Goal: Task Accomplishment & Management: Use online tool/utility

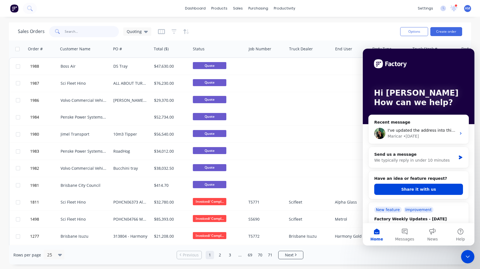
click at [85, 30] on input "text" at bounding box center [92, 31] width 54 height 11
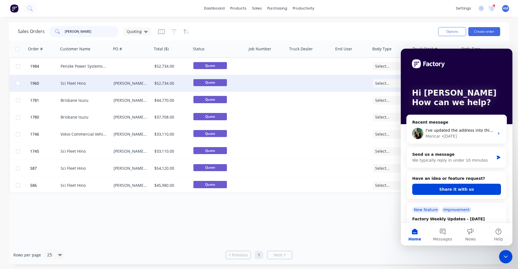
type input "[PERSON_NAME]"
click at [121, 79] on div "Simmons moffet" at bounding box center [131, 83] width 41 height 17
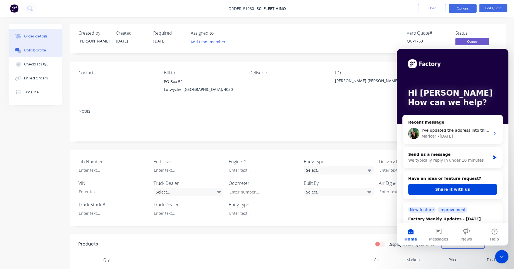
click at [39, 52] on div "Collaborate" at bounding box center [35, 50] width 22 height 5
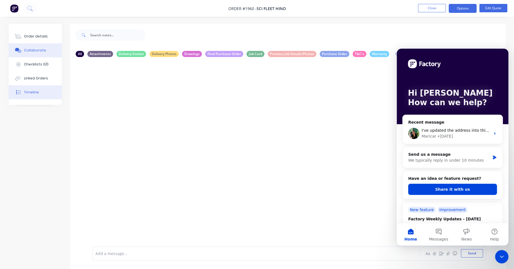
click at [32, 87] on button "Timeline" at bounding box center [35, 92] width 53 height 14
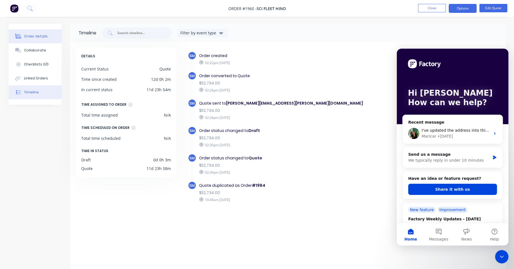
click at [44, 39] on div "Order details" at bounding box center [36, 36] width 24 height 5
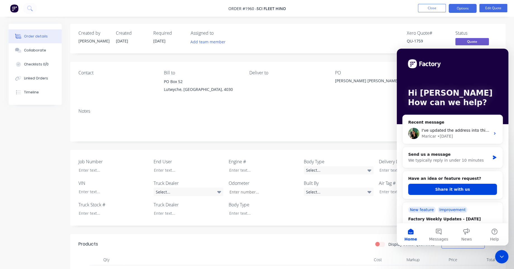
click at [275, 101] on div "Contact Bill to PO Box 52 Lutwyche, Queensland, 4030 Deliver to PO Simmons moff…" at bounding box center [288, 83] width 436 height 42
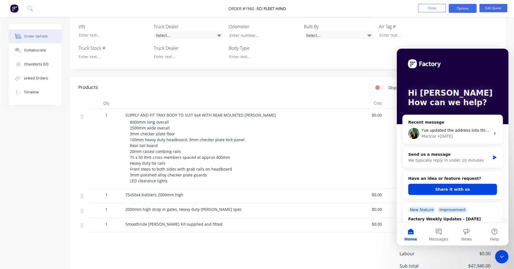
scroll to position [168, 0]
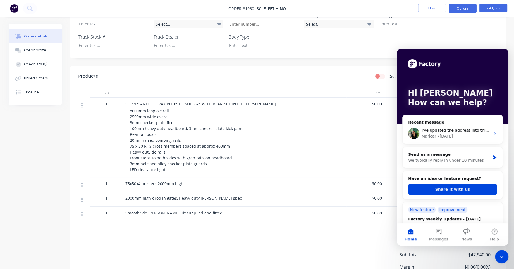
click at [289, 89] on div at bounding box center [234, 91] width 223 height 11
click at [251, 164] on div "SUPPLY AND FIT TRAY BODY TO SUIT 6x4 WITH REAR MOUNTED MOFFET 8000mm long overa…" at bounding box center [234, 137] width 223 height 80
click at [377, 164] on icon "Close Intercom Messenger" at bounding box center [501, 256] width 7 height 7
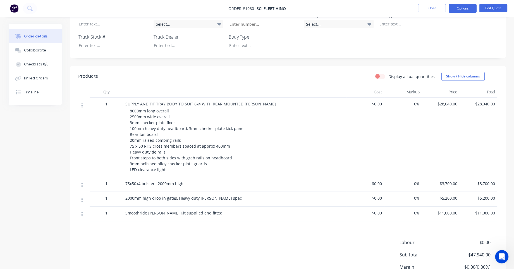
scroll to position [0, 0]
click at [377, 8] on button "Options" at bounding box center [463, 8] width 28 height 9
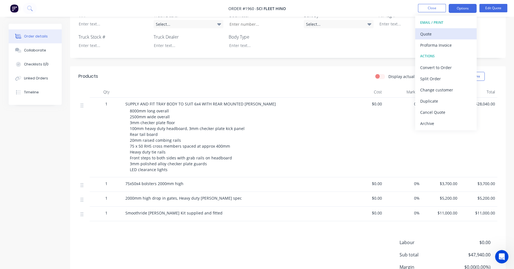
click at [377, 32] on div "Quote" at bounding box center [445, 34] width 51 height 8
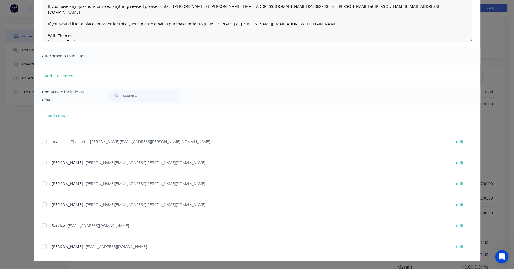
scroll to position [222, 0]
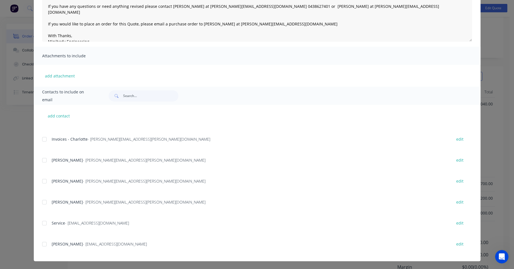
click at [41, 164] on div at bounding box center [44, 180] width 11 height 11
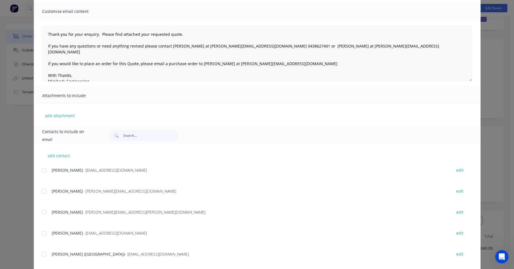
scroll to position [0, 0]
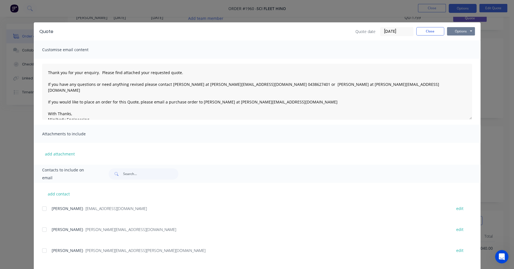
click at [377, 33] on button "Options" at bounding box center [461, 31] width 28 height 8
click at [377, 58] on button "Email" at bounding box center [465, 59] width 36 height 9
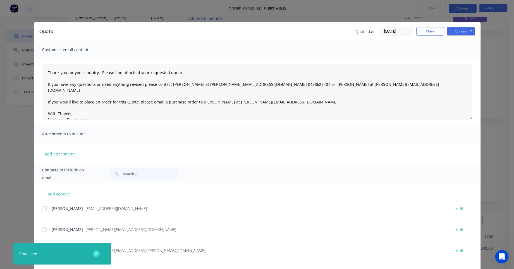
click at [96, 164] on icon "button" at bounding box center [96, 253] width 4 height 5
type textarea "Thank you for your enquiry. Please find attached your requested quote. If you h…"
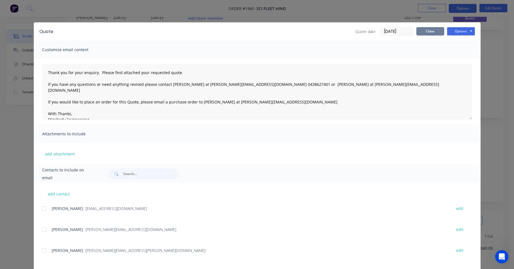
click at [377, 34] on button "Close" at bounding box center [430, 31] width 28 height 8
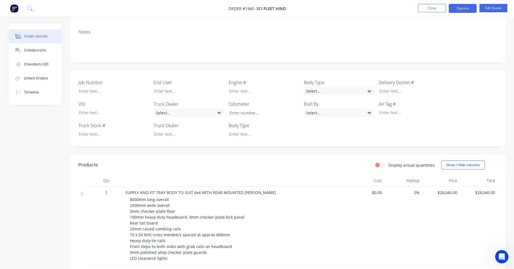
scroll to position [168, 0]
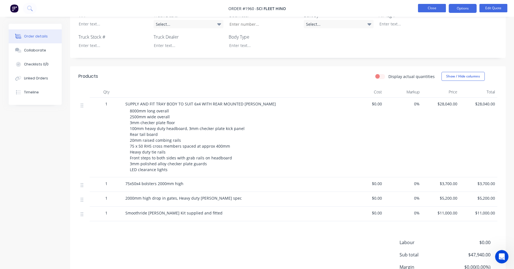
click at [377, 6] on button "Close" at bounding box center [432, 8] width 28 height 8
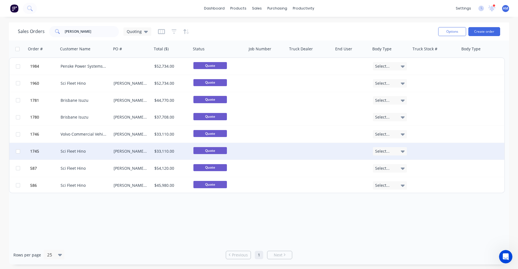
click at [87, 151] on div "Sci Fleet Hino" at bounding box center [84, 151] width 46 height 6
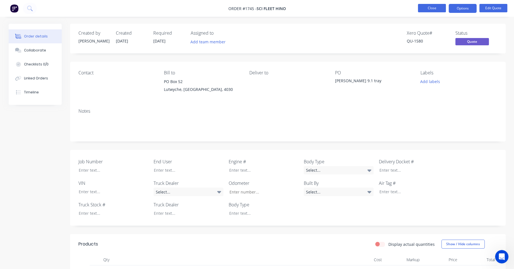
click at [377, 9] on button "Close" at bounding box center [432, 8] width 28 height 8
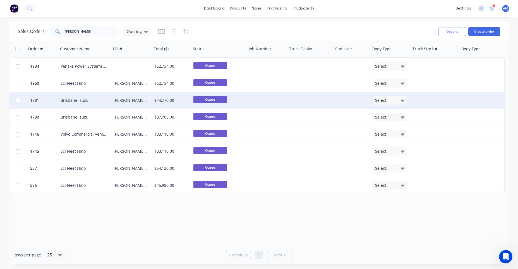
click at [119, 102] on div "[PERSON_NAME] FYJ* [MEDICAL_DATA] build" at bounding box center [131, 100] width 35 height 6
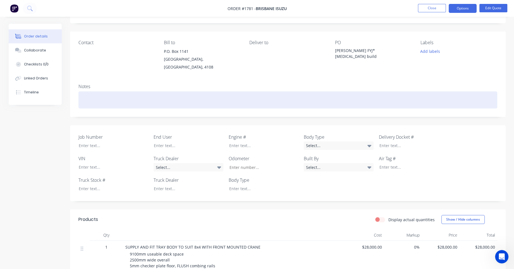
scroll to position [28, 0]
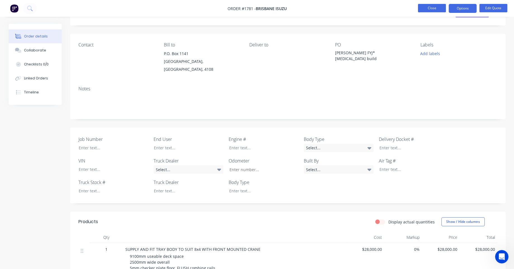
click at [377, 8] on button "Close" at bounding box center [432, 8] width 28 height 8
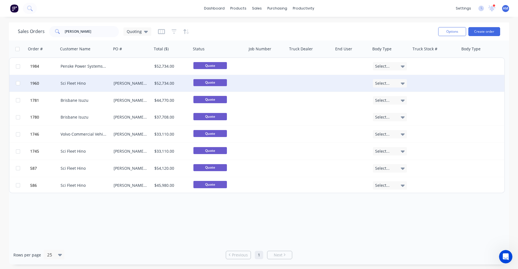
click at [116, 86] on div "[PERSON_NAME] [PERSON_NAME]" at bounding box center [131, 83] width 41 height 17
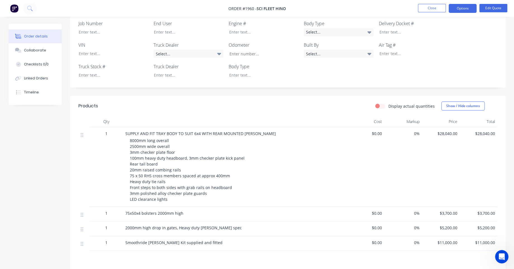
scroll to position [168, 0]
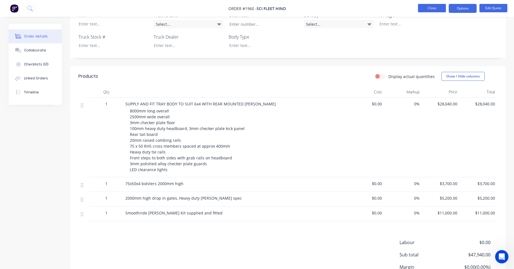
click at [377, 7] on button "Close" at bounding box center [432, 8] width 28 height 8
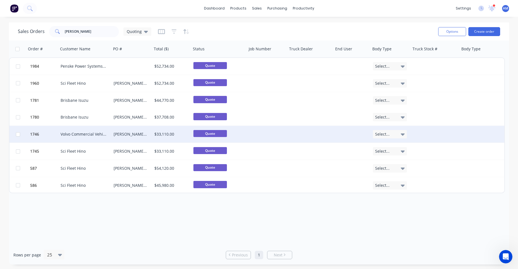
click at [128, 133] on div "[PERSON_NAME] 9.1 tray [PERSON_NAME]" at bounding box center [131, 134] width 35 height 6
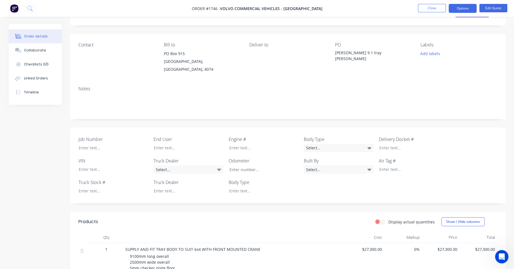
scroll to position [140, 0]
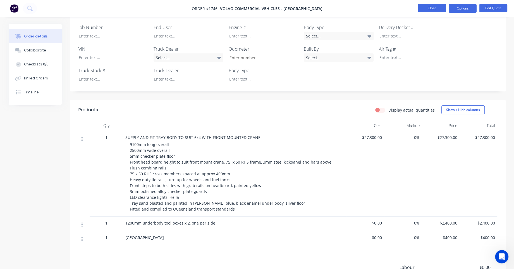
click at [377, 4] on button "Close" at bounding box center [432, 8] width 28 height 8
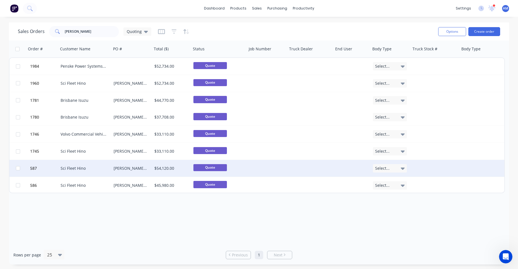
click at [126, 164] on div "[PERSON_NAME] [PERSON_NAME] Tru" at bounding box center [131, 168] width 35 height 6
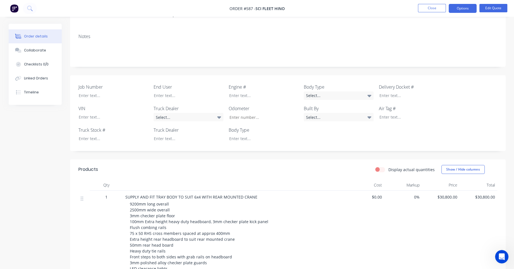
scroll to position [140, 0]
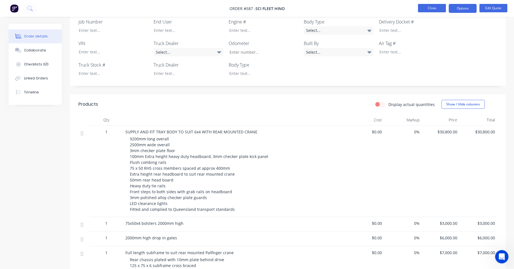
click at [377, 7] on button "Close" at bounding box center [432, 8] width 28 height 8
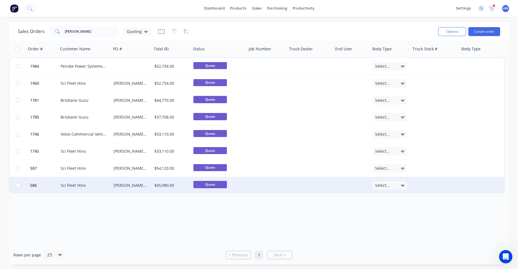
click at [140, 164] on div "Simmons GH Crane Tru" at bounding box center [131, 185] width 35 height 6
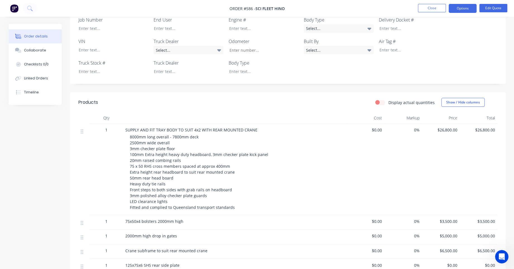
scroll to position [140, 0]
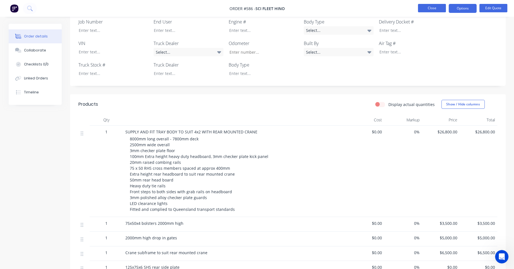
click at [377, 8] on button "Close" at bounding box center [432, 8] width 28 height 8
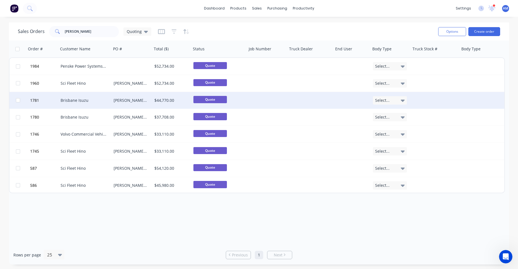
click at [103, 102] on div "Brisbane Isuzu" at bounding box center [84, 100] width 46 height 6
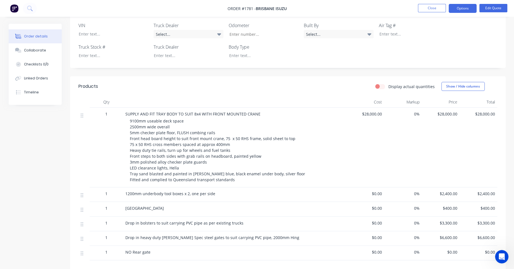
scroll to position [168, 0]
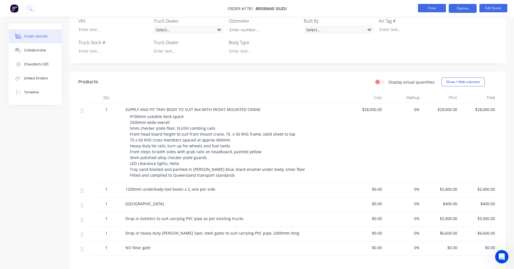
click at [377, 9] on button "Close" at bounding box center [432, 8] width 28 height 8
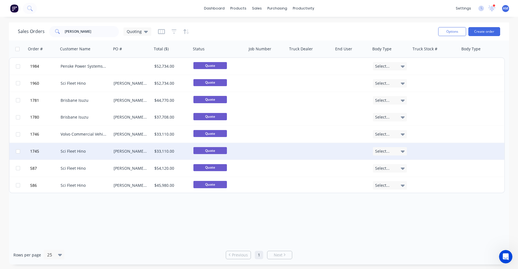
click at [126, 149] on div "Simmons 9.1 tray" at bounding box center [131, 151] width 35 height 6
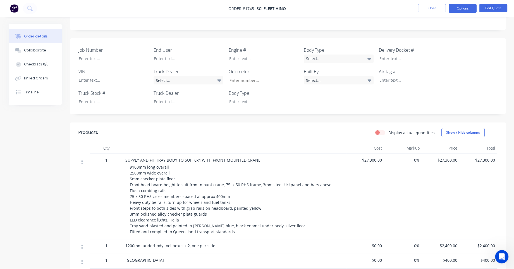
scroll to position [140, 0]
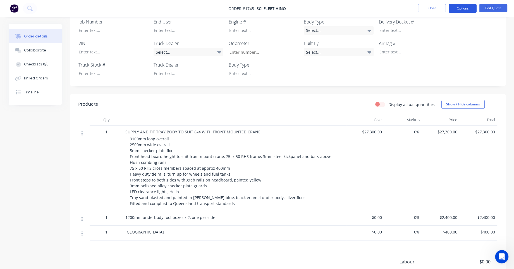
click at [377, 8] on button "Options" at bounding box center [463, 8] width 28 height 9
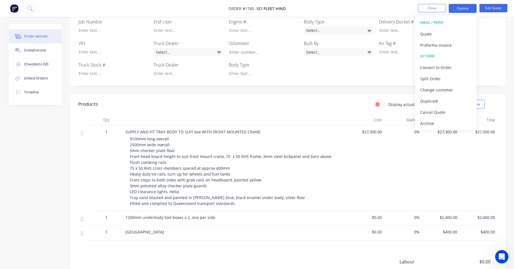
click at [320, 109] on header "Products Display actual quantities Show / Hide columns" at bounding box center [288, 104] width 436 height 20
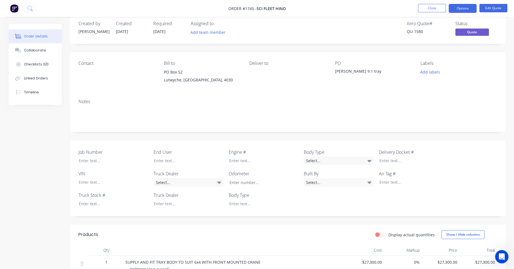
scroll to position [0, 0]
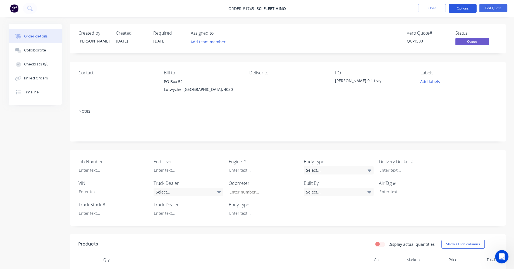
click at [377, 5] on button "Options" at bounding box center [463, 8] width 28 height 9
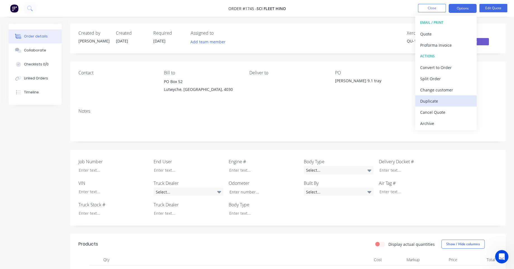
click at [377, 99] on div "Duplicate" at bounding box center [445, 101] width 51 height 8
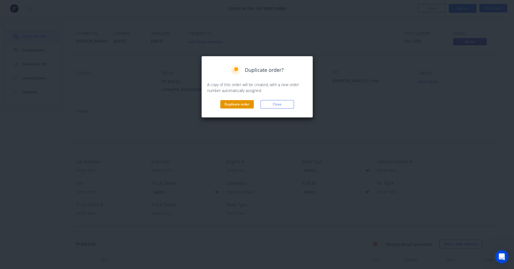
click at [243, 104] on button "Duplicate order" at bounding box center [237, 104] width 34 height 8
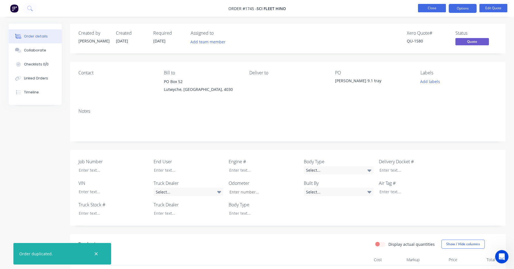
click at [377, 10] on button "Close" at bounding box center [432, 8] width 28 height 8
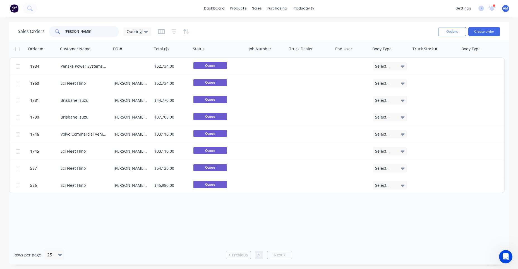
drag, startPoint x: 93, startPoint y: 33, endPoint x: 57, endPoint y: 32, distance: 36.3
click at [57, 32] on div "simmons" at bounding box center [84, 31] width 70 height 11
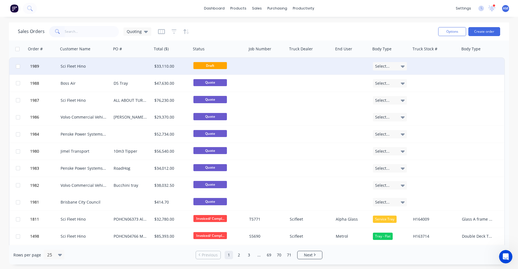
click at [99, 63] on div "Sci Fleet Hino" at bounding box center [84, 66] width 46 height 6
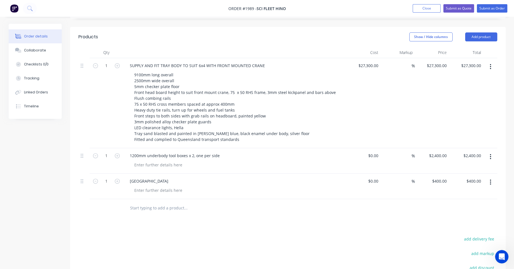
scroll to position [223, 0]
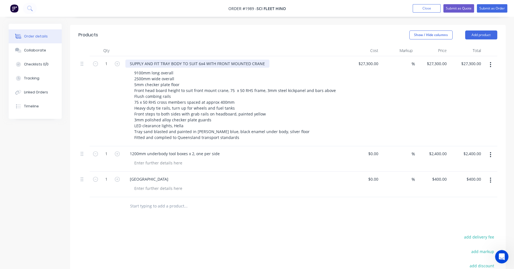
click at [200, 59] on div "SUPPLY AND FIT TRAY BODY TO SUIT 6x4 WITH FRONT MOUNTED CRANE" at bounding box center [197, 63] width 144 height 8
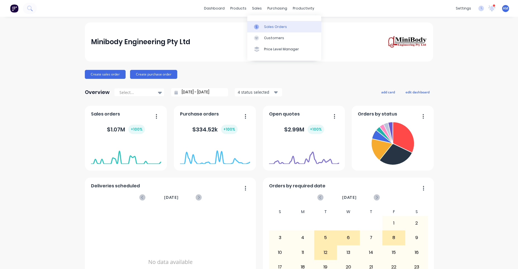
click at [268, 25] on div "Sales Orders" at bounding box center [275, 26] width 23 height 5
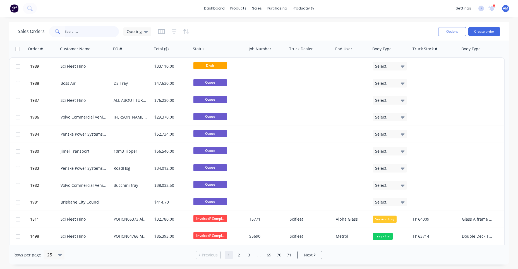
click at [82, 32] on input "text" at bounding box center [92, 31] width 54 height 11
click at [143, 32] on div "Quoting" at bounding box center [137, 31] width 21 height 5
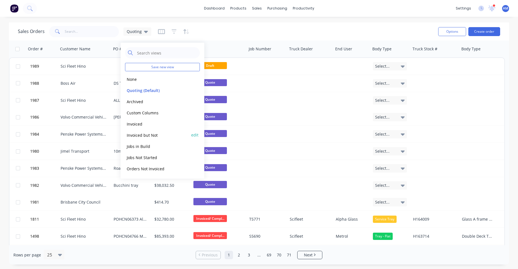
click at [141, 134] on button "Invoiced but Not" at bounding box center [157, 134] width 64 height 6
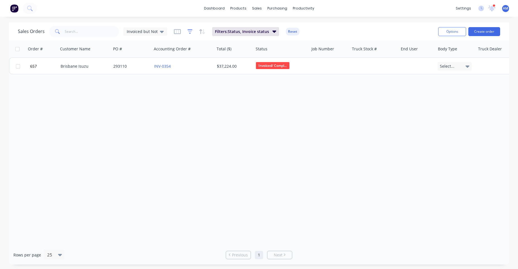
click at [188, 30] on icon "button" at bounding box center [190, 31] width 5 height 4
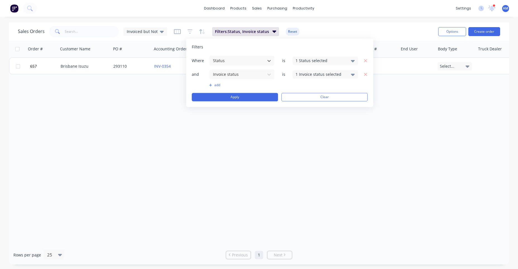
click at [212, 85] on button "add" at bounding box center [242, 85] width 66 height 4
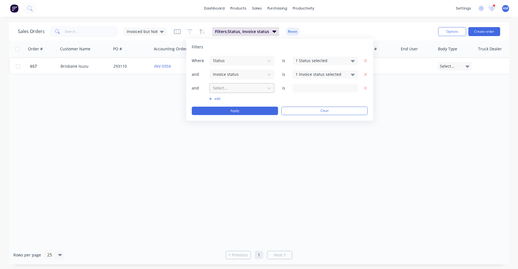
click at [221, 87] on div at bounding box center [237, 87] width 50 height 7
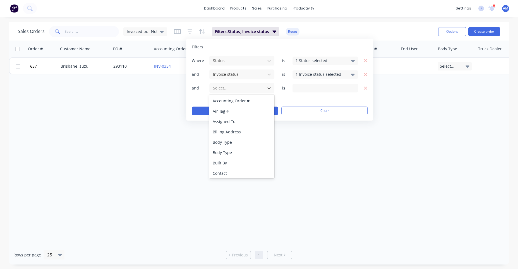
click at [351, 72] on div "1 Invoice status selected" at bounding box center [326, 74] width 66 height 8
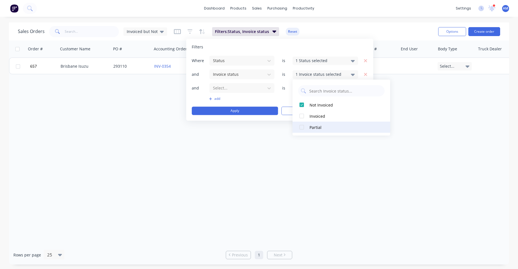
click at [304, 126] on div at bounding box center [301, 126] width 11 height 11
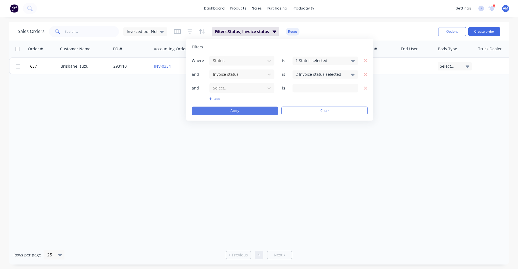
click at [271, 109] on button "Apply" at bounding box center [235, 110] width 86 height 8
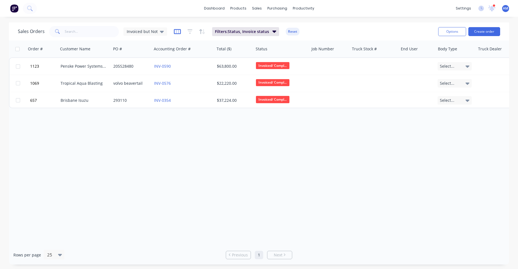
click at [176, 32] on icon "button" at bounding box center [177, 32] width 7 height 6
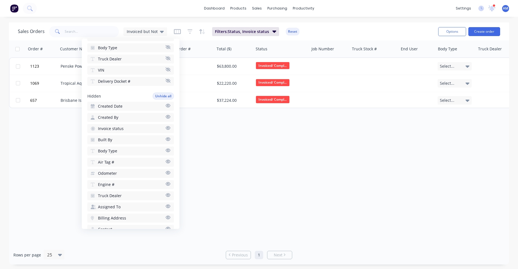
scroll to position [168, 0]
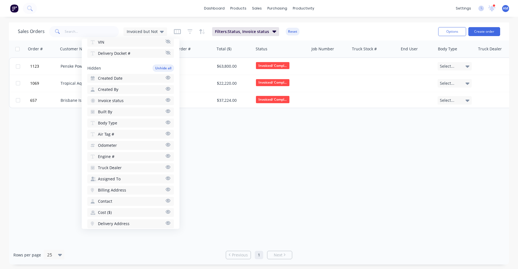
click at [115, 98] on span "Invoice status" at bounding box center [111, 101] width 26 height 6
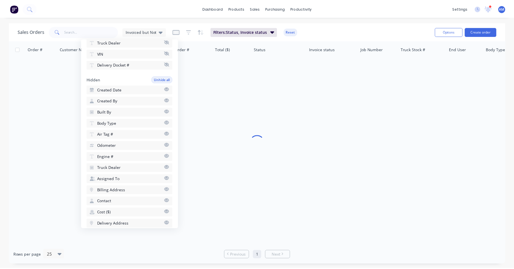
scroll to position [178, 0]
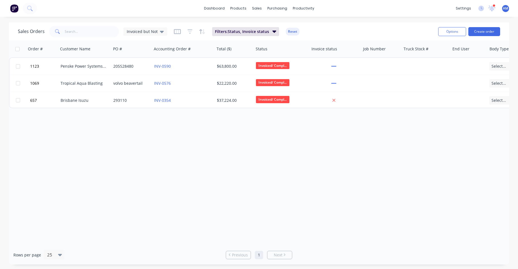
click at [299, 133] on div "Order # Customer Name PO # Accounting Order # Total ($) Status Invoice status J…" at bounding box center [259, 142] width 500 height 204
click at [132, 30] on span "Invoiced but Not" at bounding box center [142, 31] width 31 height 6
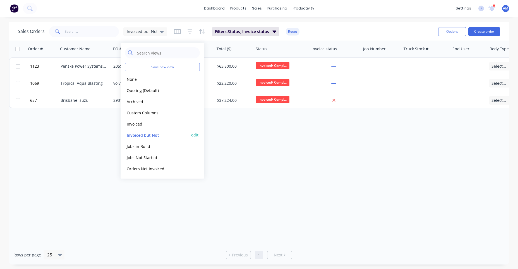
click at [193, 135] on button "edit" at bounding box center [194, 135] width 7 height 6
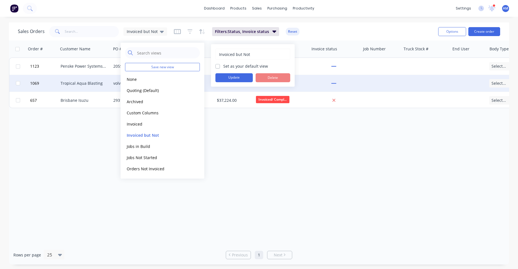
click at [234, 76] on button "Update" at bounding box center [234, 77] width 37 height 9
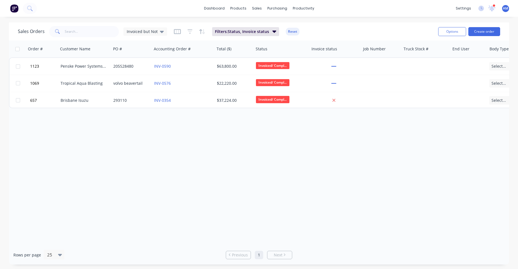
click at [283, 140] on div "Order # Customer Name PO # Accounting Order # Total ($) Status Invoice status J…" at bounding box center [259, 142] width 500 height 204
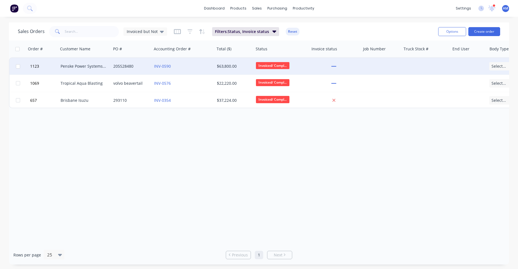
click at [99, 67] on div "Penske Power Systems Pty Ltd" at bounding box center [84, 66] width 46 height 6
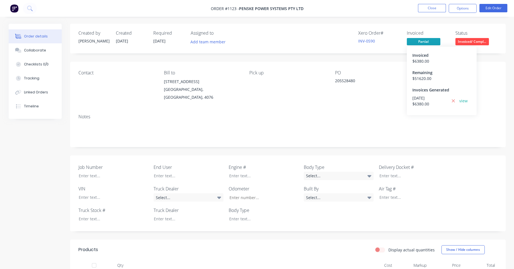
click at [421, 42] on span "Partial" at bounding box center [424, 41] width 34 height 7
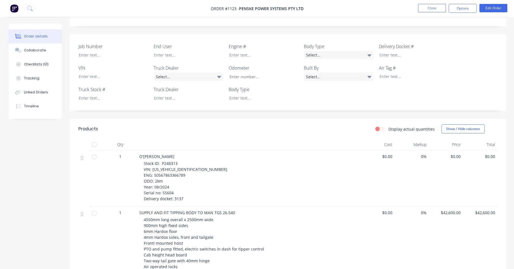
scroll to position [119, 0]
click at [30, 104] on div "Timeline" at bounding box center [31, 106] width 15 height 5
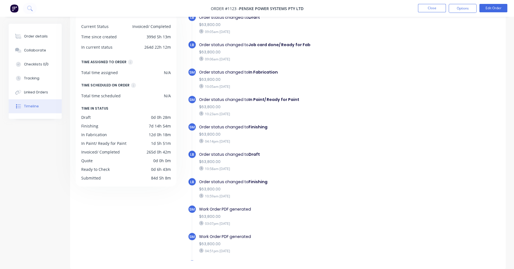
scroll to position [593, 0]
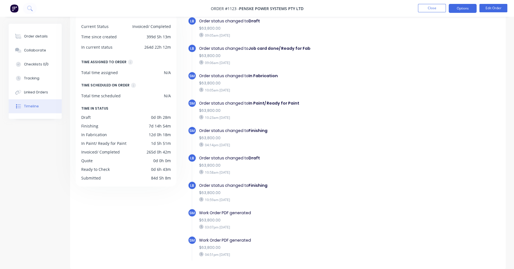
click at [471, 8] on button "Options" at bounding box center [463, 8] width 28 height 9
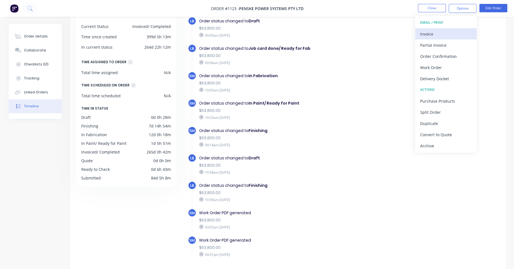
click at [438, 34] on div "Invoice" at bounding box center [445, 34] width 51 height 8
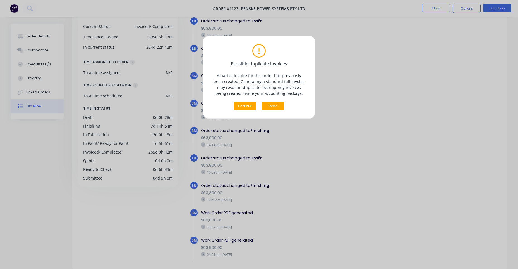
click at [279, 106] on button "Cancel" at bounding box center [273, 106] width 22 height 8
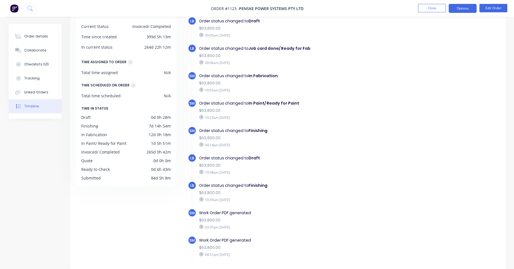
click at [458, 8] on button "Options" at bounding box center [463, 8] width 28 height 9
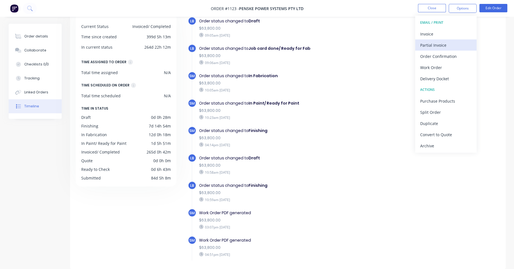
click at [432, 43] on div "Partial Invoice" at bounding box center [445, 45] width 51 height 8
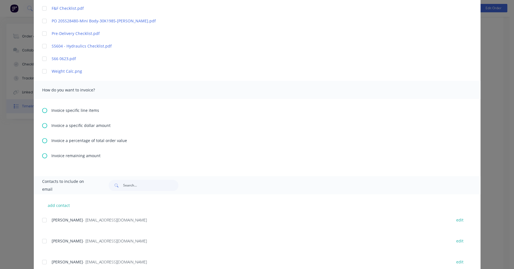
scroll to position [223, 0]
click at [42, 155] on icon at bounding box center [44, 154] width 5 height 5
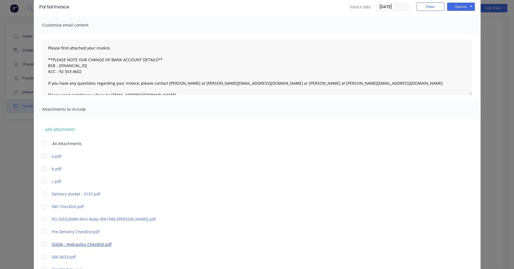
scroll to position [0, 0]
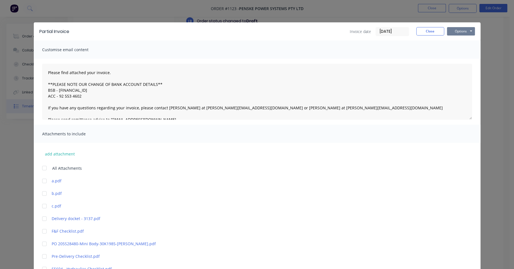
click at [454, 31] on button "Options" at bounding box center [461, 31] width 28 height 8
type textarea "Please find attached your invoice. **PLEASE NOTE OUR CHANGE OF BANK ACCOUNT DET…"
click at [458, 47] on button "Print" at bounding box center [465, 50] width 36 height 9
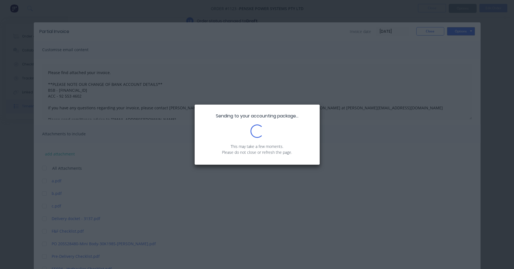
type textarea "Please find attached your invoice. **PLEASE NOTE OUR CHANGE OF BANK ACCOUNT DET…"
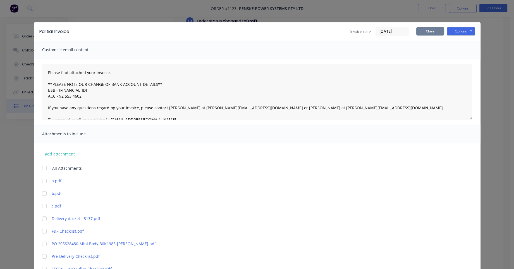
click at [428, 30] on button "Close" at bounding box center [430, 31] width 28 height 8
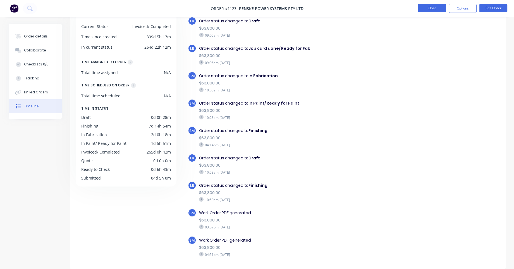
click at [431, 10] on button "Close" at bounding box center [432, 8] width 28 height 8
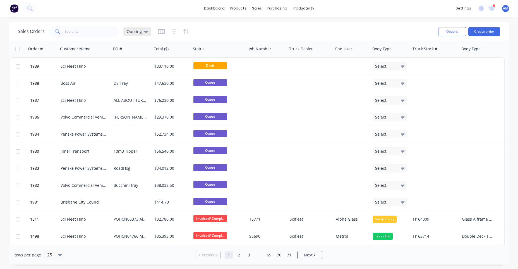
click at [144, 31] on icon at bounding box center [146, 32] width 4 height 2
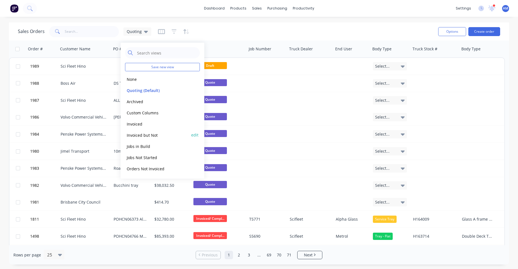
click at [147, 135] on button "Invoiced but Not" at bounding box center [157, 134] width 64 height 6
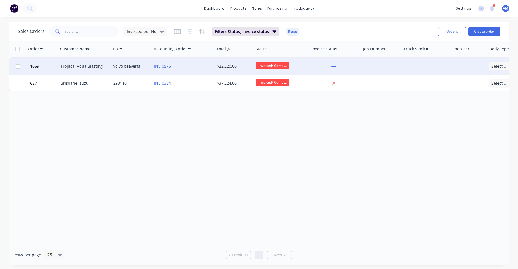
click at [126, 66] on div "volvo beavertail" at bounding box center [130, 66] width 34 height 6
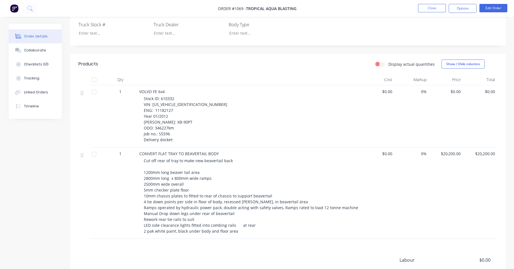
scroll to position [171, 0]
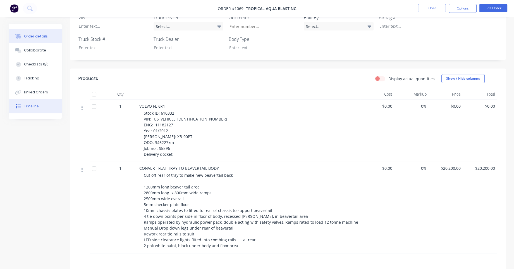
click at [24, 107] on div "Timeline" at bounding box center [31, 106] width 15 height 5
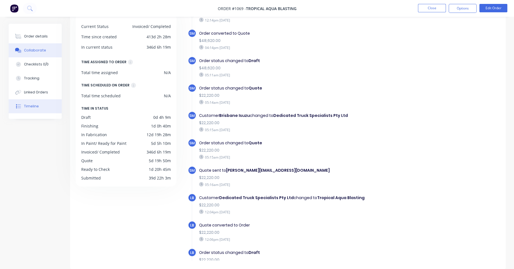
click at [39, 49] on div "Collaborate" at bounding box center [35, 50] width 22 height 5
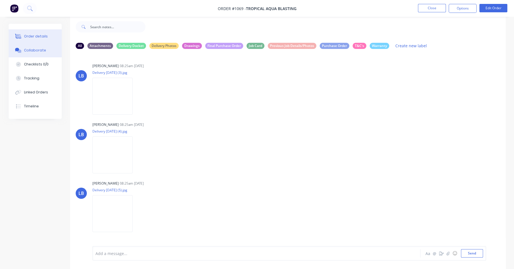
click at [39, 35] on div "Order details" at bounding box center [36, 36] width 24 height 5
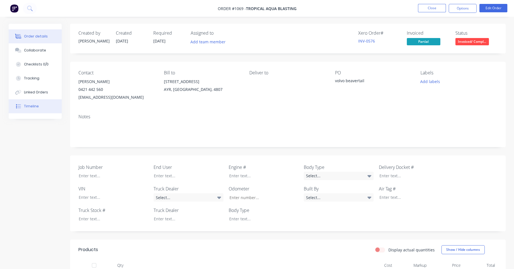
click at [29, 105] on div "Timeline" at bounding box center [31, 106] width 15 height 5
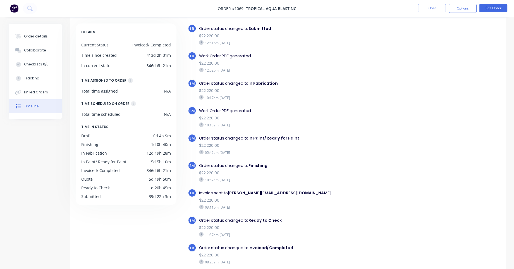
scroll to position [42, 0]
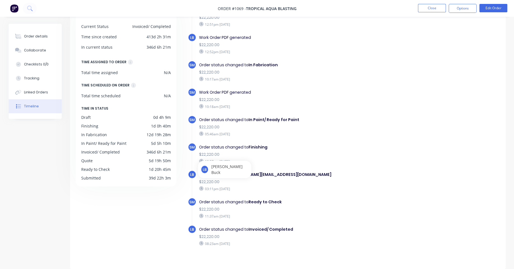
click at [342, 179] on div "$22,220.00" at bounding box center [295, 182] width 193 height 6
click at [332, 179] on div "$22,220.00" at bounding box center [295, 182] width 193 height 6
click at [324, 171] on div "Invoice sent to lizzie@minibody.com.au" at bounding box center [295, 174] width 193 height 6
click at [463, 9] on button "Options" at bounding box center [463, 8] width 28 height 9
click at [371, 62] on div "Order status changed to In Fabrication $22,220.00 10:17am Saturday 10/08/24" at bounding box center [295, 72] width 199 height 22
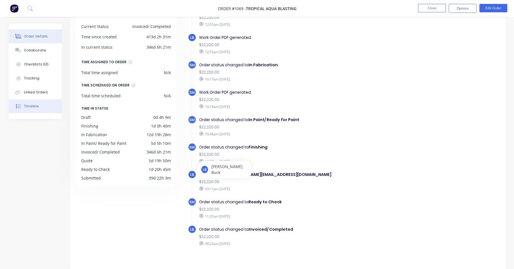
click at [35, 37] on div "Order details" at bounding box center [36, 36] width 24 height 5
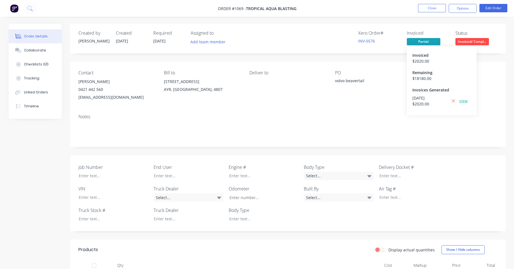
click at [466, 101] on link "view" at bounding box center [463, 101] width 8 height 6
click at [32, 107] on div "Timeline" at bounding box center [31, 106] width 15 height 5
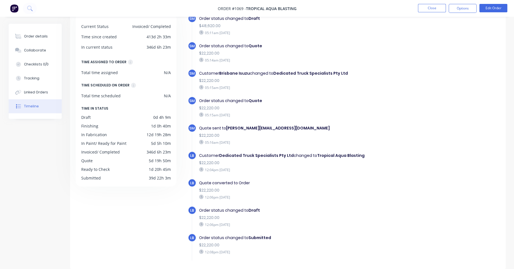
scroll to position [42, 0]
click at [437, 11] on button "Close" at bounding box center [432, 8] width 28 height 8
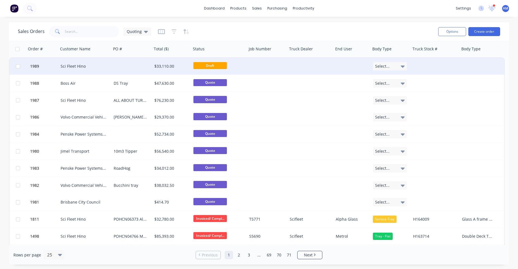
click at [102, 69] on div "Sci Fleet Hino" at bounding box center [84, 66] width 53 height 17
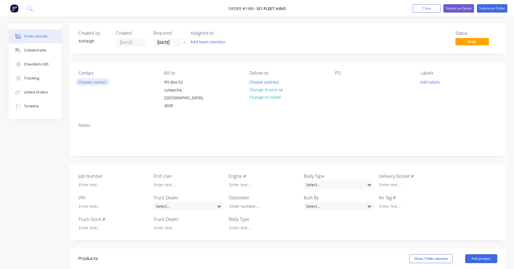
click at [99, 84] on button "Choose contact" at bounding box center [92, 82] width 34 height 8
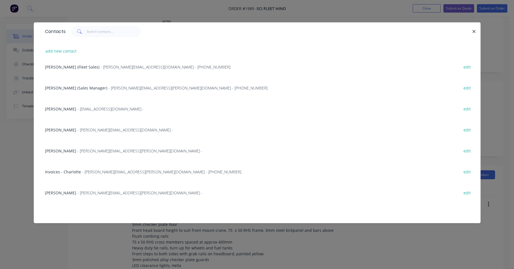
scroll to position [140, 0]
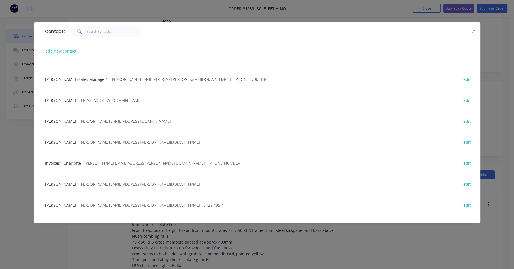
click at [62, 204] on span "John Delanhay" at bounding box center [60, 204] width 31 height 5
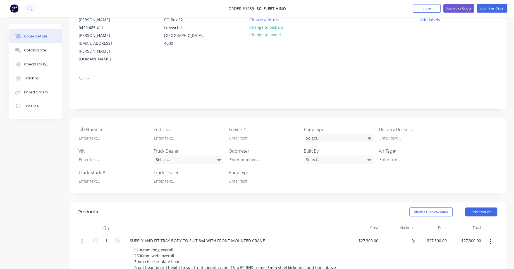
scroll to position [0, 0]
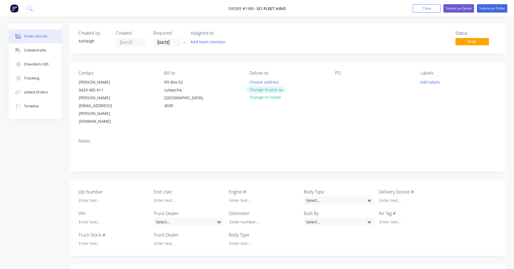
click at [278, 88] on button "Change to pick up" at bounding box center [266, 90] width 40 height 8
drag, startPoint x: 338, startPoint y: 81, endPoint x: 342, endPoint y: 80, distance: 4.7
click at [338, 81] on div at bounding box center [339, 82] width 9 height 8
click at [29, 105] on div "Timeline" at bounding box center [31, 106] width 15 height 5
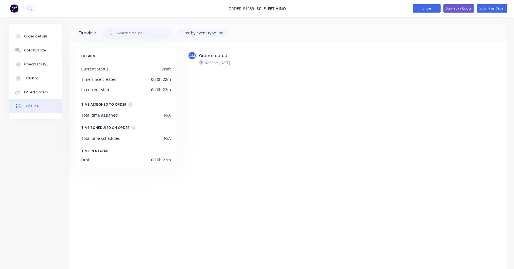
click at [431, 8] on button "Close" at bounding box center [427, 8] width 28 height 8
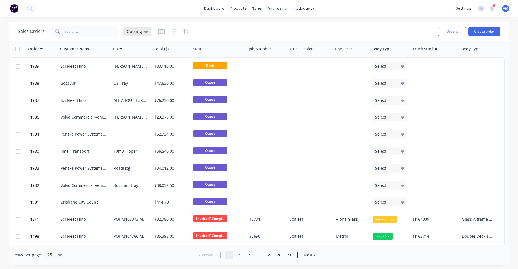
click at [146, 32] on icon at bounding box center [146, 32] width 4 height 2
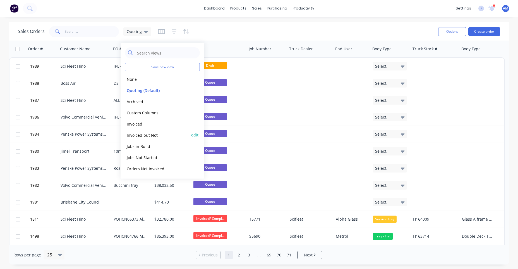
click at [147, 134] on button "Invoiced but Not" at bounding box center [157, 134] width 64 height 6
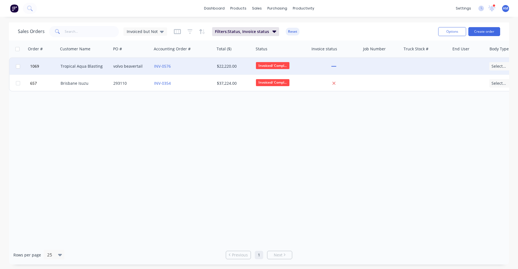
click at [116, 63] on div "volvo beavertail" at bounding box center [130, 66] width 34 height 6
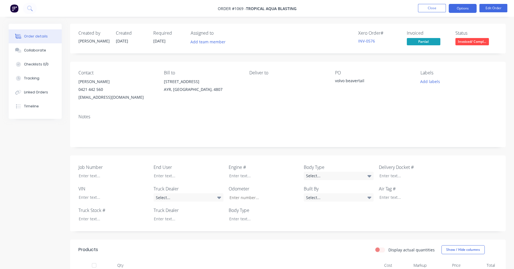
click at [463, 7] on button "Options" at bounding box center [463, 8] width 28 height 9
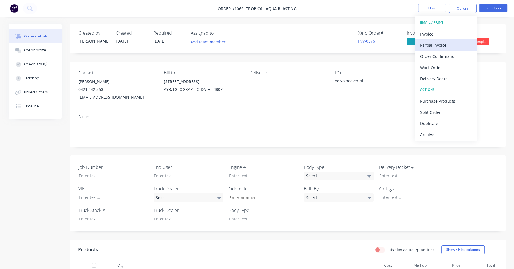
click at [437, 43] on div "Partial Invoice" at bounding box center [445, 45] width 51 height 8
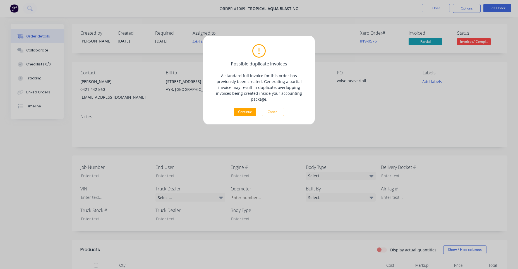
click at [386, 19] on div "Possible duplicate invoices A standard full invoice for this order has previous…" at bounding box center [259, 134] width 518 height 269
click at [268, 107] on button "Cancel" at bounding box center [273, 111] width 22 height 8
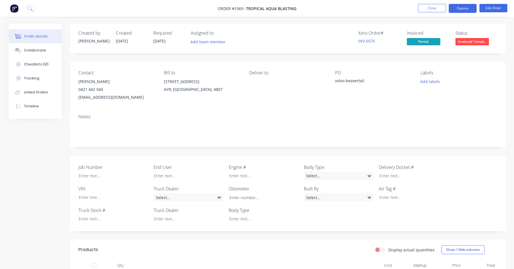
click at [466, 8] on button "Options" at bounding box center [463, 8] width 28 height 9
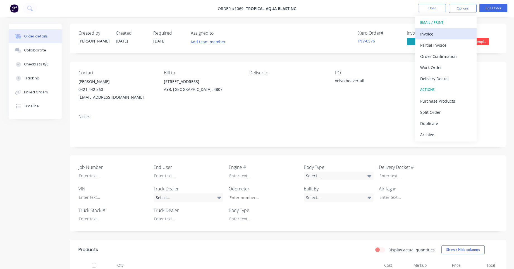
click at [434, 31] on div "Invoice" at bounding box center [445, 34] width 51 height 8
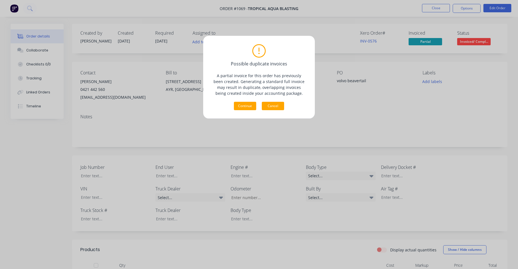
click at [281, 107] on button "Cancel" at bounding box center [273, 106] width 22 height 8
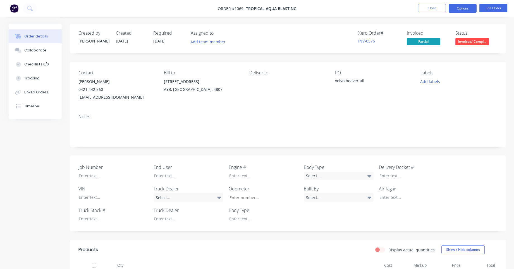
click at [466, 9] on button "Options" at bounding box center [463, 8] width 28 height 9
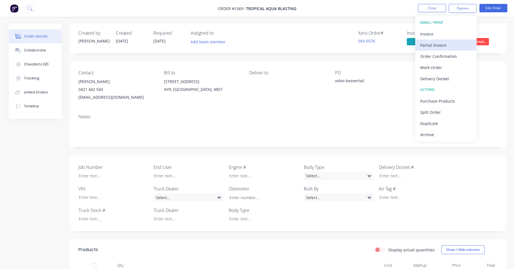
click at [436, 45] on div "Partial Invoice" at bounding box center [445, 45] width 51 height 8
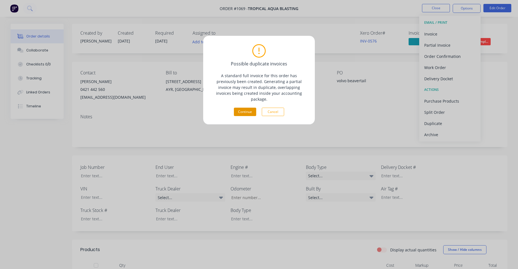
click at [250, 107] on button "Continue" at bounding box center [245, 111] width 22 height 8
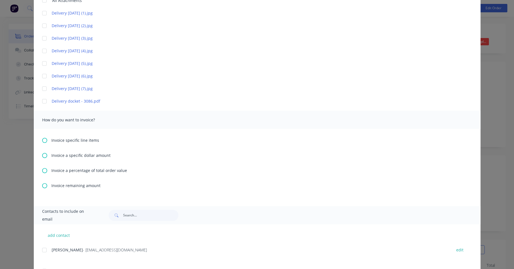
scroll to position [194, 0]
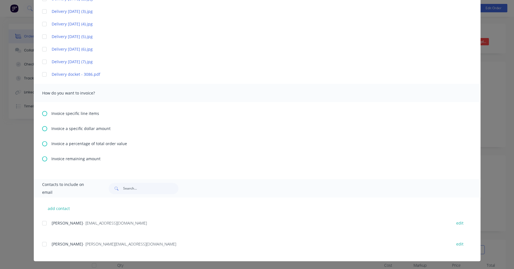
click at [42, 157] on icon at bounding box center [44, 158] width 5 height 5
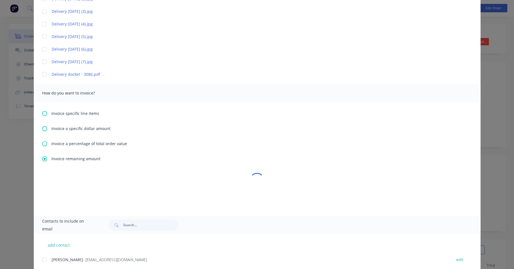
type textarea "Please find attached your invoice. **PLEASE NOTE OUR CHANGE OF BANK ACCOUNT DET…"
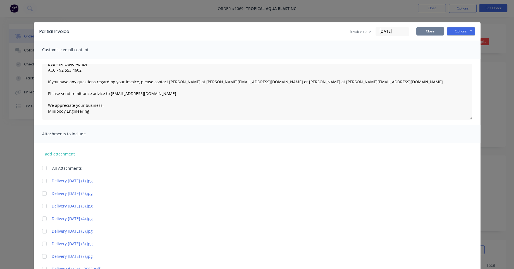
click at [433, 30] on button "Close" at bounding box center [430, 31] width 28 height 8
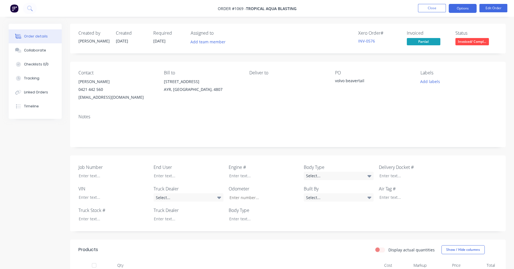
click at [469, 9] on button "Options" at bounding box center [463, 8] width 28 height 9
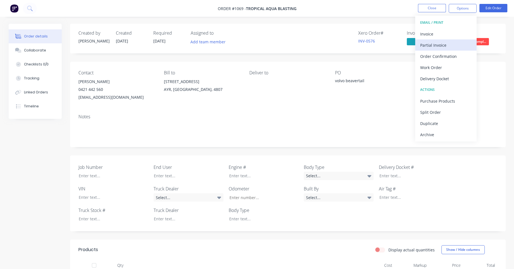
click at [449, 43] on div "Partial Invoice" at bounding box center [445, 45] width 51 height 8
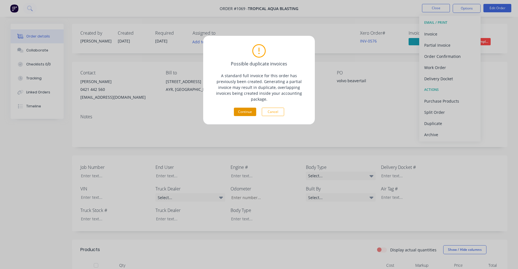
click at [245, 107] on button "Continue" at bounding box center [245, 111] width 22 height 8
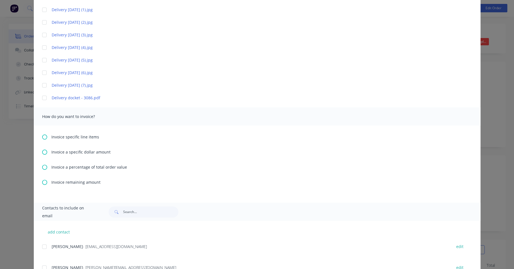
scroll to position [194, 0]
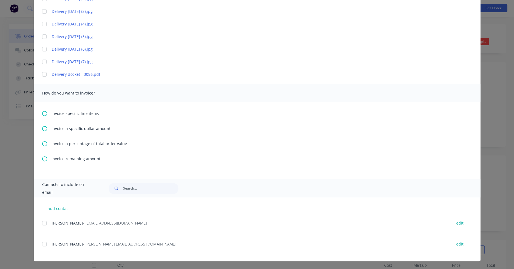
click at [47, 156] on div "Invoice remaining amount" at bounding box center [257, 159] width 430 height 6
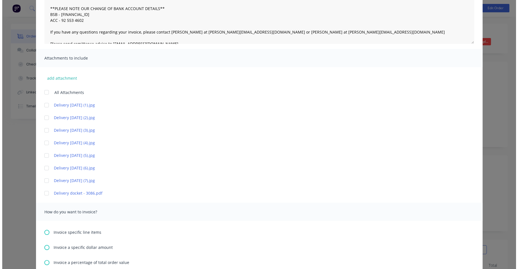
scroll to position [0, 0]
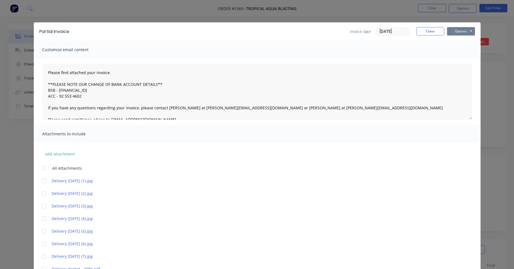
click at [460, 31] on button "Options" at bounding box center [461, 31] width 28 height 8
type textarea "Please find attached your invoice. **PLEASE NOTE OUR CHANGE OF BANK ACCOUNT DET…"
click at [459, 50] on button "Print" at bounding box center [465, 50] width 36 height 9
type textarea "Please find attached your invoice. **PLEASE NOTE OUR CHANGE OF BANK ACCOUNT DET…"
click at [436, 32] on button "Close" at bounding box center [430, 31] width 28 height 8
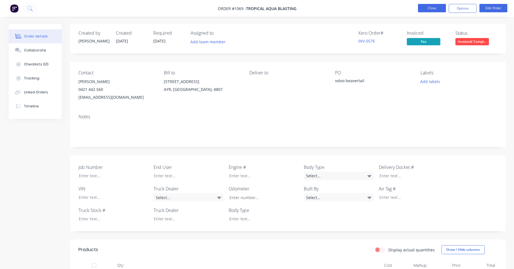
click at [432, 7] on button "Close" at bounding box center [432, 8] width 28 height 8
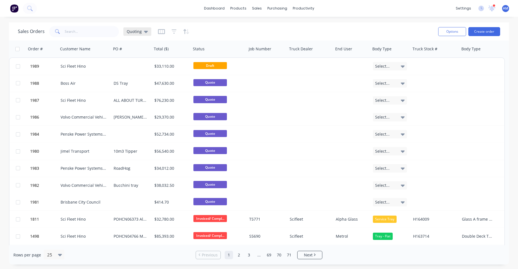
click at [141, 30] on div "Quoting" at bounding box center [137, 31] width 21 height 5
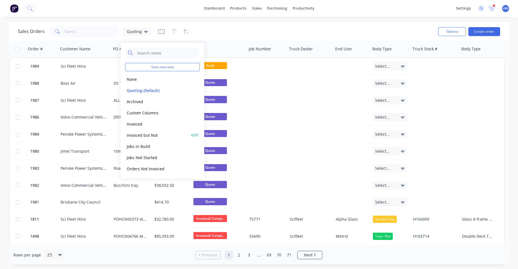
click at [142, 135] on button "Invoiced but Not" at bounding box center [157, 134] width 64 height 6
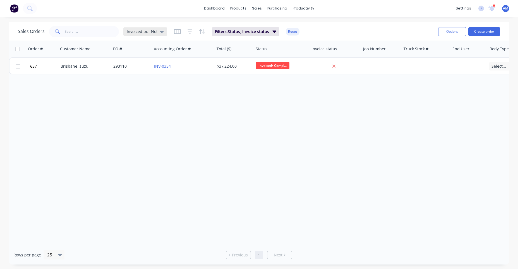
click at [160, 31] on icon at bounding box center [162, 32] width 4 height 2
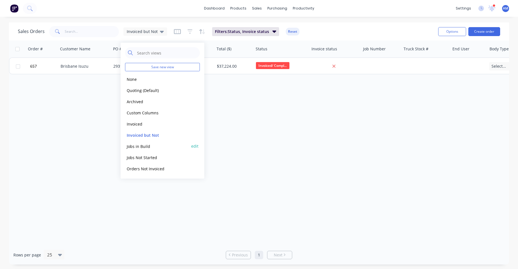
click at [140, 145] on button "Jobs in Build" at bounding box center [157, 146] width 64 height 6
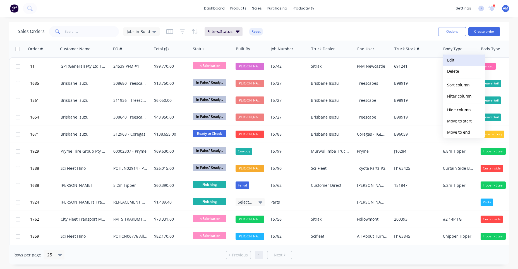
click at [454, 59] on button "Edit" at bounding box center [464, 59] width 42 height 11
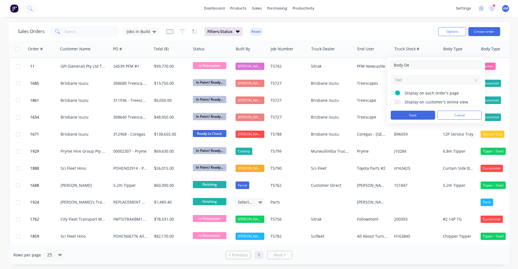
type input "Body Description"
click at [414, 115] on button "Save" at bounding box center [413, 115] width 44 height 9
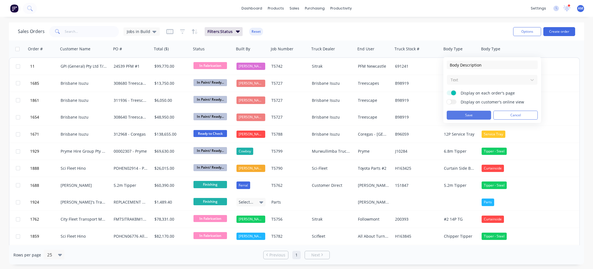
click at [466, 113] on button "Save" at bounding box center [469, 115] width 44 height 9
click at [513, 52] on button "button" at bounding box center [511, 49] width 8 height 8
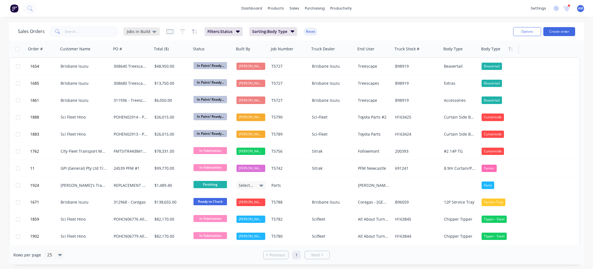
click at [140, 29] on span "Jobs in Build" at bounding box center [138, 31] width 23 height 6
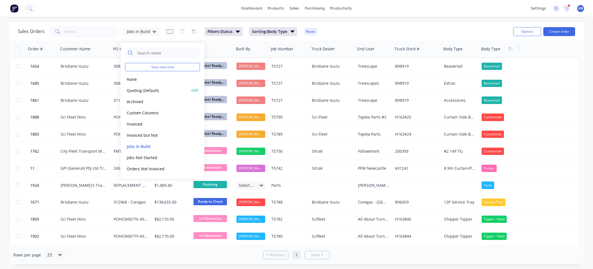
click at [134, 94] on div "Quoting (Default) edit" at bounding box center [162, 90] width 75 height 11
click at [135, 88] on button "Quoting (Default)" at bounding box center [157, 90] width 64 height 6
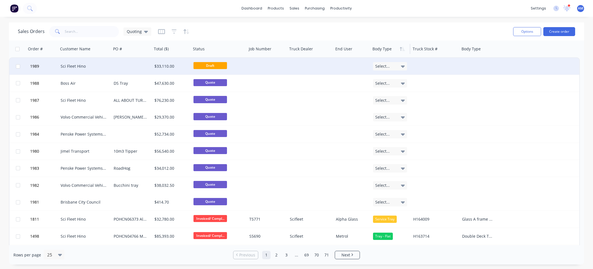
click at [94, 63] on div "Sci Fleet Hino" at bounding box center [84, 66] width 46 height 6
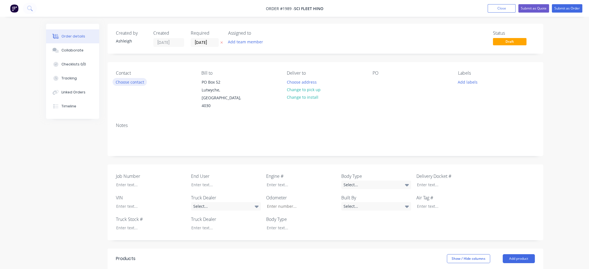
click at [128, 80] on button "Choose contact" at bounding box center [130, 82] width 34 height 8
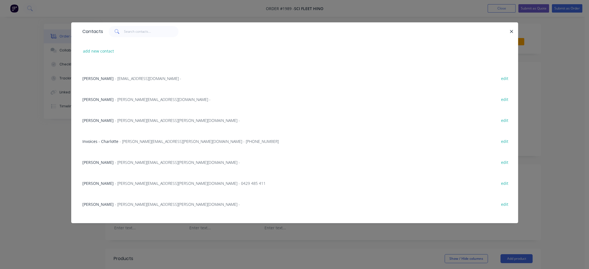
scroll to position [168, 0]
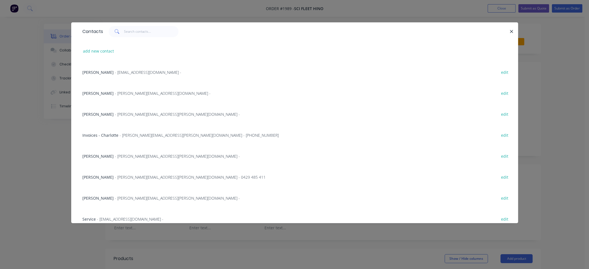
click at [99, 176] on span "John Delanhay" at bounding box center [97, 176] width 31 height 5
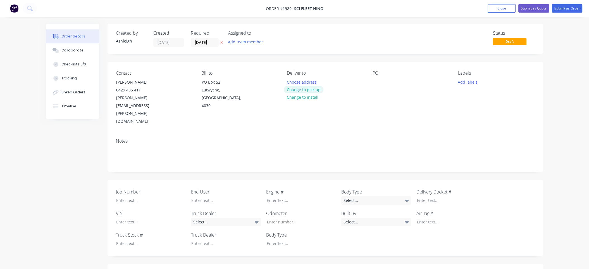
click at [312, 89] on button "Change to pick up" at bounding box center [304, 90] width 40 height 8
click at [380, 81] on div at bounding box center [376, 82] width 9 height 8
click at [501, 7] on button "Close" at bounding box center [501, 8] width 28 height 8
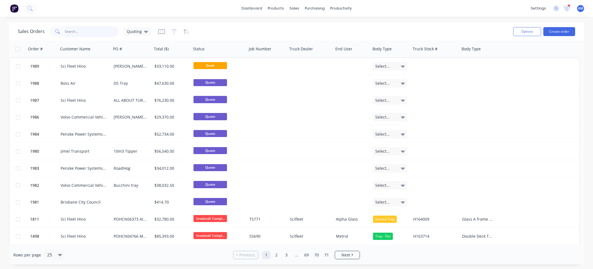
click at [78, 33] on input "text" at bounding box center [92, 31] width 54 height 11
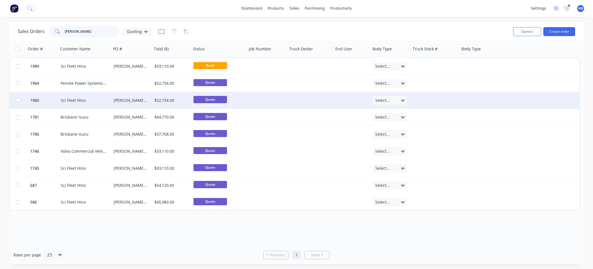
type input "simmons"
click at [136, 100] on div "Simmons moffet" at bounding box center [131, 100] width 35 height 6
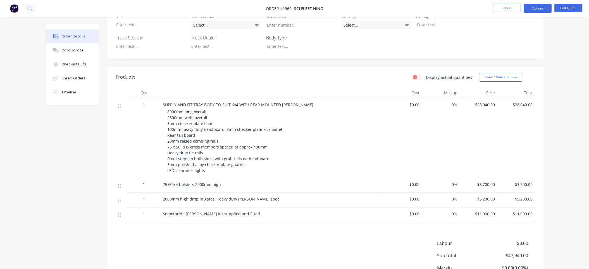
scroll to position [168, 0]
drag, startPoint x: 262, startPoint y: 198, endPoint x: 159, endPoint y: 195, distance: 102.8
click at [159, 195] on div "1 2000mm high drop in gates, Heavy duty Simmons spec $0.00 0% $5,200.00 $5,200.…" at bounding box center [325, 199] width 419 height 15
copy div "2000mm high drop in gates, Heavy duty Simmons spec"
click at [510, 9] on button "Close" at bounding box center [507, 8] width 28 height 8
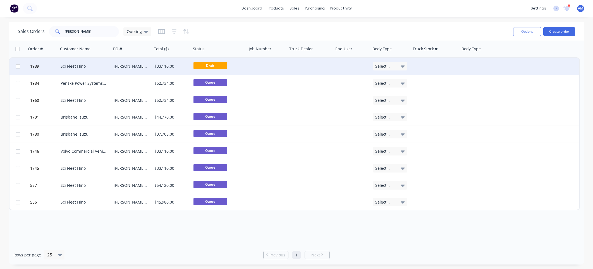
click at [137, 68] on div "Simmons 9.1m Tray" at bounding box center [131, 66] width 35 height 6
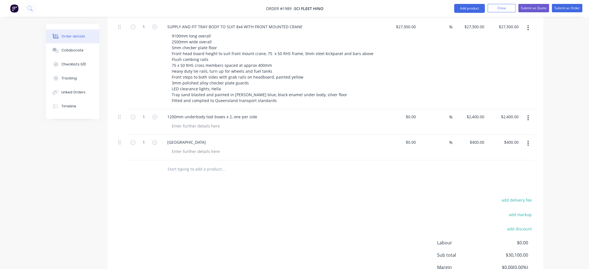
scroll to position [279, 0]
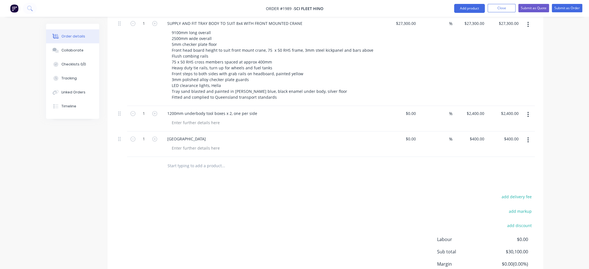
click at [186, 160] on input "text" at bounding box center [223, 165] width 112 height 11
paste input "2000mm high drop in gates, Heavy duty Simmons spec"
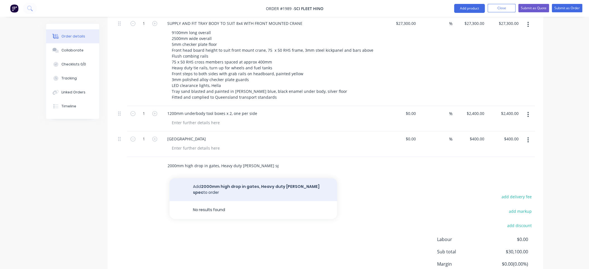
type input "2000mm high drop in gates, Heavy duty Simmons spec"
click at [245, 178] on button "Add 2000mm high drop in gates, Heavy duty Simmons spec to order" at bounding box center [253, 189] width 168 height 23
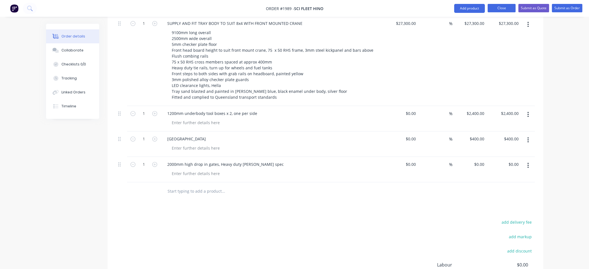
click at [508, 9] on button "Close" at bounding box center [501, 8] width 28 height 8
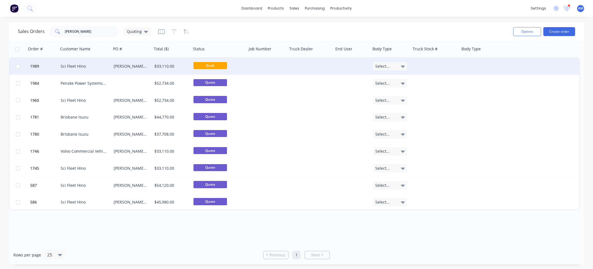
click at [110, 66] on div "Sci Fleet Hino" at bounding box center [84, 66] width 53 height 17
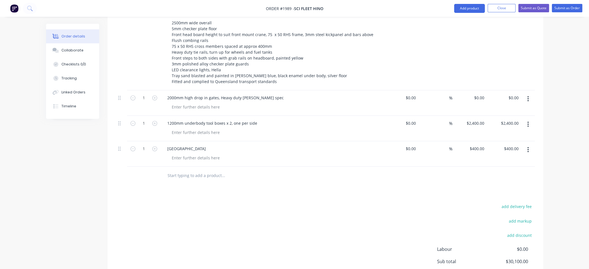
scroll to position [279, 0]
click at [479, 94] on div "0 $0.00" at bounding box center [478, 98] width 15 height 8
type input "$5,200.00"
click at [188, 170] on input "text" at bounding box center [223, 175] width 112 height 11
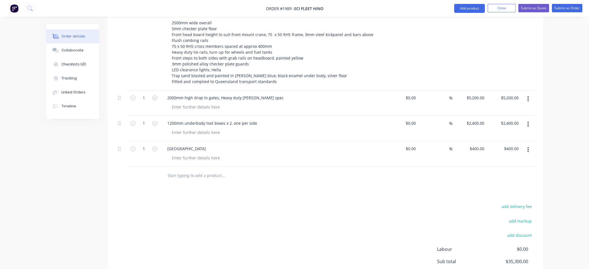
paste input "75x50x4 bolsters 2000mm high"
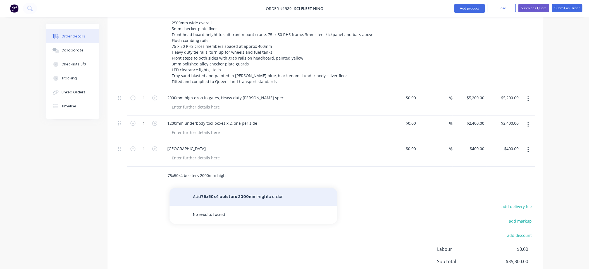
type input "75x50x4 bolsters 2000mm high"
click at [259, 188] on button "Add 75x50x4 bolsters 2000mm high to order" at bounding box center [253, 197] width 168 height 18
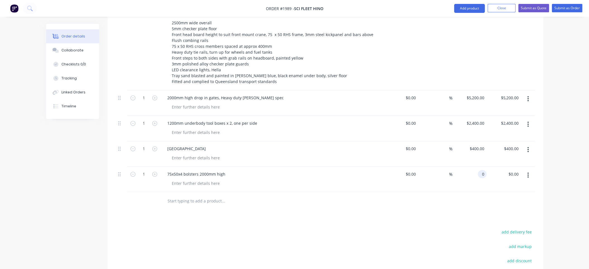
click at [478, 170] on div "0 0" at bounding box center [482, 174] width 9 height 8
type input "$3,700.00"
click at [410, 218] on div "Products Show / Hide columns Add product Qty Cost Markup Price Total 1 SUPPLY A…" at bounding box center [325, 156] width 436 height 375
drag, startPoint x: 118, startPoint y: 167, endPoint x: 118, endPoint y: 116, distance: 51.1
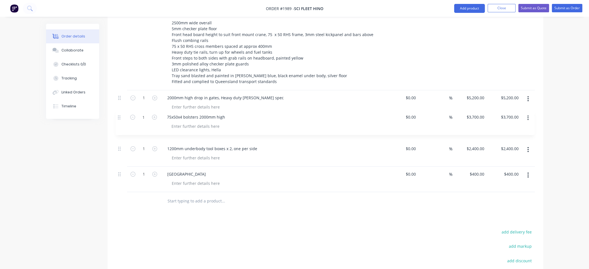
click at [118, 116] on div "1 SUPPLY AND FIT TRAY BODY TO SUIT 8x4 WITH FRONT MOUNTED CRANE 9100mm long ove…" at bounding box center [325, 96] width 419 height 192
click at [171, 195] on input "text" at bounding box center [223, 200] width 112 height 11
paste input "Crane subframe to suit rear mounted crane"
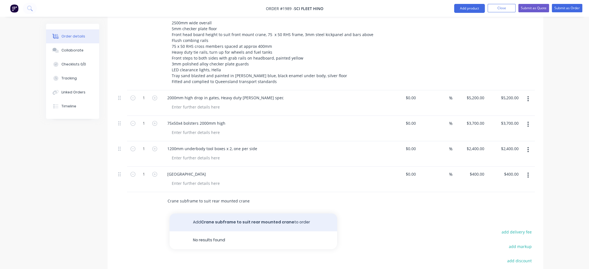
type input "Crane subframe to suit rear mounted crane"
click at [239, 214] on button "Add Crane subframe to suit rear mounted crane to order" at bounding box center [253, 222] width 168 height 18
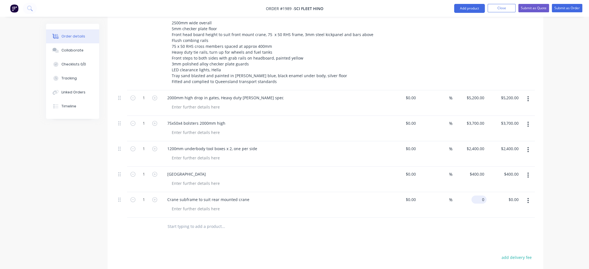
click at [479, 195] on div "0 $0.00" at bounding box center [478, 199] width 15 height 8
type input "$6,500.00"
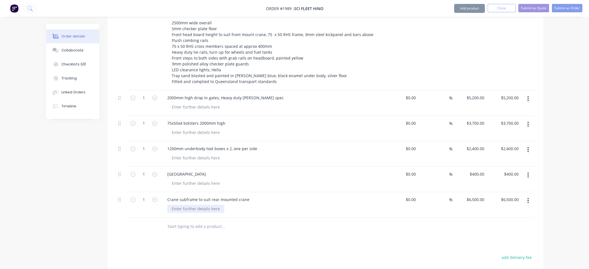
click at [192, 204] on div at bounding box center [195, 208] width 57 height 8
paste div
click at [284, 235] on div "Products Show / Hide columns Add product Qty Cost Markup Price Total 1 SUPPLY A…" at bounding box center [325, 169] width 436 height 400
click at [266, 223] on input "text" at bounding box center [223, 226] width 112 height 11
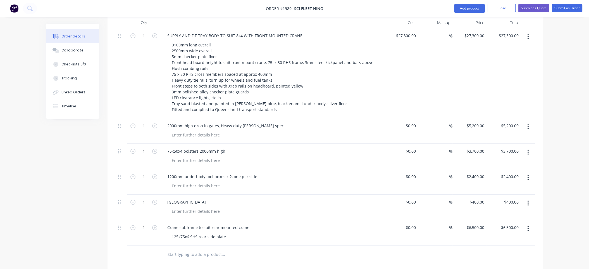
scroll to position [223, 0]
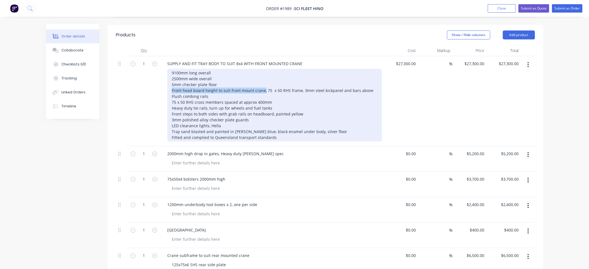
drag, startPoint x: 263, startPoint y: 82, endPoint x: 172, endPoint y: 82, distance: 91.3
click at [172, 82] on div "9100mm long overall 2500mm wide overall 5mm checker plate floor Front head boar…" at bounding box center [274, 105] width 214 height 73
click at [212, 81] on div "9100mm long overall 2500mm wide overall 5mm checker plate floor Front head boar…" at bounding box center [274, 105] width 214 height 73
drag, startPoint x: 170, startPoint y: 82, endPoint x: 367, endPoint y: 83, distance: 196.8
click at [367, 83] on div "9100mm long overall 2500mm wide overall 5mm checker plate floor Front head boar…" at bounding box center [274, 105] width 214 height 73
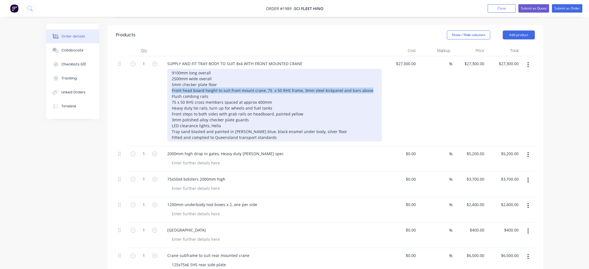
paste div
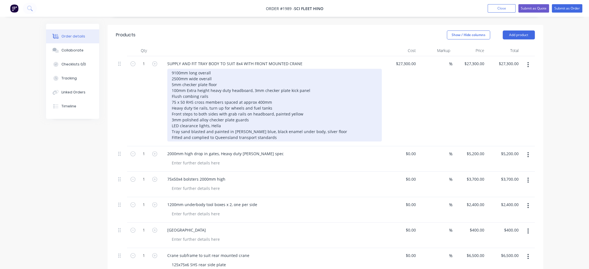
click at [345, 94] on div "9100mm long overall 2500mm wide overall 5mm checker plate floor 100mm Extra hei…" at bounding box center [274, 105] width 214 height 73
click at [271, 94] on div "9100mm long overall 2500mm wide overall 5mm checker plate floor 100mm Extra hei…" at bounding box center [274, 105] width 214 height 73
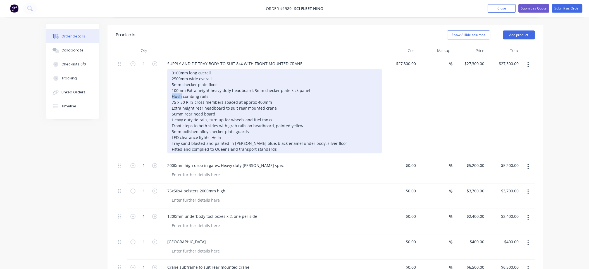
drag, startPoint x: 180, startPoint y: 89, endPoint x: 172, endPoint y: 89, distance: 8.7
click at [172, 89] on div "9100mm long overall 2500mm wide overall 5mm checker plate floor 100mm Extra hei…" at bounding box center [274, 111] width 214 height 84
click at [296, 113] on div "9100mm long overall 2500mm wide overall 5mm checker plate floor 100mm Extra hei…" at bounding box center [274, 111] width 214 height 84
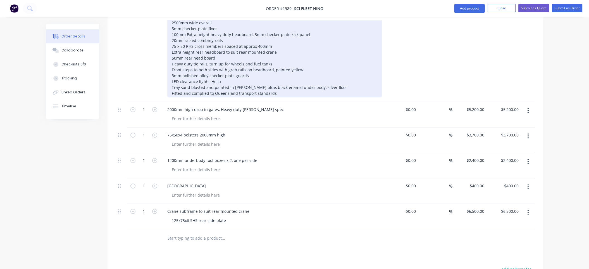
scroll to position [280, 0]
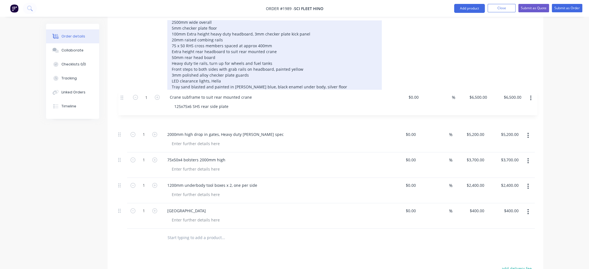
drag, startPoint x: 119, startPoint y: 203, endPoint x: 123, endPoint y: 96, distance: 107.6
click at [123, 96] on div "1 SUPPLY AND FIT TRAY BODY TO SUIT 8x4 WITH FRONT MOUNTED CRANE 9100mm long ove…" at bounding box center [325, 114] width 419 height 229
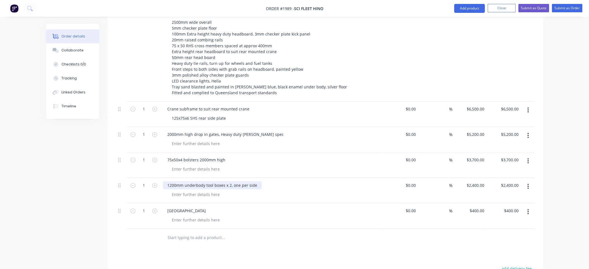
click at [230, 181] on div "1200mm underbody tool boxes x 2, one per side" at bounding box center [212, 185] width 99 height 8
drag, startPoint x: 251, startPoint y: 177, endPoint x: 224, endPoint y: 177, distance: 26.8
click at [224, 181] on div "1200mm underbody tool boxes, one per side" at bounding box center [209, 185] width 92 height 8
click at [181, 190] on div at bounding box center [195, 194] width 57 height 8
paste div
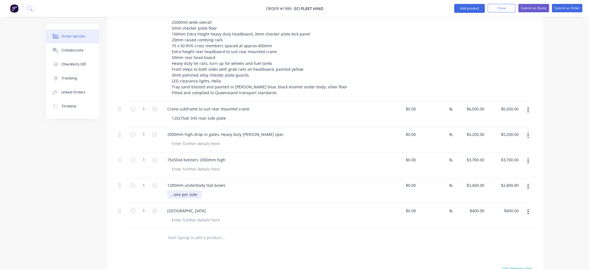
click at [175, 190] on div ", one per side" at bounding box center [184, 194] width 34 height 8
click at [154, 183] on icon "button" at bounding box center [154, 185] width 5 height 5
type input "2"
type input "$4,800.00"
click at [472, 178] on div "2400 $2,400.00" at bounding box center [469, 190] width 34 height 25
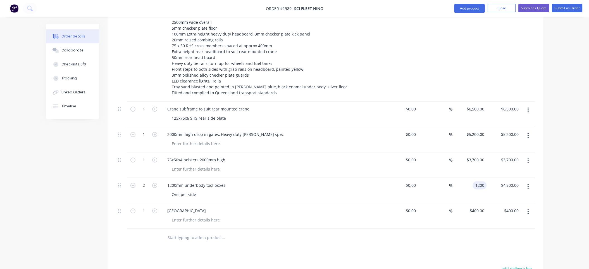
type input "$1,200.00"
type input "$2,400.00"
click at [499, 11] on button "Close" at bounding box center [501, 8] width 28 height 8
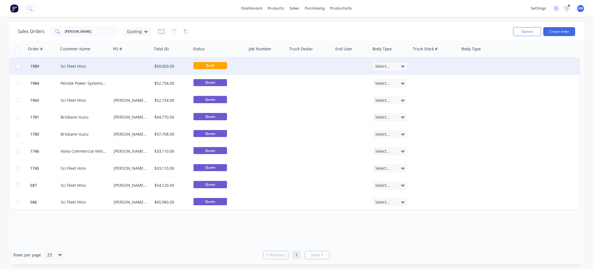
click at [125, 60] on div at bounding box center [131, 66] width 41 height 17
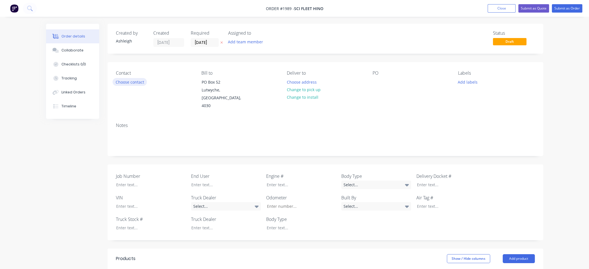
click at [138, 83] on button "Choose contact" at bounding box center [130, 82] width 34 height 8
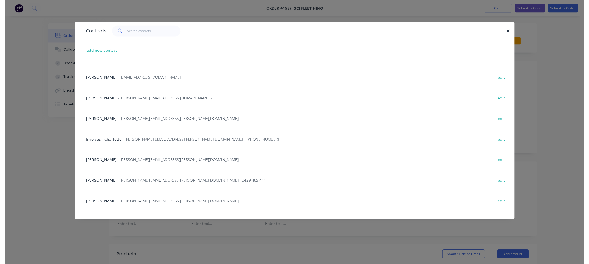
scroll to position [168, 0]
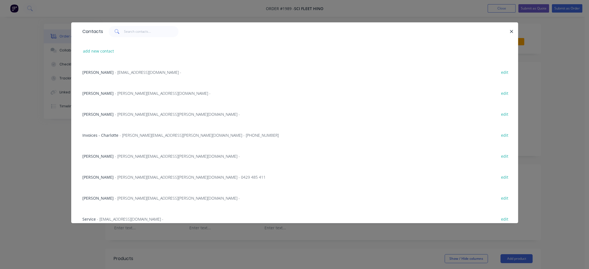
click at [98, 177] on span "John Delanhay" at bounding box center [97, 176] width 31 height 5
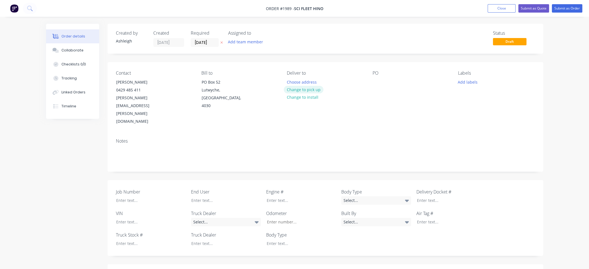
click at [311, 90] on button "Change to pick up" at bounding box center [304, 90] width 40 height 8
click at [376, 84] on div at bounding box center [376, 82] width 9 height 8
click at [505, 5] on button "Close" at bounding box center [501, 8] width 28 height 8
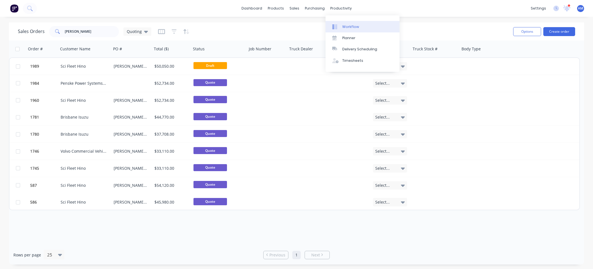
click at [346, 27] on div "Workflow" at bounding box center [350, 26] width 17 height 5
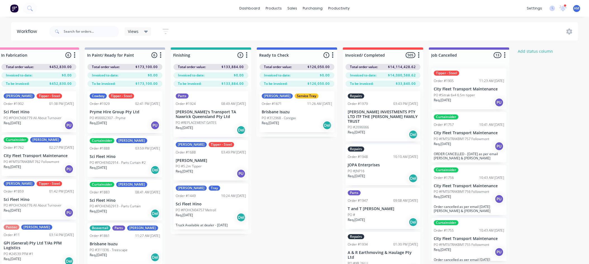
scroll to position [0, 272]
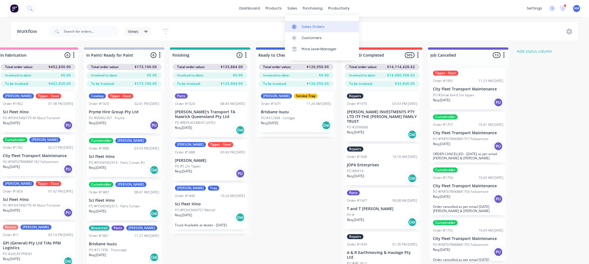
click at [299, 25] on div at bounding box center [295, 26] width 8 height 5
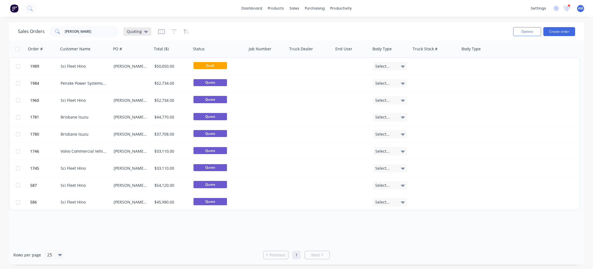
click at [142, 29] on div "Quoting" at bounding box center [137, 31] width 21 height 5
drag, startPoint x: 92, startPoint y: 30, endPoint x: 46, endPoint y: 28, distance: 47.0
click at [46, 28] on div "Sales Orders simmons Quoting" at bounding box center [84, 31] width 133 height 11
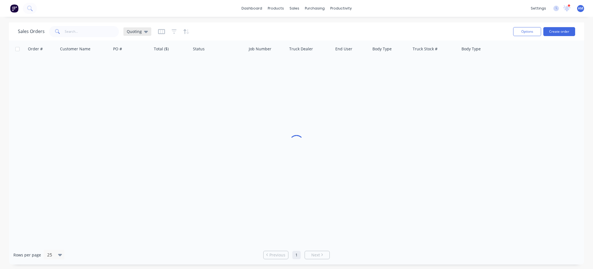
click at [145, 30] on icon at bounding box center [146, 31] width 4 height 6
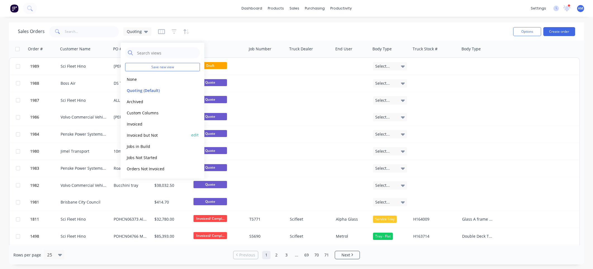
click at [149, 133] on button "Invoiced but Not" at bounding box center [157, 134] width 64 height 6
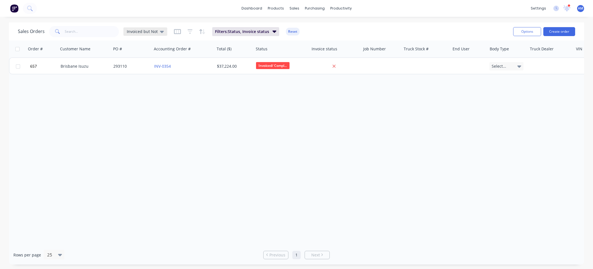
click at [160, 31] on icon at bounding box center [162, 32] width 4 height 2
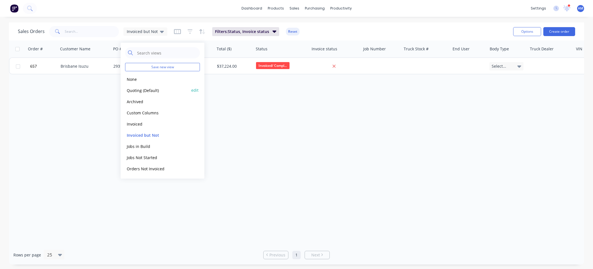
click at [134, 91] on button "Quoting (Default)" at bounding box center [157, 90] width 64 height 6
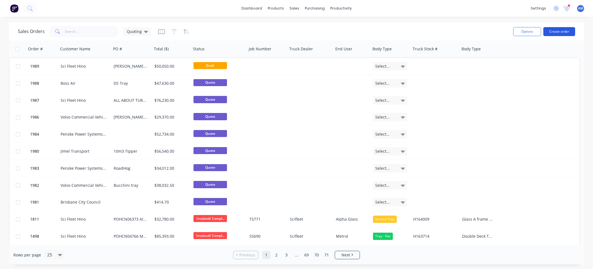
click at [518, 32] on button "Create order" at bounding box center [559, 31] width 32 height 9
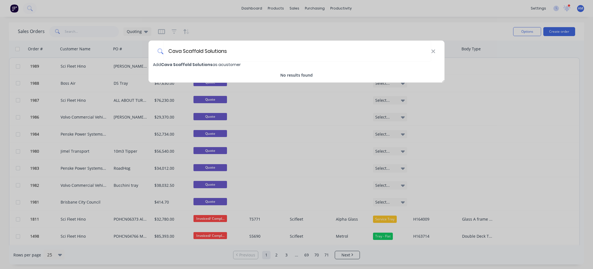
type input "Cava Scaffold Solutions"
click at [178, 64] on span "Cava Scaffold Solutions" at bounding box center [186, 65] width 51 height 6
select select "AU"
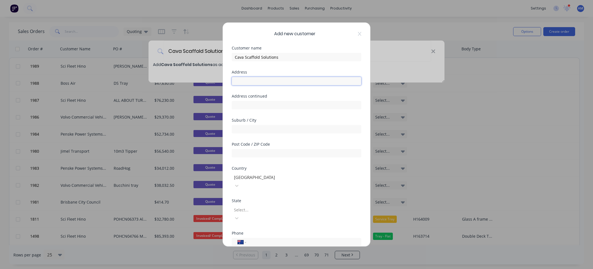
click at [249, 79] on input "text" at bounding box center [297, 81] width 130 height 8
paste input "[STREET_ADDRESS]"
type input "[STREET_ADDRESS]"
click at [247, 128] on input "text" at bounding box center [297, 129] width 130 height 8
type input "Logan City"
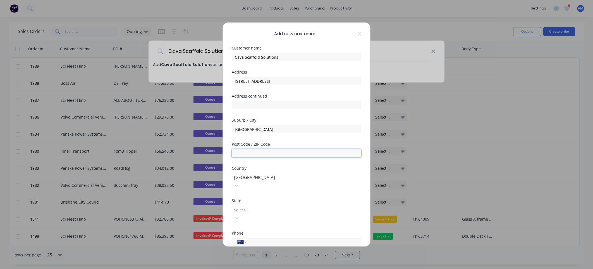
click at [240, 153] on input "text" at bounding box center [297, 153] width 130 height 8
type input "4207"
click at [262, 130] on input "Logan City" at bounding box center [297, 129] width 130 height 8
type input "Logan Village"
click at [259, 206] on div at bounding box center [273, 209] width 80 height 7
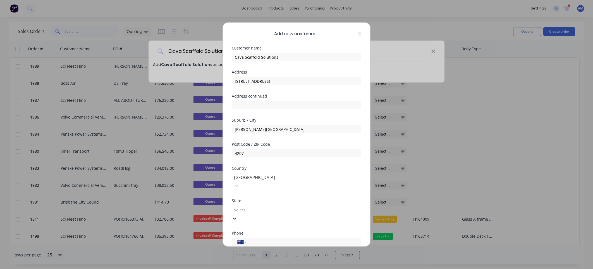
scroll to position [16, 0]
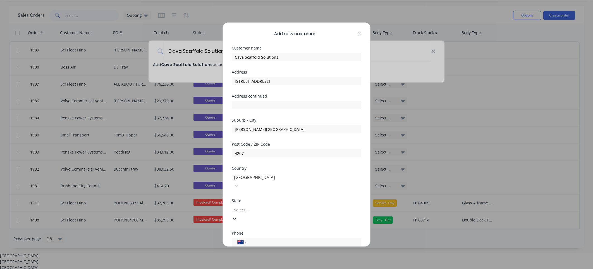
click at [249, 268] on div "Queensland" at bounding box center [296, 273] width 593 height 6
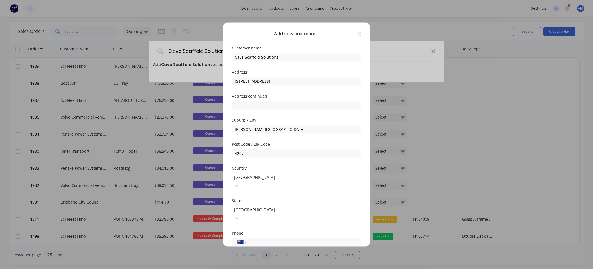
scroll to position [0, 0]
click at [255, 239] on input "tel" at bounding box center [302, 242] width 105 height 6
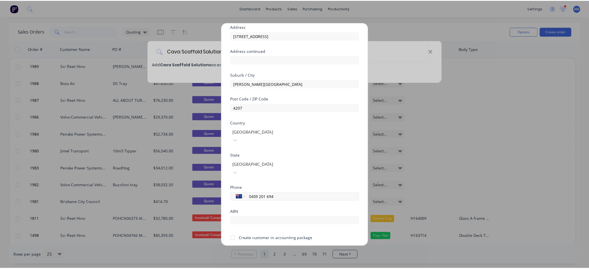
scroll to position [49, 0]
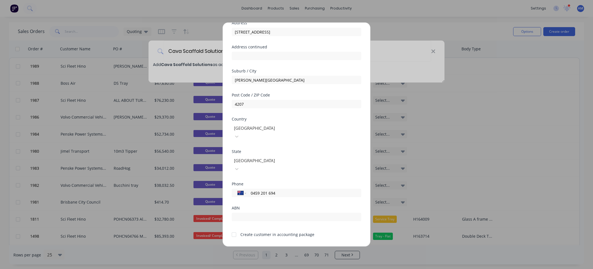
type input "0459 201 694"
click at [231, 229] on div at bounding box center [233, 234] width 11 height 11
click at [277, 246] on button "Save" at bounding box center [279, 250] width 31 height 9
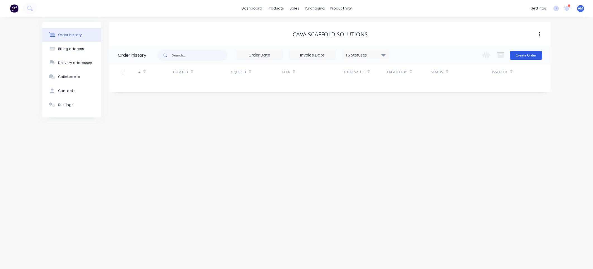
click at [518, 54] on button "Create Order" at bounding box center [526, 55] width 32 height 9
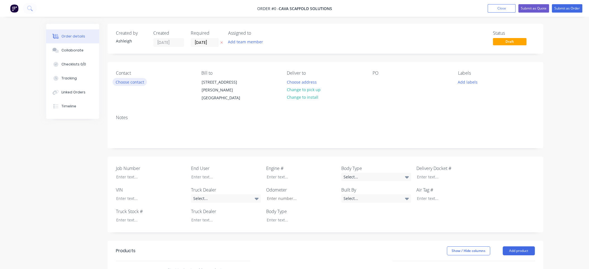
click at [132, 83] on button "Choose contact" at bounding box center [130, 82] width 34 height 8
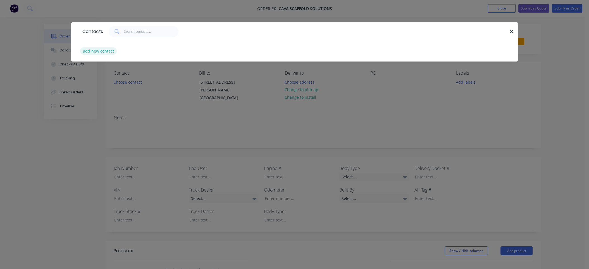
click at [97, 51] on button "add new contact" at bounding box center [98, 51] width 37 height 8
select select "AU"
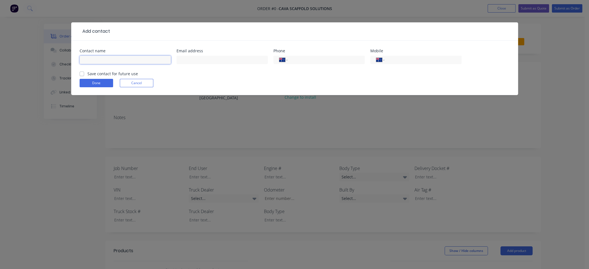
click at [116, 61] on input "text" at bounding box center [125, 60] width 91 height 8
type input "[PERSON_NAME]"
click at [200, 61] on input "text" at bounding box center [221, 60] width 91 height 8
paste input "[PERSON_NAME][EMAIL_ADDRESS][DOMAIN_NAME]"
type input "[PERSON_NAME][EMAIL_ADDRESS][DOMAIN_NAME]"
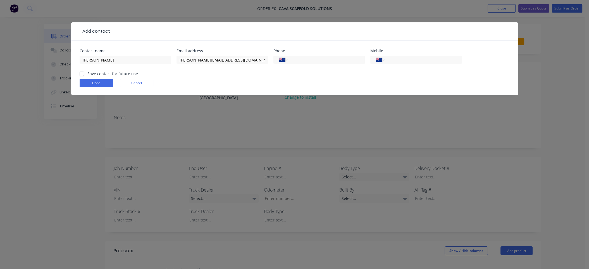
drag, startPoint x: 79, startPoint y: 73, endPoint x: 86, endPoint y: 75, distance: 7.5
click at [79, 73] on div "Contact name Ricky Lowe Email address r.lowe@cavascaffold.com.au Phone Internat…" at bounding box center [294, 67] width 447 height 54
drag, startPoint x: 82, startPoint y: 73, endPoint x: 86, endPoint y: 78, distance: 6.2
click at [87, 73] on label "Save contact for future use" at bounding box center [112, 74] width 51 height 6
click at [82, 73] on input "Save contact for future use" at bounding box center [82, 73] width 4 height 5
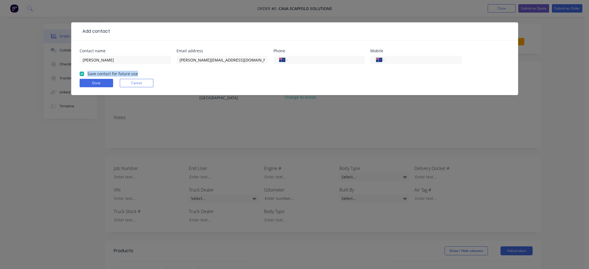
checkbox input "true"
click at [95, 83] on button "Done" at bounding box center [97, 83] width 34 height 8
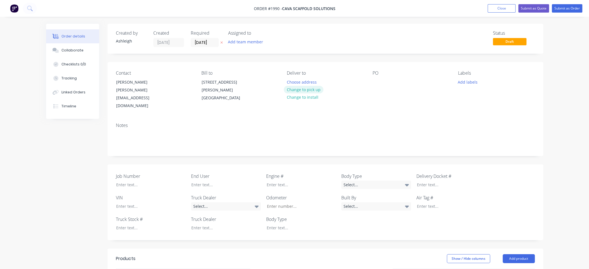
click at [314, 90] on button "Change to pick up" at bounding box center [304, 90] width 40 height 8
click at [378, 83] on div at bounding box center [376, 82] width 9 height 8
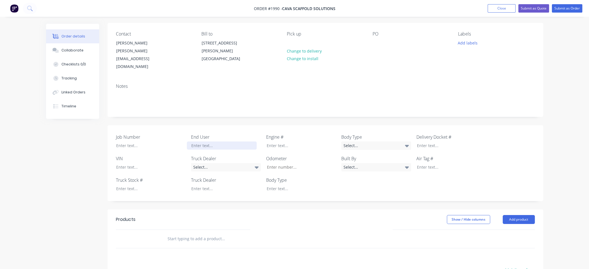
scroll to position [112, 0]
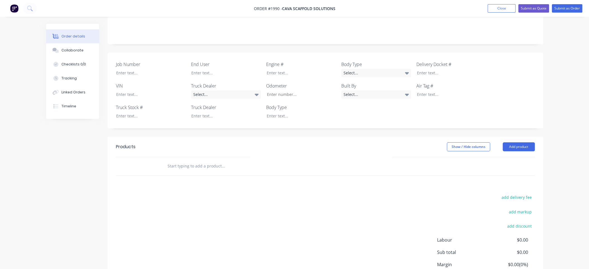
click at [200, 160] on input "text" at bounding box center [223, 165] width 112 height 11
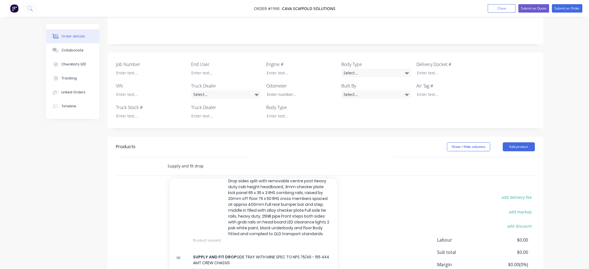
scroll to position [84, 0]
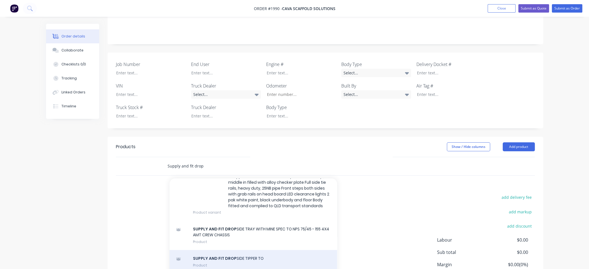
type input "Supply and fit drop"
click at [220, 250] on div "SUPPLY AND FIT DROP SIDE TIPPER TO Product" at bounding box center [253, 261] width 168 height 23
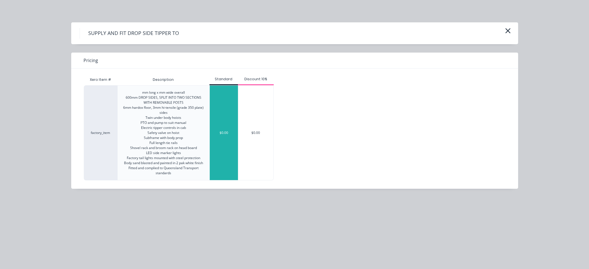
click at [225, 132] on div "$0.00" at bounding box center [224, 132] width 28 height 94
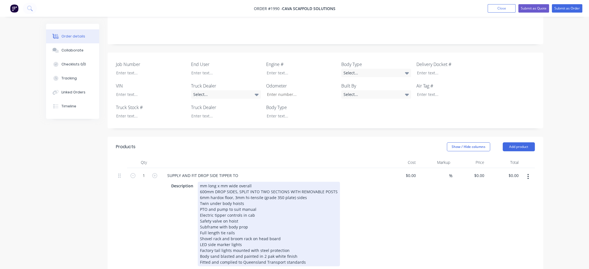
click at [201, 183] on div "mm long x mm wide overall 600mm DROP SIDES, SPLIT INTO TWO SECTIONS WITH REMOVA…" at bounding box center [269, 223] width 142 height 84
click at [201, 188] on div "mm long x mm wide overall 500mm DROP SIDES, SPLIT INTO TWO SECTIONS WITH REMOVA…" at bounding box center [269, 223] width 142 height 84
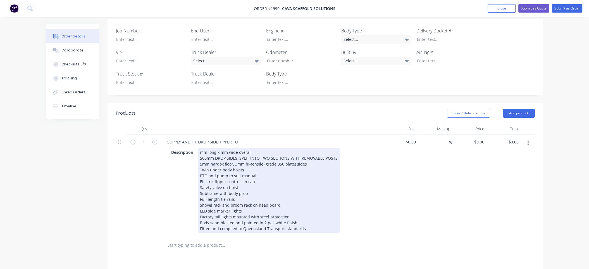
scroll to position [168, 0]
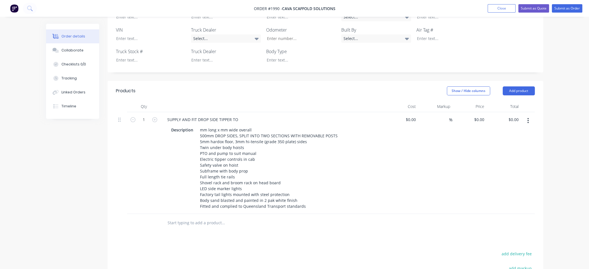
click at [198, 217] on input "text" at bounding box center [223, 222] width 112 height 11
click at [190, 217] on input "Hungry" at bounding box center [223, 222] width 112 height 11
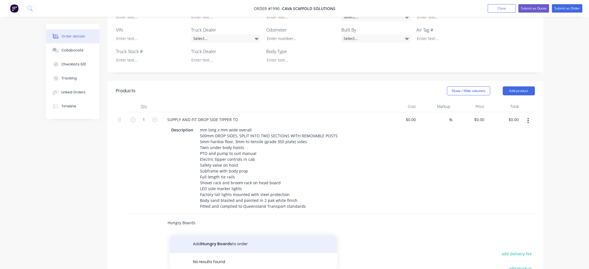
type input "Hungry Boards"
click at [203, 235] on button "Add Hungry Boards to order" at bounding box center [253, 244] width 168 height 18
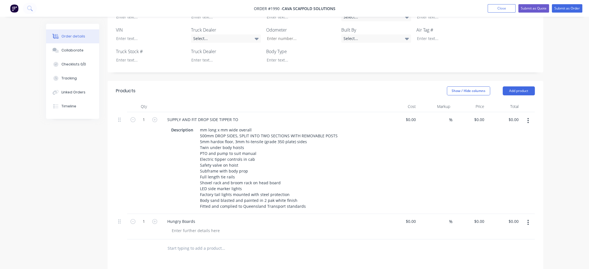
click at [233, 86] on div "Show / Hide columns Add product" at bounding box center [370, 90] width 330 height 9
click at [72, 51] on div "Collaborate" at bounding box center [72, 50] width 22 height 5
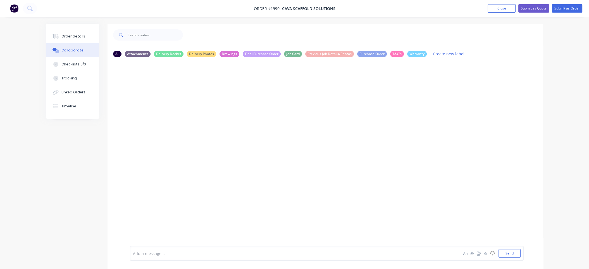
click at [160, 251] on div at bounding box center [278, 253] width 290 height 6
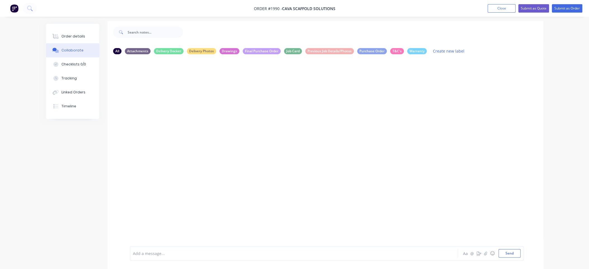
scroll to position [8, 0]
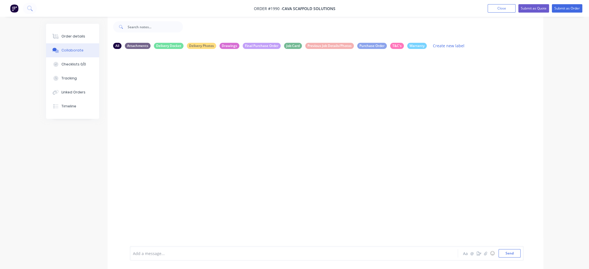
click at [384, 117] on div at bounding box center [325, 145] width 436 height 184
click at [485, 255] on icon "button" at bounding box center [485, 253] width 3 height 4
click at [516, 254] on button "Send" at bounding box center [509, 253] width 22 height 8
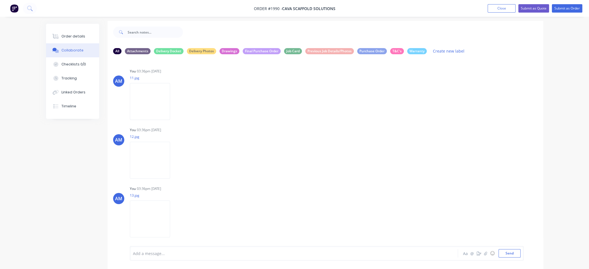
scroll to position [0, 0]
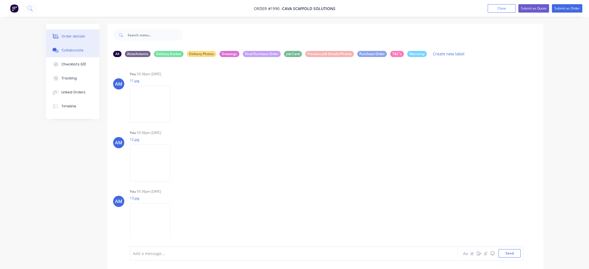
click at [72, 35] on div "Order details" at bounding box center [73, 36] width 24 height 5
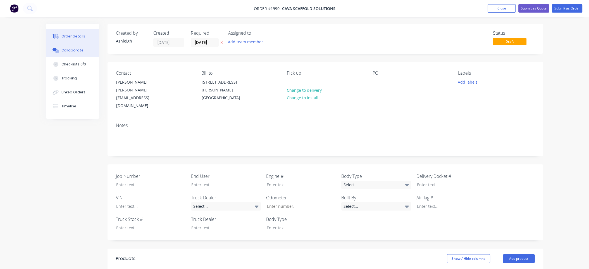
click at [76, 48] on div "Collaborate" at bounding box center [72, 50] width 22 height 5
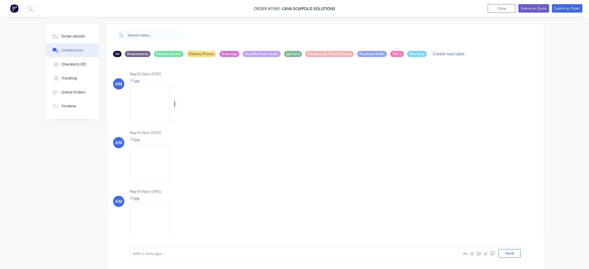
click at [174, 104] on icon "button" at bounding box center [175, 104] width 2 height 6
click at [194, 107] on button "Labels" at bounding box center [211, 106] width 63 height 13
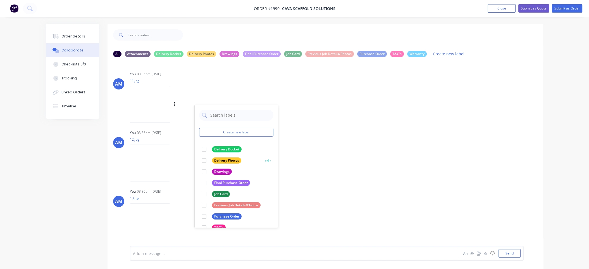
scroll to position [21, 0]
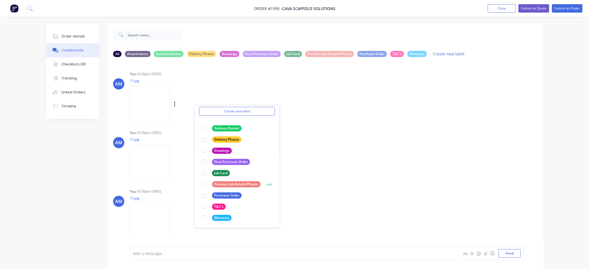
click at [246, 183] on div "Previous Job Details/Photos" at bounding box center [236, 184] width 49 height 6
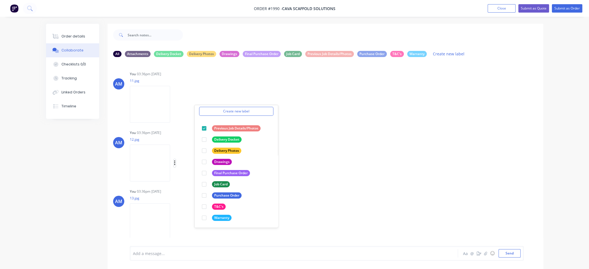
click at [174, 164] on icon "button" at bounding box center [175, 163] width 2 height 6
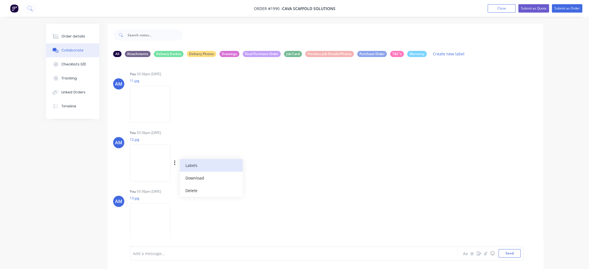
click at [198, 162] on button "Labels" at bounding box center [211, 165] width 63 height 13
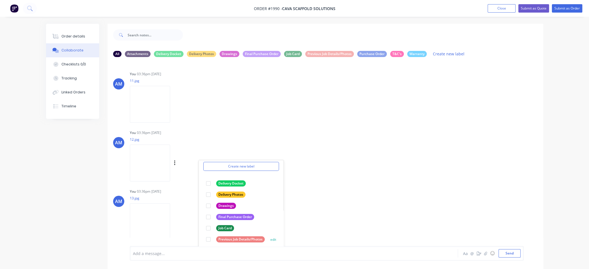
click at [250, 239] on div "Previous Job Details/Photos" at bounding box center [240, 239] width 49 height 6
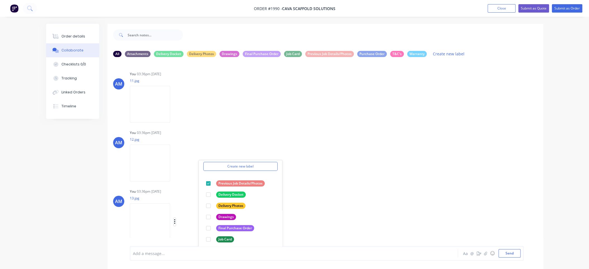
click at [174, 223] on icon "button" at bounding box center [175, 221] width 2 height 6
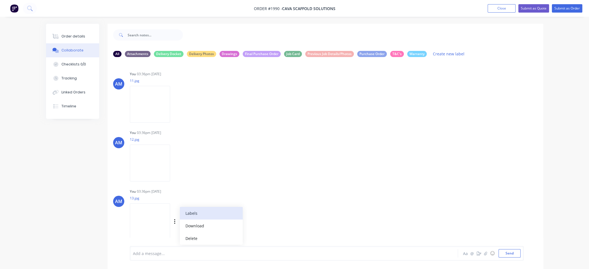
click at [195, 214] on button "Labels" at bounding box center [211, 213] width 63 height 13
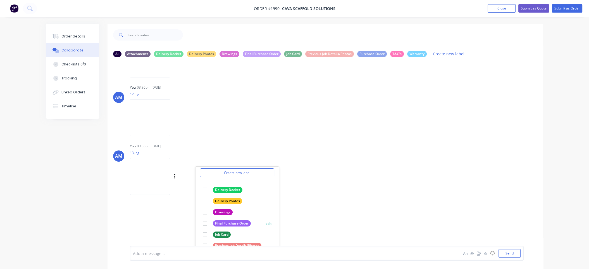
scroll to position [88, 0]
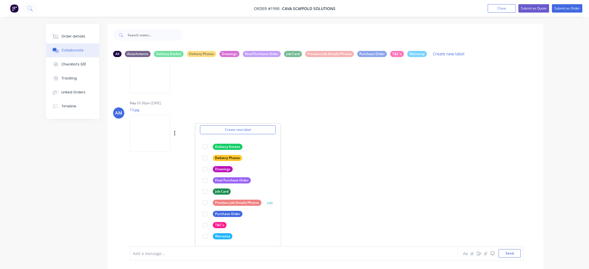
click at [247, 201] on div "Previous Job Details/Photos" at bounding box center [237, 202] width 49 height 6
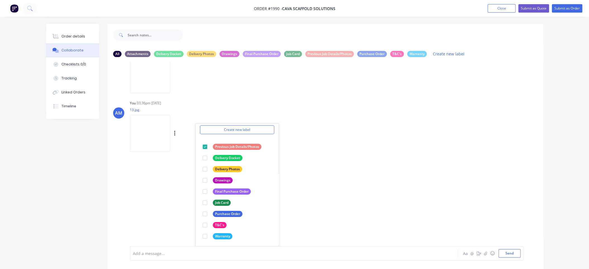
click at [330, 146] on div "AM You 03:36pm 12/08/25 11.jpg Labels Download Delete AM You 03:36pm 12/08/25 1…" at bounding box center [325, 66] width 436 height 168
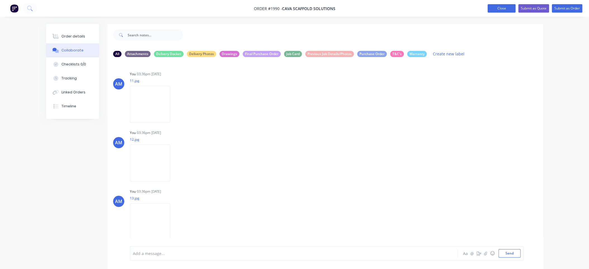
click at [502, 9] on button "Close" at bounding box center [501, 8] width 28 height 8
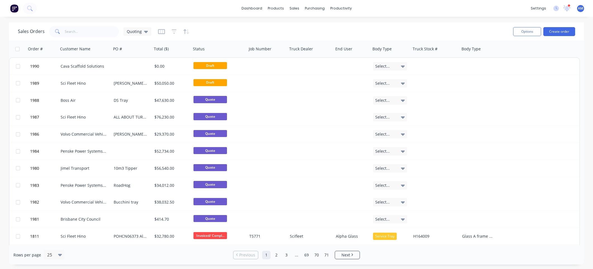
click at [224, 35] on div "Sales Orders Quoting" at bounding box center [263, 32] width 491 height 14
click at [146, 31] on icon at bounding box center [146, 32] width 4 height 2
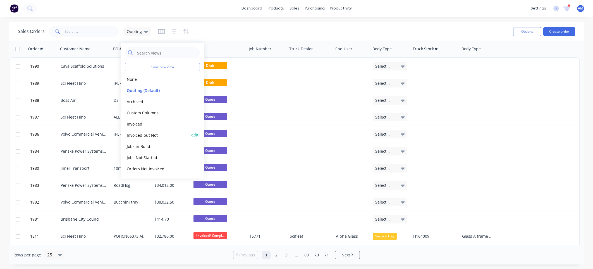
click at [144, 135] on button "Invoiced but Not" at bounding box center [157, 134] width 64 height 6
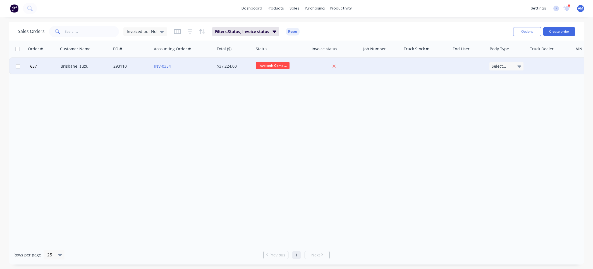
click at [77, 66] on div "Brisbane Isuzu" at bounding box center [84, 66] width 46 height 6
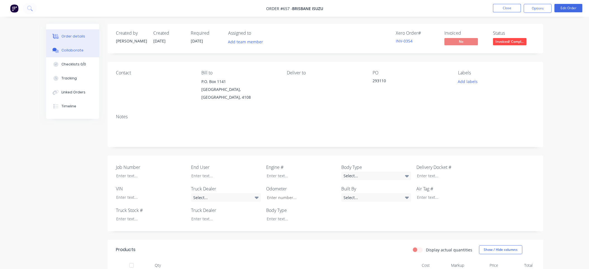
click at [70, 52] on div "Collaborate" at bounding box center [72, 50] width 22 height 5
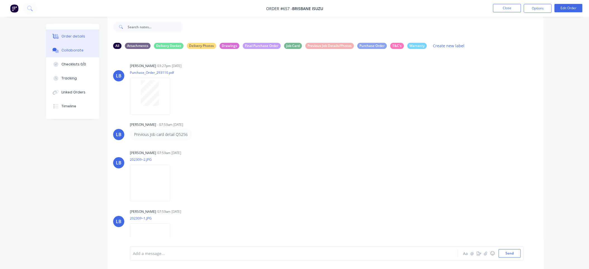
click at [74, 35] on div "Order details" at bounding box center [73, 36] width 24 height 5
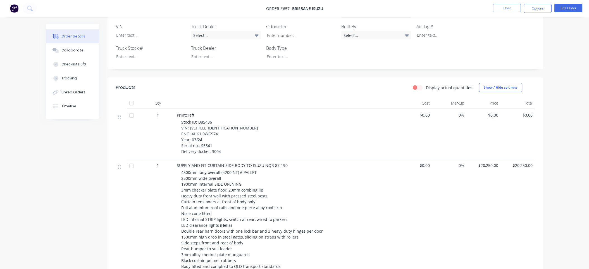
scroll to position [204, 0]
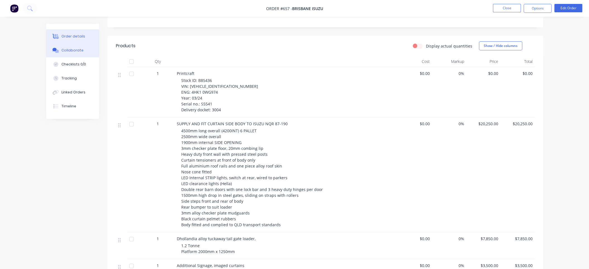
click at [77, 50] on div "Collaborate" at bounding box center [72, 50] width 22 height 5
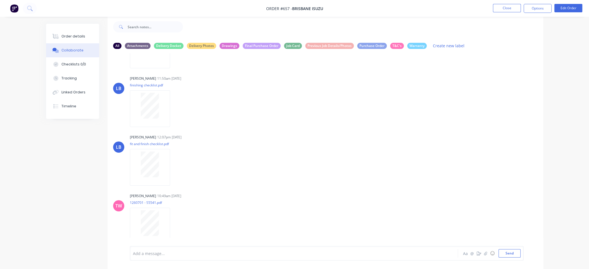
scroll to position [1725, 0]
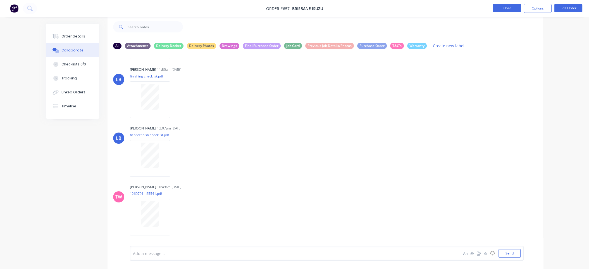
click at [496, 5] on button "Close" at bounding box center [507, 8] width 28 height 8
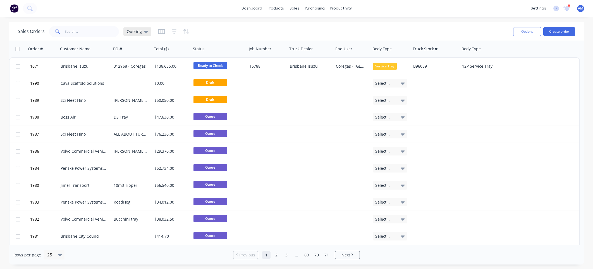
click at [148, 31] on div "Quoting" at bounding box center [137, 31] width 28 height 8
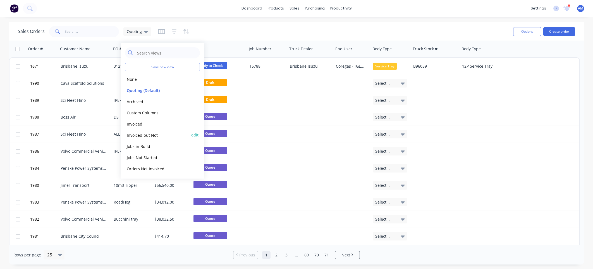
click at [147, 135] on button "Invoiced but Not" at bounding box center [157, 134] width 64 height 6
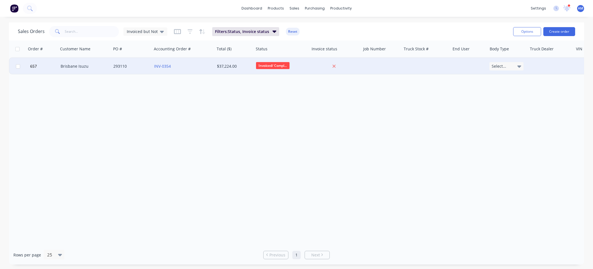
click at [123, 65] on div "293110" at bounding box center [130, 66] width 34 height 6
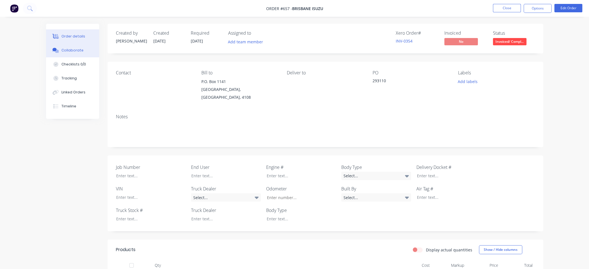
click at [73, 49] on div "Collaborate" at bounding box center [72, 50] width 22 height 5
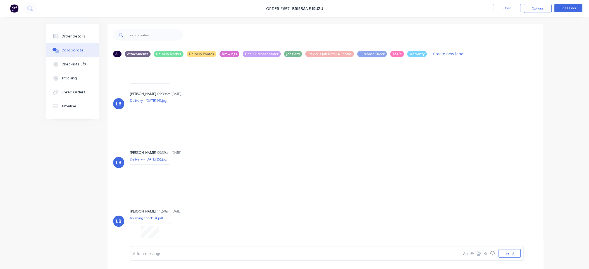
scroll to position [1783, 0]
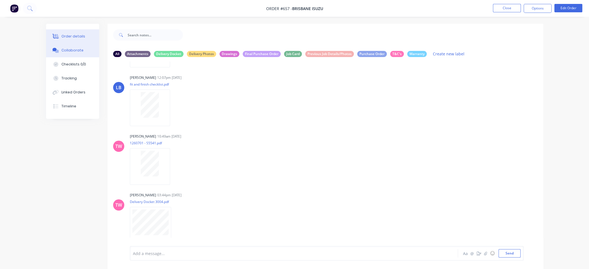
click at [83, 35] on button "Order details" at bounding box center [72, 36] width 53 height 14
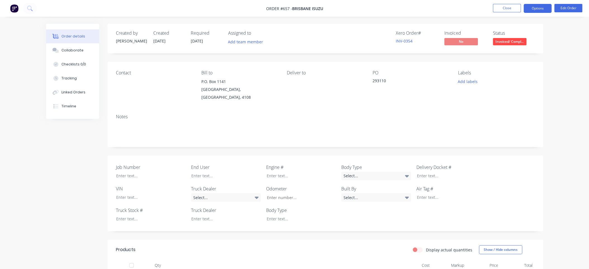
click at [518, 10] on button "Options" at bounding box center [537, 8] width 28 height 9
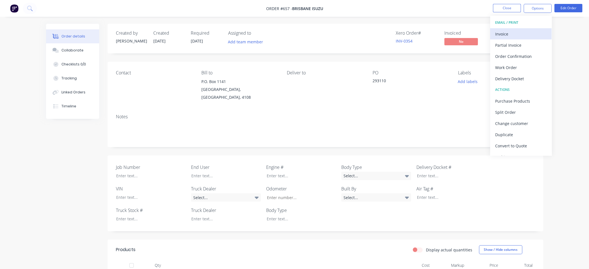
click at [510, 32] on div "Invoice" at bounding box center [520, 34] width 51 height 8
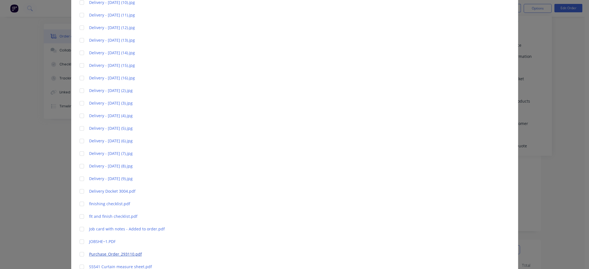
scroll to position [307, 0]
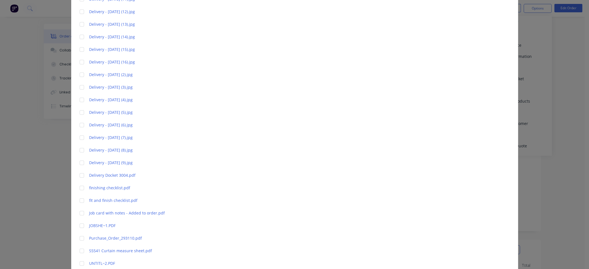
click at [80, 175] on div at bounding box center [81, 174] width 11 height 11
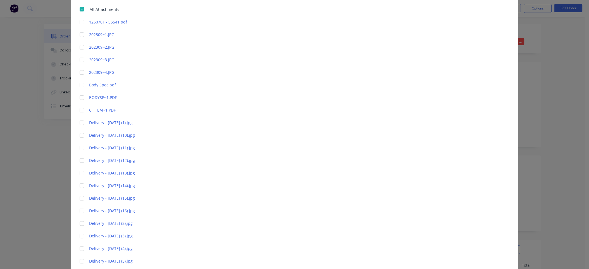
scroll to position [112, 0]
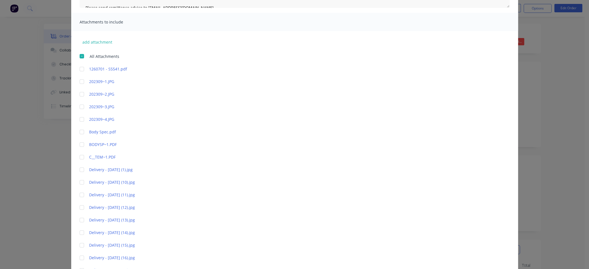
click at [80, 68] on div at bounding box center [81, 68] width 11 height 11
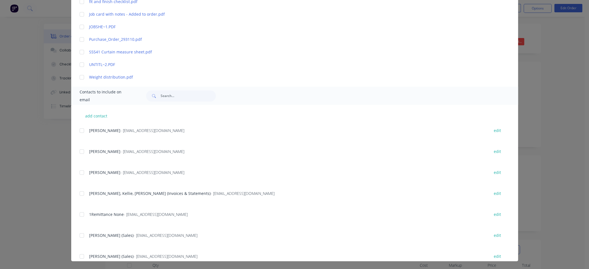
scroll to position [28, 0]
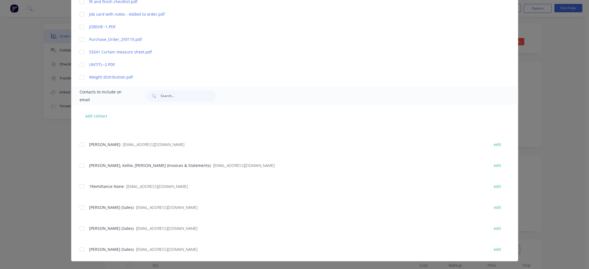
click at [81, 164] on div at bounding box center [81, 165] width 11 height 11
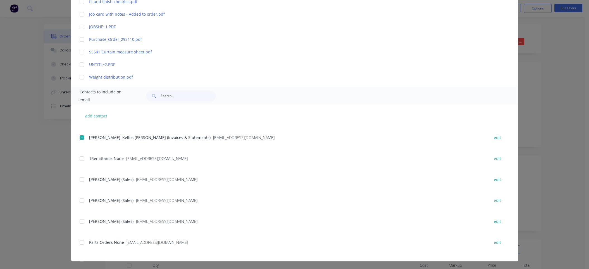
click at [79, 200] on div at bounding box center [81, 200] width 11 height 11
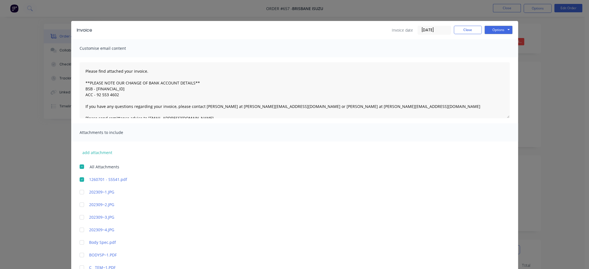
scroll to position [0, 0]
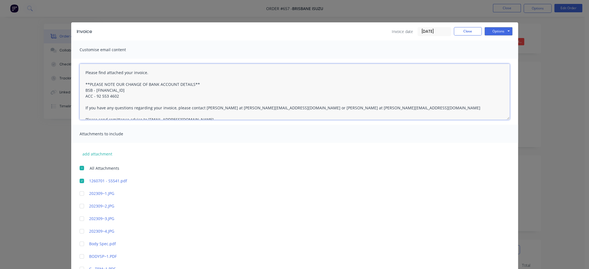
click at [83, 71] on textarea "Please find attached your invoice. **PLEASE NOTE OUR CHANGE OF BANK ACCOUNT DET…" at bounding box center [295, 92] width 430 height 56
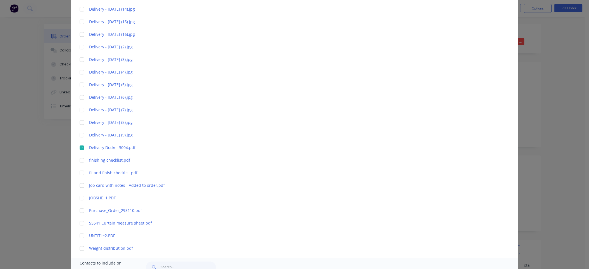
scroll to position [335, 0]
click at [80, 209] on div at bounding box center [81, 209] width 11 height 11
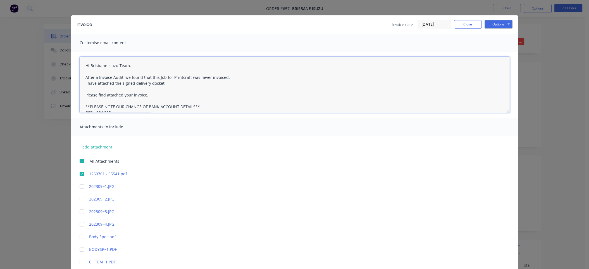
scroll to position [0, 0]
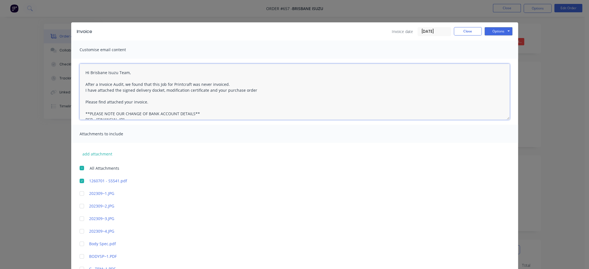
click at [118, 90] on textarea "Hi Brisbane Isuzu Team, After a Invoice Audit, we found that this Job for Print…" at bounding box center [295, 92] width 430 height 56
click at [254, 90] on textarea "Hi Brisbane Isuzu Team, After a Invoice Audit, we found that this Job for Print…" at bounding box center [295, 92] width 430 height 56
click at [95, 84] on textarea "Hi Brisbane Isuzu Team, After a Invoice Audit, we found that this Job for Print…" at bounding box center [295, 92] width 430 height 56
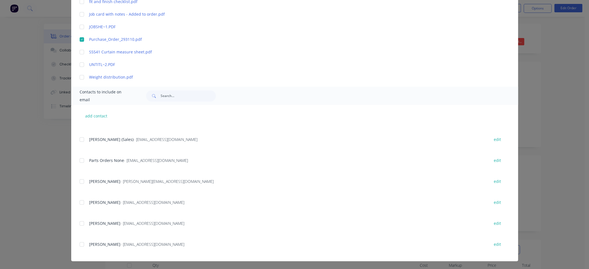
scroll to position [168, 0]
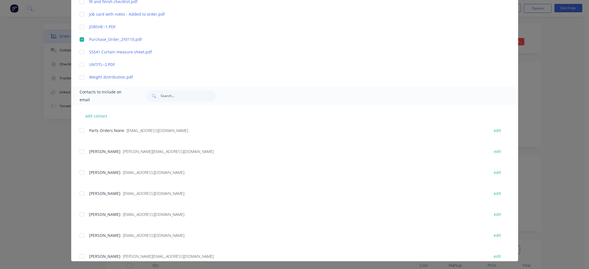
click at [79, 152] on div at bounding box center [81, 151] width 11 height 11
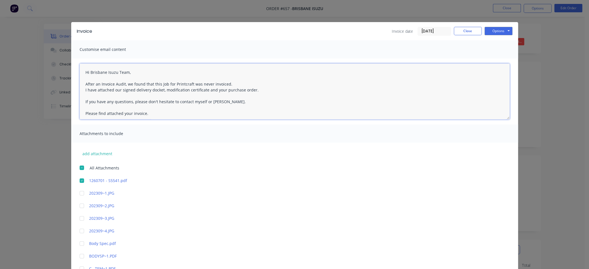
scroll to position [0, 0]
click at [223, 85] on textarea "Hi Brisbane Isuzu Team, After an Invoice Audit, we found that this Job for Prin…" at bounding box center [295, 92] width 430 height 56
type textarea "Hi Brisbane Isuzu Team, After an Invoice Audit, we found that this Job for Prin…"
click at [494, 30] on button "Options" at bounding box center [498, 31] width 28 height 8
click at [496, 59] on button "Email" at bounding box center [502, 59] width 36 height 9
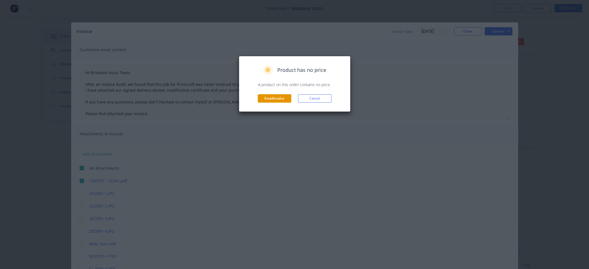
click at [268, 97] on button "Email invoice" at bounding box center [275, 98] width 34 height 8
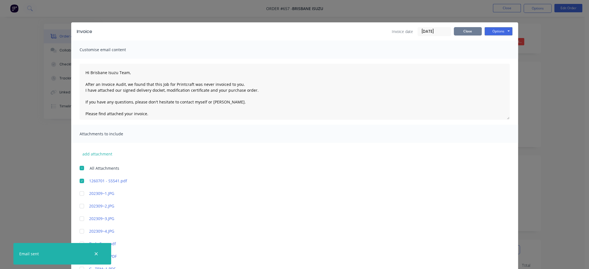
click at [462, 30] on button "Close" at bounding box center [468, 31] width 28 height 8
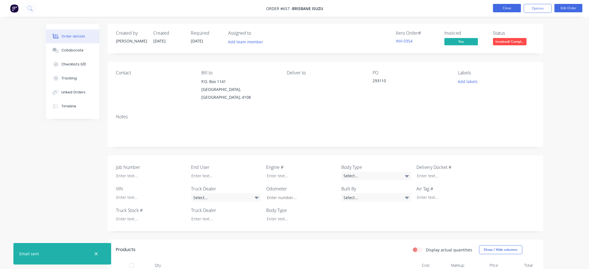
click at [503, 10] on button "Close" at bounding box center [507, 8] width 28 height 8
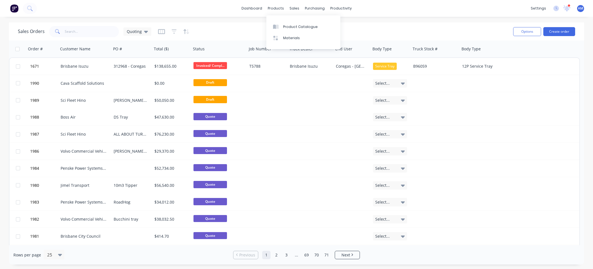
click at [243, 26] on div "Sales Orders Quoting" at bounding box center [263, 32] width 491 height 14
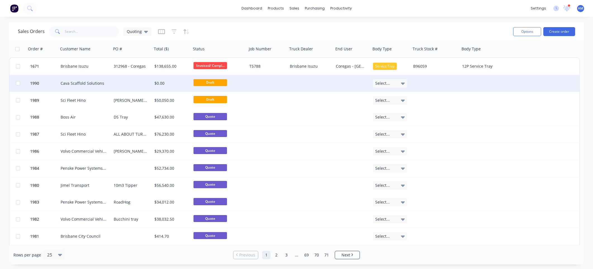
click at [92, 83] on div "Cava Scaffold Solutions" at bounding box center [84, 83] width 46 height 6
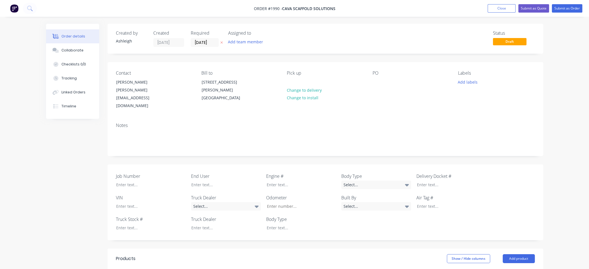
click at [318, 123] on div "Notes" at bounding box center [325, 125] width 419 height 5
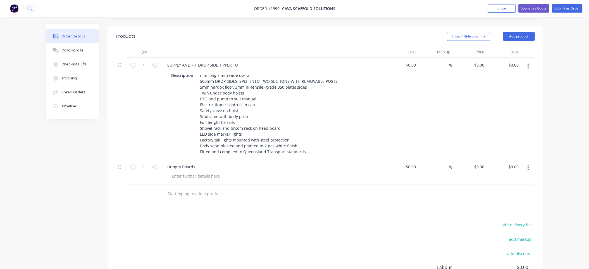
scroll to position [223, 0]
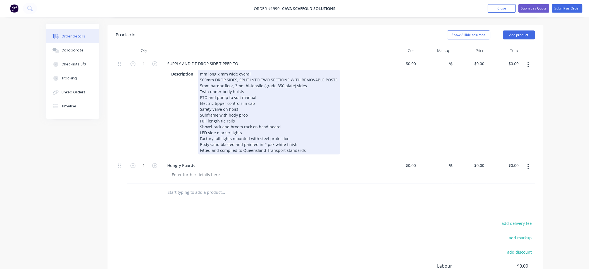
click at [199, 70] on div "mm long x mm wide overall 500mm DROP SIDES, SPLIT INTO TWO SECTIONS WITH REMOVA…" at bounding box center [269, 112] width 142 height 84
click at [228, 70] on div "5000mm long x mm wide overall 500mm DROP SIDES, SPLIT INTO TWO SECTIONS WITH RE…" at bounding box center [269, 112] width 142 height 84
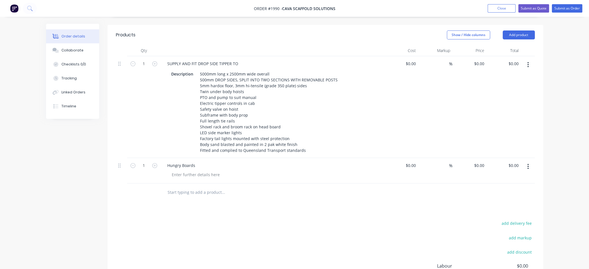
click at [231, 34] on header "Products Show / Hide columns Add product" at bounding box center [325, 35] width 436 height 20
click at [238, 59] on div "SUPPLY AND FIT DROP SIDE TIPPER TO" at bounding box center [203, 63] width 80 height 8
click at [250, 59] on div "SUPPLY AND FIT DROP SIDE TIPPER TO" at bounding box center [272, 63] width 219 height 8
click at [234, 59] on div "SUPPLY AND FIT DROP SIDE TIPPER TO" at bounding box center [203, 63] width 80 height 8
click at [237, 59] on div "SUPPLY AND FIT DROP SIDE TIPPER TO" at bounding box center [203, 63] width 80 height 8
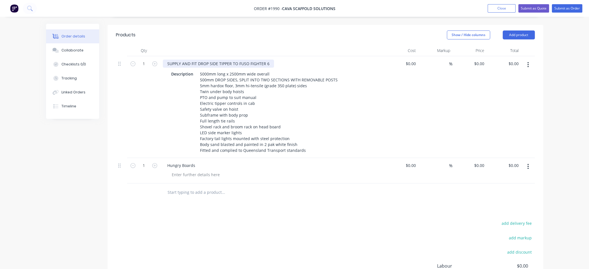
click at [269, 59] on div "SUPPLY AND FIT DROP SIDE TIPPER TO FUSO FIGHTER 6" at bounding box center [218, 63] width 111 height 8
click at [518, 47] on div "Order details Collaborate Checklists 0/0 Tracking Linked Orders Timeline Order …" at bounding box center [294, 60] width 589 height 567
click at [215, 25] on header "Products Show / Hide columns Add product" at bounding box center [325, 35] width 436 height 20
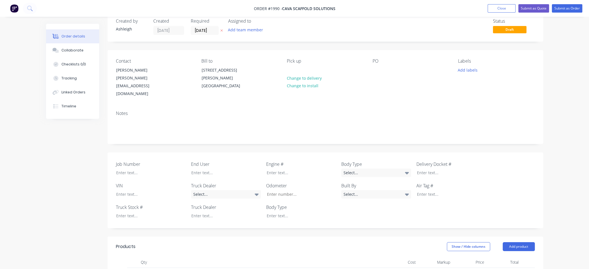
scroll to position [0, 0]
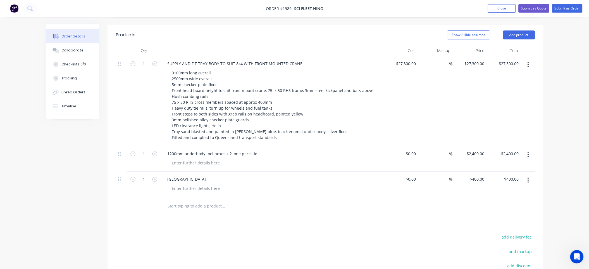
drag, startPoint x: 503, startPoint y: 10, endPoint x: 503, endPoint y: 13, distance: 3.1
click at [503, 11] on button "Close" at bounding box center [501, 8] width 28 height 8
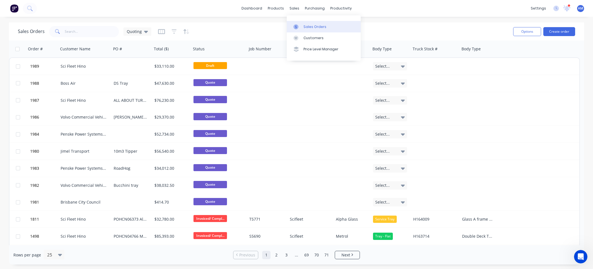
click at [298, 24] on icon at bounding box center [295, 26] width 5 height 5
click at [89, 34] on input "text" at bounding box center [92, 31] width 54 height 11
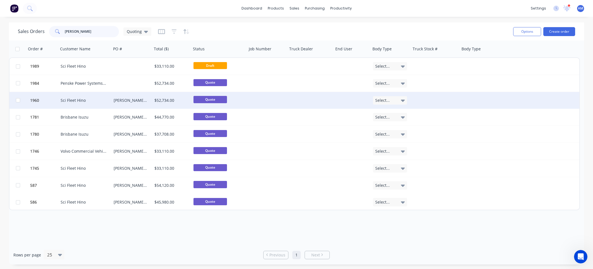
type input "simmons"
click at [78, 107] on div "Sci Fleet Hino" at bounding box center [84, 100] width 53 height 17
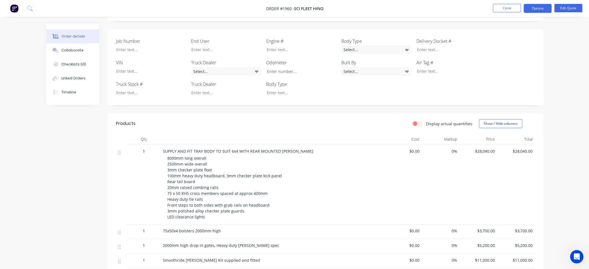
scroll to position [168, 0]
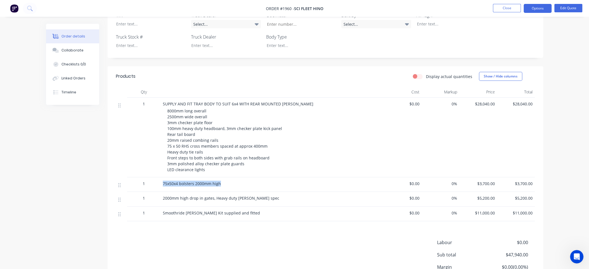
drag, startPoint x: 162, startPoint y: 184, endPoint x: 221, endPoint y: 185, distance: 59.2
click at [221, 185] on div "75x50x4 bolsters 2000mm high" at bounding box center [272, 184] width 223 height 15
copy span "75x50x4 bolsters 2000mm high"
click at [509, 8] on button "Close" at bounding box center [507, 8] width 28 height 8
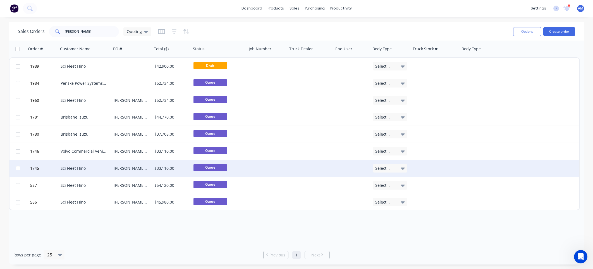
click at [120, 168] on div "[PERSON_NAME] 9.1 tray" at bounding box center [131, 168] width 35 height 6
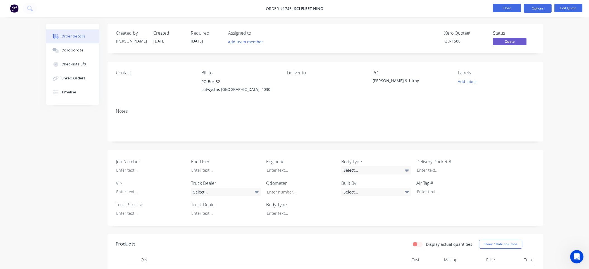
click at [504, 6] on button "Close" at bounding box center [507, 8] width 28 height 8
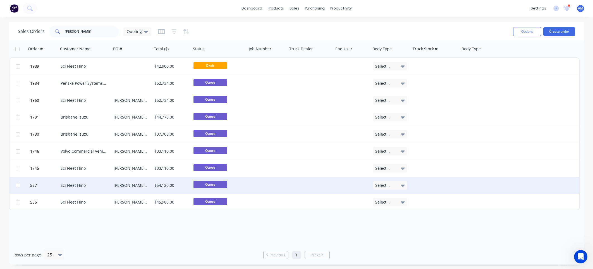
click at [87, 183] on div "Sci Fleet Hino" at bounding box center [84, 185] width 46 height 6
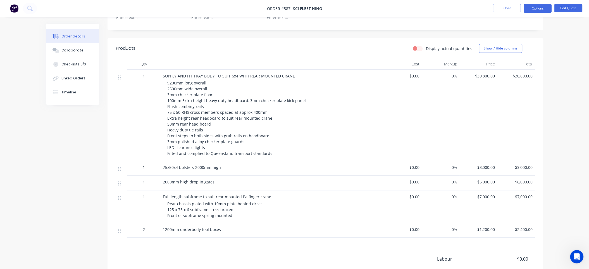
scroll to position [28, 0]
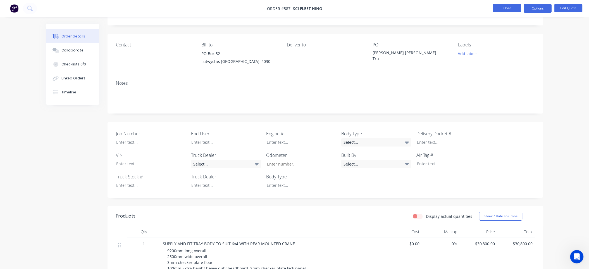
click at [509, 10] on button "Close" at bounding box center [507, 8] width 28 height 8
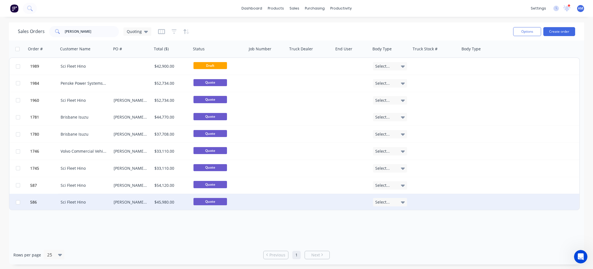
click at [113, 200] on div "[PERSON_NAME] [PERSON_NAME] Tru" at bounding box center [131, 201] width 41 height 17
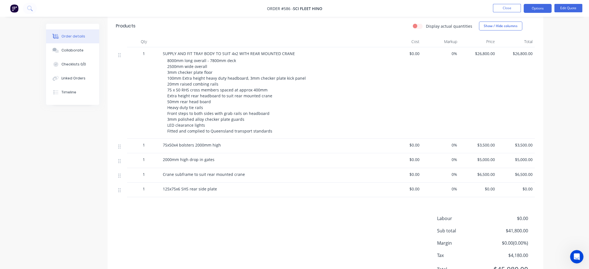
scroll to position [223, 0]
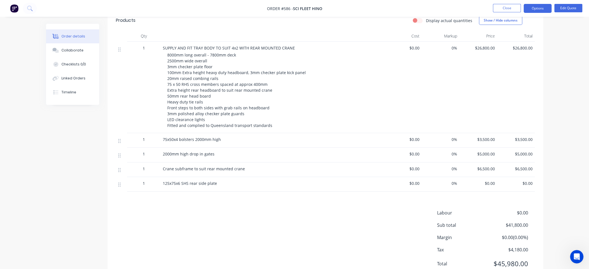
drag, startPoint x: 163, startPoint y: 168, endPoint x: 243, endPoint y: 165, distance: 79.9
click at [243, 165] on div "Crane subframe to suit rear mounted crane" at bounding box center [272, 169] width 223 height 15
copy span "Crane subframe to suit rear mounted crane"
drag, startPoint x: 162, startPoint y: 182, endPoint x: 217, endPoint y: 185, distance: 54.8
click at [217, 185] on div "125x75x6 SHS rear side plate" at bounding box center [272, 184] width 223 height 15
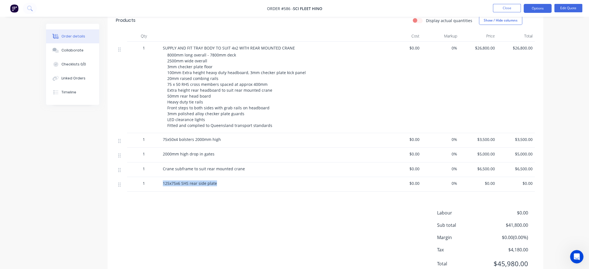
copy span "125x75x6 SHS rear side plate"
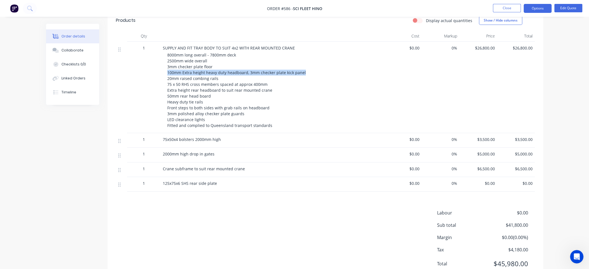
drag, startPoint x: 167, startPoint y: 72, endPoint x: 302, endPoint y: 70, distance: 135.1
click at [302, 70] on span "8000mm long overall - 7800mm deck 2500mm wide overall 3mm checker plate floor 1…" at bounding box center [265, 90] width 197 height 76
copy span "100mm Extra height heavy duty headboard, 3mm checker plate kick panel"
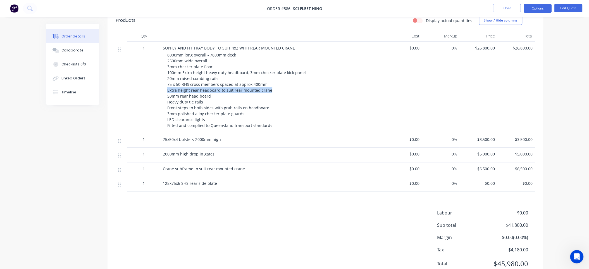
drag, startPoint x: 168, startPoint y: 89, endPoint x: 267, endPoint y: 89, distance: 99.9
click at [267, 89] on span "8000mm long overall - 7800mm deck 2500mm wide overall 3mm checker plate floor 1…" at bounding box center [265, 90] width 197 height 76
copy span "Extra height rear headboard to suit rear mounted crane"
drag, startPoint x: 255, startPoint y: 78, endPoint x: 230, endPoint y: 87, distance: 25.9
click at [254, 78] on span "8000mm long overall - 7800mm deck 2500mm wide overall 3mm checker plate floor 1…" at bounding box center [265, 90] width 197 height 76
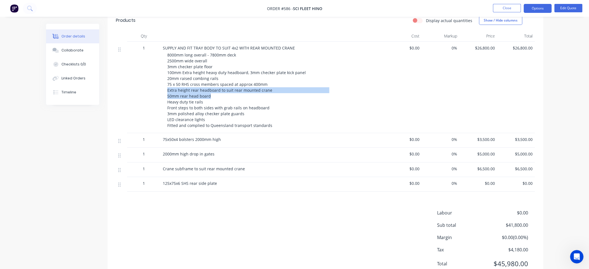
drag, startPoint x: 167, startPoint y: 90, endPoint x: 210, endPoint y: 97, distance: 43.6
click at [210, 97] on span "8000mm long overall - 7800mm deck 2500mm wide overall 3mm checker plate floor 1…" at bounding box center [265, 90] width 197 height 76
copy span "Extra height rear headboard to suit rear mounted crane 50mm rear head board"
click at [507, 8] on button "Close" at bounding box center [507, 8] width 28 height 8
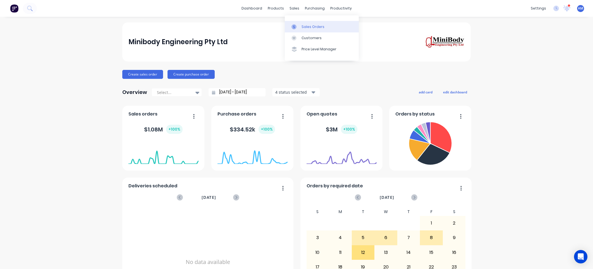
click at [302, 27] on div "Sales Orders" at bounding box center [313, 26] width 23 height 5
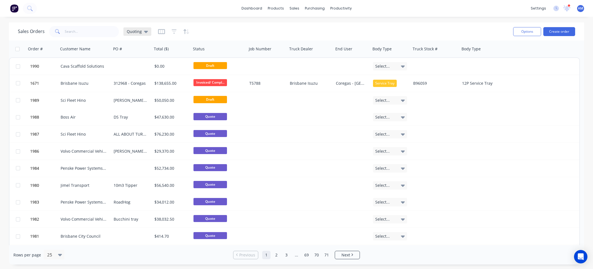
click at [144, 31] on icon at bounding box center [146, 32] width 4 height 2
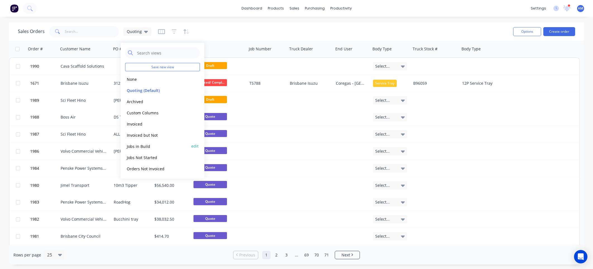
click at [141, 145] on button "Jobs in Build" at bounding box center [157, 146] width 64 height 6
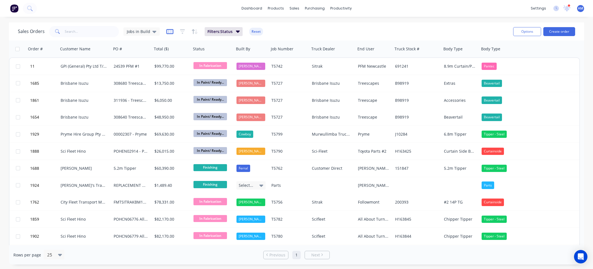
click at [170, 33] on icon "button" at bounding box center [169, 32] width 7 height 6
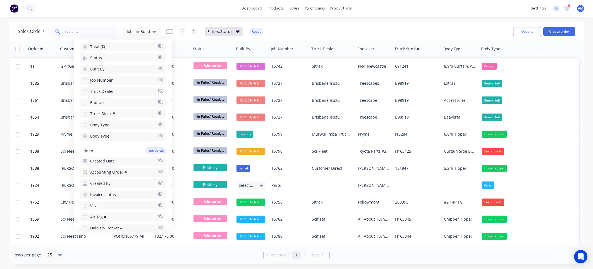
scroll to position [84, 0]
click at [150, 29] on div "Jobs in Build" at bounding box center [142, 31] width 30 height 5
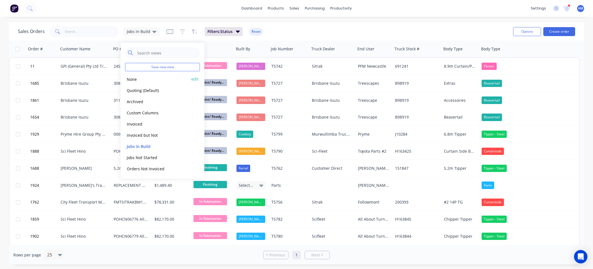
click at [132, 79] on button "None" at bounding box center [157, 79] width 64 height 6
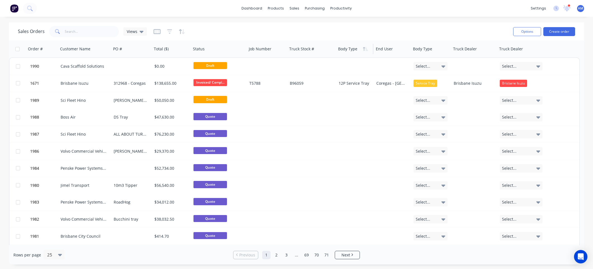
click at [355, 50] on div at bounding box center [354, 48] width 32 height 11
click at [350, 61] on button "Edit" at bounding box center [359, 59] width 42 height 11
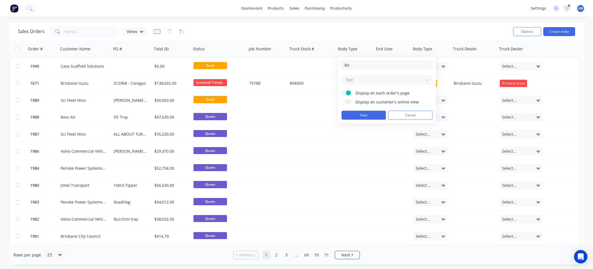
type input "B"
type input "Body Description"
click at [357, 113] on button "Save" at bounding box center [363, 115] width 44 height 9
click at [363, 114] on button "Save" at bounding box center [363, 115] width 44 height 9
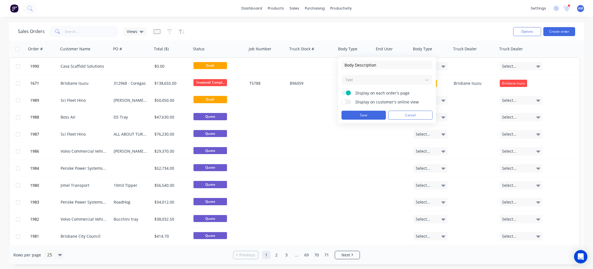
click at [430, 34] on div "Sales Orders Views" at bounding box center [263, 32] width 491 height 14
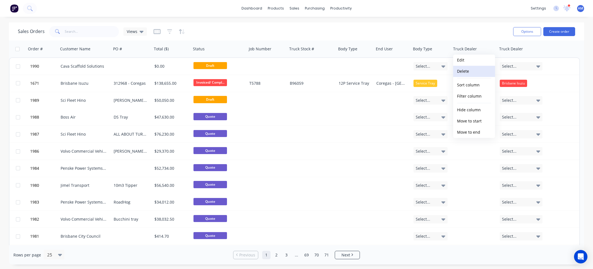
click at [467, 68] on button "Delete" at bounding box center [474, 71] width 42 height 11
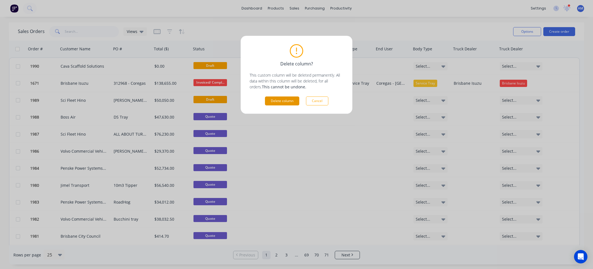
click at [278, 98] on button "Delete column" at bounding box center [282, 100] width 34 height 9
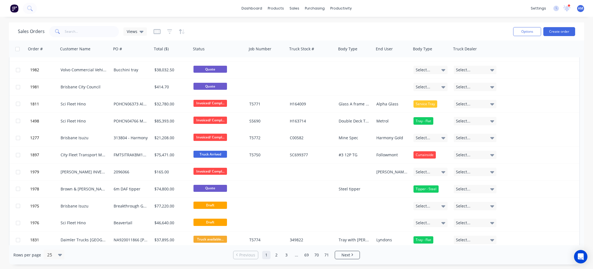
scroll to position [140, 0]
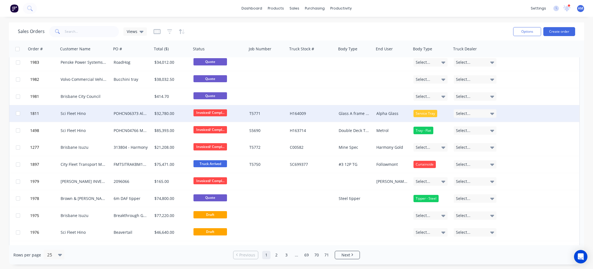
click at [492, 113] on icon at bounding box center [492, 114] width 4 height 2
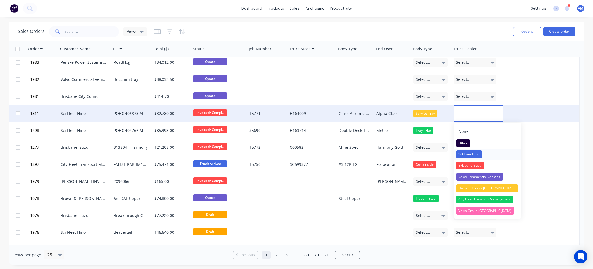
click at [476, 154] on div "Sci Fleet Hino" at bounding box center [468, 154] width 25 height 8
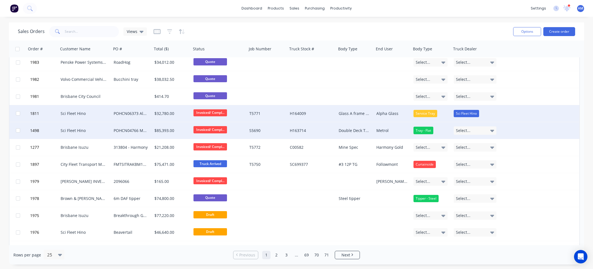
click at [493, 130] on icon at bounding box center [492, 131] width 4 height 2
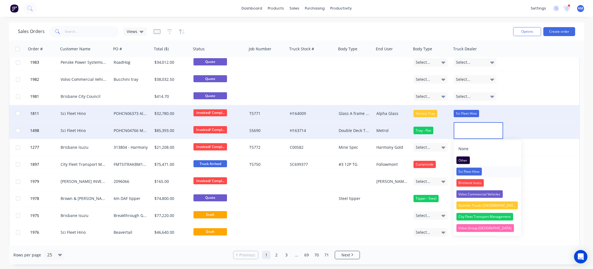
click at [474, 168] on div "Sci Fleet Hino" at bounding box center [468, 172] width 25 height 8
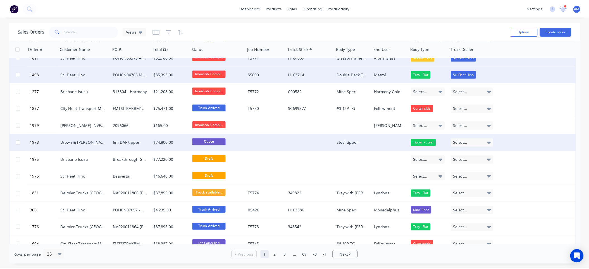
scroll to position [168, 0]
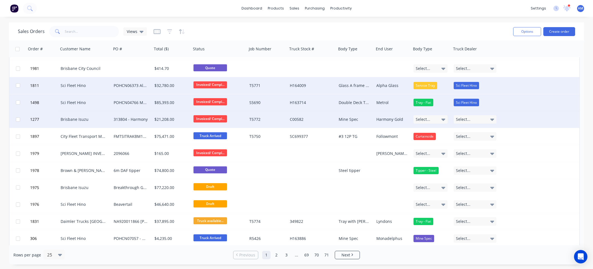
click at [127, 118] on div "313804 - Harmony" at bounding box center [131, 119] width 35 height 6
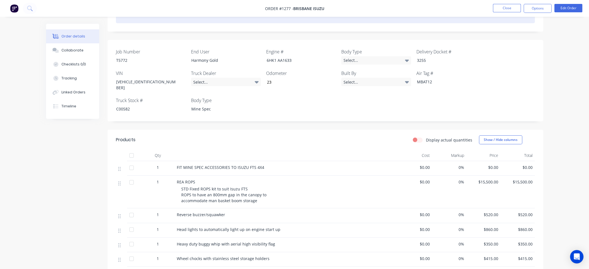
scroll to position [112, 0]
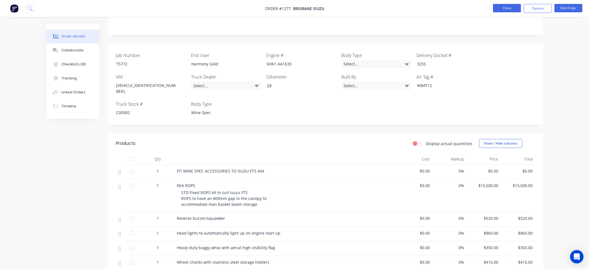
click at [506, 7] on button "Close" at bounding box center [507, 8] width 28 height 8
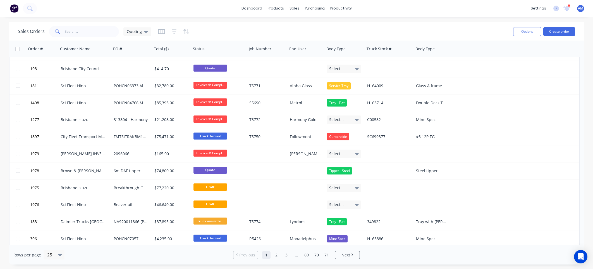
scroll to position [168, 0]
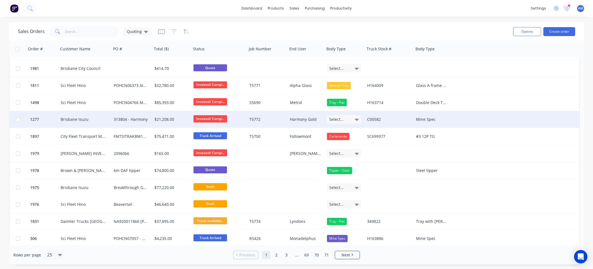
click at [351, 118] on div "Select..." at bounding box center [344, 119] width 34 height 8
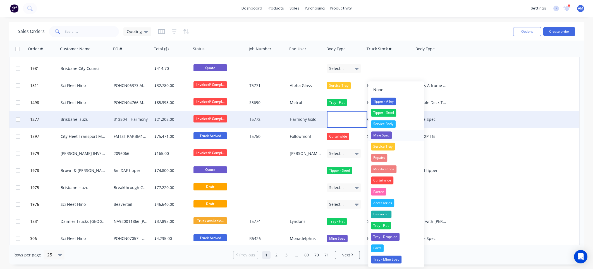
click at [379, 134] on div "Mine Spec" at bounding box center [381, 135] width 21 height 8
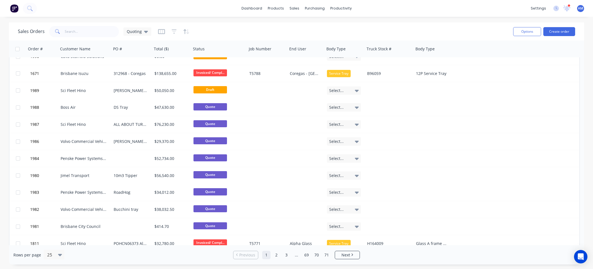
scroll to position [0, 0]
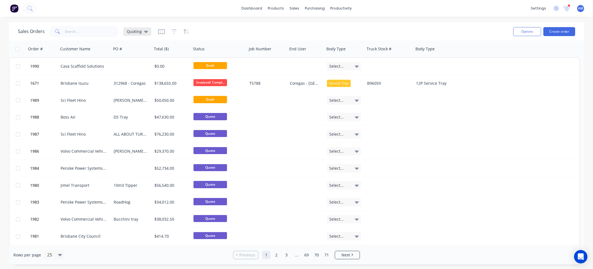
click at [140, 31] on span "Quoting" at bounding box center [134, 31] width 15 height 6
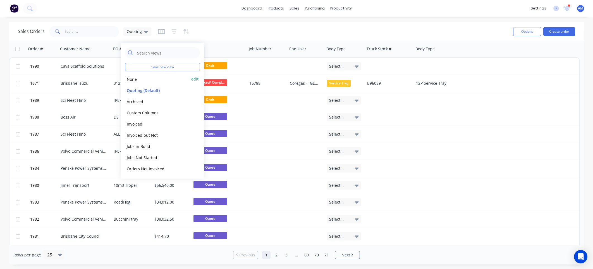
click at [134, 78] on button "None" at bounding box center [157, 79] width 64 height 6
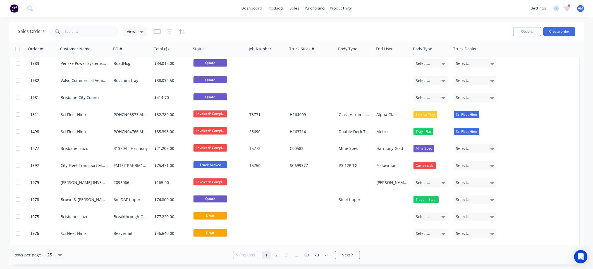
scroll to position [140, 0]
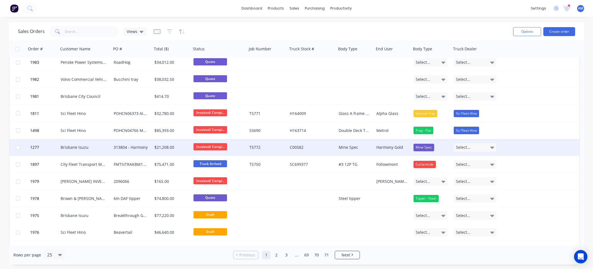
click at [488, 146] on div "Select..." at bounding box center [475, 147] width 43 height 8
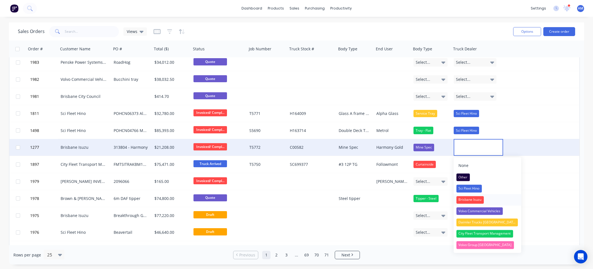
click at [470, 200] on div "Brisbane Isuzu" at bounding box center [469, 200] width 27 height 8
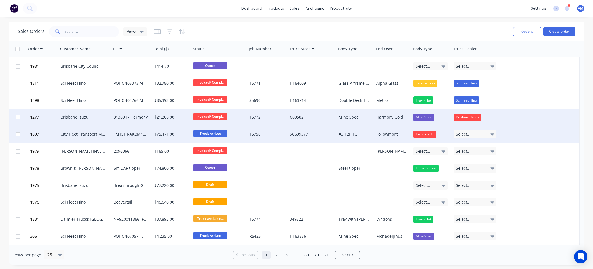
scroll to position [223, 0]
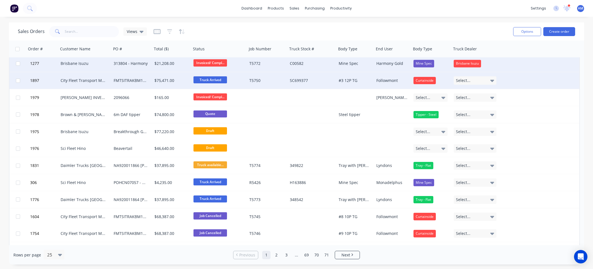
click at [485, 81] on div "Select..." at bounding box center [475, 80] width 43 height 8
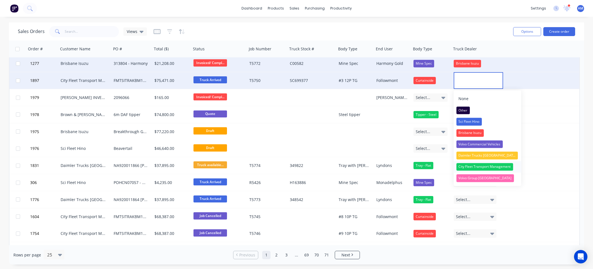
click at [487, 167] on div "City Fleet Transport Management" at bounding box center [484, 167] width 57 height 8
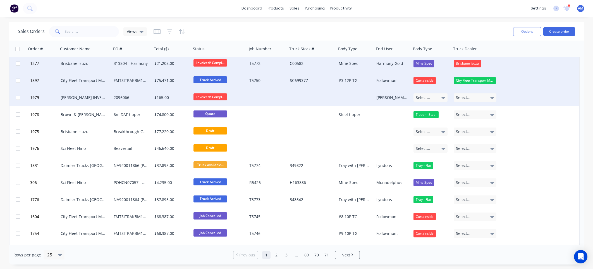
click at [442, 96] on icon at bounding box center [443, 97] width 4 height 6
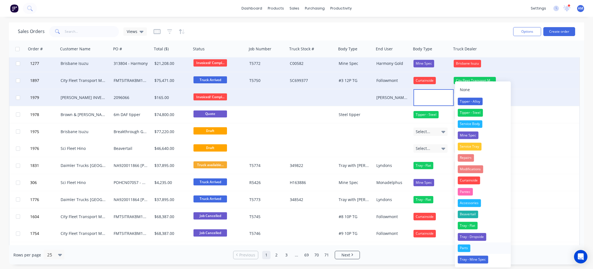
click at [463, 248] on div "Parts" at bounding box center [464, 248] width 13 height 8
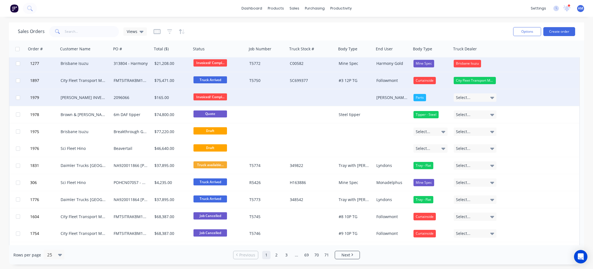
click at [487, 98] on div "Select..." at bounding box center [475, 97] width 43 height 8
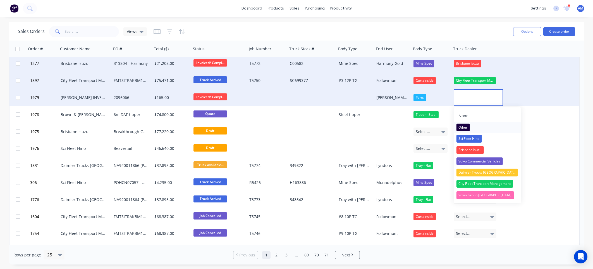
click at [464, 126] on div "Other" at bounding box center [462, 127] width 13 height 8
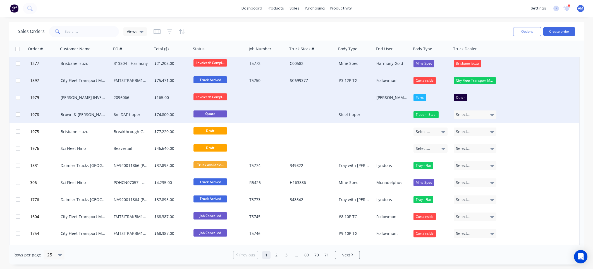
click at [479, 112] on div "Select..." at bounding box center [475, 114] width 43 height 8
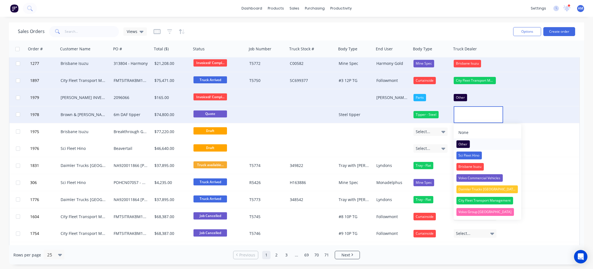
click at [494, 146] on button "Other" at bounding box center [488, 143] width 68 height 11
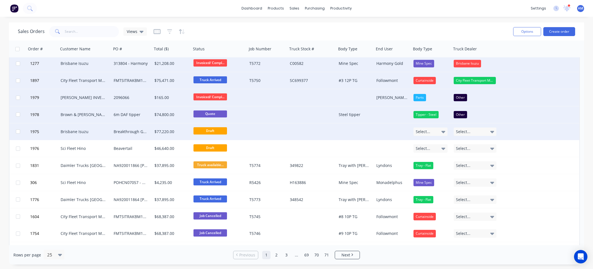
click at [479, 132] on div "Select..." at bounding box center [475, 131] width 43 height 8
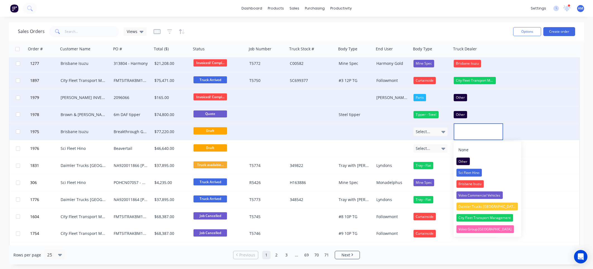
click at [473, 128] on div at bounding box center [478, 131] width 49 height 17
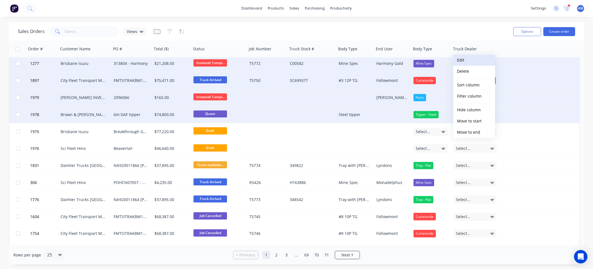
click at [471, 61] on button "Edit" at bounding box center [474, 59] width 42 height 11
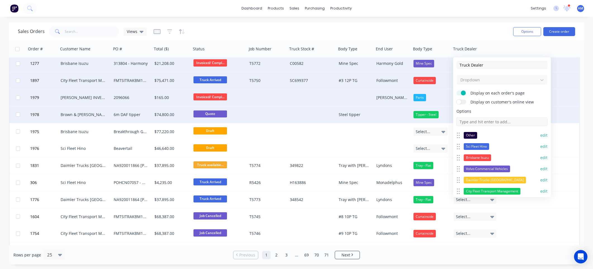
click at [485, 122] on input at bounding box center [501, 121] width 91 height 8
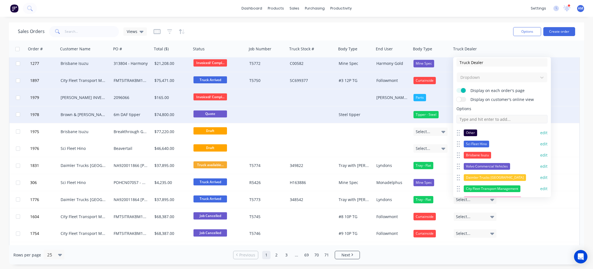
scroll to position [0, 0]
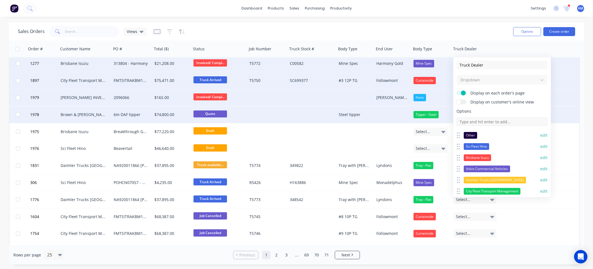
click at [479, 121] on input at bounding box center [501, 121] width 91 height 8
type input "Brown & [PERSON_NAME]"
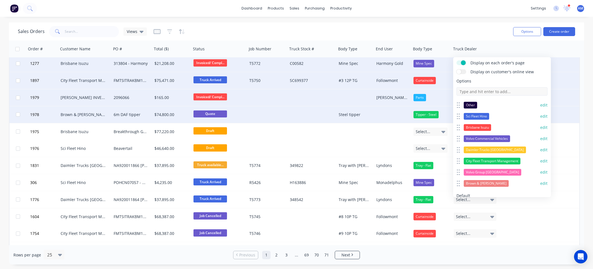
scroll to position [63, 0]
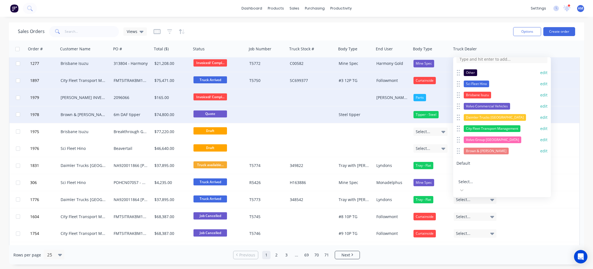
click at [490, 200] on button "Save" at bounding box center [478, 204] width 44 height 9
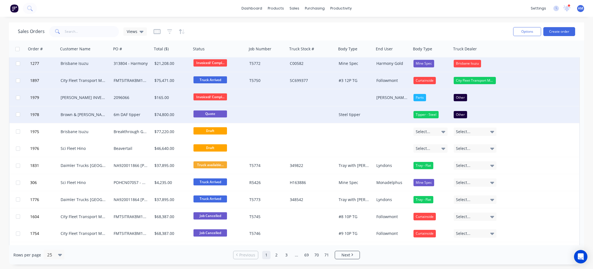
click at [436, 115] on div "Tipper - Steel" at bounding box center [425, 114] width 25 height 7
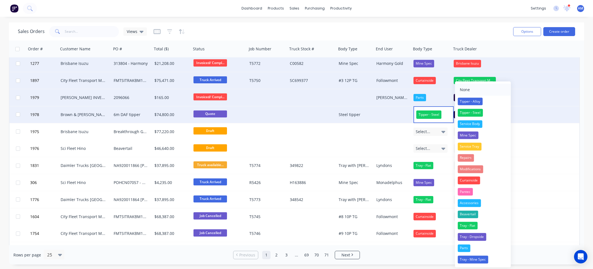
click at [461, 88] on div "None" at bounding box center [465, 89] width 15 height 9
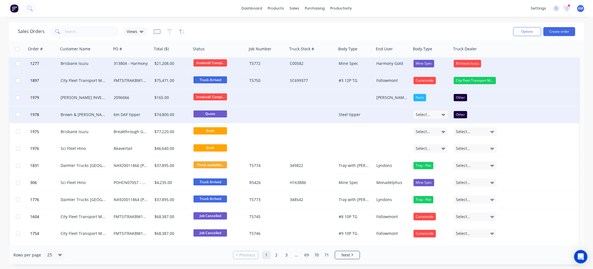
click at [460, 116] on div "Other" at bounding box center [460, 114] width 13 height 7
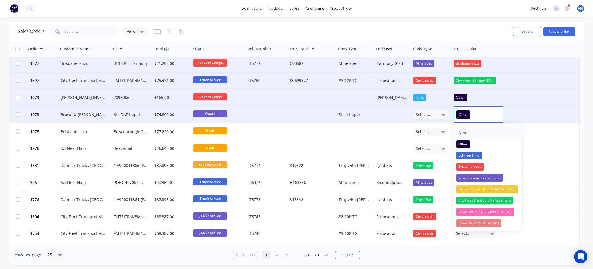
click at [467, 131] on div "None" at bounding box center [463, 132] width 15 height 9
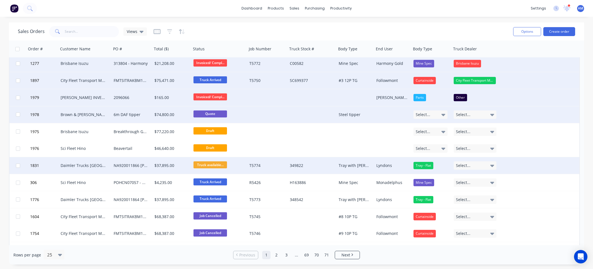
click at [468, 167] on span "Select..." at bounding box center [463, 165] width 15 height 6
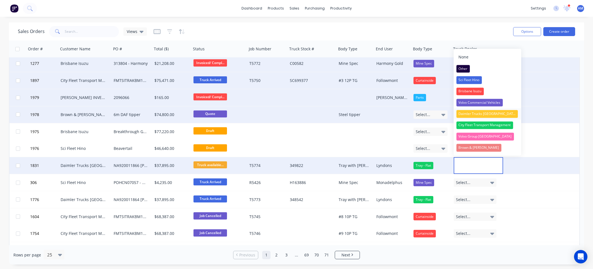
click at [475, 114] on div "Daimler Trucks [GEOGRAPHIC_DATA]" at bounding box center [487, 114] width 62 height 8
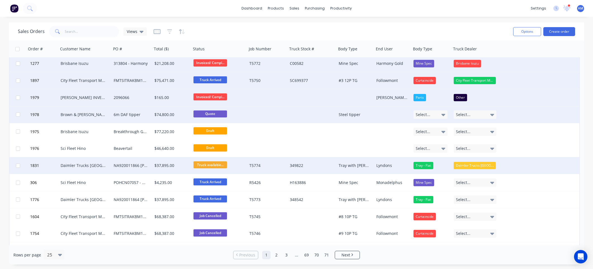
scroll to position [237, 0]
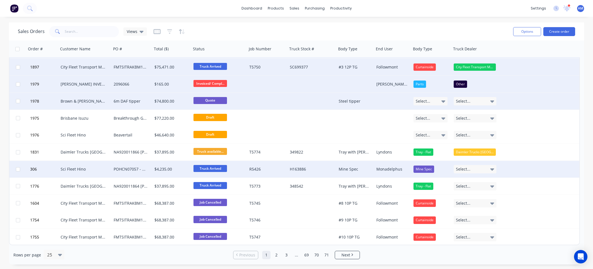
click at [491, 169] on icon at bounding box center [492, 169] width 4 height 2
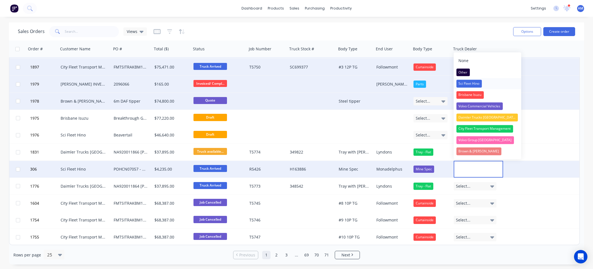
click at [472, 83] on div "Sci Fleet Hino" at bounding box center [468, 84] width 25 height 8
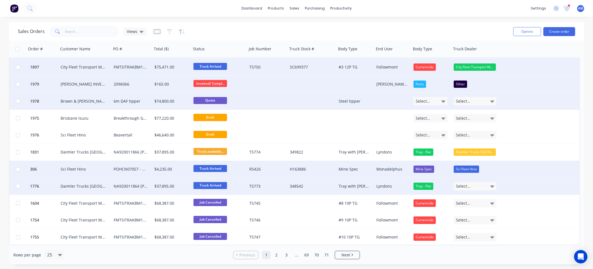
click at [491, 185] on icon at bounding box center [492, 186] width 4 height 2
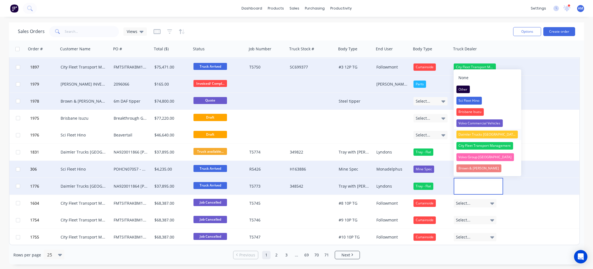
click at [485, 134] on div "Daimler Trucks [GEOGRAPHIC_DATA]" at bounding box center [487, 134] width 62 height 8
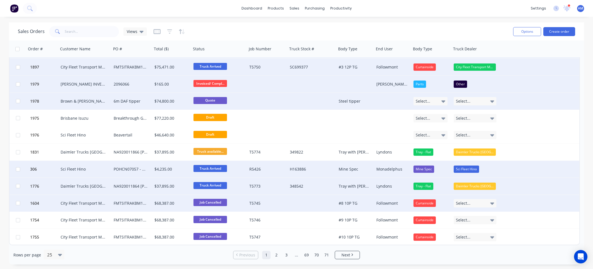
click at [490, 201] on icon at bounding box center [492, 203] width 4 height 6
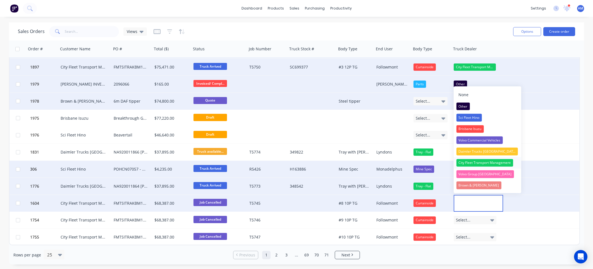
click at [494, 162] on div "City Fleet Transport Management" at bounding box center [484, 163] width 57 height 8
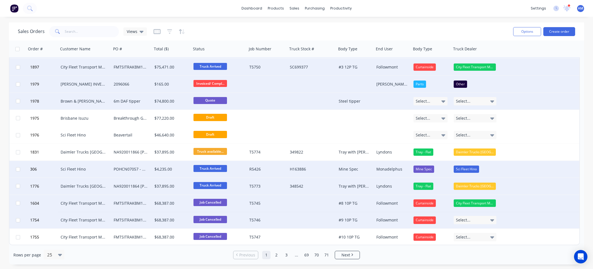
click at [491, 217] on icon at bounding box center [492, 220] width 4 height 6
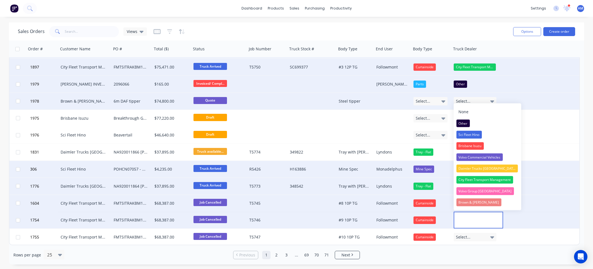
click at [485, 179] on div "City Fleet Transport Management" at bounding box center [484, 180] width 57 height 8
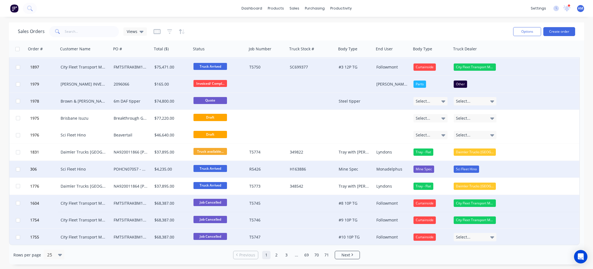
click at [491, 234] on icon at bounding box center [492, 237] width 4 height 6
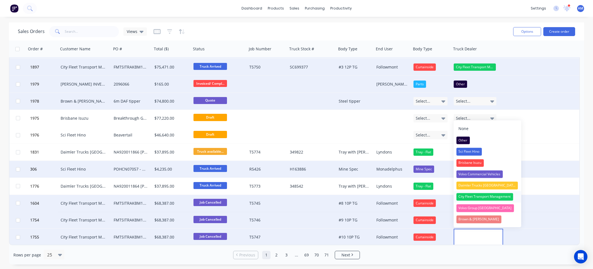
click at [488, 194] on div "City Fleet Transport Management" at bounding box center [484, 197] width 57 height 8
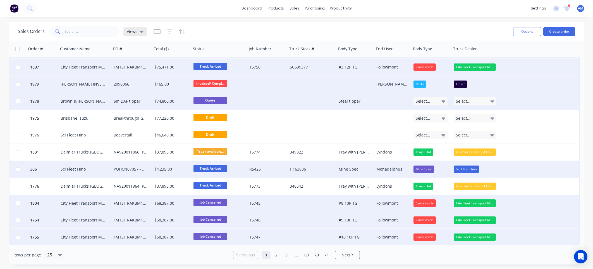
click at [140, 31] on icon at bounding box center [142, 32] width 4 height 2
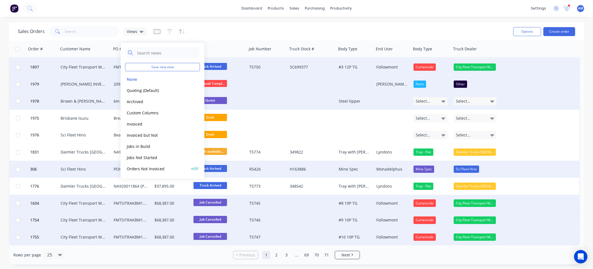
click at [146, 168] on button "Orders Not Invoiced" at bounding box center [157, 168] width 64 height 6
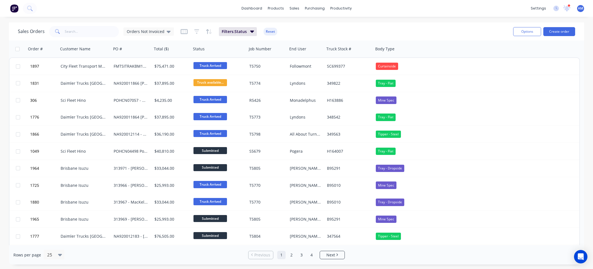
scroll to position [0, 0]
click at [181, 29] on icon "button" at bounding box center [184, 31] width 7 height 5
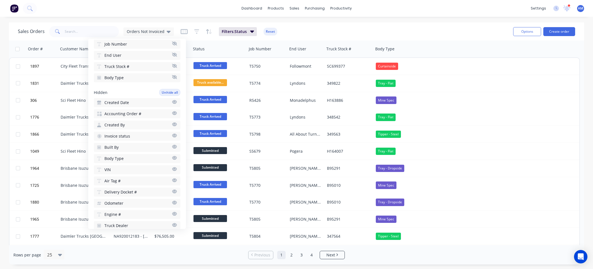
scroll to position [126, 0]
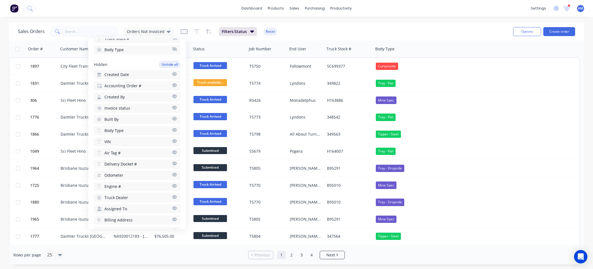
click at [126, 195] on span "Truck Dealer" at bounding box center [116, 198] width 24 height 6
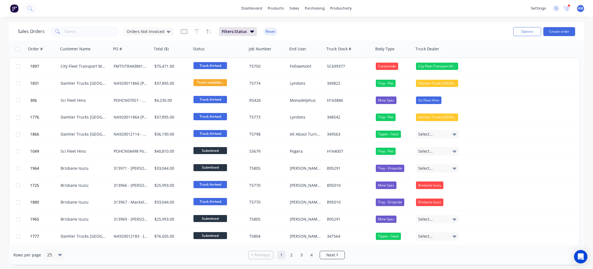
click at [188, 20] on div "dashboard products sales purchasing productivity dashboard products Product Cat…" at bounding box center [296, 134] width 593 height 269
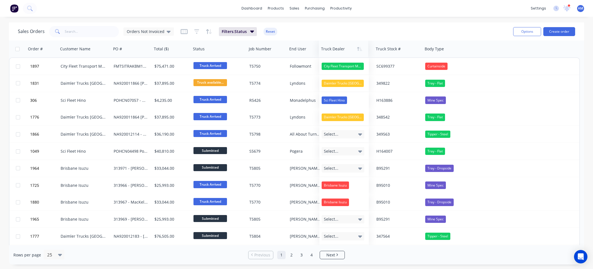
drag, startPoint x: 430, startPoint y: 50, endPoint x: 336, endPoint y: 49, distance: 94.4
click at [336, 49] on div at bounding box center [342, 48] width 43 height 11
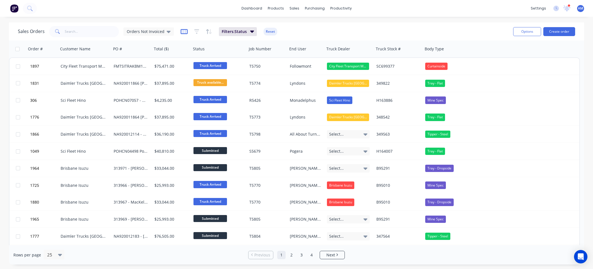
click at [185, 31] on icon "button" at bounding box center [184, 31] width 7 height 5
click at [157, 32] on span "Orders Not Invoiced" at bounding box center [146, 31] width 38 height 6
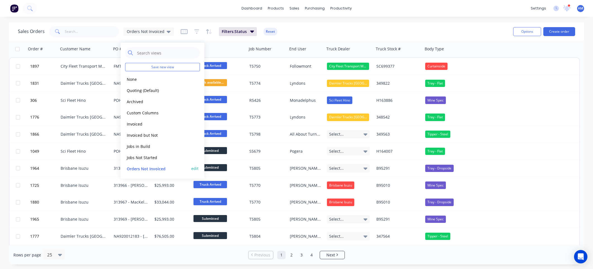
click at [192, 168] on button "edit" at bounding box center [194, 168] width 7 height 6
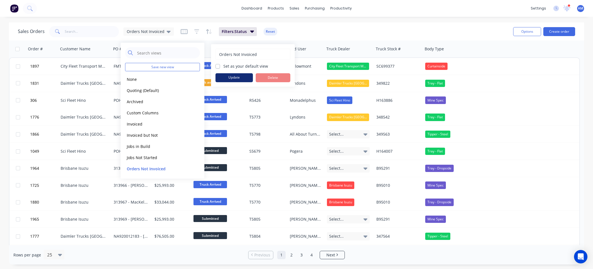
click at [232, 77] on button "Update" at bounding box center [234, 77] width 37 height 9
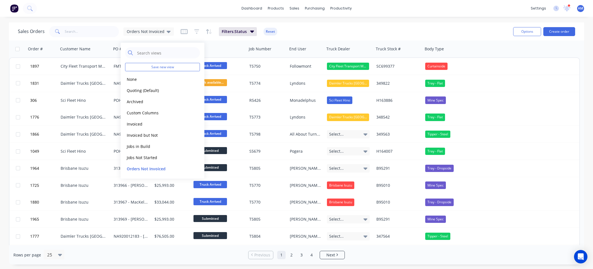
click at [411, 21] on div "dashboard products sales purchasing productivity dashboard products Product Cat…" at bounding box center [296, 134] width 593 height 269
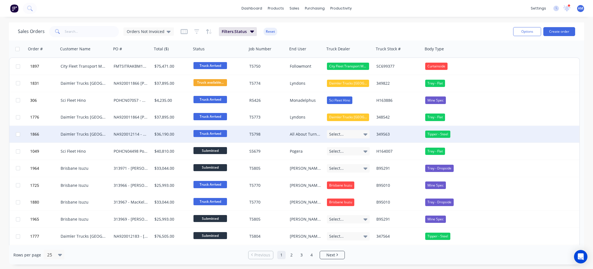
click at [361, 131] on div "Select..." at bounding box center [348, 134] width 43 height 8
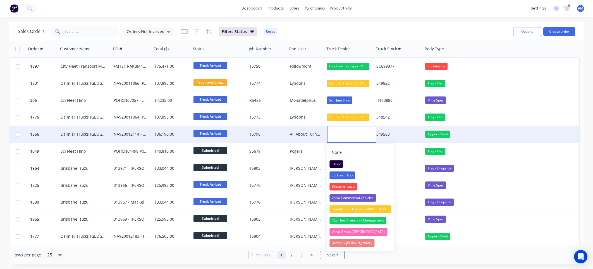
click at [345, 210] on div "Daimler Trucks [GEOGRAPHIC_DATA]" at bounding box center [360, 209] width 62 height 8
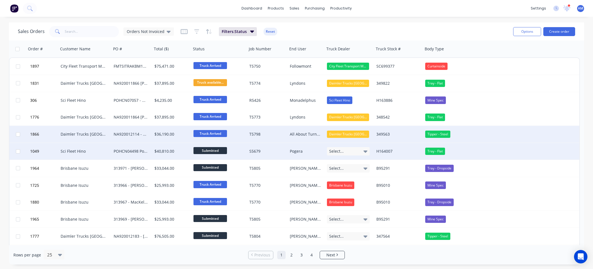
click at [361, 152] on div "Select..." at bounding box center [348, 151] width 43 height 8
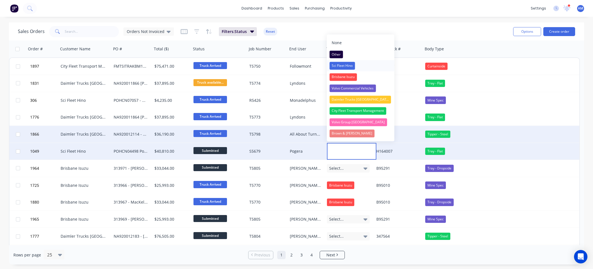
click at [340, 65] on div "Sci Fleet Hino" at bounding box center [341, 66] width 25 height 8
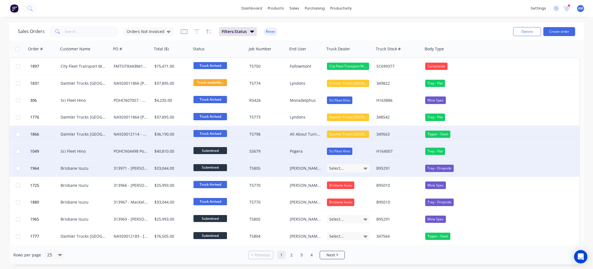
click at [355, 165] on div "Select..." at bounding box center [348, 168] width 43 height 8
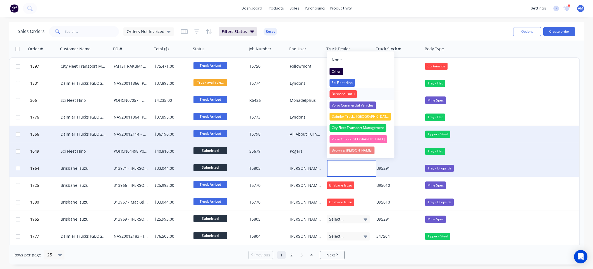
click at [344, 95] on div "Brisbane Isuzu" at bounding box center [342, 94] width 27 height 8
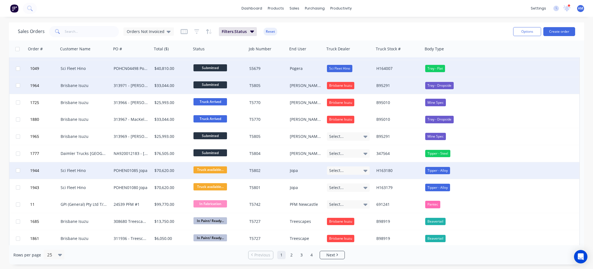
scroll to position [84, 0]
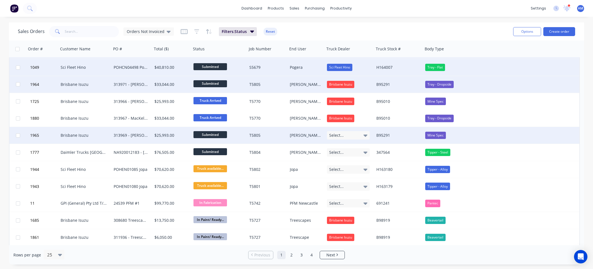
click at [344, 134] on div "Select..." at bounding box center [348, 135] width 43 height 8
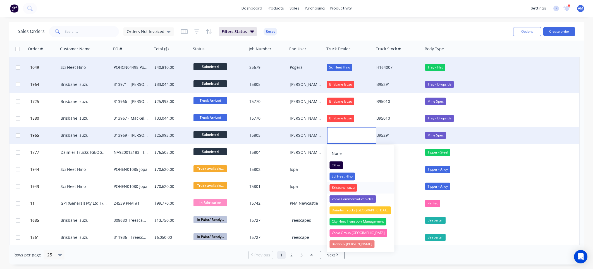
click at [343, 188] on div "Brisbane Isuzu" at bounding box center [342, 188] width 27 height 8
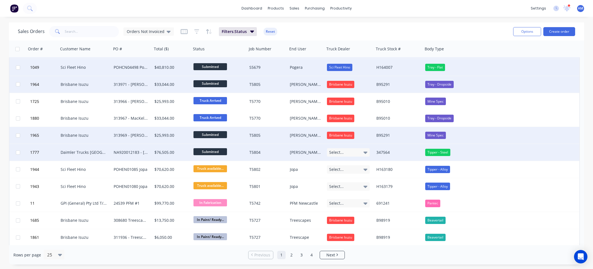
click at [347, 152] on div "Select..." at bounding box center [348, 152] width 43 height 8
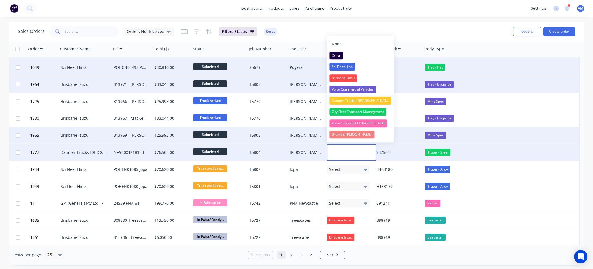
click at [342, 99] on div "Daimler Trucks [GEOGRAPHIC_DATA]" at bounding box center [360, 101] width 62 height 8
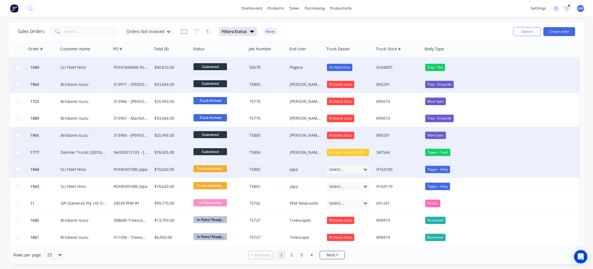
click at [345, 167] on div "Select..." at bounding box center [348, 169] width 43 height 8
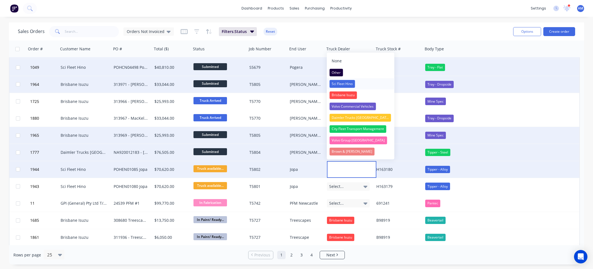
click at [344, 84] on div "Sci Fleet Hino" at bounding box center [341, 84] width 25 height 8
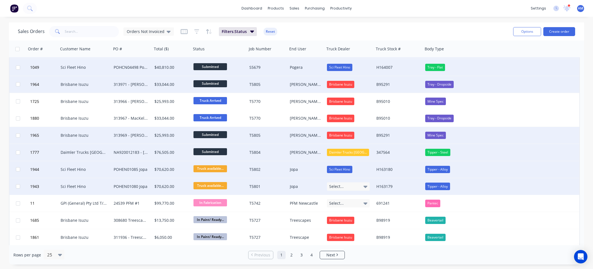
click at [350, 186] on div "Select..." at bounding box center [348, 186] width 43 height 8
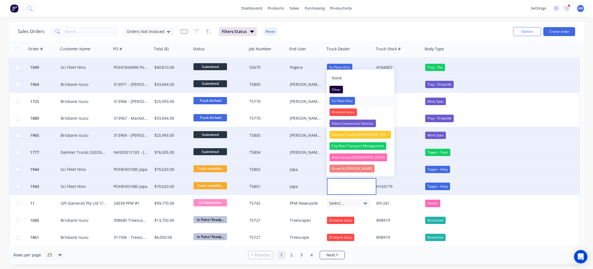
click at [345, 99] on div "Sci Fleet Hino" at bounding box center [341, 101] width 25 height 8
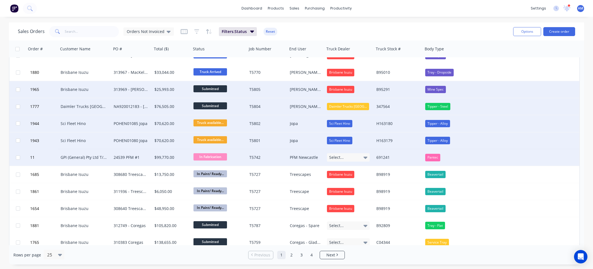
scroll to position [140, 0]
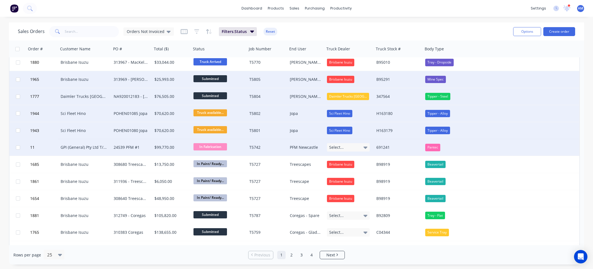
click at [353, 146] on div "Select..." at bounding box center [348, 147] width 43 height 8
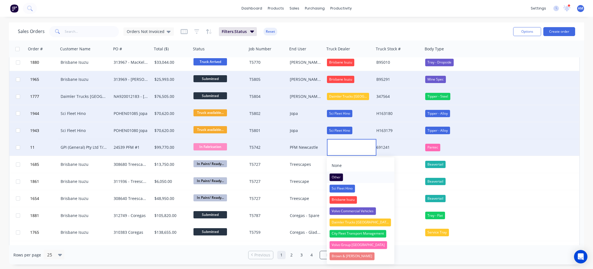
click at [341, 175] on div "Other" at bounding box center [335, 177] width 13 height 8
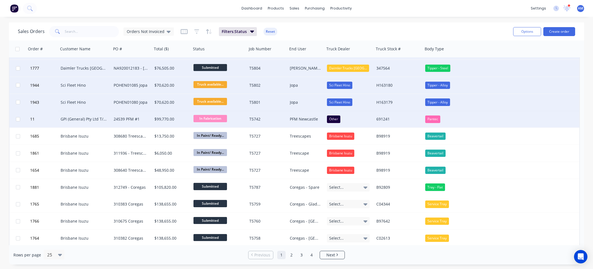
scroll to position [195, 0]
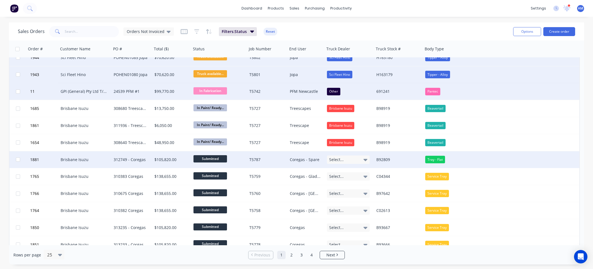
click at [343, 159] on div "Select..." at bounding box center [348, 159] width 43 height 8
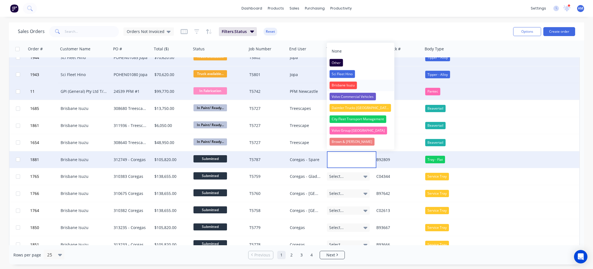
click at [346, 86] on div "Brisbane Isuzu" at bounding box center [342, 85] width 27 height 8
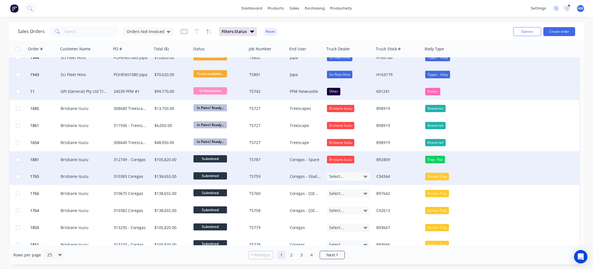
click at [344, 174] on div "Select..." at bounding box center [348, 176] width 43 height 8
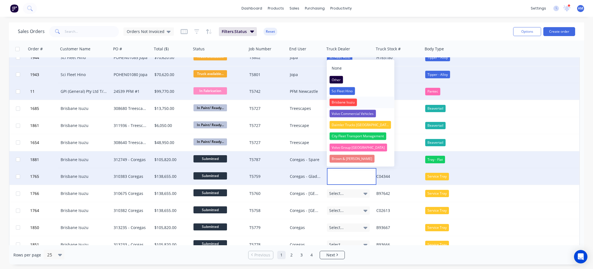
click at [338, 102] on div "Brisbane Isuzu" at bounding box center [342, 102] width 27 height 8
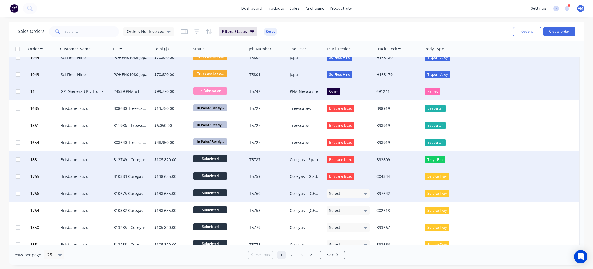
click at [334, 191] on span "Select..." at bounding box center [336, 193] width 15 height 6
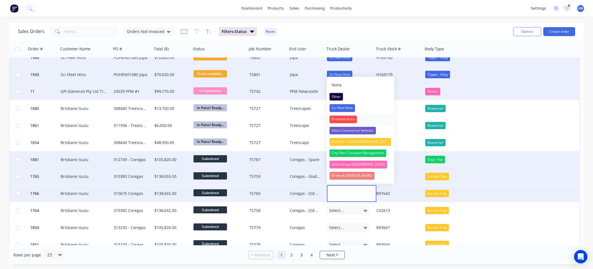
click at [336, 117] on div "Brisbane Isuzu" at bounding box center [342, 119] width 27 height 8
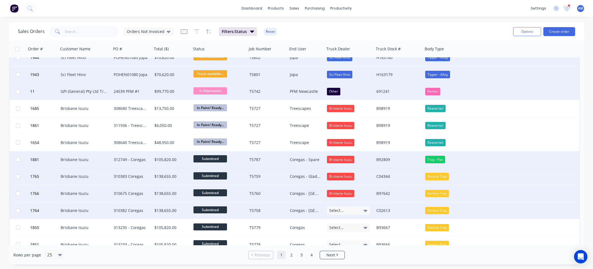
click at [342, 210] on span "Select..." at bounding box center [336, 210] width 15 height 6
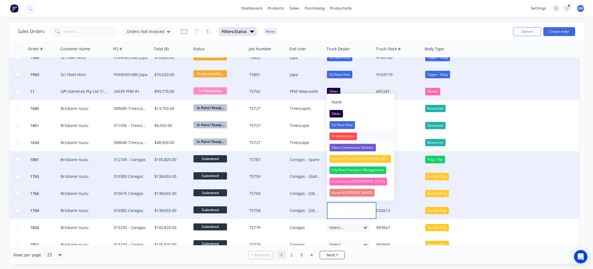
click at [339, 135] on div "Brisbane Isuzu" at bounding box center [342, 136] width 27 height 8
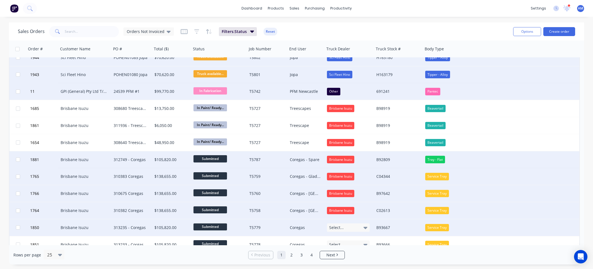
click at [337, 228] on span "Select..." at bounding box center [336, 227] width 15 height 6
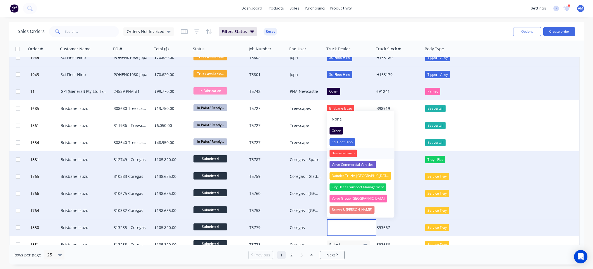
click at [334, 152] on div "Brisbane Isuzu" at bounding box center [342, 153] width 27 height 8
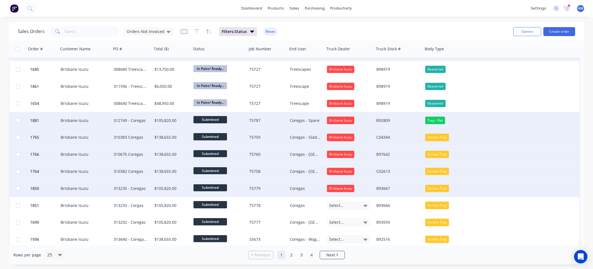
scroll to position [237, 0]
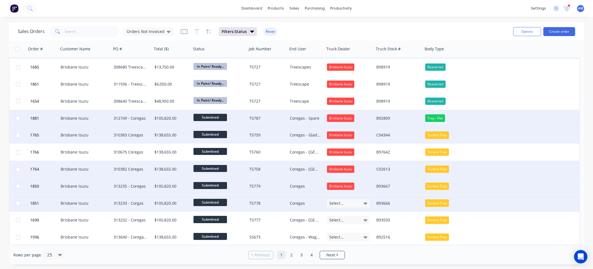
click at [345, 203] on div "Select..." at bounding box center [348, 203] width 43 height 8
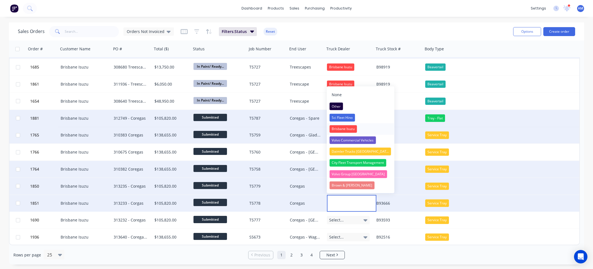
click at [344, 129] on div "Brisbane Isuzu" at bounding box center [342, 129] width 27 height 8
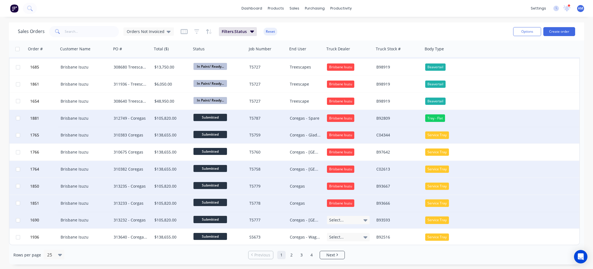
click at [337, 219] on span "Select..." at bounding box center [336, 220] width 15 height 6
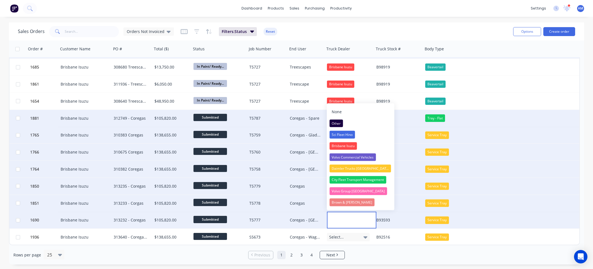
click at [341, 144] on div "Brisbane Isuzu" at bounding box center [342, 146] width 27 height 8
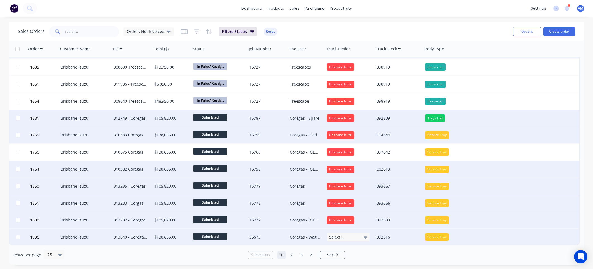
click at [332, 235] on span "Select..." at bounding box center [336, 237] width 15 height 6
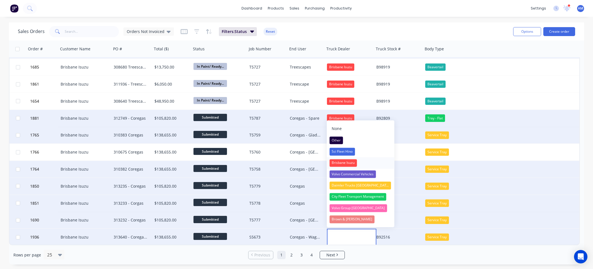
click at [336, 164] on div "Brisbane Isuzu" at bounding box center [342, 163] width 27 height 8
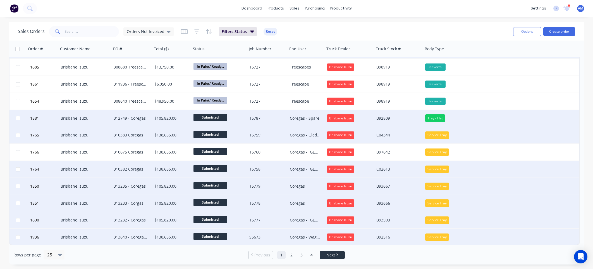
click at [331, 254] on span "Next" at bounding box center [330, 255] width 9 height 6
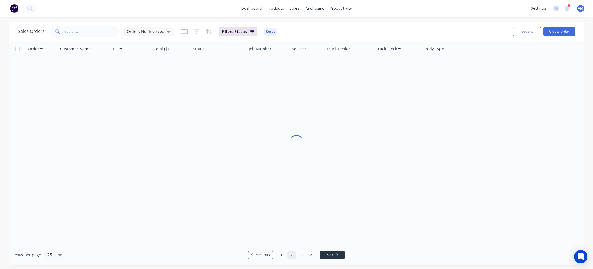
scroll to position [0, 0]
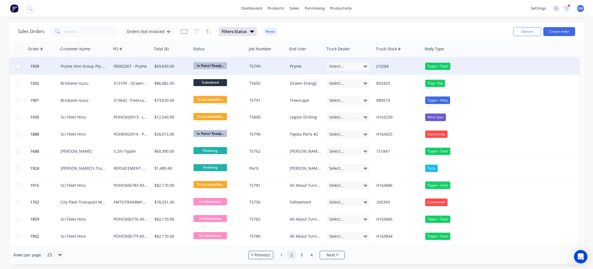
click at [366, 66] on icon at bounding box center [365, 66] width 4 height 2
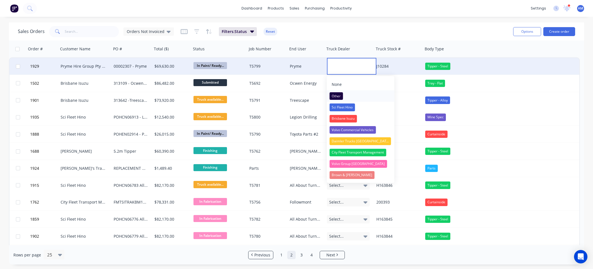
click at [336, 94] on div "Other" at bounding box center [335, 96] width 13 height 8
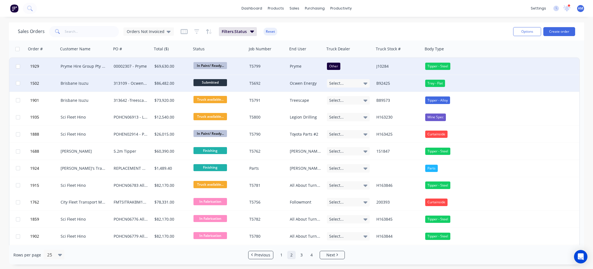
click at [361, 84] on div "Select..." at bounding box center [348, 83] width 43 height 8
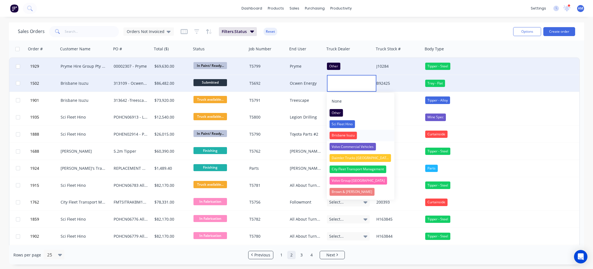
click at [340, 134] on div "Brisbane Isuzu" at bounding box center [342, 135] width 27 height 8
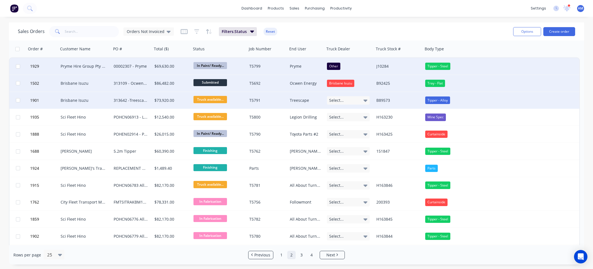
click at [357, 100] on div "Select..." at bounding box center [348, 100] width 43 height 8
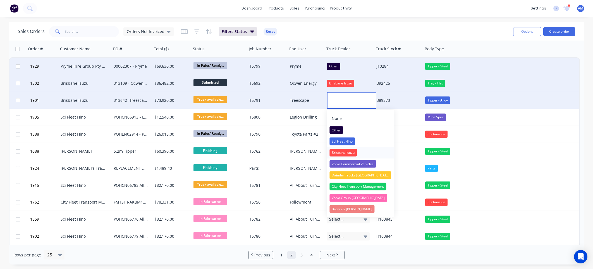
click at [341, 150] on div "Brisbane Isuzu" at bounding box center [342, 153] width 27 height 8
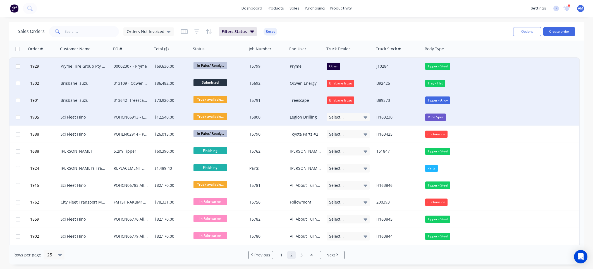
click at [348, 116] on div "Select..." at bounding box center [348, 117] width 43 height 8
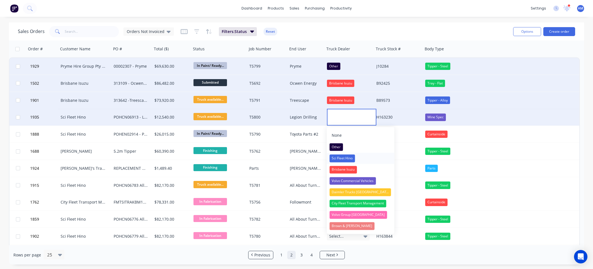
click at [343, 157] on div "Sci Fleet Hino" at bounding box center [341, 158] width 25 height 8
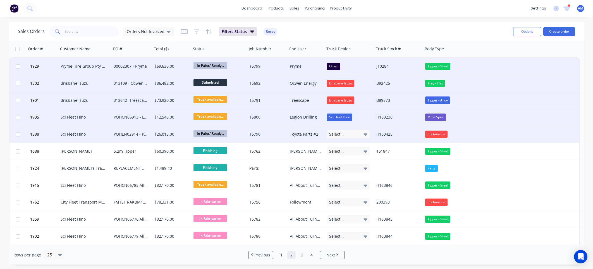
click at [346, 134] on div "Select..." at bounding box center [348, 134] width 43 height 8
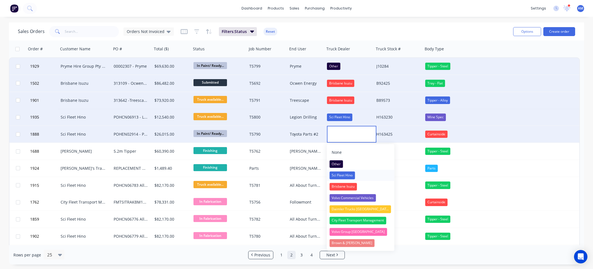
click at [343, 174] on div "Sci Fleet Hino" at bounding box center [341, 175] width 25 height 8
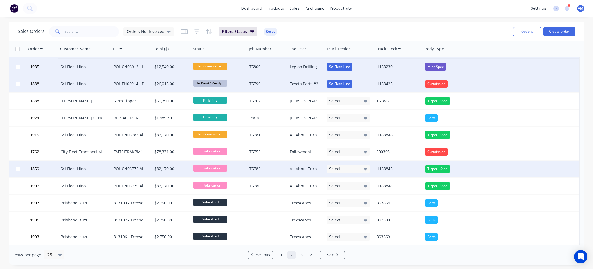
scroll to position [56, 0]
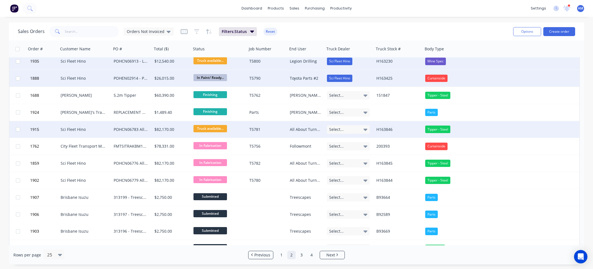
click at [341, 126] on span "Select..." at bounding box center [336, 129] width 15 height 6
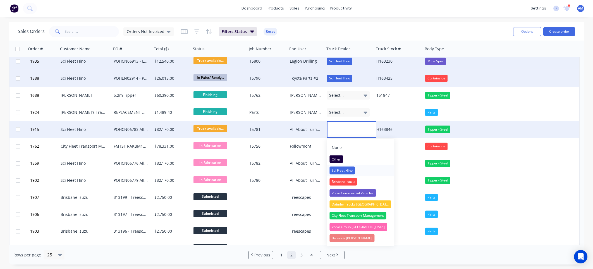
click at [346, 168] on div "Sci Fleet Hino" at bounding box center [341, 170] width 25 height 8
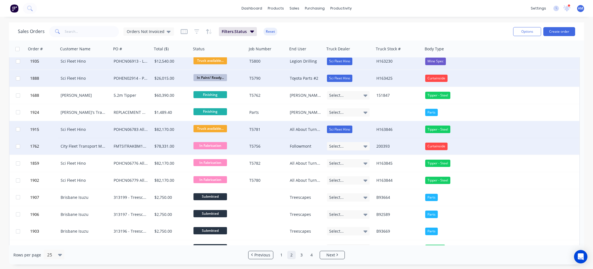
click at [343, 145] on div "Select..." at bounding box center [348, 146] width 43 height 8
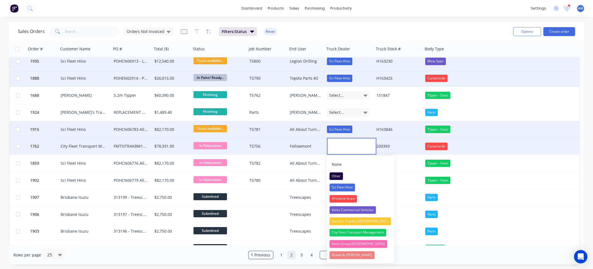
click at [343, 232] on div "City Fleet Transport Management" at bounding box center [357, 232] width 57 height 8
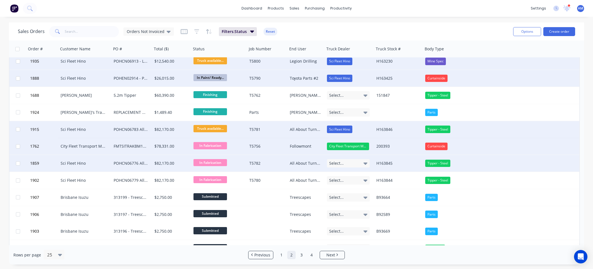
click at [344, 162] on div "Select..." at bounding box center [348, 163] width 43 height 8
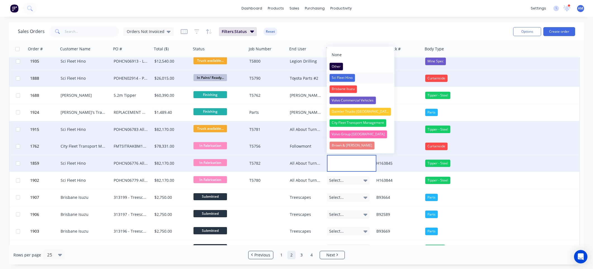
click at [350, 76] on div "Sci Fleet Hino" at bounding box center [341, 78] width 25 height 8
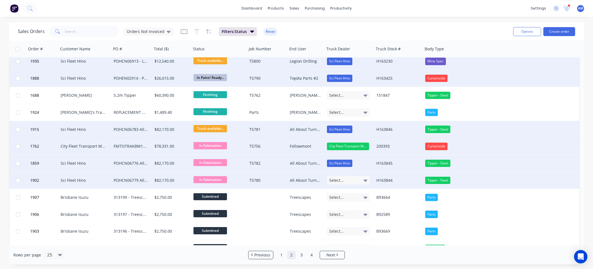
click at [356, 180] on div "Select..." at bounding box center [348, 180] width 43 height 8
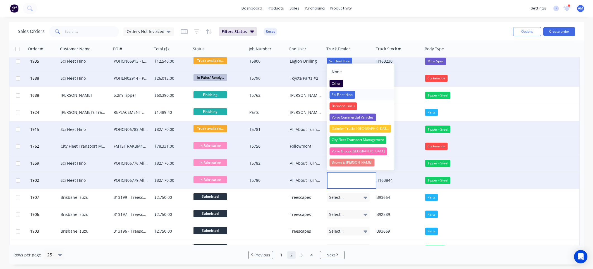
click at [354, 96] on div "Sci Fleet Hino" at bounding box center [341, 95] width 25 height 8
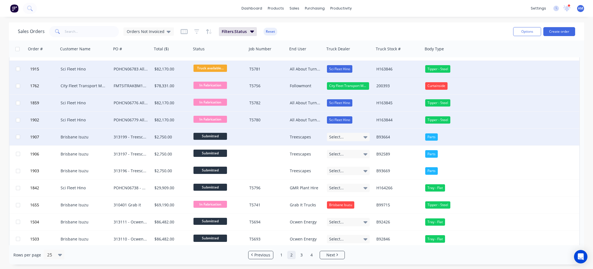
scroll to position [140, 0]
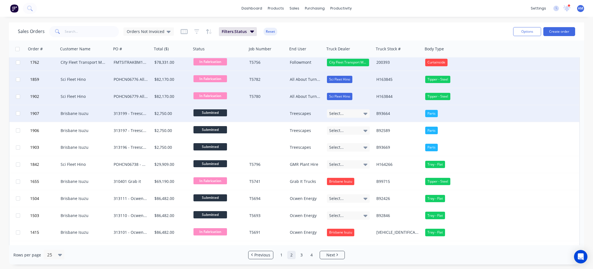
click at [357, 113] on div "Select..." at bounding box center [348, 113] width 43 height 8
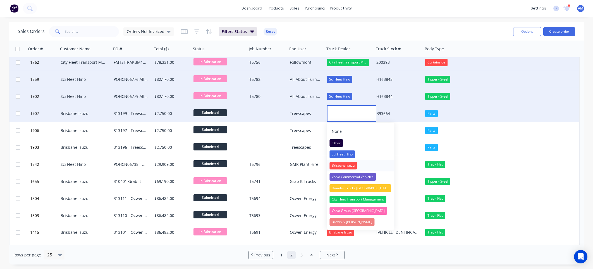
click at [349, 167] on div "Brisbane Isuzu" at bounding box center [342, 166] width 27 height 8
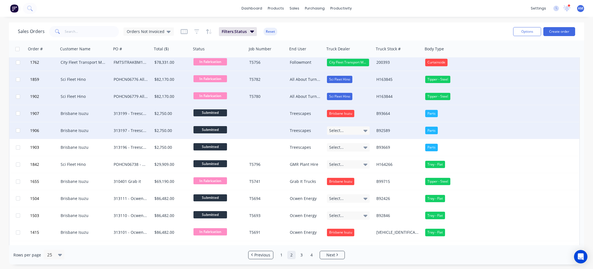
click at [343, 130] on div "Select..." at bounding box center [348, 130] width 43 height 8
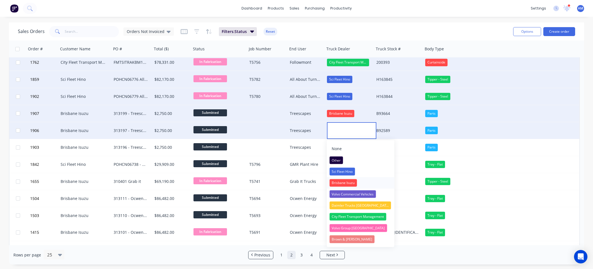
click at [339, 182] on div "Brisbane Isuzu" at bounding box center [342, 183] width 27 height 8
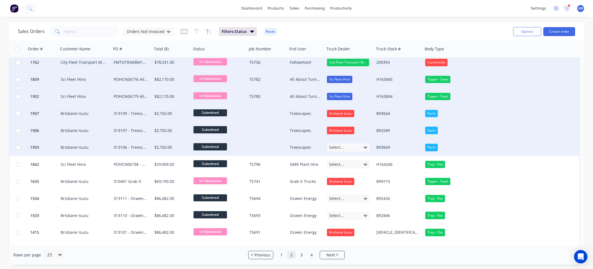
click at [335, 145] on span "Select..." at bounding box center [336, 147] width 15 height 6
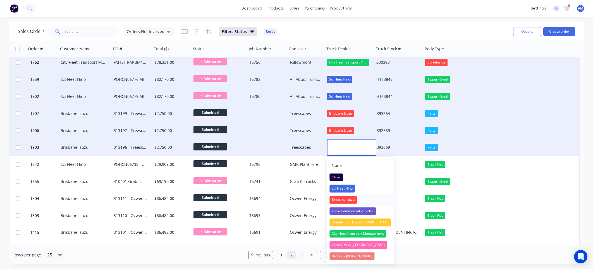
click at [335, 198] on div "Brisbane Isuzu" at bounding box center [342, 200] width 27 height 8
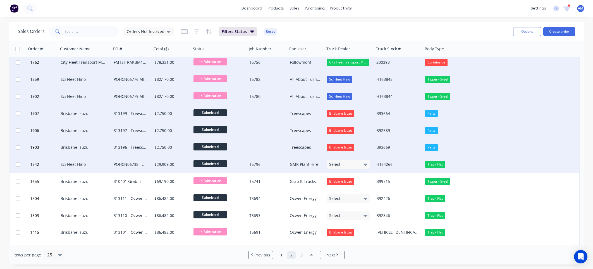
click at [341, 163] on span "Select..." at bounding box center [336, 164] width 15 height 6
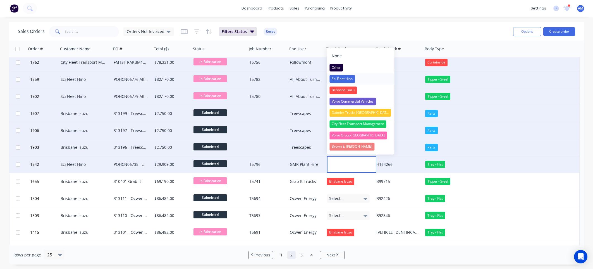
click at [343, 79] on div "Sci Fleet Hino" at bounding box center [341, 79] width 25 height 8
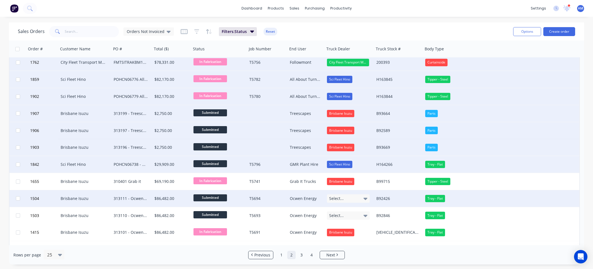
click at [341, 194] on div "Select..." at bounding box center [348, 198] width 43 height 8
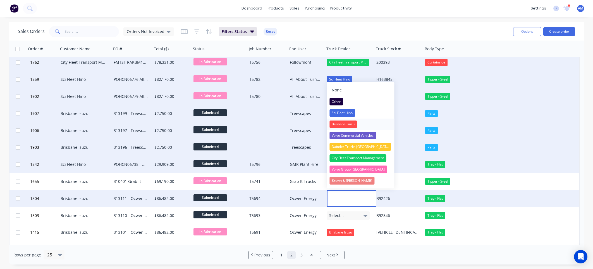
click at [346, 124] on div "Brisbane Isuzu" at bounding box center [342, 124] width 27 height 8
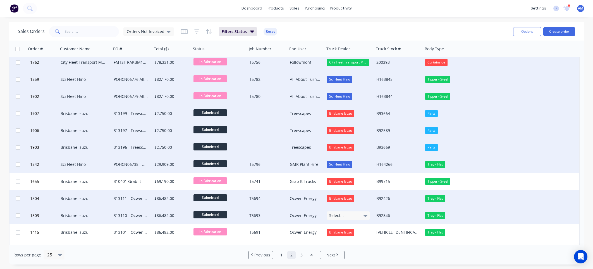
click at [344, 215] on div "Select..." at bounding box center [348, 215] width 43 height 8
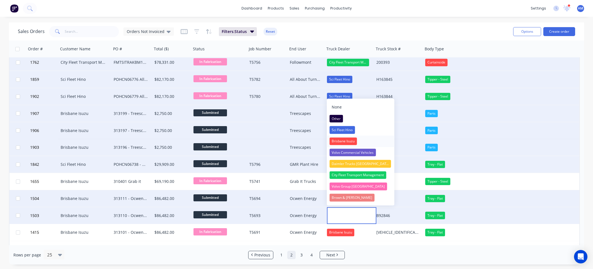
click at [342, 137] on div "Brisbane Isuzu" at bounding box center [342, 141] width 27 height 8
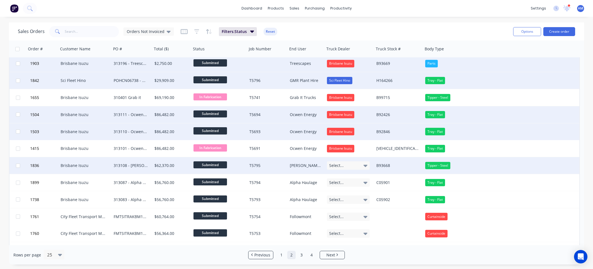
scroll to position [237, 0]
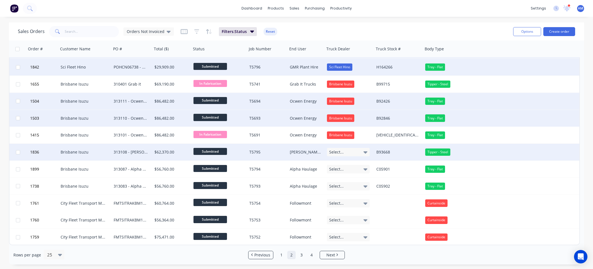
click at [349, 152] on div "Select..." at bounding box center [348, 152] width 43 height 8
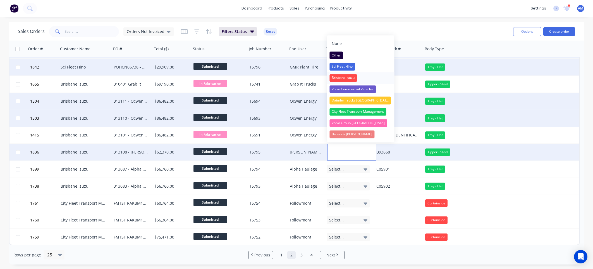
click at [343, 79] on div "Brisbane Isuzu" at bounding box center [342, 78] width 27 height 8
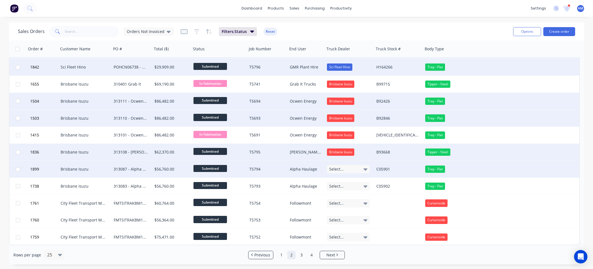
click at [335, 168] on span "Select..." at bounding box center [336, 169] width 15 height 6
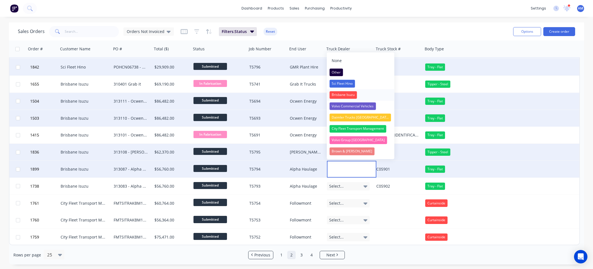
click at [341, 96] on div "Brisbane Isuzu" at bounding box center [342, 95] width 27 height 8
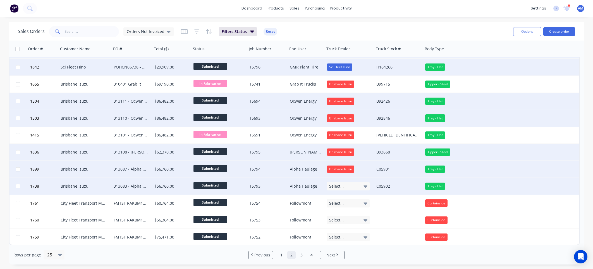
click at [339, 184] on span "Select..." at bounding box center [336, 186] width 15 height 6
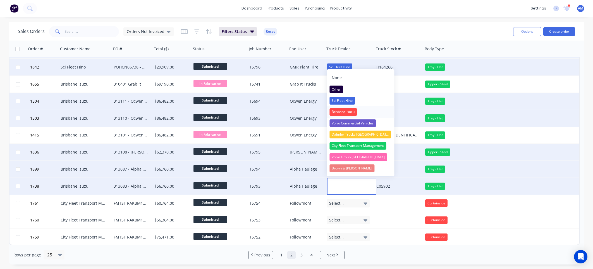
click at [342, 113] on div "Brisbane Isuzu" at bounding box center [342, 112] width 27 height 8
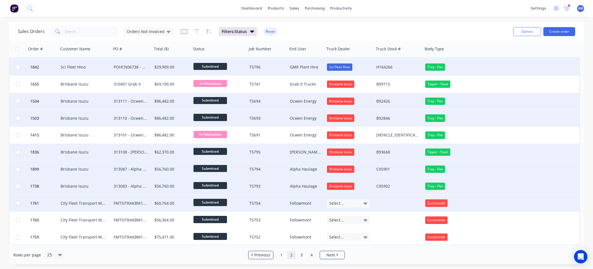
click at [344, 201] on div "Select..." at bounding box center [348, 203] width 43 height 8
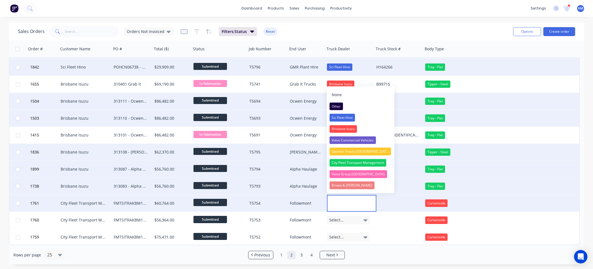
click at [347, 160] on div "City Fleet Transport Management" at bounding box center [357, 163] width 57 height 8
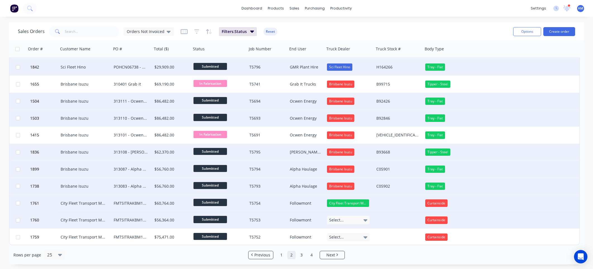
click at [343, 221] on div "Select..." at bounding box center [348, 220] width 43 height 8
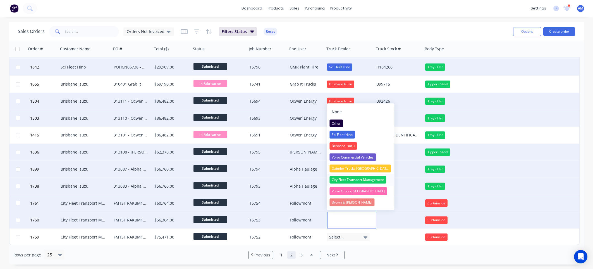
click at [345, 178] on div "City Fleet Transport Management" at bounding box center [357, 180] width 57 height 8
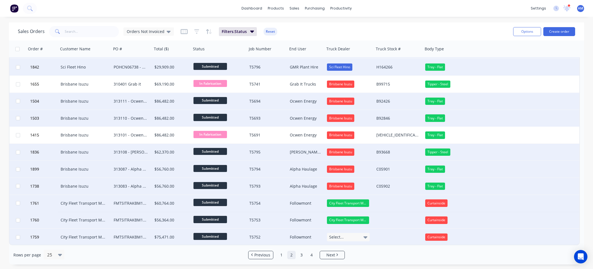
click at [345, 234] on div "Select..." at bounding box center [348, 237] width 43 height 8
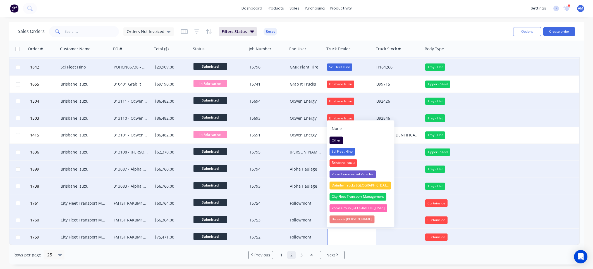
click at [345, 195] on div "City Fleet Transport Management" at bounding box center [357, 197] width 57 height 8
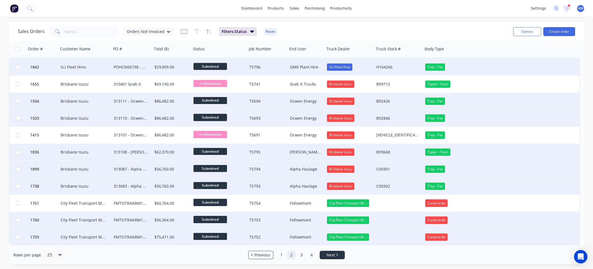
click at [334, 255] on span "Next" at bounding box center [330, 255] width 9 height 6
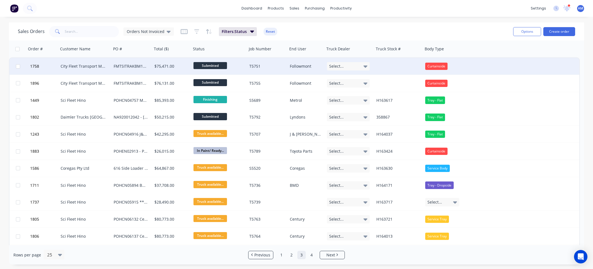
click at [362, 65] on div "Select..." at bounding box center [348, 66] width 43 height 8
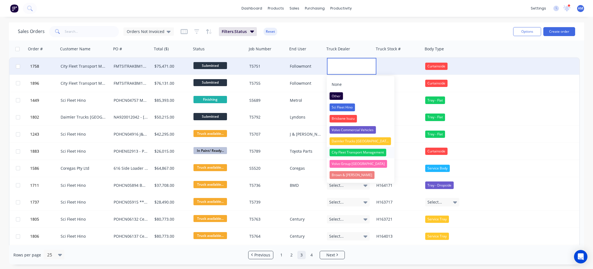
click at [357, 152] on div "City Fleet Transport Management" at bounding box center [357, 153] width 57 height 8
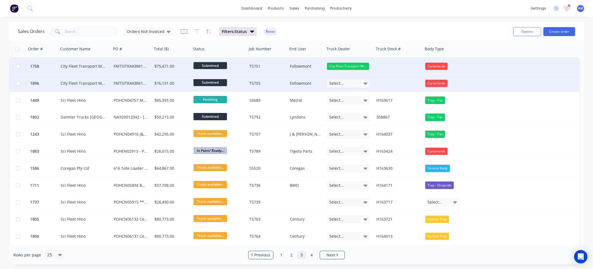
click at [350, 81] on div "Select..." at bounding box center [348, 83] width 43 height 8
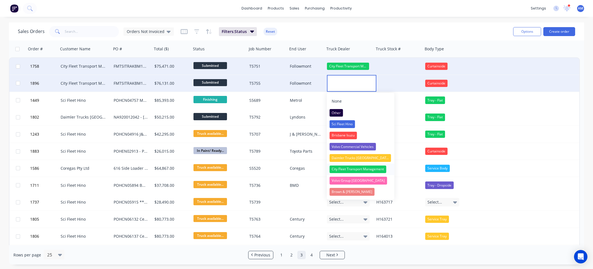
click at [350, 167] on div "City Fleet Transport Management" at bounding box center [357, 169] width 57 height 8
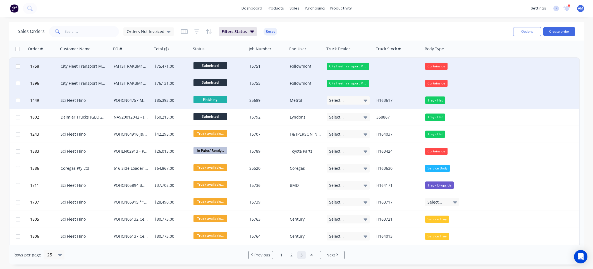
click at [341, 96] on div "Select..." at bounding box center [348, 100] width 43 height 8
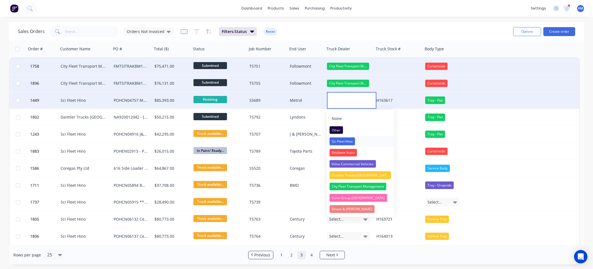
click at [346, 139] on div "Sci Fleet Hino" at bounding box center [341, 141] width 25 height 8
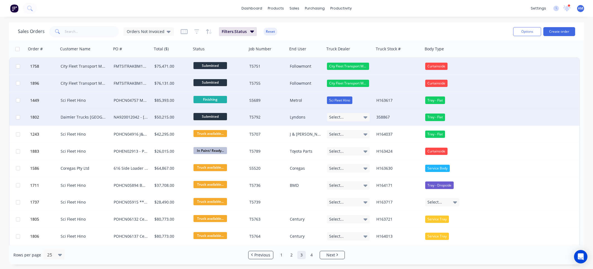
click at [347, 117] on div "Select..." at bounding box center [348, 117] width 43 height 8
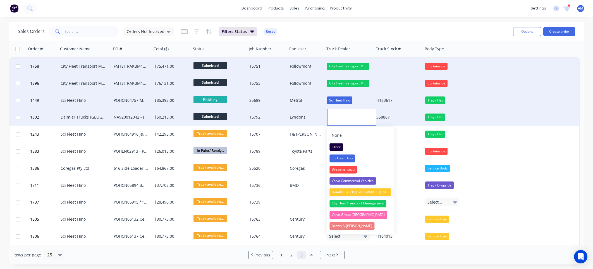
click at [352, 193] on div "Daimler Trucks [GEOGRAPHIC_DATA]" at bounding box center [360, 192] width 62 height 8
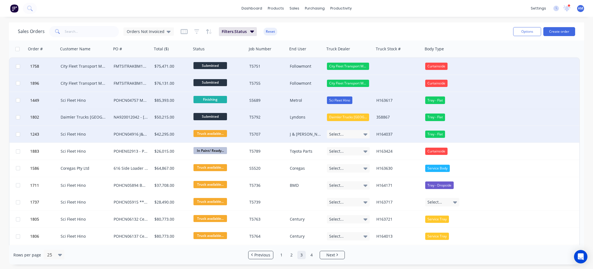
click at [348, 134] on div "Select..." at bounding box center [348, 134] width 43 height 8
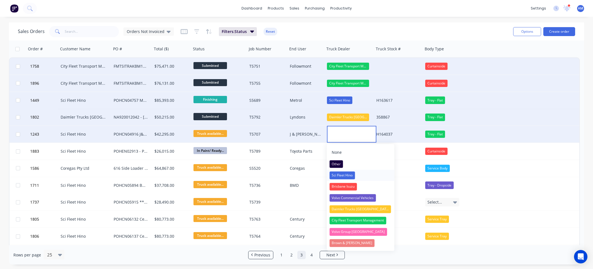
click at [348, 173] on div "Sci Fleet Hino" at bounding box center [341, 175] width 25 height 8
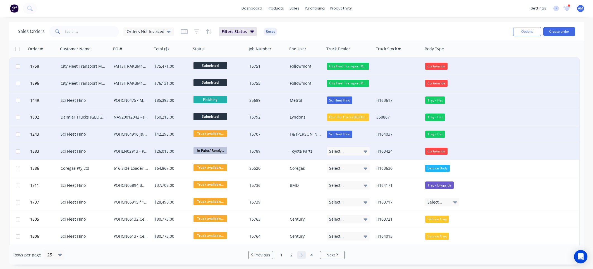
click at [346, 151] on div "Select..." at bounding box center [348, 151] width 43 height 8
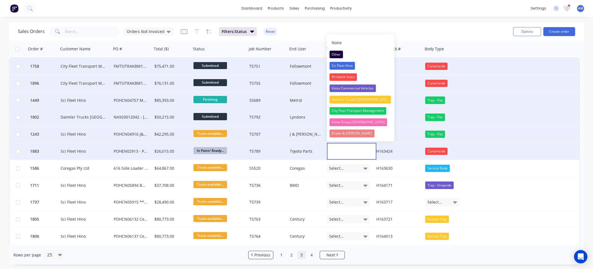
click at [344, 66] on div "Sci Fleet Hino" at bounding box center [341, 66] width 25 height 8
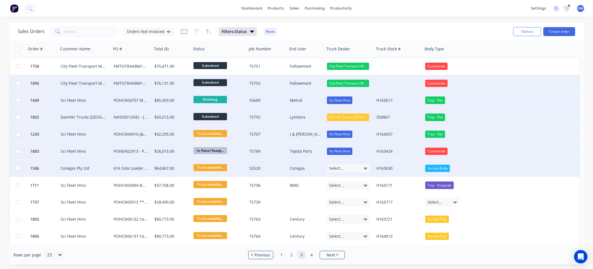
click at [345, 165] on div "Select..." at bounding box center [348, 168] width 43 height 8
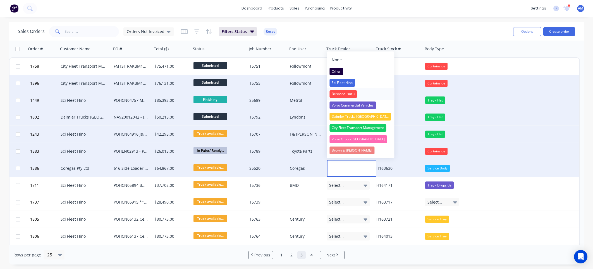
click at [346, 91] on div "Brisbane Isuzu" at bounding box center [342, 94] width 27 height 8
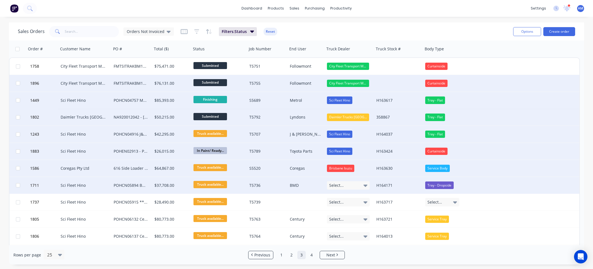
click at [353, 185] on div "Select..." at bounding box center [348, 185] width 43 height 8
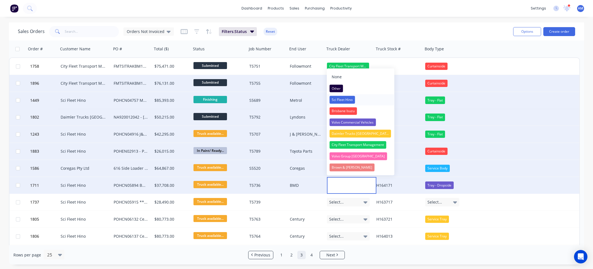
click at [344, 98] on div "Sci Fleet Hino" at bounding box center [341, 100] width 25 height 8
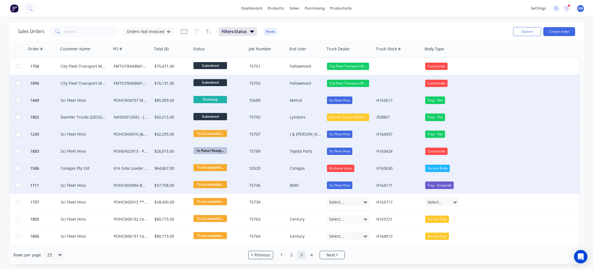
click at [349, 169] on div "Brisbane Isuzu" at bounding box center [340, 167] width 27 height 7
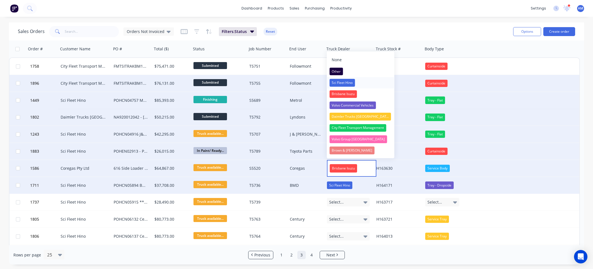
click at [346, 81] on div "Sci Fleet Hino" at bounding box center [341, 83] width 25 height 8
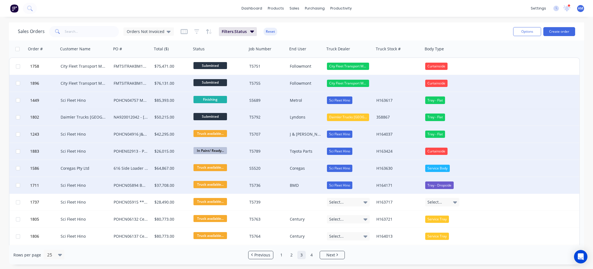
scroll to position [28, 0]
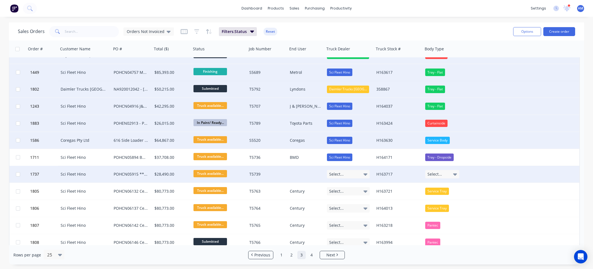
click at [350, 176] on div "Select..." at bounding box center [348, 174] width 43 height 8
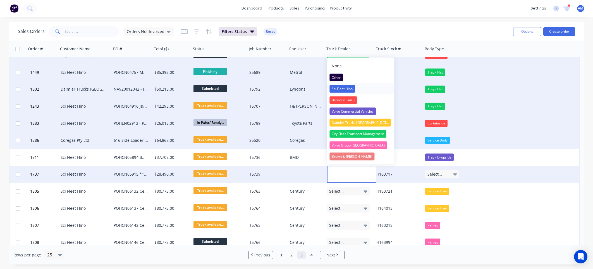
click at [344, 86] on div "Sci Fleet Hino" at bounding box center [341, 89] width 25 height 8
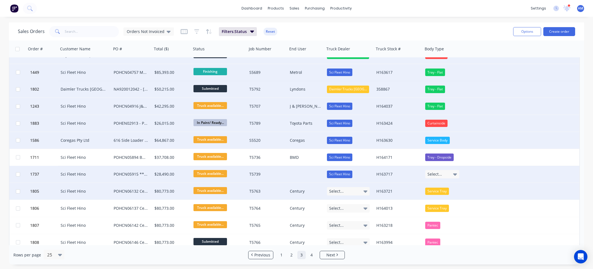
click at [350, 192] on div "Select..." at bounding box center [348, 191] width 43 height 8
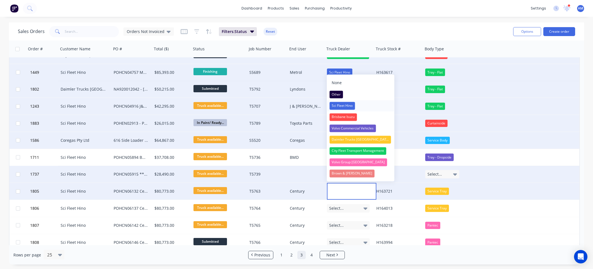
click at [339, 108] on div "Sci Fleet Hino" at bounding box center [341, 106] width 25 height 8
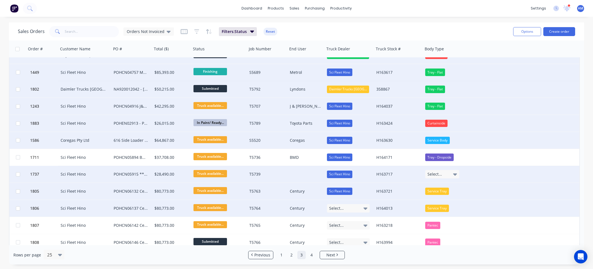
click at [341, 208] on span "Select..." at bounding box center [336, 208] width 15 height 6
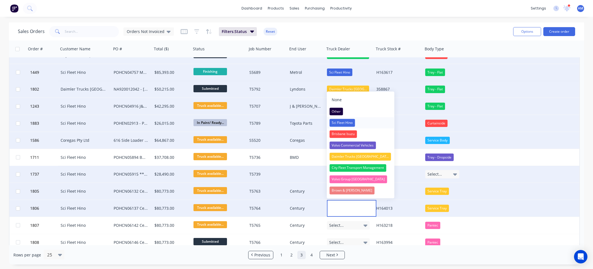
click at [341, 122] on div "Sci Fleet Hino" at bounding box center [341, 123] width 25 height 8
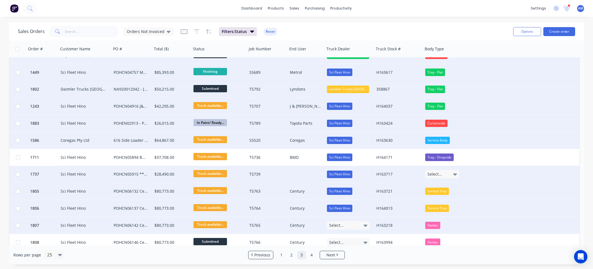
click at [341, 224] on span "Select..." at bounding box center [336, 225] width 15 height 6
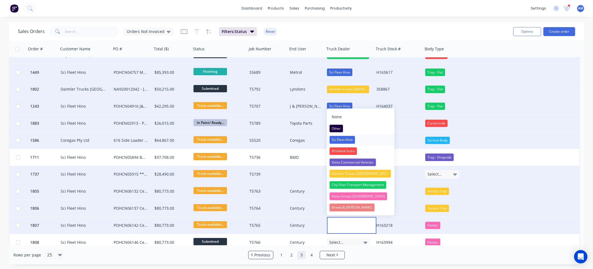
click at [335, 139] on div "Sci Fleet Hino" at bounding box center [341, 140] width 25 height 8
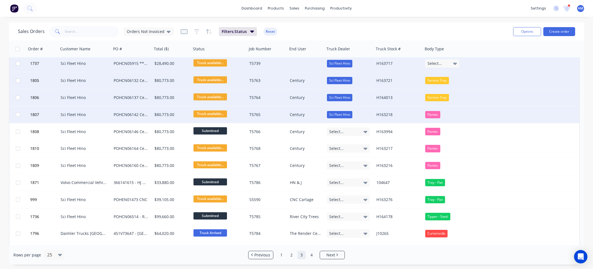
scroll to position [140, 0]
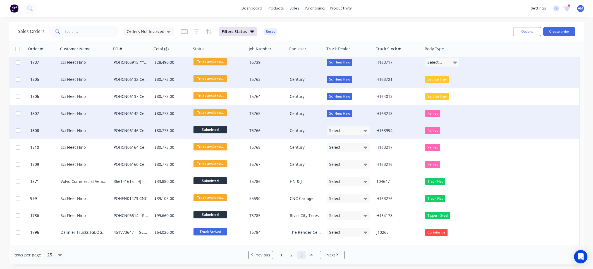
click at [346, 130] on div "Select..." at bounding box center [348, 130] width 43 height 8
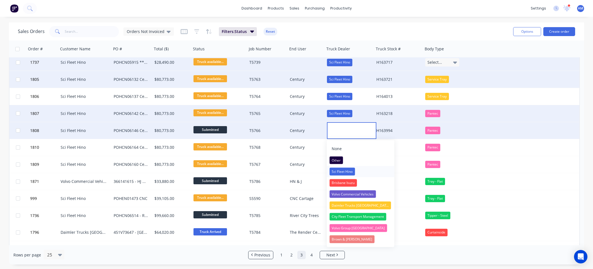
click at [346, 172] on div "Sci Fleet Hino" at bounding box center [341, 172] width 25 height 8
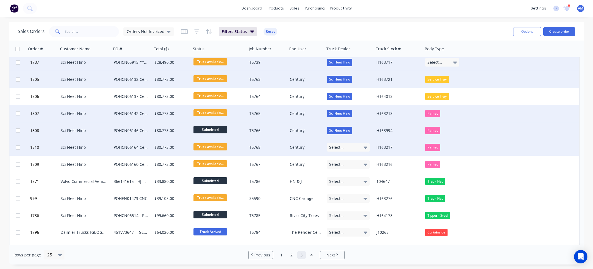
click at [343, 147] on div "Select..." at bounding box center [348, 147] width 43 height 8
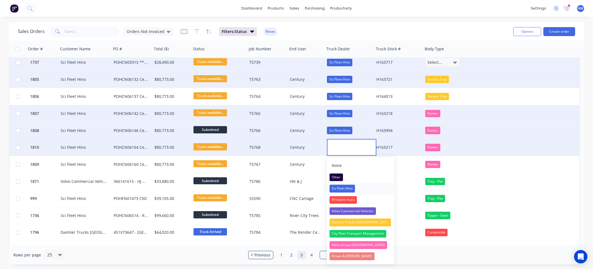
click at [339, 186] on div "Sci Fleet Hino" at bounding box center [341, 189] width 25 height 8
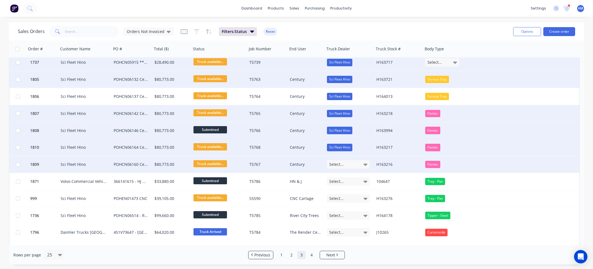
click at [338, 164] on span "Select..." at bounding box center [336, 164] width 15 height 6
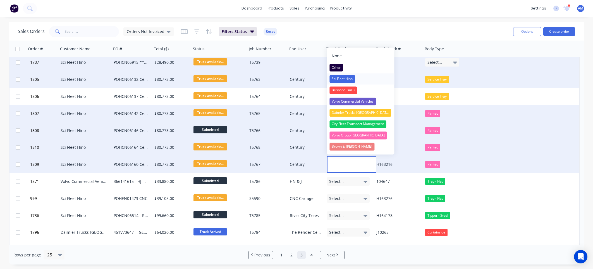
click at [341, 79] on div "Sci Fleet Hino" at bounding box center [341, 79] width 25 height 8
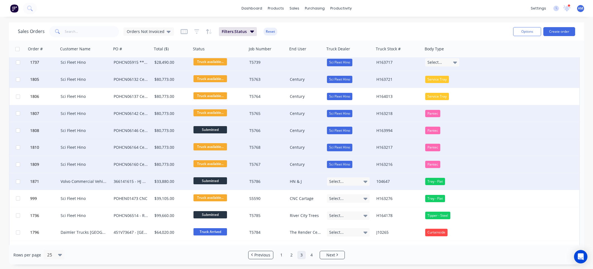
click at [346, 180] on div "Select..." at bounding box center [348, 181] width 43 height 8
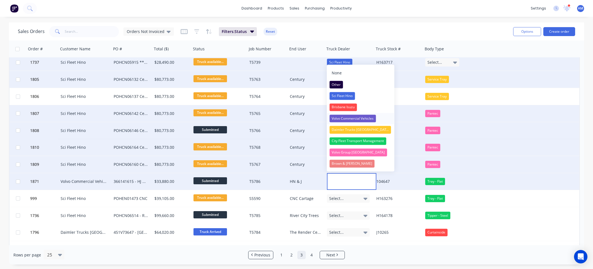
click at [349, 119] on div "Volvo Commercial Vehicles" at bounding box center [352, 118] width 46 height 8
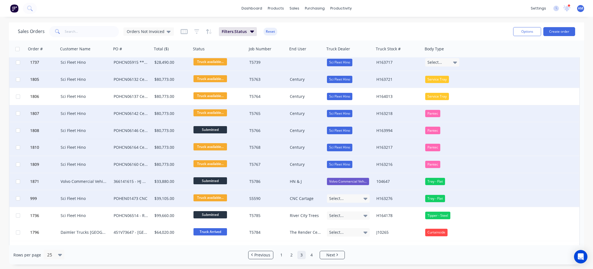
click at [349, 198] on div "Select..." at bounding box center [348, 198] width 43 height 8
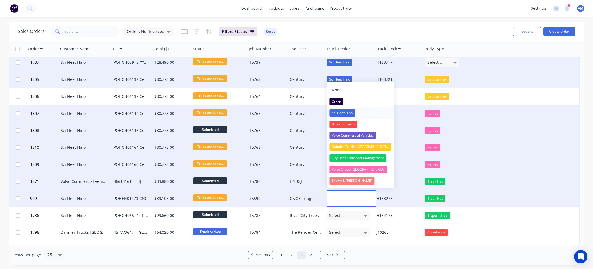
click at [342, 112] on div "Sci Fleet Hino" at bounding box center [341, 113] width 25 height 8
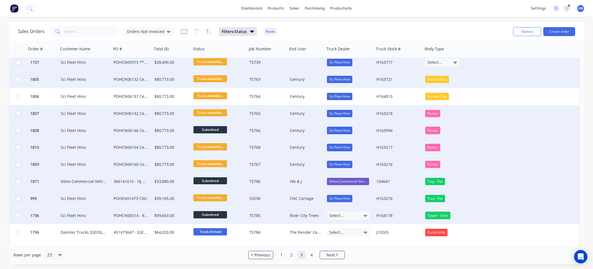
click at [345, 215] on div "Select..." at bounding box center [348, 215] width 43 height 8
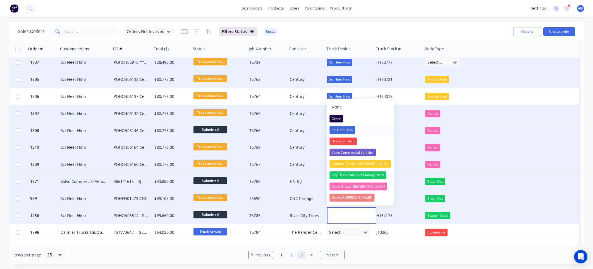
click at [345, 130] on div "Sci Fleet Hino" at bounding box center [341, 130] width 25 height 8
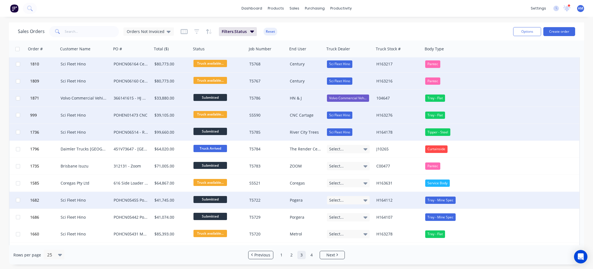
scroll to position [223, 0]
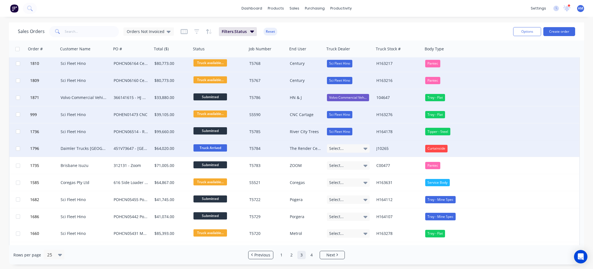
click at [356, 147] on div "Select..." at bounding box center [348, 148] width 43 height 8
click at [279, 148] on div "T5784" at bounding box center [266, 148] width 34 height 6
click at [347, 148] on div "Select..." at bounding box center [348, 148] width 43 height 8
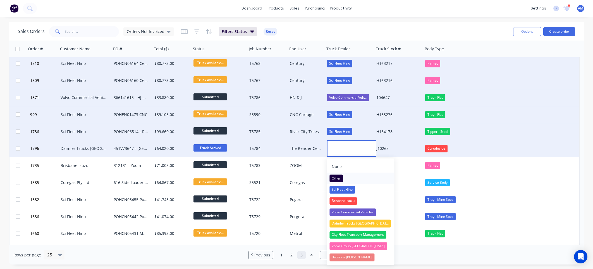
click at [335, 176] on div "Other" at bounding box center [335, 178] width 13 height 8
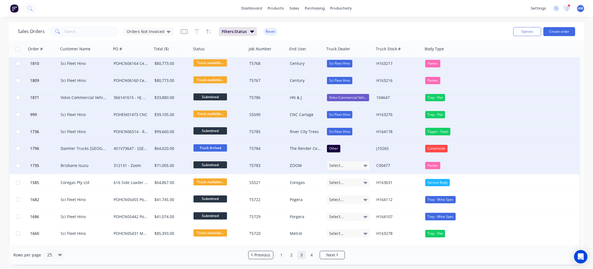
click at [344, 164] on div "Select..." at bounding box center [348, 165] width 43 height 8
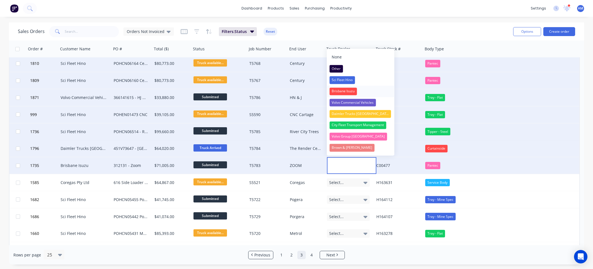
click at [347, 88] on div "Brisbane Isuzu" at bounding box center [342, 91] width 27 height 8
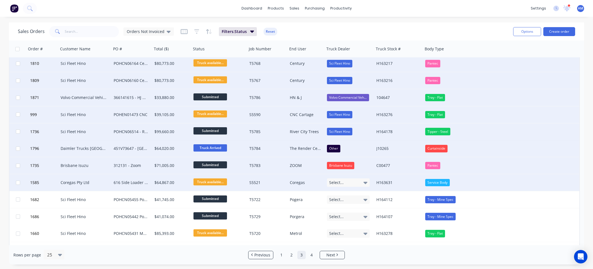
click at [335, 182] on span "Select..." at bounding box center [336, 183] width 15 height 6
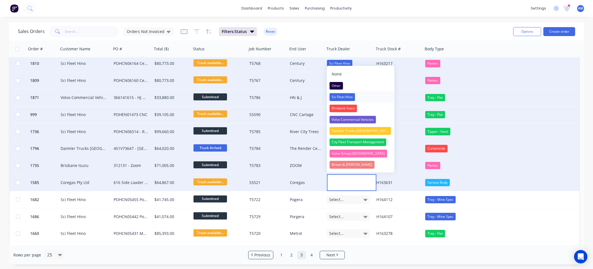
click at [341, 96] on div "Sci Fleet Hino" at bounding box center [341, 97] width 25 height 8
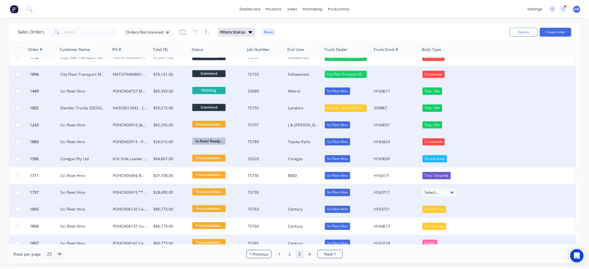
scroll to position [0, 0]
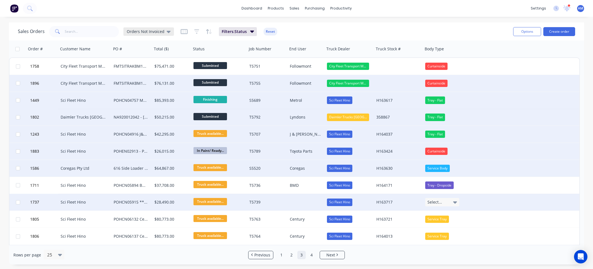
click at [151, 30] on span "Orders Not Invoiced" at bounding box center [146, 31] width 38 height 6
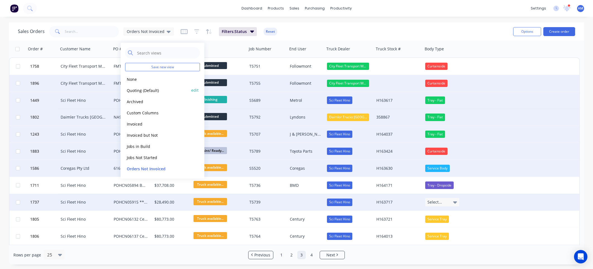
click at [139, 90] on button "Quoting (Default)" at bounding box center [157, 90] width 64 height 6
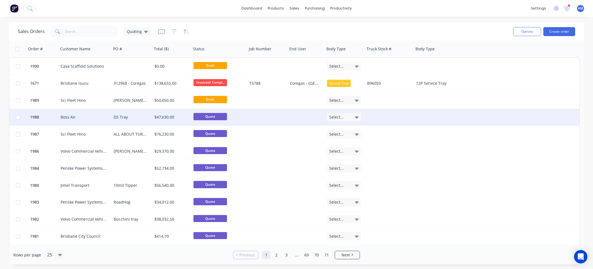
click at [130, 114] on div "DS Tray" at bounding box center [131, 117] width 35 height 6
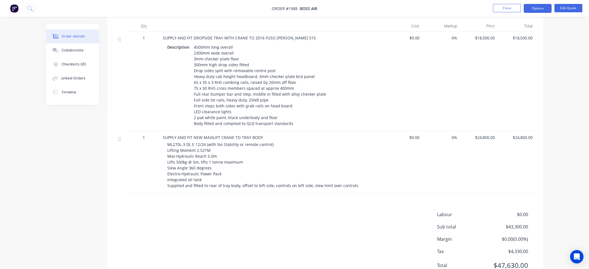
scroll to position [229, 0]
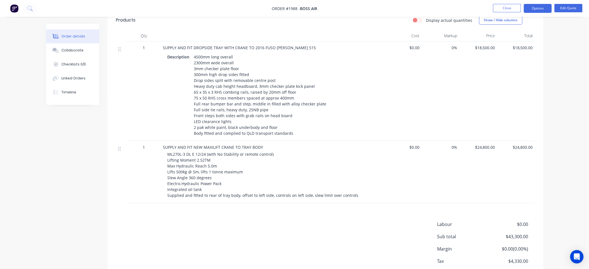
click at [486, 144] on span "$24,800.00" at bounding box center [477, 147] width 33 height 6
click at [542, 11] on button "Options" at bounding box center [537, 8] width 28 height 9
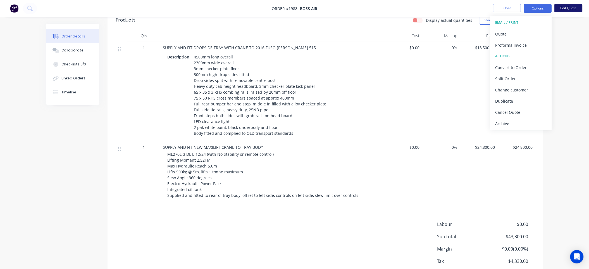
click at [560, 9] on button "Edit Quote" at bounding box center [568, 8] width 28 height 8
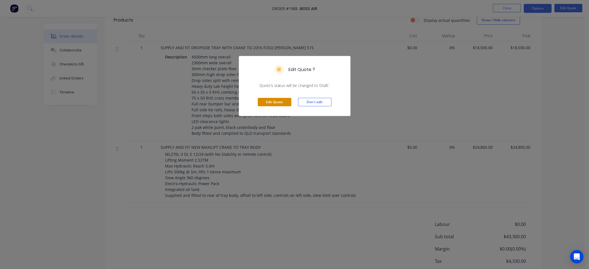
click at [268, 100] on button "Edit Quote" at bounding box center [275, 102] width 34 height 8
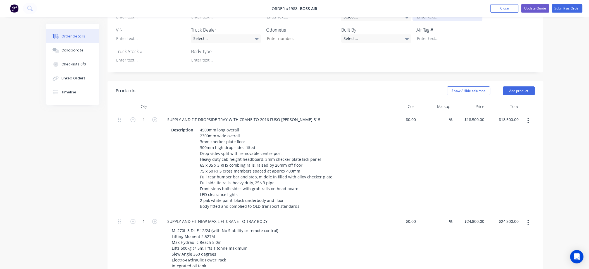
scroll to position [279, 0]
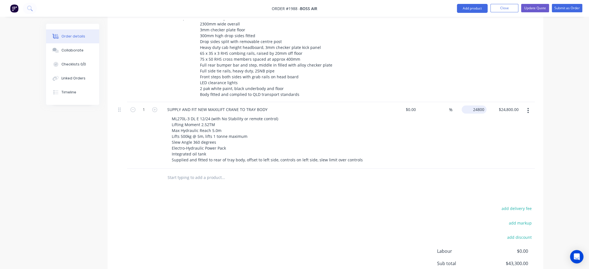
click at [473, 105] on input "24800" at bounding box center [475, 109] width 23 height 8
type input "$30,700.00"
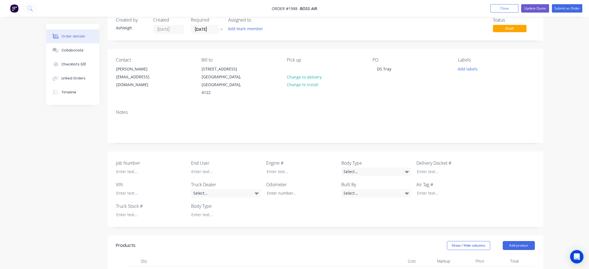
scroll to position [0, 0]
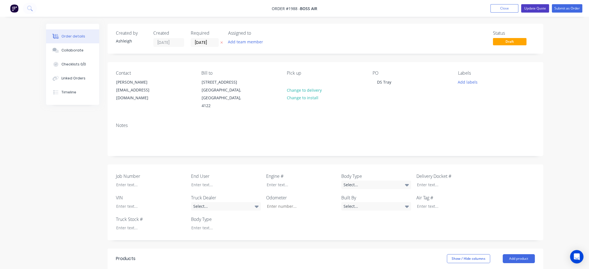
type input "$30,700.00"
click at [531, 9] on button "Update Quote" at bounding box center [535, 8] width 28 height 8
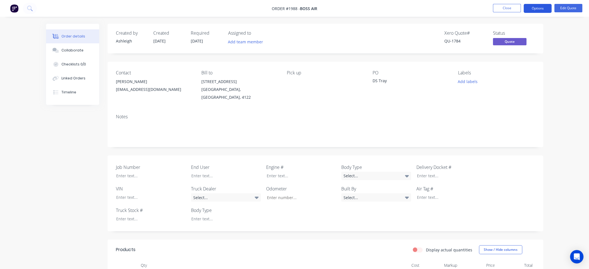
click at [534, 8] on button "Options" at bounding box center [537, 8] width 28 height 9
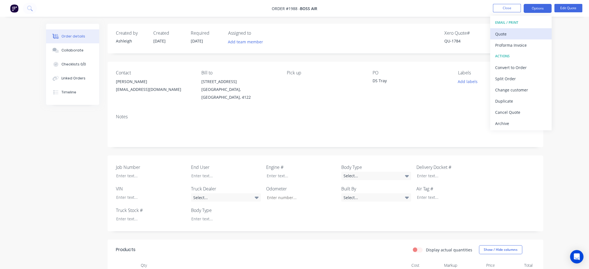
click at [513, 32] on div "Quote" at bounding box center [520, 34] width 51 height 8
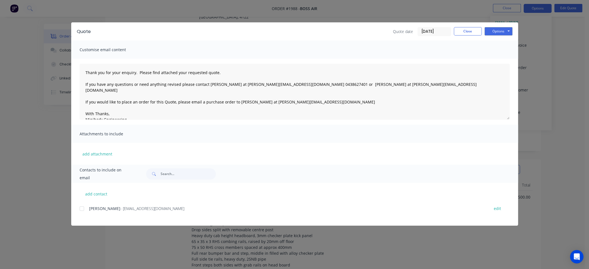
scroll to position [84, 0]
click at [82, 208] on div at bounding box center [81, 208] width 11 height 11
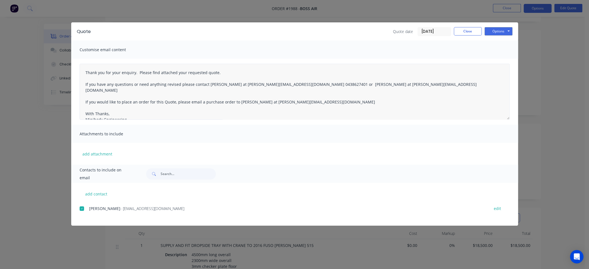
scroll to position [0, 0]
click at [84, 72] on textarea "Thank you for your enquiry. Please find attached your requested quote. If you h…" at bounding box center [295, 92] width 430 height 56
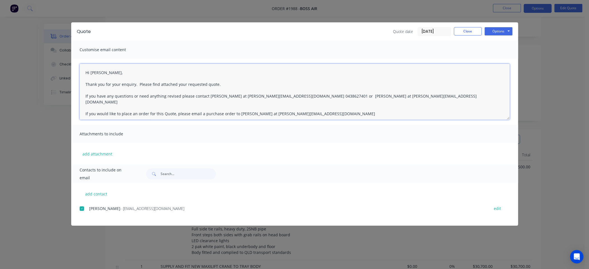
scroll to position [112, 0]
type textarea "Hi Brendan, Thank you for your enquiry. Please find attached your requested quo…"
click at [494, 31] on button "Options" at bounding box center [498, 31] width 28 height 8
click at [494, 58] on button "Email" at bounding box center [502, 59] width 36 height 9
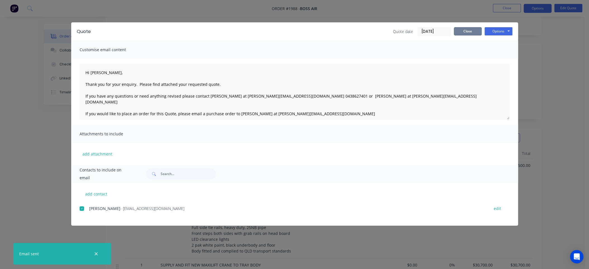
click at [468, 33] on button "Close" at bounding box center [468, 31] width 28 height 8
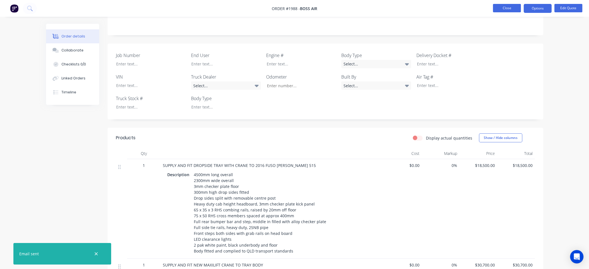
click at [500, 9] on button "Close" at bounding box center [507, 8] width 28 height 8
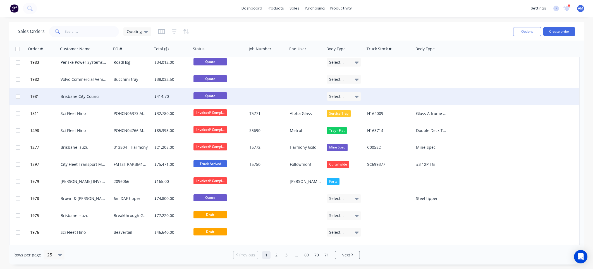
scroll to position [237, 0]
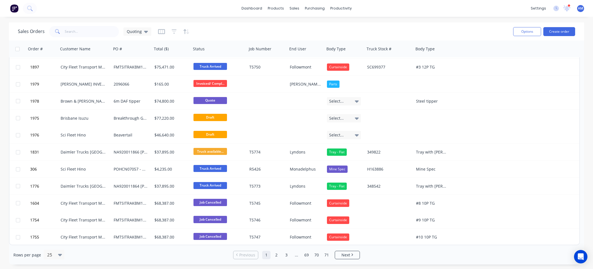
click at [432, 29] on div "Sales Orders Quoting" at bounding box center [263, 32] width 491 height 14
click at [142, 29] on div "Quoting" at bounding box center [137, 31] width 21 height 5
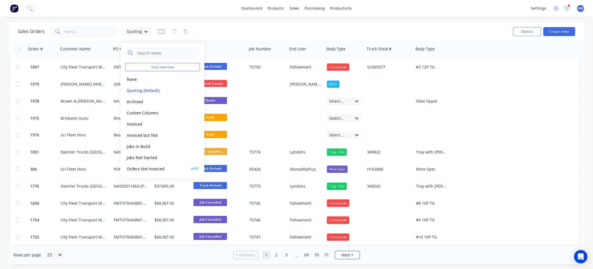
click at [142, 168] on button "Orders Not Invoiced" at bounding box center [157, 168] width 64 height 6
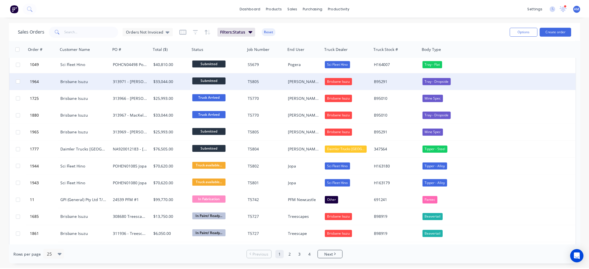
scroll to position [112, 0]
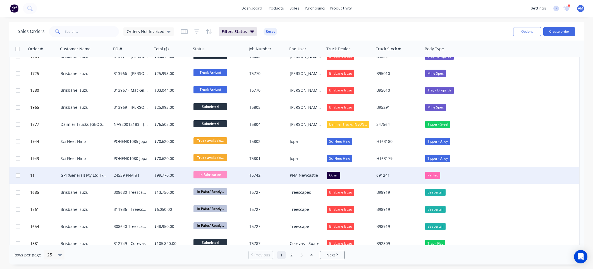
click at [95, 173] on div "GPI (General) Pty Ltd T/As PFM Logistics" at bounding box center [84, 175] width 46 height 6
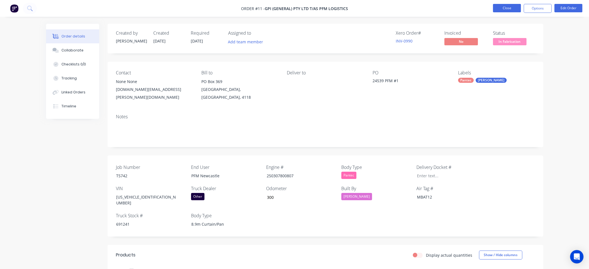
click at [509, 10] on button "Close" at bounding box center [507, 8] width 28 height 8
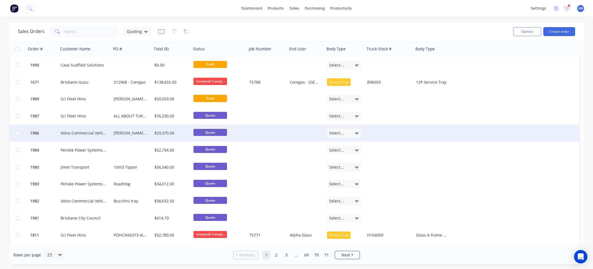
scroll to position [28, 0]
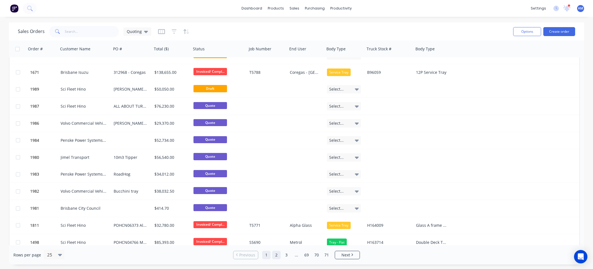
click at [277, 255] on link "2" at bounding box center [276, 254] width 8 height 8
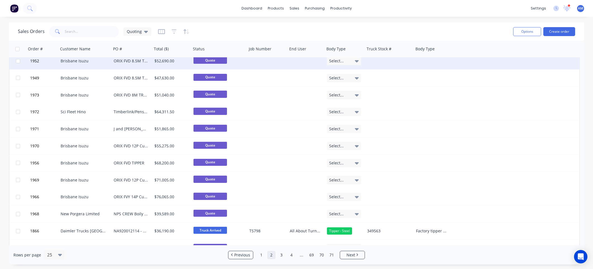
scroll to position [0, 0]
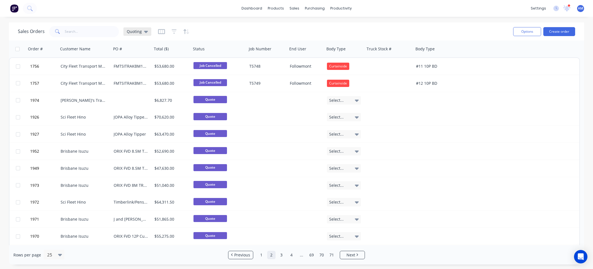
click at [146, 30] on icon at bounding box center [146, 31] width 4 height 6
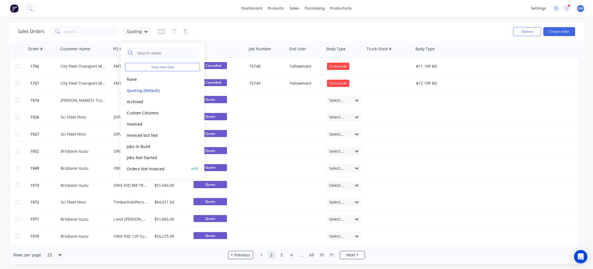
click at [153, 166] on button "Orders Not Invoiced" at bounding box center [157, 168] width 64 height 6
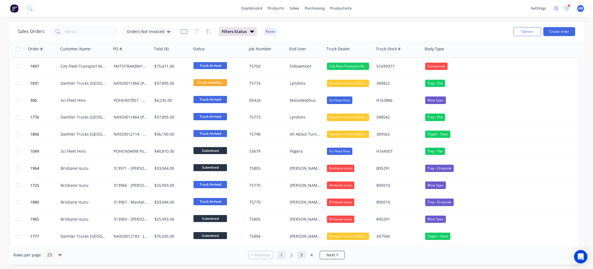
click at [302, 253] on link "3" at bounding box center [301, 254] width 8 height 8
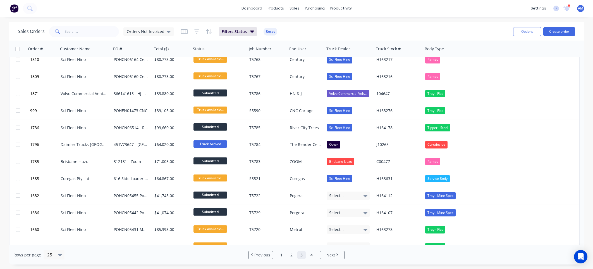
scroll to position [237, 0]
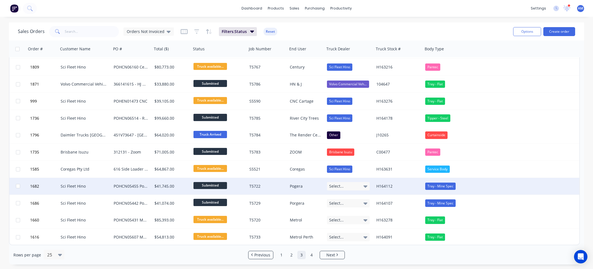
click at [365, 185] on icon at bounding box center [365, 186] width 4 height 2
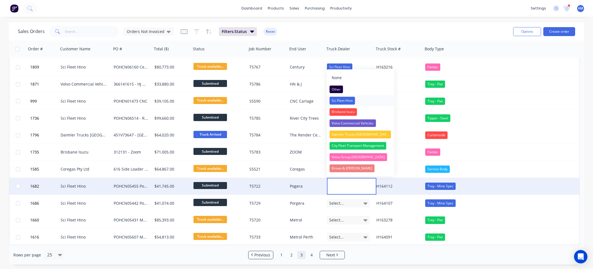
click at [349, 101] on div "Sci Fleet Hino" at bounding box center [341, 101] width 25 height 8
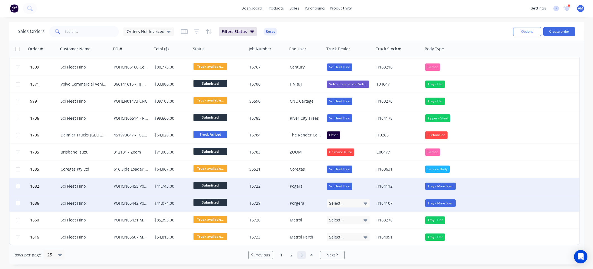
click at [362, 204] on div "Select..." at bounding box center [348, 203] width 43 height 8
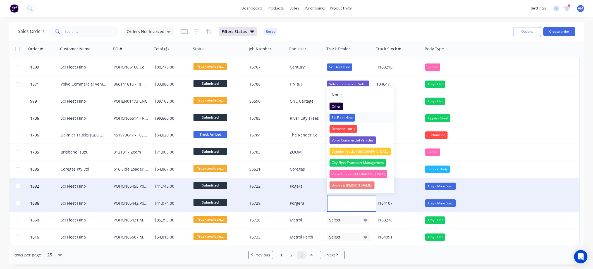
click at [337, 114] on div "Sci Fleet Hino" at bounding box center [341, 118] width 25 height 8
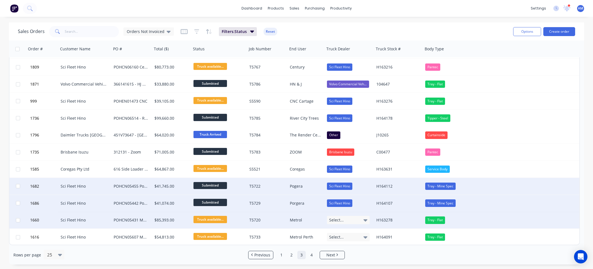
click at [362, 219] on div "Select..." at bounding box center [348, 220] width 43 height 8
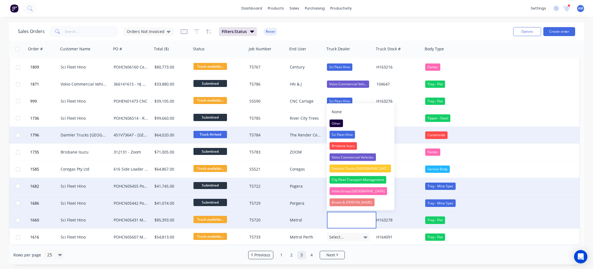
click at [349, 133] on div "Sci Fleet Hino" at bounding box center [341, 135] width 25 height 8
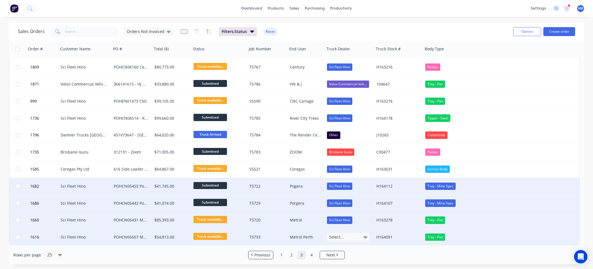
click at [363, 236] on div "Select..." at bounding box center [348, 237] width 43 height 8
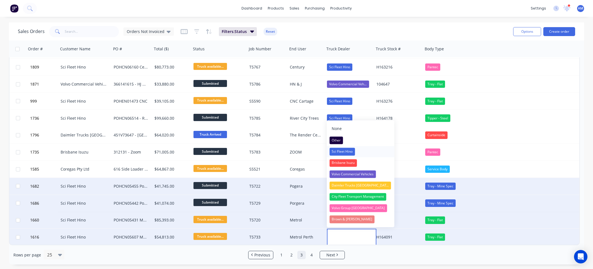
click at [346, 152] on div "Sci Fleet Hino" at bounding box center [341, 152] width 25 height 8
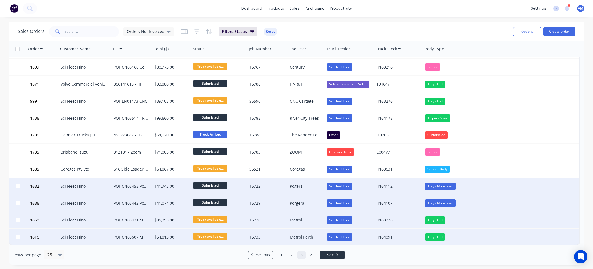
click at [332, 255] on span "Next" at bounding box center [330, 255] width 9 height 6
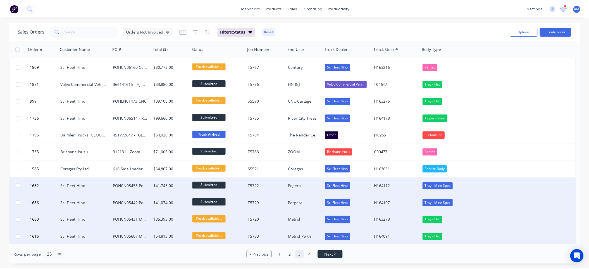
scroll to position [0, 0]
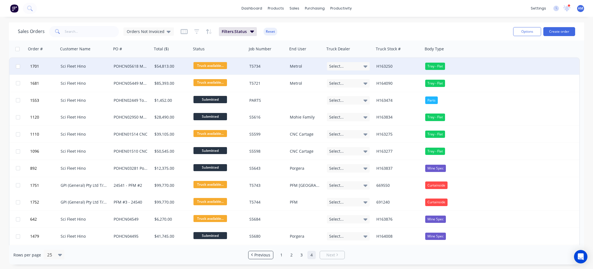
click at [365, 63] on icon at bounding box center [365, 66] width 4 height 6
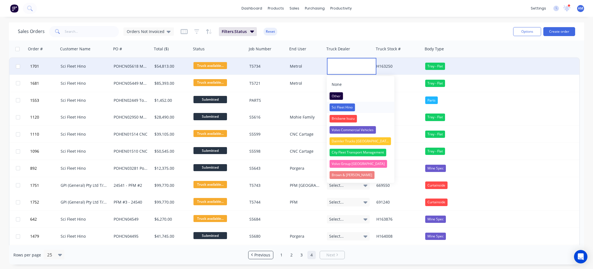
click at [350, 106] on div "Sci Fleet Hino" at bounding box center [341, 107] width 25 height 8
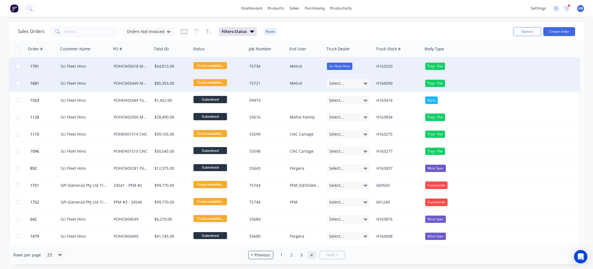
click at [363, 84] on icon at bounding box center [365, 83] width 4 height 6
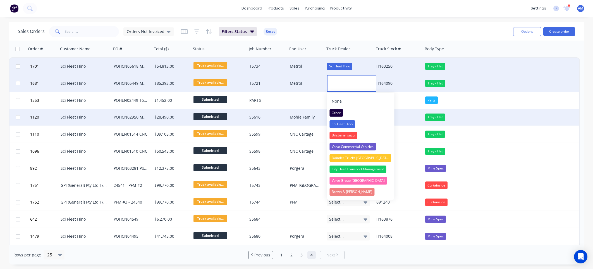
click at [343, 123] on div "Sci Fleet Hino" at bounding box center [341, 124] width 25 height 8
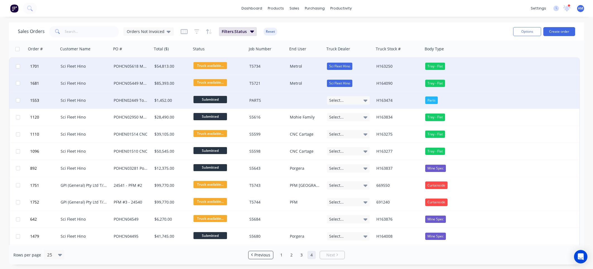
click at [360, 99] on div "Select..." at bounding box center [348, 100] width 43 height 8
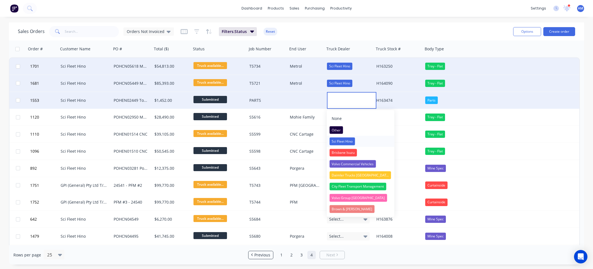
click at [342, 139] on div "Sci Fleet Hino" at bounding box center [341, 141] width 25 height 8
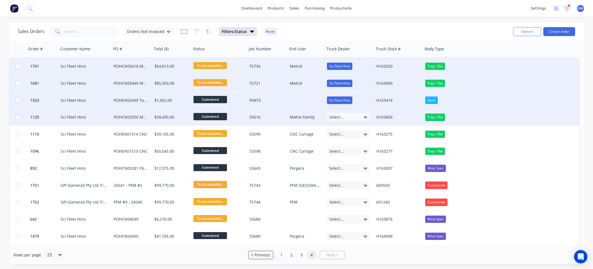
click at [361, 116] on div "Select..." at bounding box center [348, 117] width 43 height 8
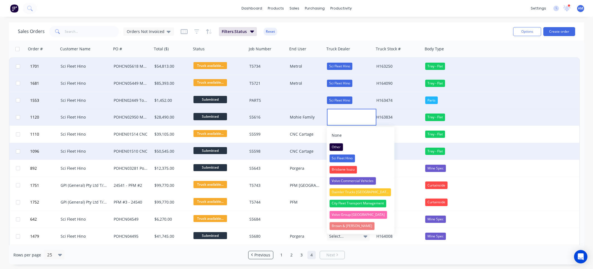
click at [348, 156] on div "Sci Fleet Hino" at bounding box center [341, 158] width 25 height 8
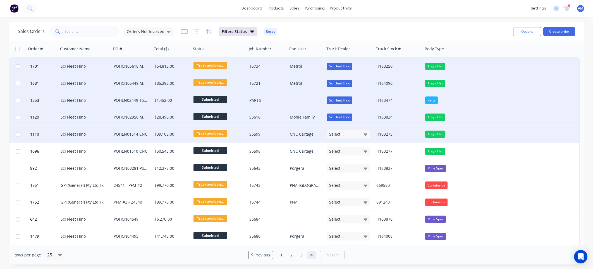
click at [360, 137] on div "Select..." at bounding box center [348, 134] width 43 height 8
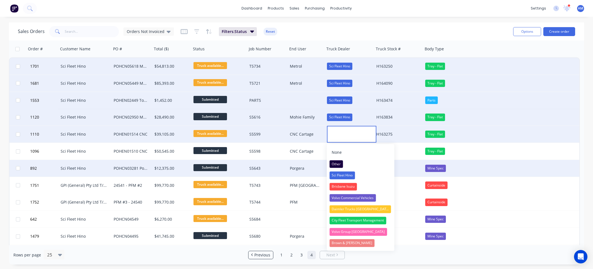
click at [350, 173] on div "Sci Fleet Hino" at bounding box center [341, 175] width 25 height 8
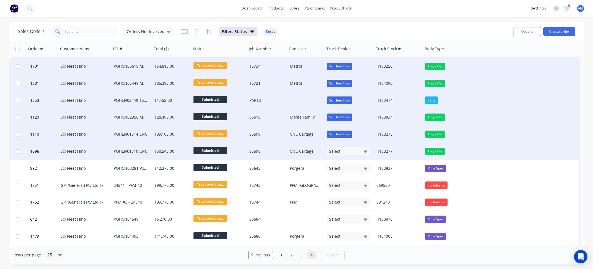
click at [357, 154] on div "Select..." at bounding box center [348, 151] width 43 height 8
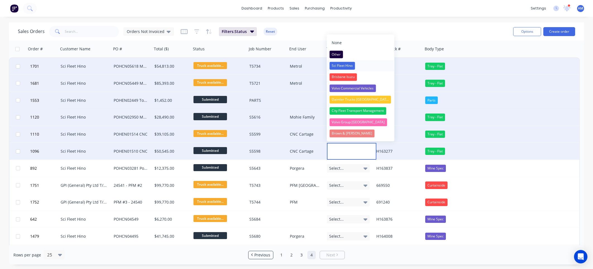
click at [345, 66] on div "Sci Fleet Hino" at bounding box center [341, 66] width 25 height 8
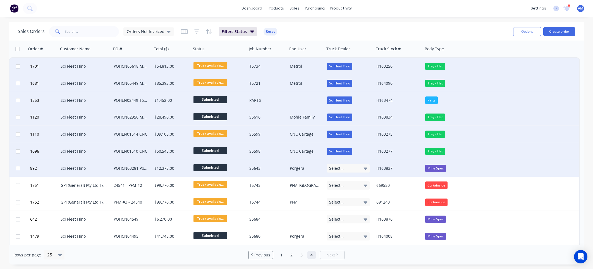
click at [354, 166] on div "Select..." at bounding box center [348, 168] width 43 height 8
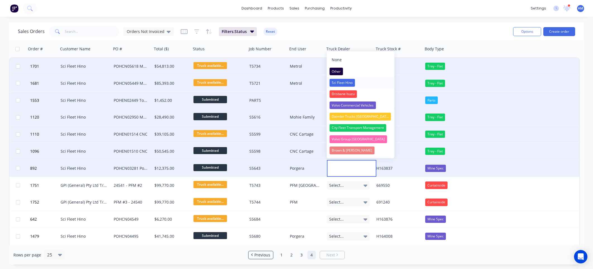
click at [349, 82] on div "Sci Fleet Hino" at bounding box center [341, 83] width 25 height 8
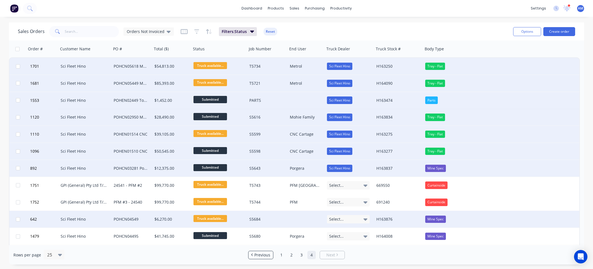
click at [351, 219] on div "Select..." at bounding box center [348, 219] width 43 height 8
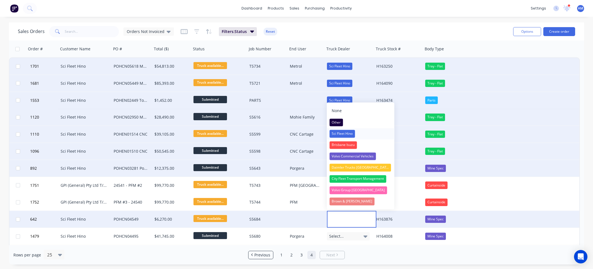
click at [349, 132] on div "Sci Fleet Hino" at bounding box center [341, 134] width 25 height 8
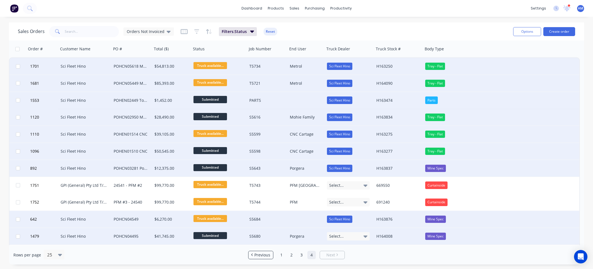
click at [355, 235] on div "Select..." at bounding box center [348, 236] width 43 height 8
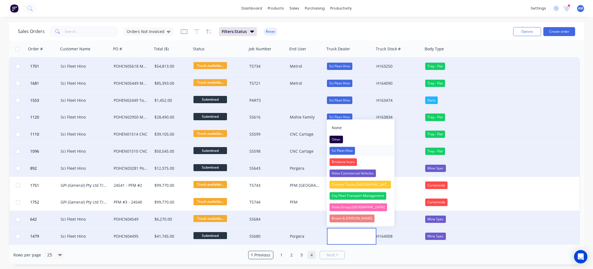
click at [350, 150] on div "Sci Fleet Hino" at bounding box center [341, 151] width 25 height 8
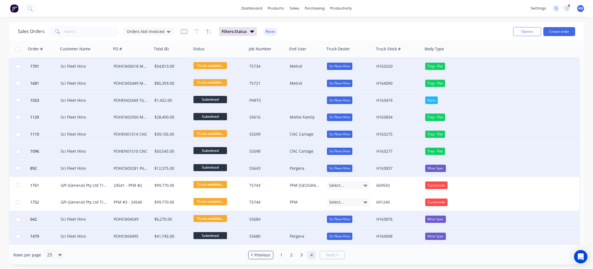
click at [146, 217] on div "POHCN04549" at bounding box center [131, 219] width 35 height 6
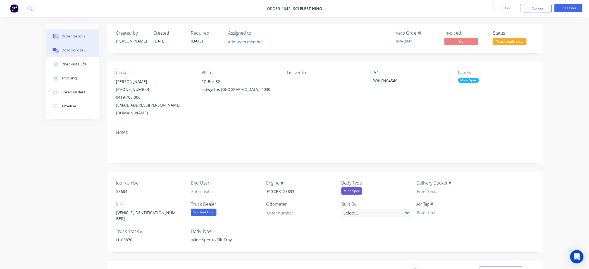
click at [75, 51] on div "Collaborate" at bounding box center [72, 50] width 22 height 5
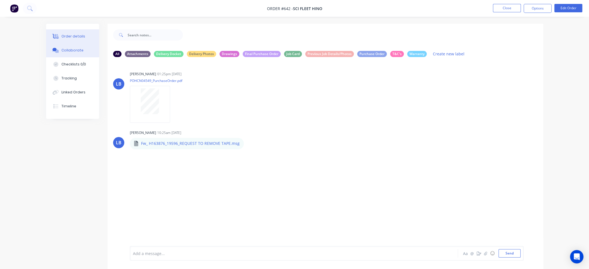
click at [77, 37] on div "Order details" at bounding box center [73, 36] width 24 height 5
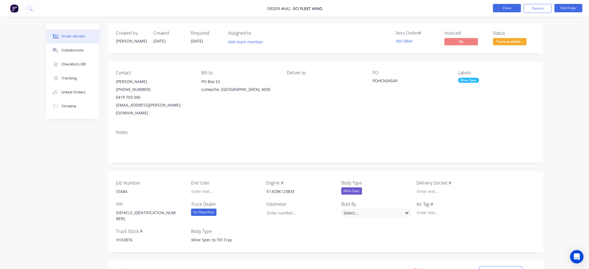
click at [509, 5] on button "Close" at bounding box center [507, 8] width 28 height 8
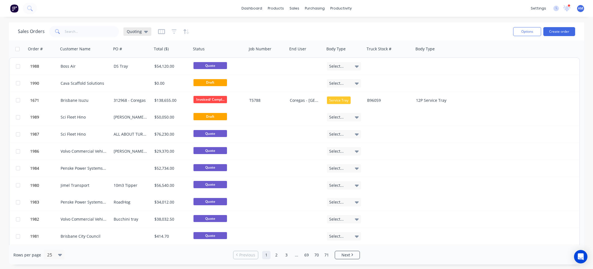
click at [139, 30] on span "Quoting" at bounding box center [134, 31] width 15 height 6
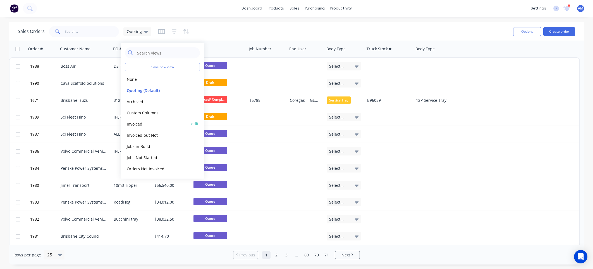
click at [136, 122] on button "Invoiced" at bounding box center [157, 123] width 64 height 6
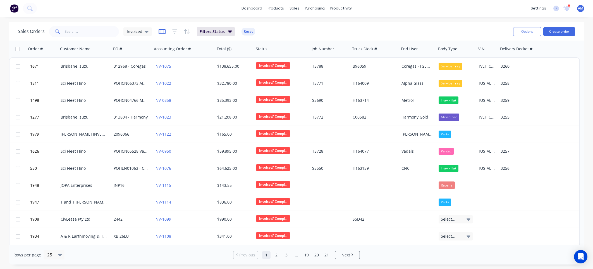
click at [163, 32] on icon "button" at bounding box center [162, 32] width 7 height 6
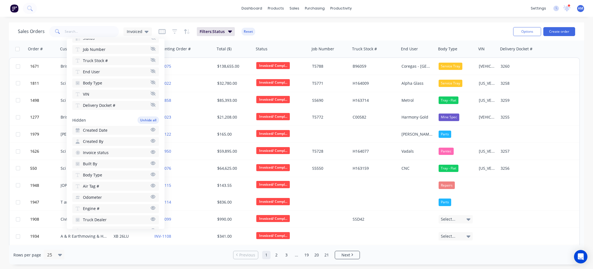
scroll to position [112, 0]
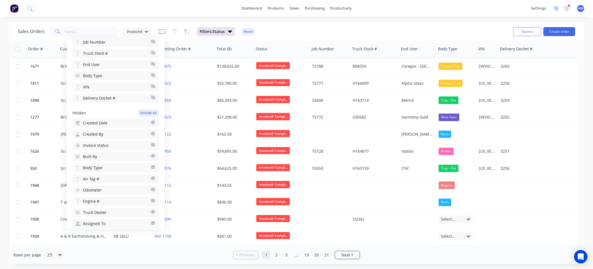
click at [108, 208] on button "Truck Dealer" at bounding box center [115, 212] width 87 height 9
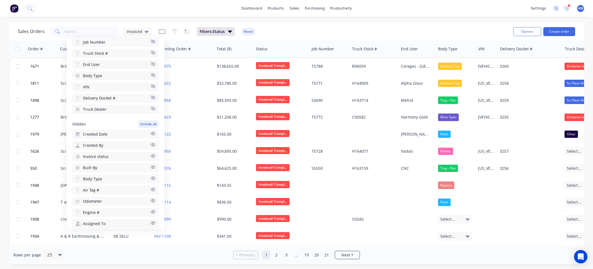
click at [462, 28] on div "Sales Orders Invoiced Filters: Status Reset" at bounding box center [263, 32] width 491 height 14
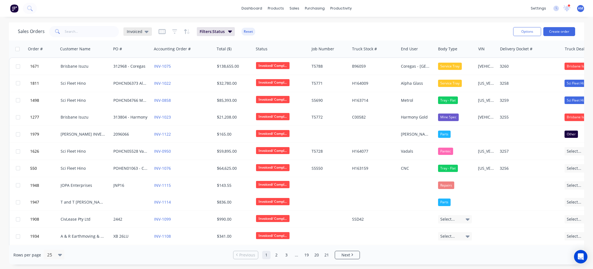
click at [137, 28] on div "Invoiced" at bounding box center [137, 31] width 28 height 8
click at [162, 33] on icon "button" at bounding box center [162, 32] width 7 height 6
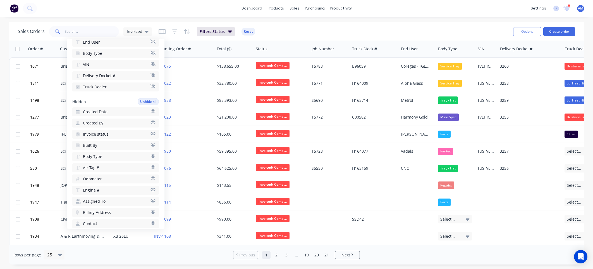
scroll to position [168, 0]
click at [102, 99] on span "Invoice status" at bounding box center [96, 101] width 26 height 6
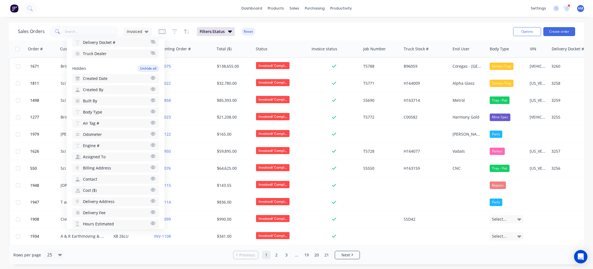
click at [397, 27] on div "Sales Orders Invoiced Filters: Status Reset" at bounding box center [263, 32] width 491 height 14
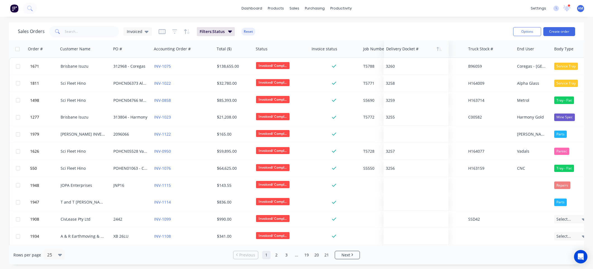
drag, startPoint x: 562, startPoint y: 50, endPoint x: 396, endPoint y: 52, distance: 165.6
click at [396, 52] on div at bounding box center [414, 48] width 57 height 11
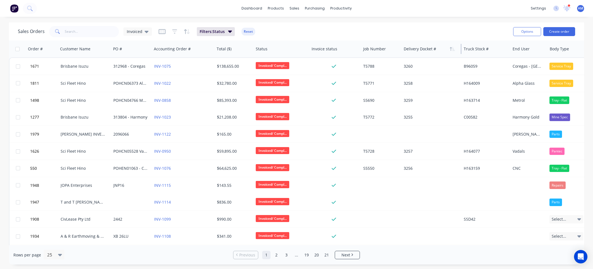
drag, startPoint x: 465, startPoint y: 49, endPoint x: 437, endPoint y: 49, distance: 27.9
click at [437, 49] on div "Delivery Docket #" at bounding box center [431, 48] width 60 height 17
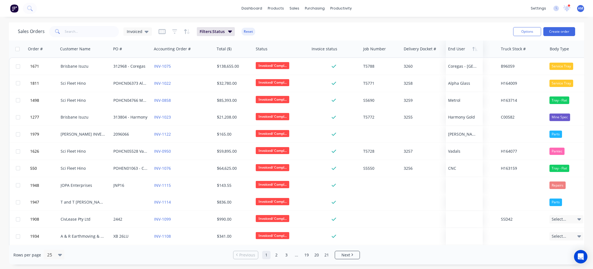
drag, startPoint x: 523, startPoint y: 46, endPoint x: 458, endPoint y: 47, distance: 64.5
click at [458, 47] on div at bounding box center [463, 48] width 31 height 11
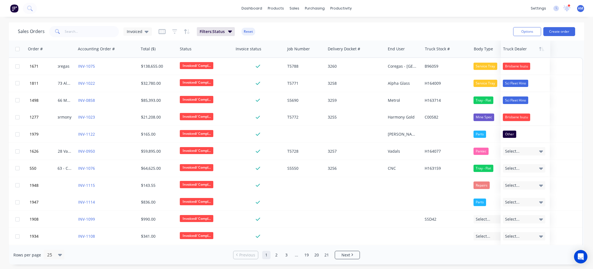
scroll to position [0, 76]
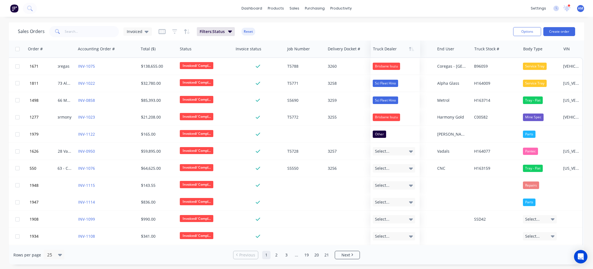
drag, startPoint x: 542, startPoint y: 49, endPoint x: 379, endPoint y: 44, distance: 162.8
click at [379, 44] on div at bounding box center [394, 48] width 43 height 11
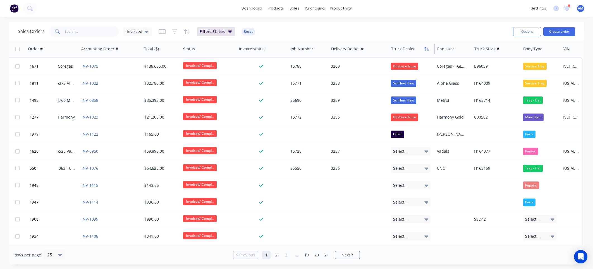
scroll to position [0, 75]
drag, startPoint x: 434, startPoint y: 47, endPoint x: 422, endPoint y: 47, distance: 12.3
click at [422, 47] on div "Truck Dealer" at bounding box center [412, 48] width 46 height 17
drag, startPoint x: 518, startPoint y: 46, endPoint x: 503, endPoint y: 47, distance: 15.1
click at [503, 47] on div "Truck Stock #" at bounding box center [496, 48] width 49 height 17
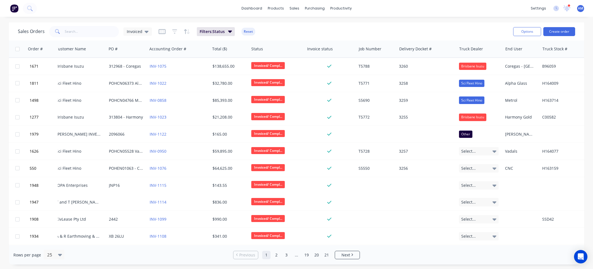
scroll to position [0, 0]
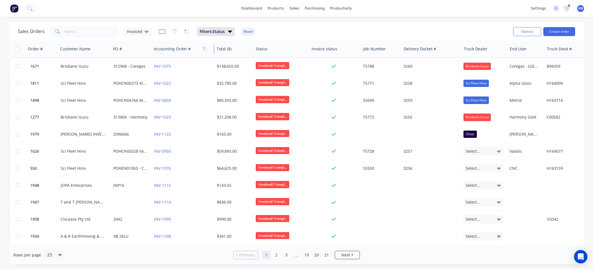
drag, startPoint x: 214, startPoint y: 48, endPoint x: 199, endPoint y: 46, distance: 14.9
click at [199, 46] on div "Accounting Order #" at bounding box center [183, 48] width 63 height 17
click at [161, 30] on icon "button" at bounding box center [162, 32] width 7 height 6
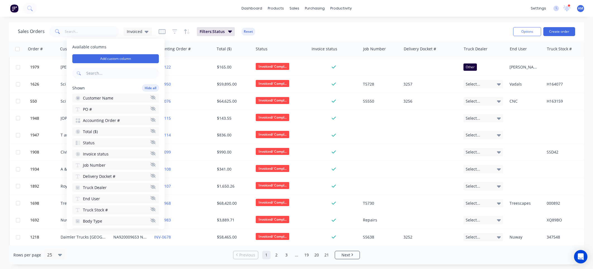
scroll to position [84, 0]
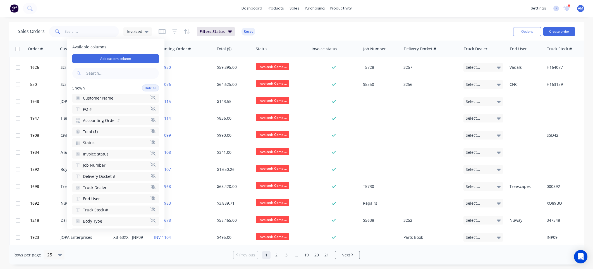
click at [150, 218] on icon "button" at bounding box center [152, 220] width 5 height 4
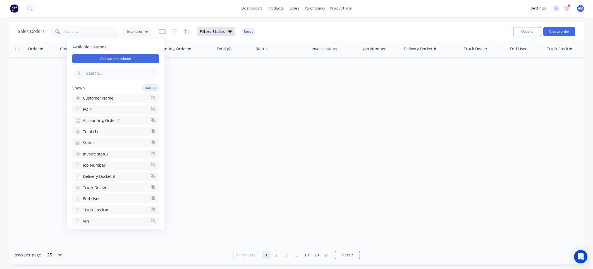
scroll to position [0, 0]
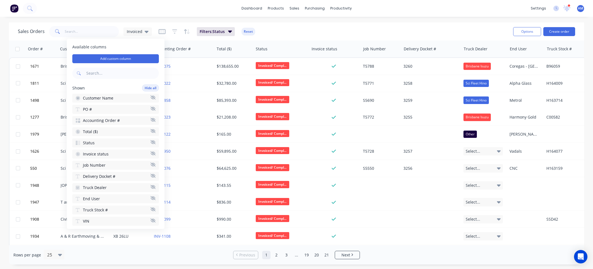
click at [391, 29] on div "Sales Orders Invoiced Filters: Status Reset" at bounding box center [263, 32] width 491 height 14
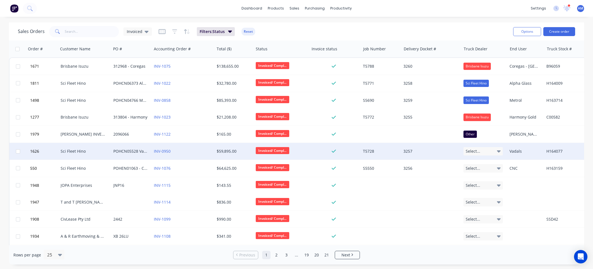
click at [498, 150] on icon at bounding box center [499, 151] width 4 height 6
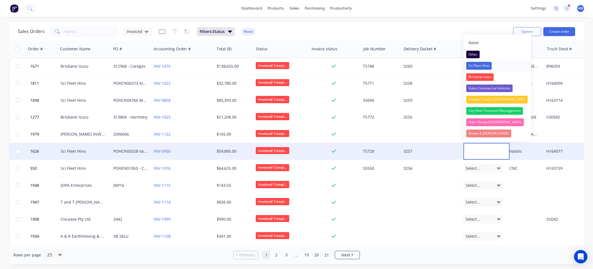
click at [480, 64] on div "Sci Fleet Hino" at bounding box center [478, 66] width 25 height 8
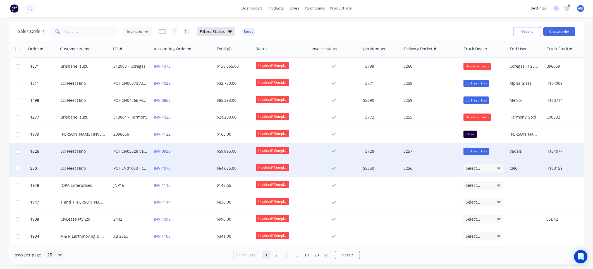
click at [501, 167] on div "Select..." at bounding box center [483, 168] width 40 height 8
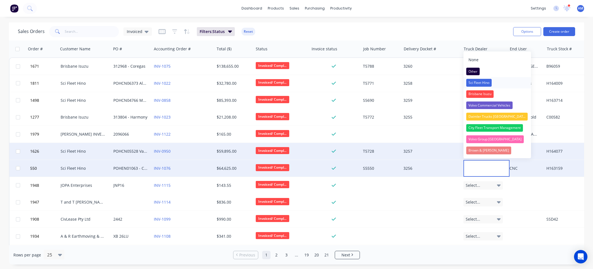
click at [487, 80] on div "Sci Fleet Hino" at bounding box center [478, 83] width 25 height 8
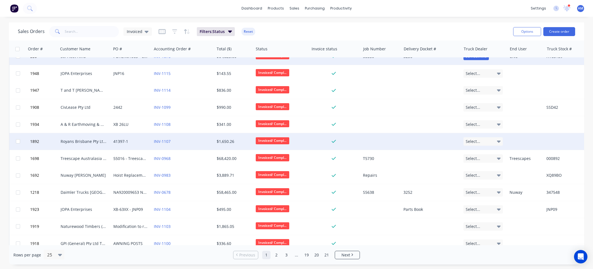
scroll to position [140, 0]
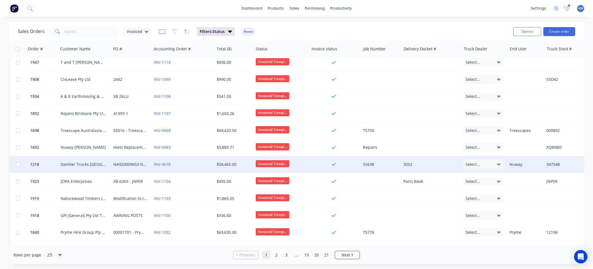
click at [490, 165] on div "Select..." at bounding box center [483, 164] width 40 height 8
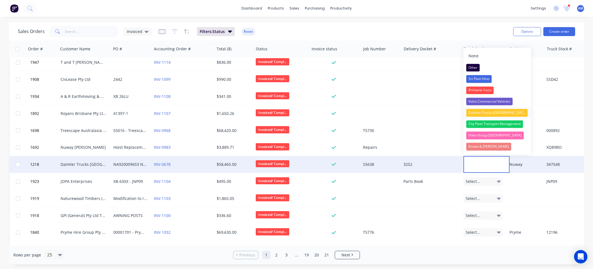
click at [487, 110] on div "Daimler Trucks [GEOGRAPHIC_DATA]" at bounding box center [497, 113] width 62 height 8
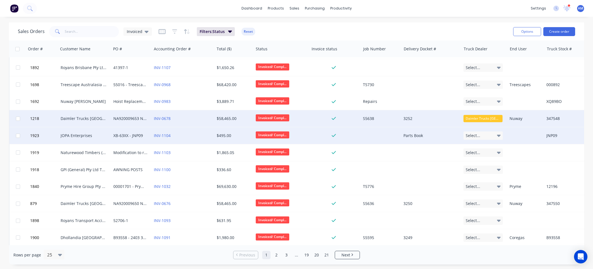
scroll to position [195, 0]
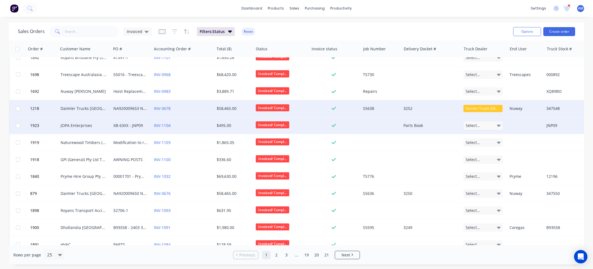
click at [490, 125] on div "Select..." at bounding box center [483, 125] width 40 height 8
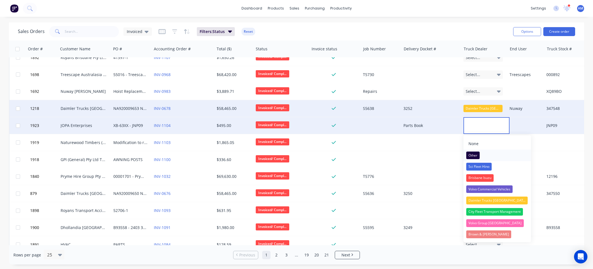
click at [477, 154] on div "Other" at bounding box center [472, 155] width 13 height 8
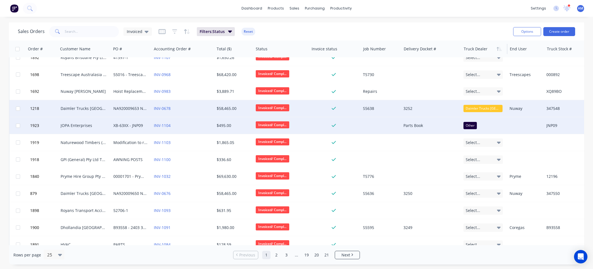
click at [481, 49] on div at bounding box center [484, 48] width 40 height 11
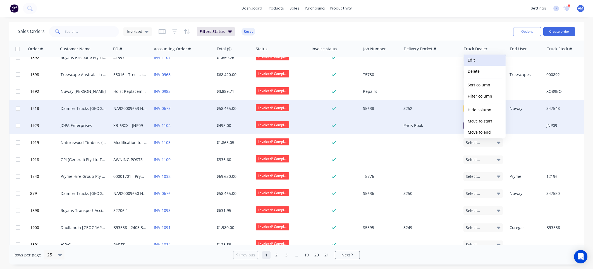
click at [478, 59] on button "Edit" at bounding box center [485, 59] width 42 height 11
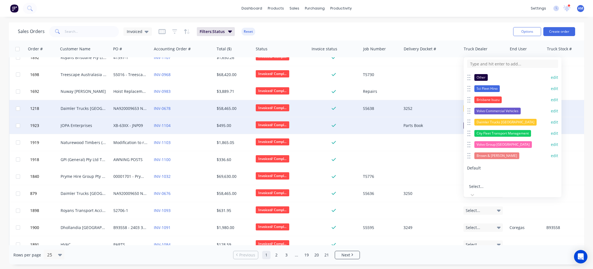
scroll to position [63, 0]
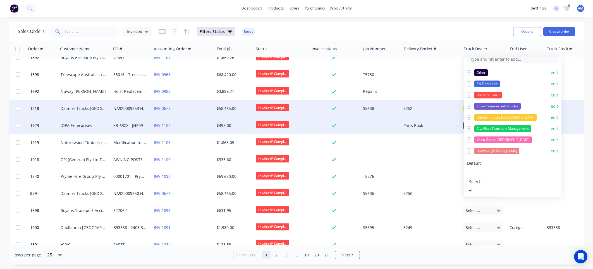
click at [493, 172] on div at bounding box center [509, 173] width 80 height 7
type input "Daimler Trucks Murwillumbah"
drag, startPoint x: 527, startPoint y: 173, endPoint x: 482, endPoint y: 176, distance: 45.0
click at [482, 176] on div at bounding box center [509, 173] width 80 height 7
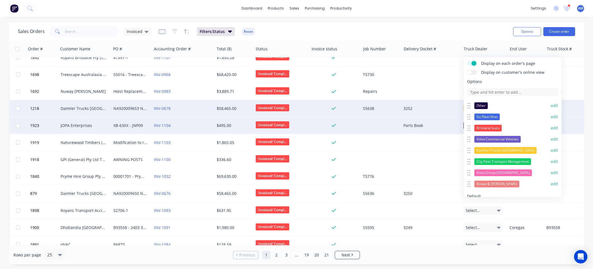
scroll to position [0, 0]
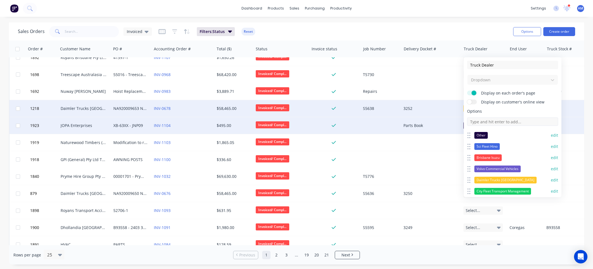
click at [489, 118] on input at bounding box center [512, 121] width 91 height 8
type input "D"
type input "Daimler Trucks Murwillumbah"
type input "Daimler Trucks [GEOGRAPHIC_DATA]"
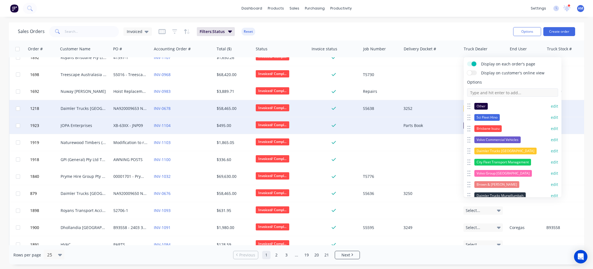
scroll to position [85, 0]
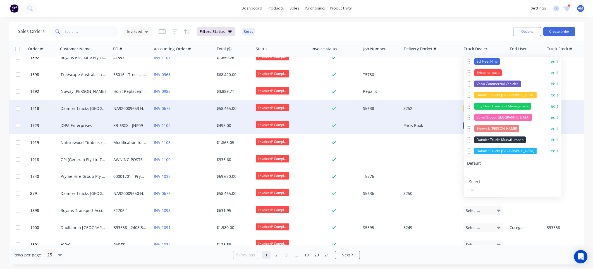
click at [552, 149] on button "edit" at bounding box center [554, 151] width 7 height 6
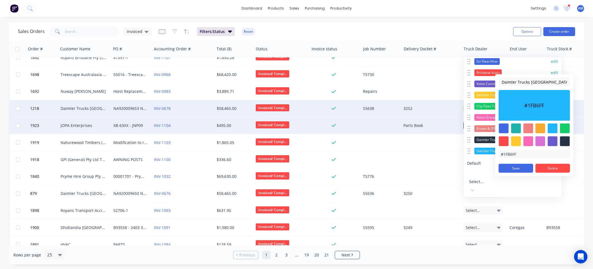
click at [543, 129] on div at bounding box center [540, 128] width 10 height 10
type input "#F6AB2F"
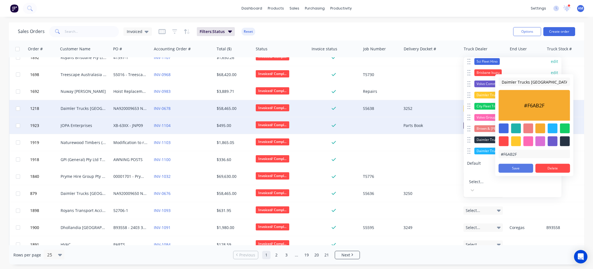
click at [526, 168] on button "Save" at bounding box center [516, 168] width 35 height 9
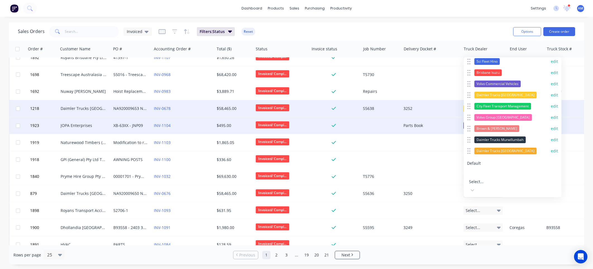
click at [552, 138] on button "edit" at bounding box center [554, 140] width 7 height 6
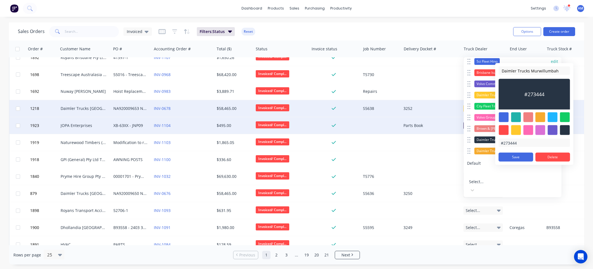
click at [544, 133] on div at bounding box center [540, 130] width 10 height 10
type input "#DA70D6"
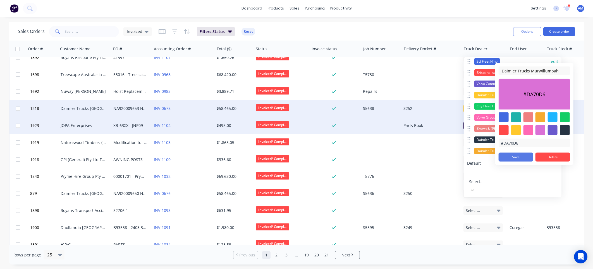
click at [524, 157] on button "Save" at bounding box center [516, 156] width 35 height 9
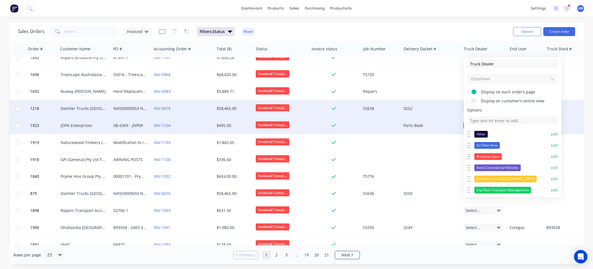
scroll to position [29, 0]
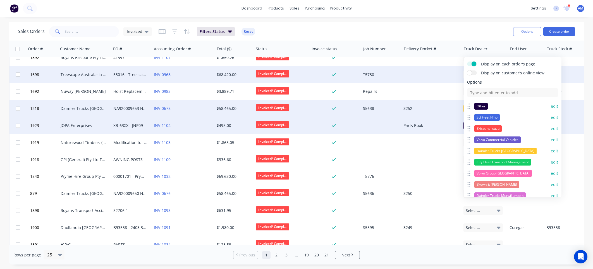
click at [442, 74] on div at bounding box center [431, 74] width 60 height 17
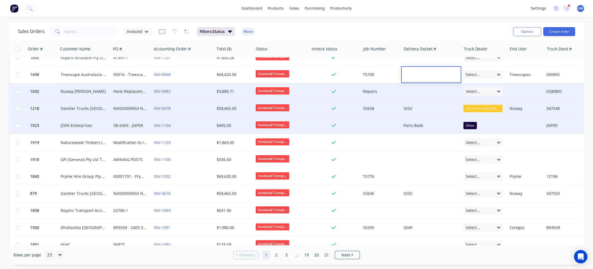
click at [499, 91] on icon at bounding box center [499, 92] width 4 height 2
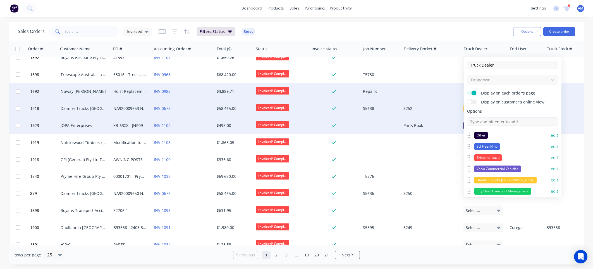
click at [479, 120] on input at bounding box center [512, 121] width 91 height 8
type input "No Dealer"
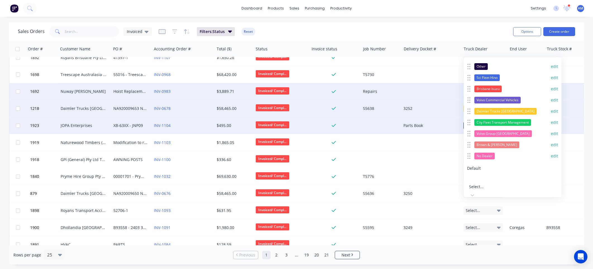
scroll to position [74, 0]
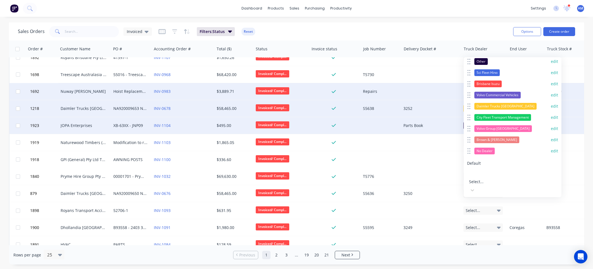
click at [551, 149] on button "edit" at bounding box center [554, 151] width 7 height 6
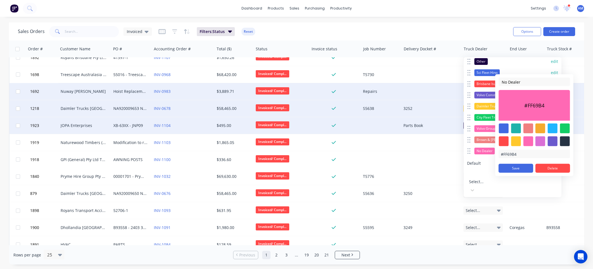
click at [565, 142] on div at bounding box center [565, 141] width 10 height 10
type input "#273444"
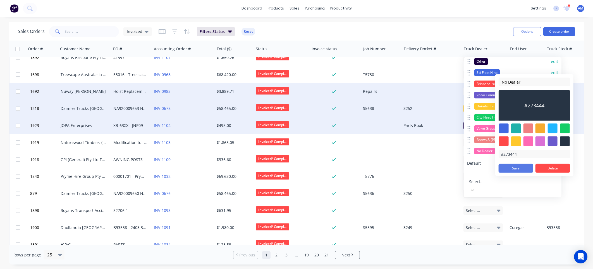
click at [519, 167] on button "Save" at bounding box center [516, 168] width 35 height 9
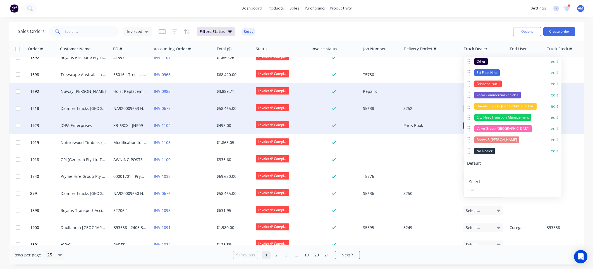
click at [488, 31] on div "Sales Orders Invoiced Filters: Status Reset" at bounding box center [263, 32] width 491 height 14
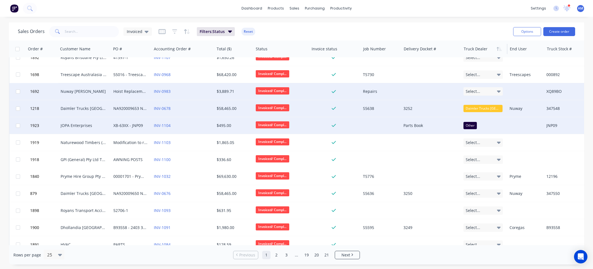
click at [491, 49] on div at bounding box center [484, 48] width 40 height 11
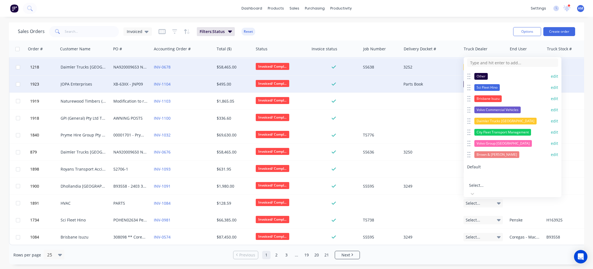
scroll to position [63, 0]
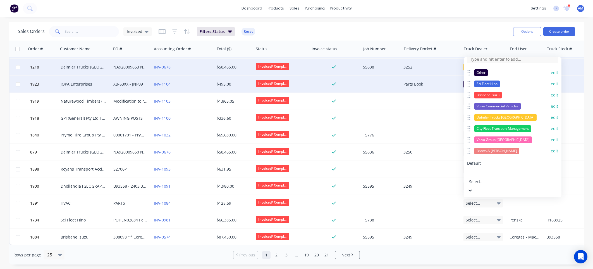
click at [489, 173] on div at bounding box center [509, 173] width 80 height 7
type input "Daimler Trucks Mur"
click at [482, 168] on div "Default Select..." at bounding box center [512, 177] width 91 height 34
click at [480, 173] on div at bounding box center [509, 173] width 80 height 7
click at [481, 173] on div at bounding box center [509, 173] width 80 height 7
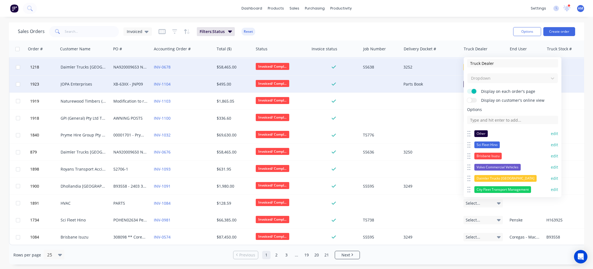
scroll to position [0, 0]
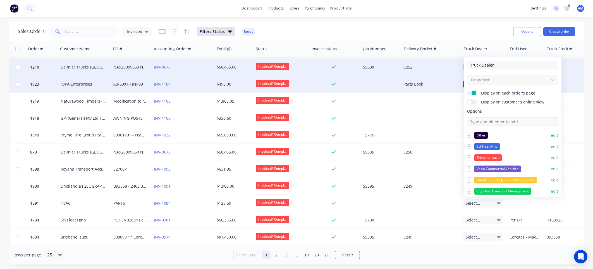
click at [494, 119] on input at bounding box center [512, 121] width 91 height 8
type input "Daimler Trucks Murwillumbah"
type input "Daimler Trucks [GEOGRAPHIC_DATA]"
click at [492, 122] on input at bounding box center [512, 121] width 91 height 8
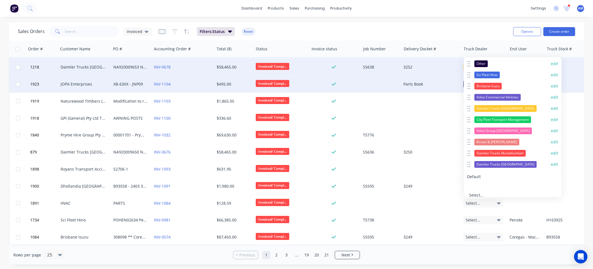
scroll to position [84, 0]
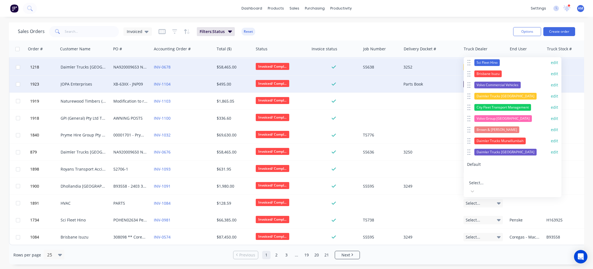
type input "No Dealer"
click at [551, 162] on button "edit" at bounding box center [554, 163] width 7 height 6
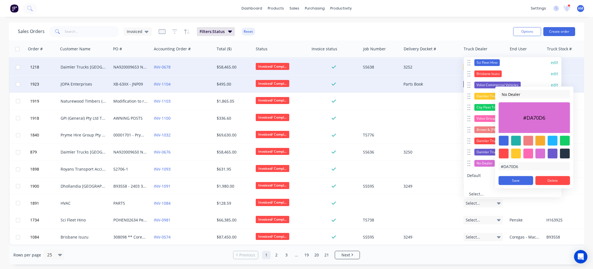
click at [561, 153] on div at bounding box center [565, 154] width 10 height 10
type input "#273444"
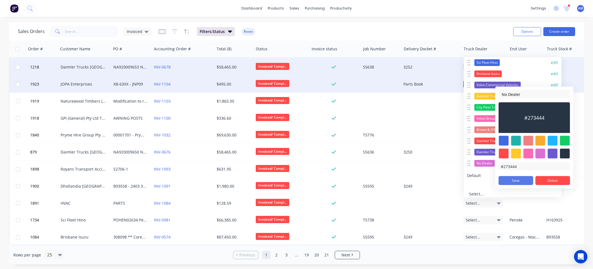
click at [518, 180] on button "Save" at bounding box center [516, 180] width 35 height 9
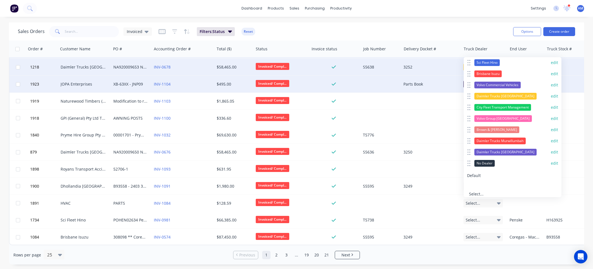
click at [551, 150] on button "edit" at bounding box center [554, 152] width 7 height 6
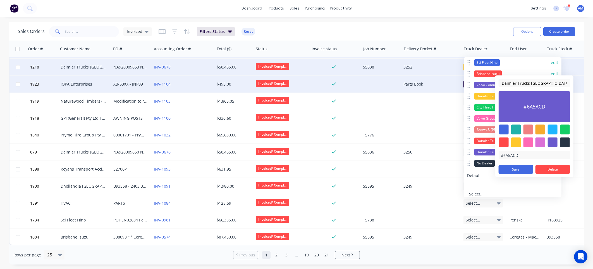
click at [518, 130] on div at bounding box center [516, 130] width 10 height 10
type input "#20B2AA"
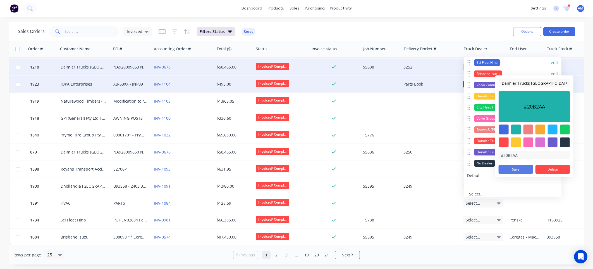
click at [519, 171] on button "Save" at bounding box center [516, 169] width 35 height 9
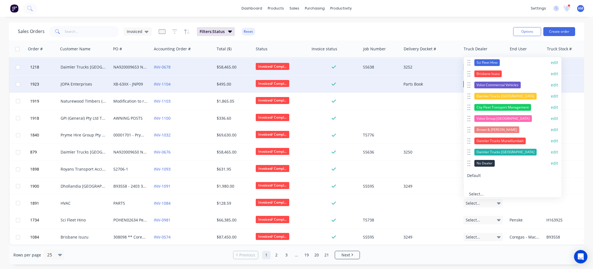
click at [551, 141] on button "edit" at bounding box center [554, 141] width 7 height 6
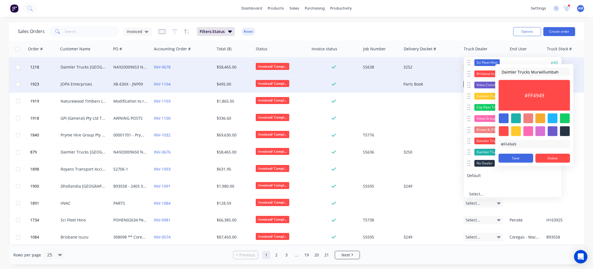
click at [515, 118] on div at bounding box center [516, 118] width 10 height 10
type input "#20B2AA"
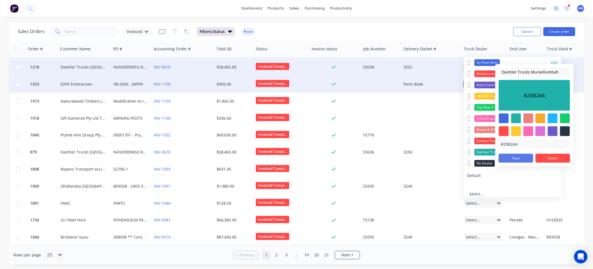
click at [517, 159] on button "Save" at bounding box center [516, 158] width 35 height 9
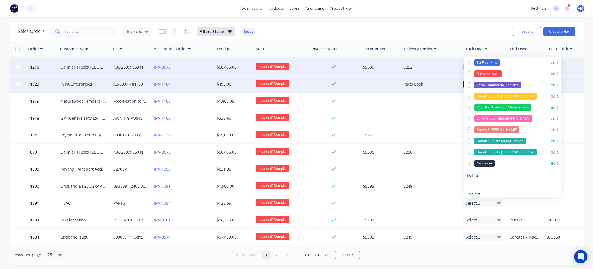
click at [551, 150] on button "edit" at bounding box center [554, 152] width 7 height 6
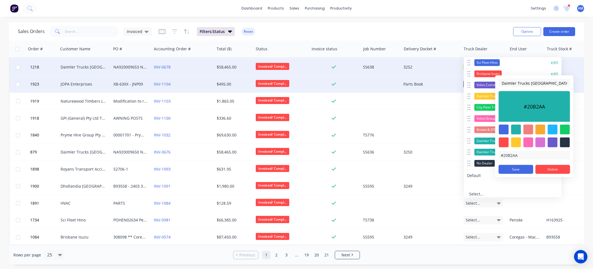
click at [540, 128] on div at bounding box center [540, 130] width 10 height 10
type input "#F6AB2F"
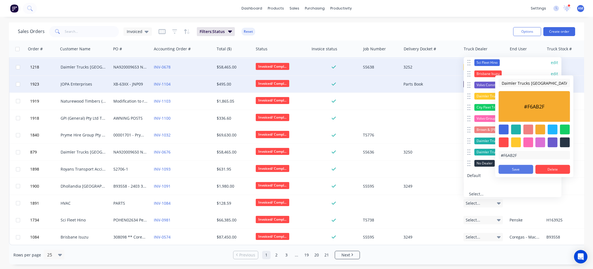
click at [516, 168] on button "Save" at bounding box center [516, 169] width 35 height 9
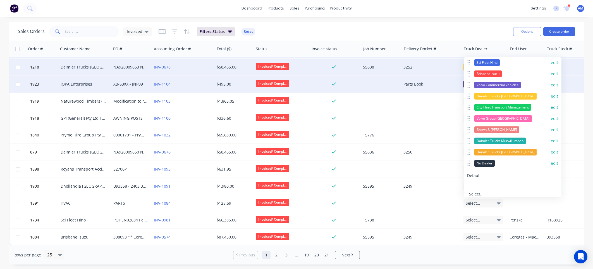
click at [551, 129] on button "edit" at bounding box center [554, 130] width 7 height 6
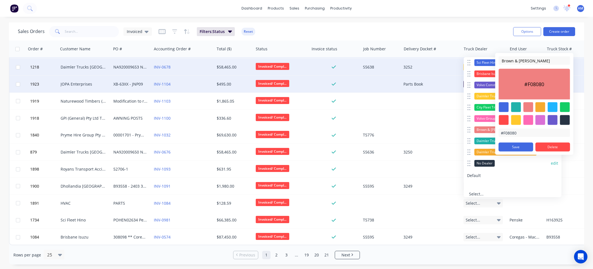
click at [554, 106] on div at bounding box center [553, 107] width 10 height 10
type input "#1FB6FF"
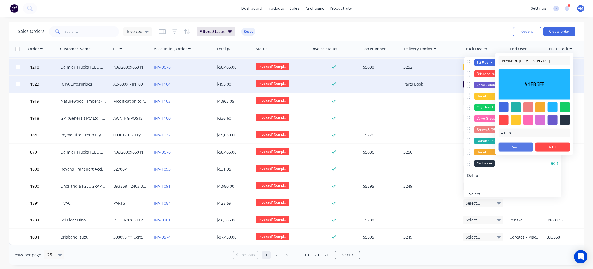
click at [519, 147] on button "Save" at bounding box center [516, 146] width 35 height 9
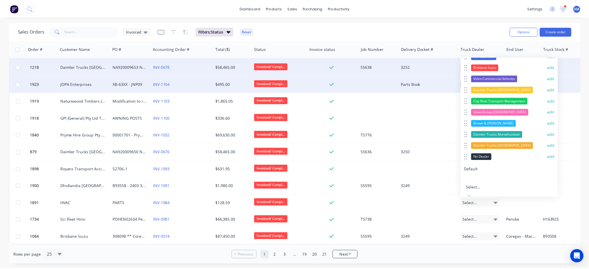
scroll to position [96, 0]
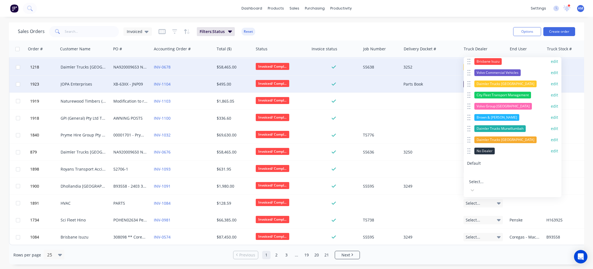
click at [492, 200] on button "Save" at bounding box center [489, 204] width 44 height 9
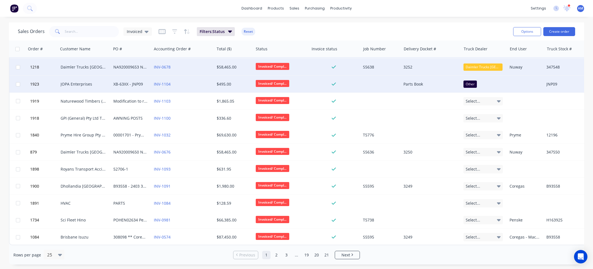
click at [492, 80] on div "Other" at bounding box center [483, 83] width 40 height 7
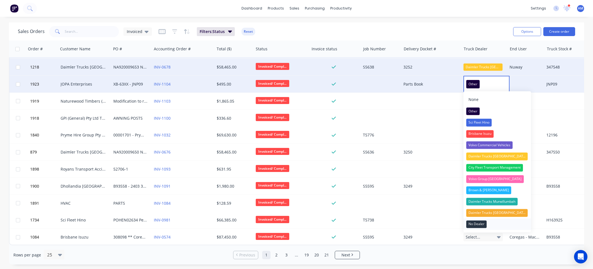
click at [476, 226] on div "No Dealer" at bounding box center [476, 224] width 20 height 8
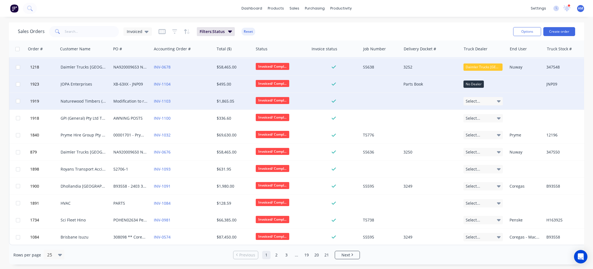
click at [482, 97] on div "Select..." at bounding box center [483, 101] width 40 height 8
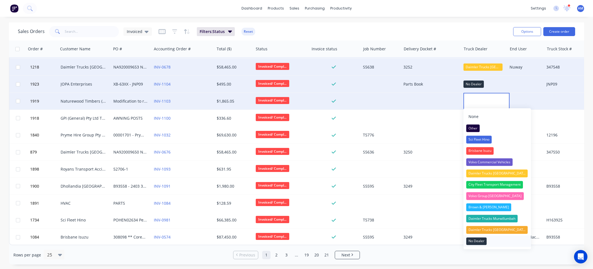
click at [480, 242] on div "No Dealer" at bounding box center [476, 241] width 20 height 8
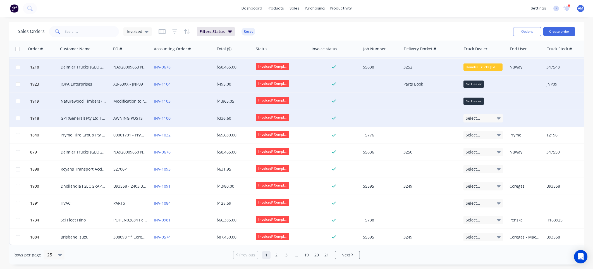
click at [484, 115] on div "Select..." at bounding box center [483, 118] width 40 height 8
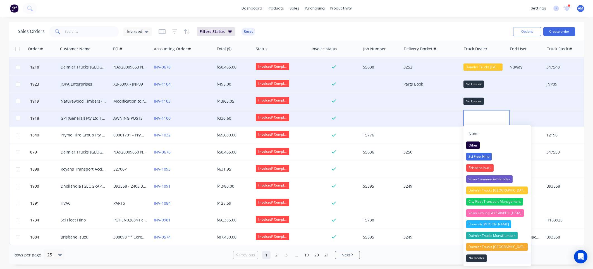
click at [477, 256] on div "No Dealer" at bounding box center [476, 258] width 20 height 8
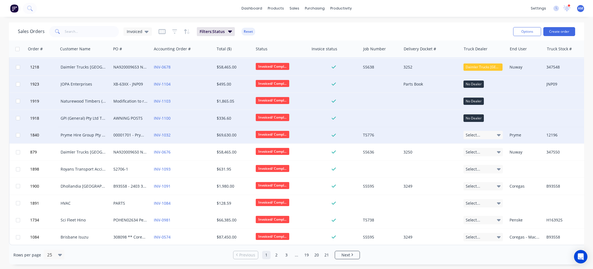
click at [102, 133] on div "Pryme Hire Group Pty Ltd" at bounding box center [84, 135] width 46 height 6
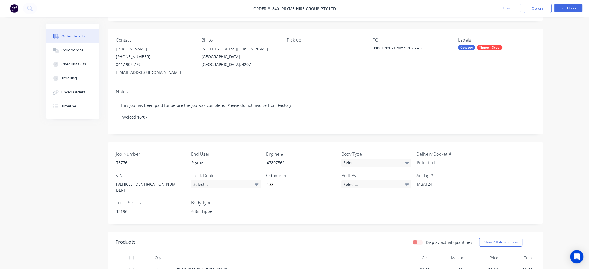
scroll to position [28, 0]
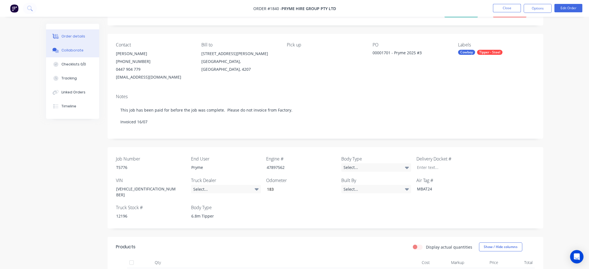
click at [66, 49] on div "Collaborate" at bounding box center [72, 50] width 22 height 5
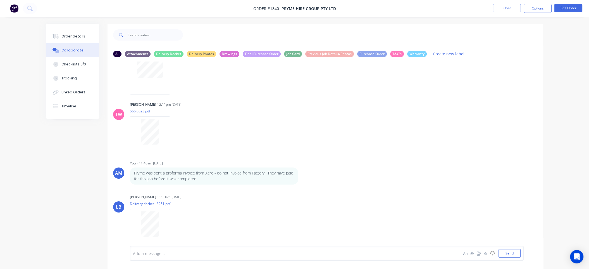
scroll to position [206, 0]
click at [72, 35] on div "Order details" at bounding box center [73, 36] width 24 height 5
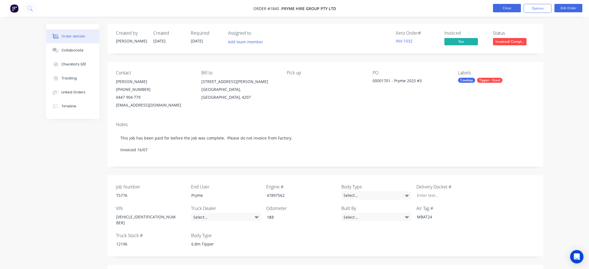
click at [514, 9] on button "Close" at bounding box center [507, 8] width 28 height 8
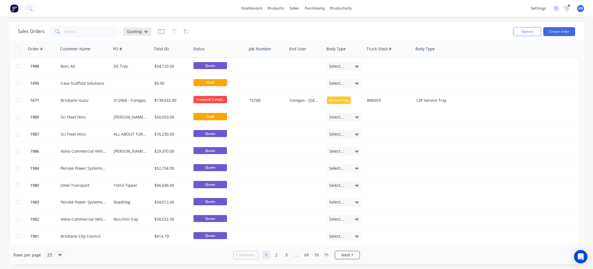
click at [147, 32] on icon at bounding box center [146, 31] width 4 height 6
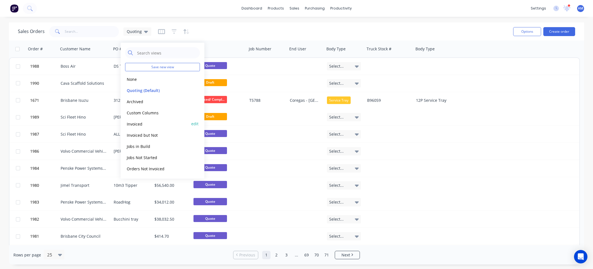
click at [138, 123] on button "Invoiced" at bounding box center [157, 123] width 64 height 6
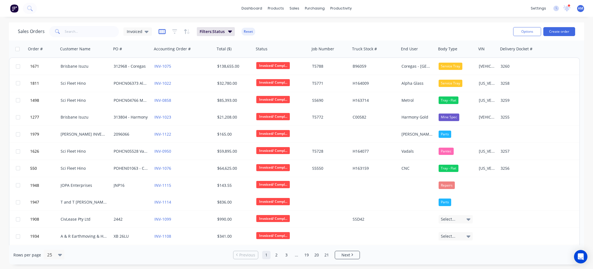
click at [159, 31] on icon "button" at bounding box center [162, 32] width 7 height 6
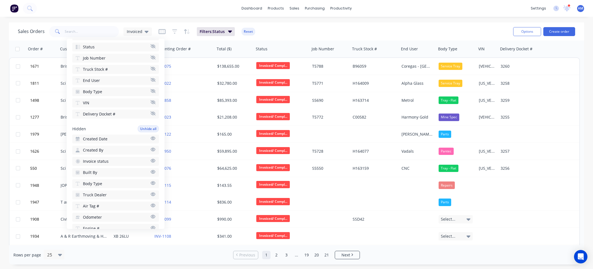
scroll to position [112, 0]
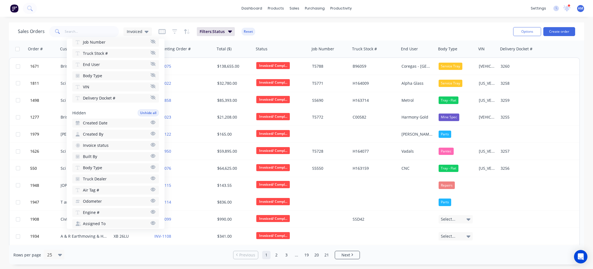
click at [122, 175] on button "Truck Dealer" at bounding box center [115, 178] width 87 height 9
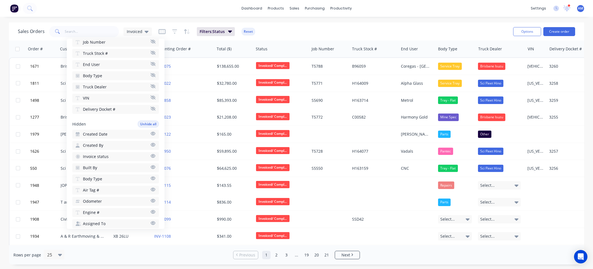
click at [150, 73] on icon "button" at bounding box center [152, 75] width 5 height 4
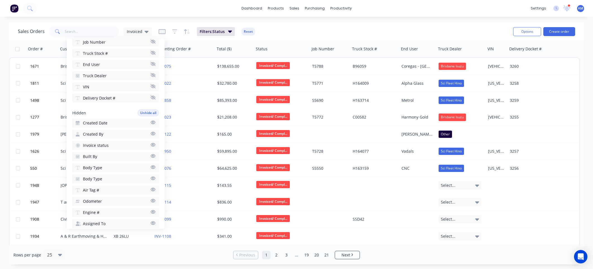
click at [151, 143] on icon "button" at bounding box center [153, 145] width 5 height 4
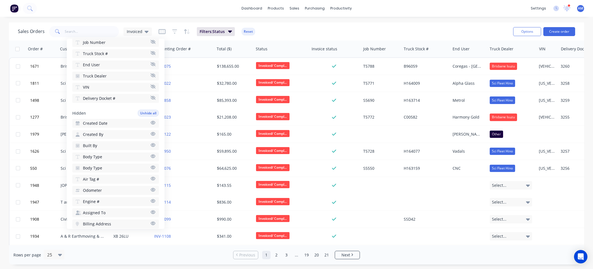
click at [290, 28] on div "Sales Orders Invoiced Filters: Status Reset" at bounding box center [263, 32] width 491 height 14
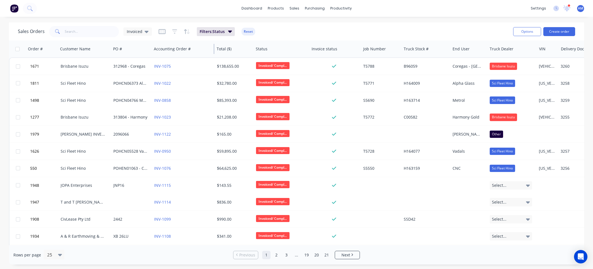
click at [205, 48] on div "Accounting Order #" at bounding box center [183, 48] width 63 height 17
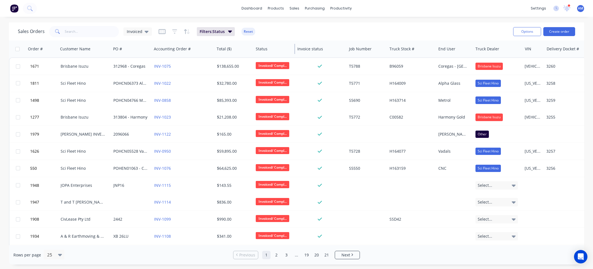
drag, startPoint x: 308, startPoint y: 46, endPoint x: 294, endPoint y: 47, distance: 14.2
click at [294, 47] on div at bounding box center [294, 49] width 1 height 10
drag, startPoint x: 346, startPoint y: 46, endPoint x: 337, endPoint y: 46, distance: 9.5
click at [337, 46] on div "Invoice status" at bounding box center [321, 48] width 52 height 17
drag, startPoint x: 386, startPoint y: 47, endPoint x: 375, endPoint y: 49, distance: 11.3
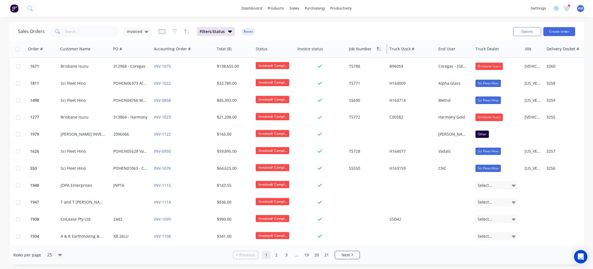
click at [375, 49] on div "Job Number" at bounding box center [367, 48] width 40 height 17
drag, startPoint x: 386, startPoint y: 47, endPoint x: 378, endPoint y: 47, distance: 8.4
click at [378, 47] on div "Job Number" at bounding box center [367, 48] width 40 height 17
drag, startPoint x: 436, startPoint y: 48, endPoint x: 427, endPoint y: 49, distance: 8.8
click at [427, 49] on div "Truck Stock #" at bounding box center [411, 48] width 49 height 17
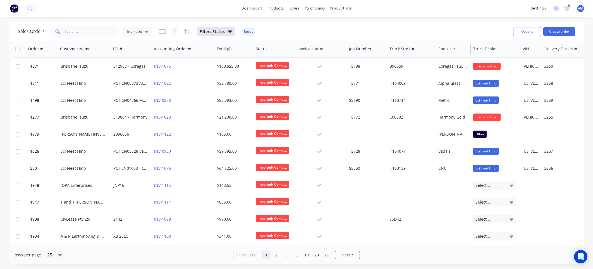
drag, startPoint x: 472, startPoint y: 48, endPoint x: 469, endPoint y: 48, distance: 3.1
click at [469, 48] on div "End User" at bounding box center [453, 48] width 35 height 17
drag, startPoint x: 520, startPoint y: 46, endPoint x: 511, endPoint y: 48, distance: 9.6
click at [511, 48] on div "Truck Dealer" at bounding box center [494, 48] width 46 height 17
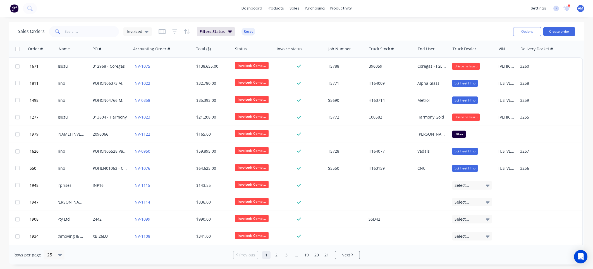
scroll to position [0, 0]
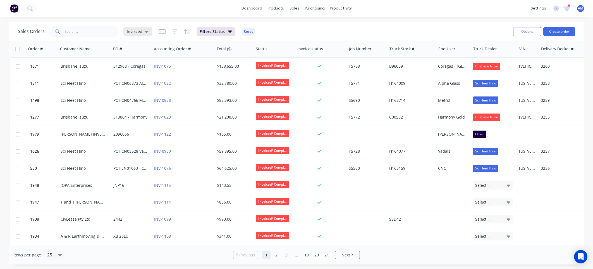
click at [146, 31] on icon at bounding box center [147, 32] width 4 height 2
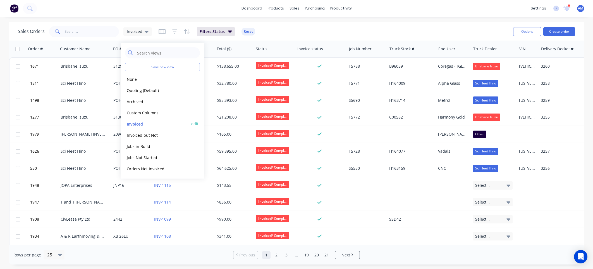
click at [193, 122] on button "edit" at bounding box center [194, 124] width 7 height 6
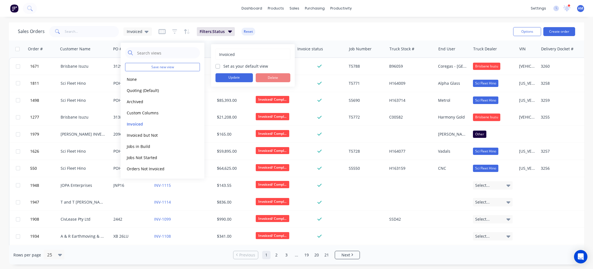
click at [223, 66] on label "Set as your default view" at bounding box center [245, 66] width 45 height 6
click at [219, 66] on input "Set as your default view" at bounding box center [218, 65] width 4 height 5
click at [223, 66] on label "Set as your default view" at bounding box center [245, 66] width 45 height 6
click at [218, 66] on input "Set as your default view" at bounding box center [218, 65] width 4 height 5
checkbox input "false"
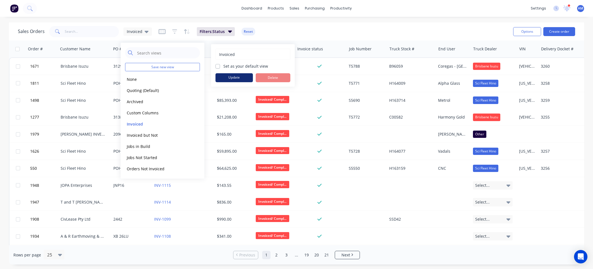
click at [239, 77] on button "Update" at bounding box center [234, 77] width 37 height 9
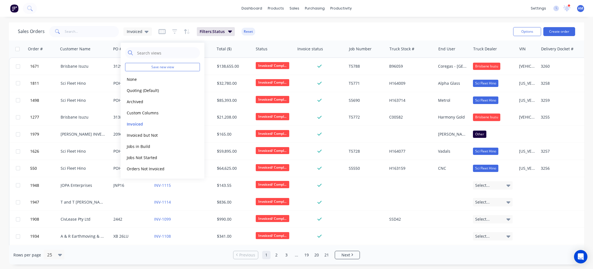
click at [281, 31] on div "Sales Orders Invoiced Filters: Status Reset" at bounding box center [263, 32] width 491 height 14
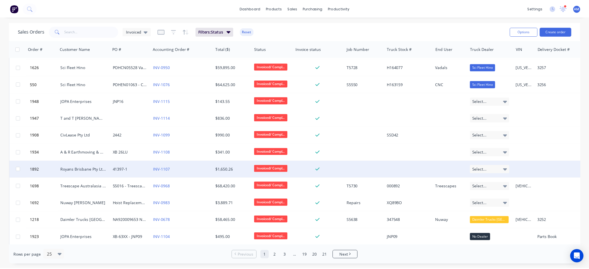
scroll to position [112, 0]
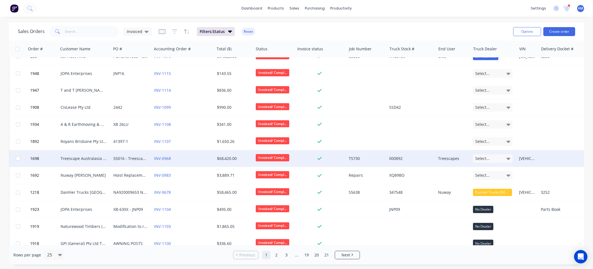
click at [118, 158] on div "55016 - Treescape chipper" at bounding box center [130, 159] width 34 height 6
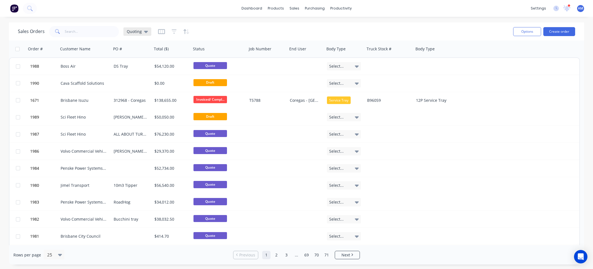
click at [141, 34] on span "Quoting" at bounding box center [134, 31] width 15 height 6
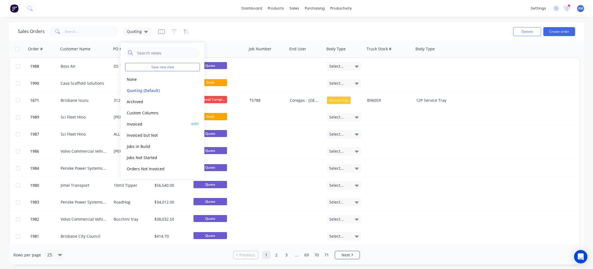
click at [137, 121] on button "Invoiced" at bounding box center [157, 123] width 64 height 6
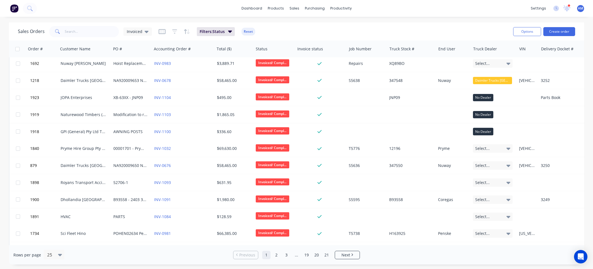
scroll to position [239, 0]
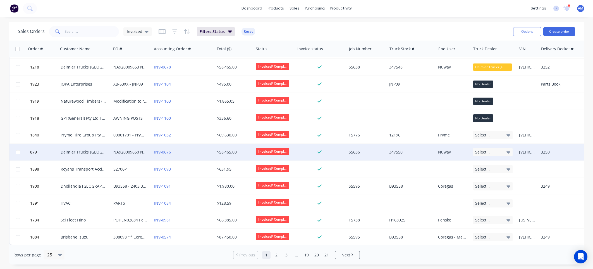
click at [508, 151] on icon at bounding box center [508, 152] width 4 height 2
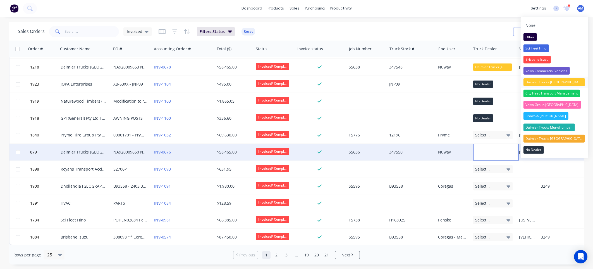
click at [540, 82] on div "Daimler Trucks [GEOGRAPHIC_DATA]" at bounding box center [554, 82] width 62 height 8
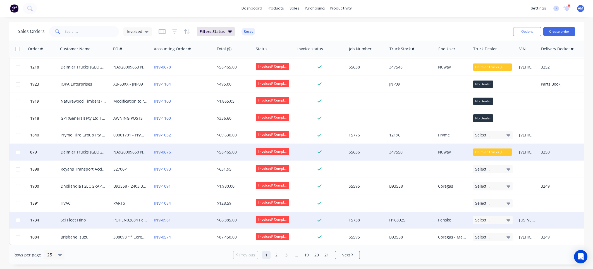
click at [507, 217] on icon at bounding box center [508, 220] width 4 height 6
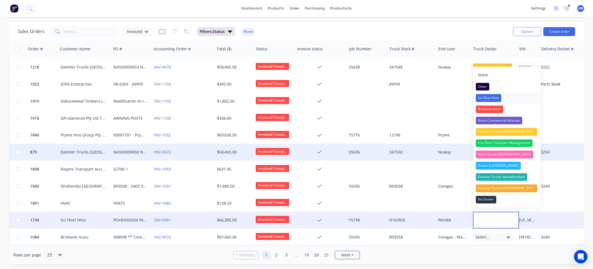
click at [494, 99] on div "Sci Fleet Hino" at bounding box center [488, 98] width 25 height 8
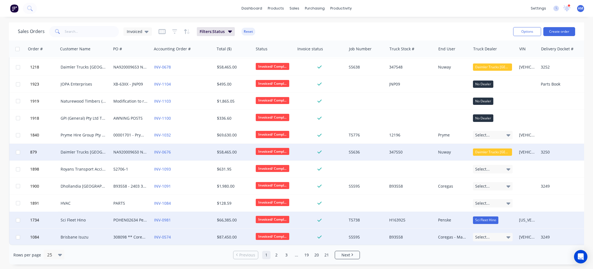
click at [507, 234] on icon at bounding box center [508, 237] width 4 height 6
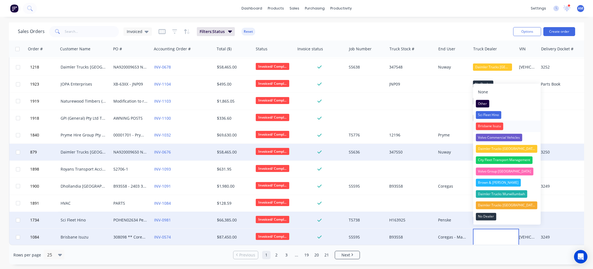
click at [493, 126] on div "Brisbane Isuzu" at bounding box center [489, 126] width 27 height 8
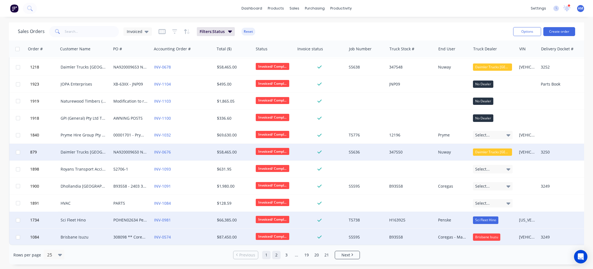
click at [277, 254] on link "2" at bounding box center [276, 254] width 8 height 8
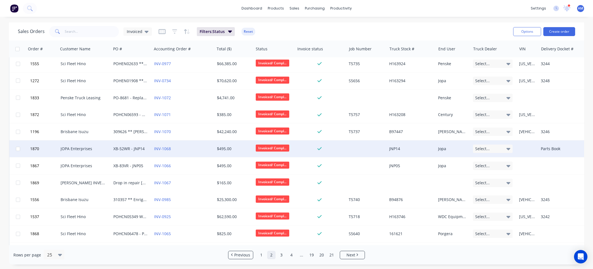
scroll to position [0, 0]
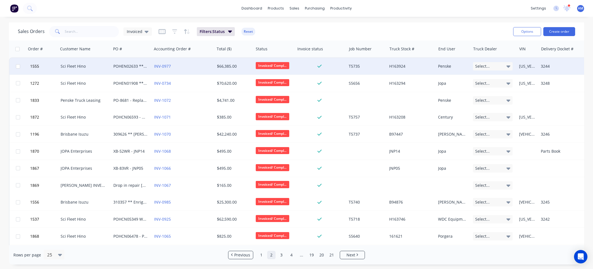
click at [489, 67] on span "Select..." at bounding box center [482, 66] width 15 height 6
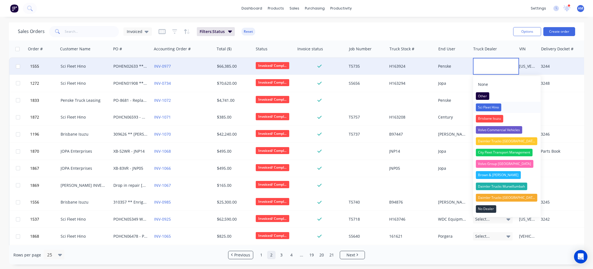
click at [495, 105] on div "Sci Fleet Hino" at bounding box center [488, 107] width 25 height 8
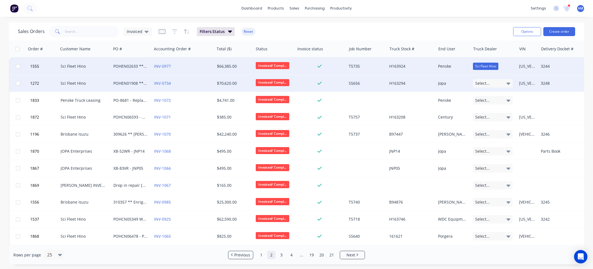
click at [494, 82] on div "Select..." at bounding box center [493, 83] width 40 height 8
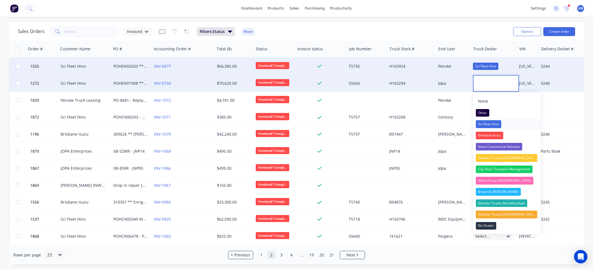
click at [492, 122] on div "Sci Fleet Hino" at bounding box center [488, 124] width 25 height 8
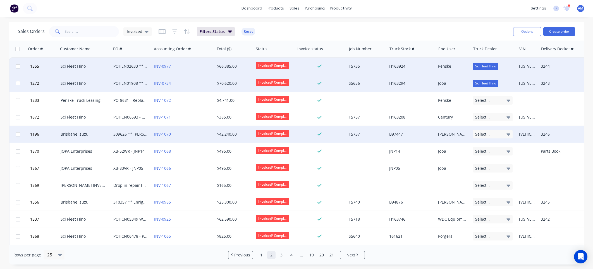
click at [491, 133] on div "Select..." at bounding box center [493, 134] width 40 height 8
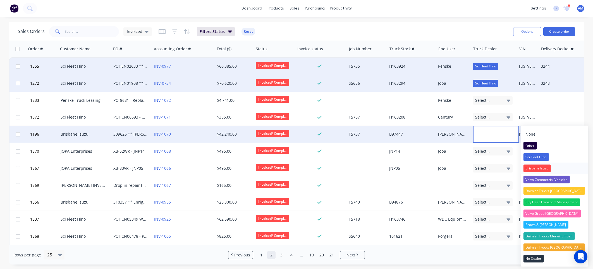
click at [537, 167] on div "Brisbane Isuzu" at bounding box center [536, 168] width 27 height 8
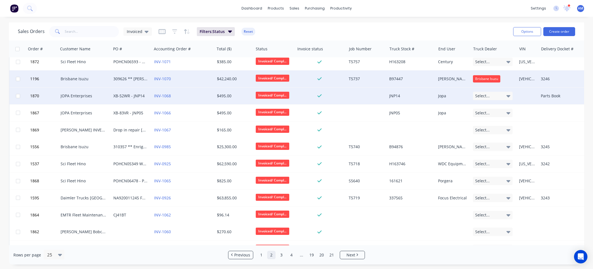
scroll to position [56, 0]
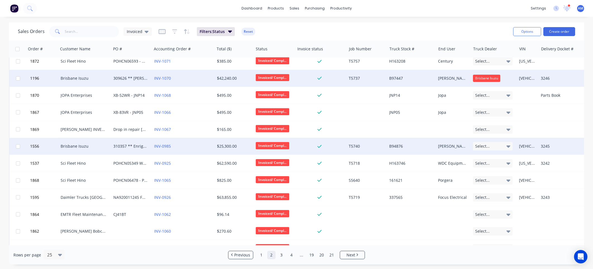
click at [505, 145] on div "Select..." at bounding box center [493, 146] width 40 height 8
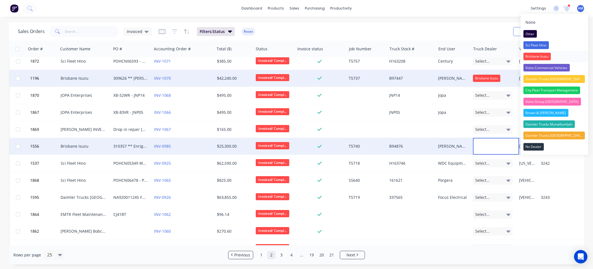
click at [534, 56] on div "Brisbane Isuzu" at bounding box center [536, 56] width 27 height 8
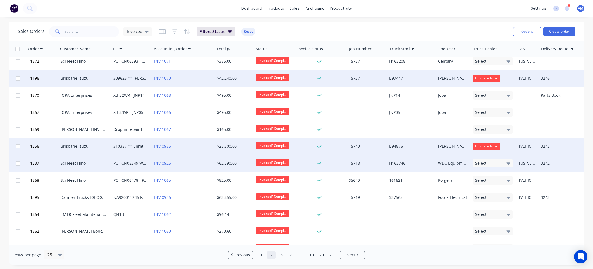
click at [506, 161] on div "Select..." at bounding box center [493, 163] width 40 height 8
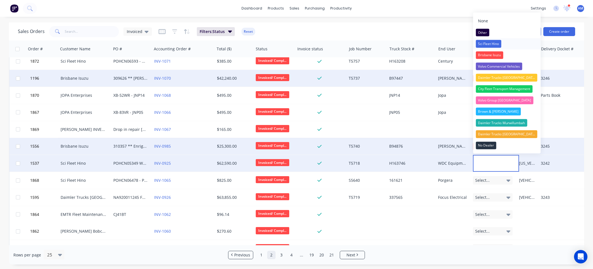
click at [491, 44] on div "Sci Fleet Hino" at bounding box center [488, 44] width 25 height 8
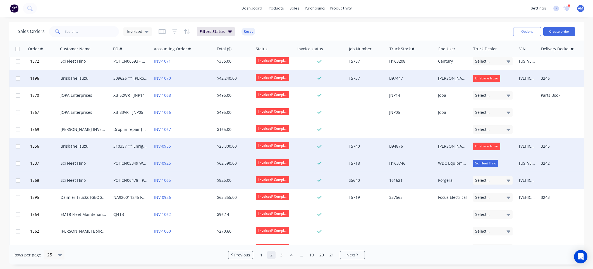
click at [505, 177] on div "Select..." at bounding box center [493, 180] width 40 height 8
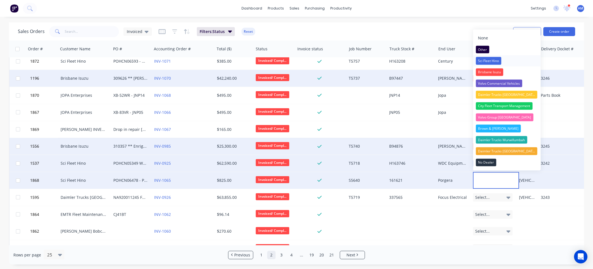
click at [497, 60] on div "Sci Fleet Hino" at bounding box center [488, 61] width 25 height 8
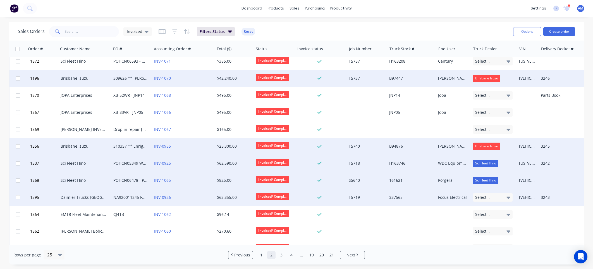
click at [507, 196] on icon at bounding box center [508, 197] width 4 height 2
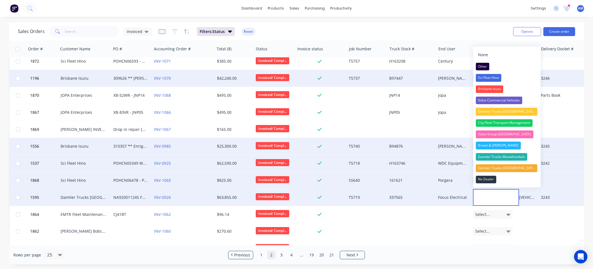
click at [507, 111] on div "Daimler Trucks [GEOGRAPHIC_DATA]" at bounding box center [507, 112] width 62 height 8
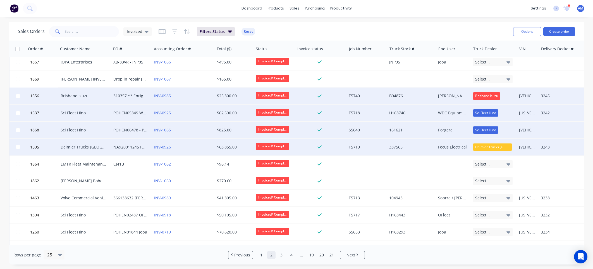
scroll to position [112, 0]
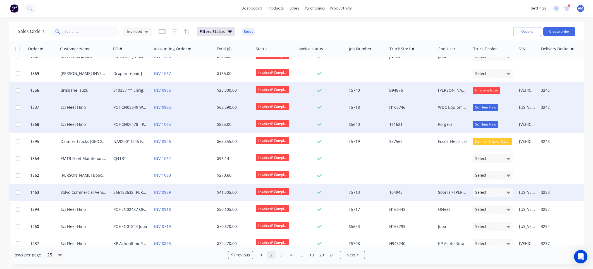
click at [506, 191] on icon at bounding box center [508, 192] width 4 height 6
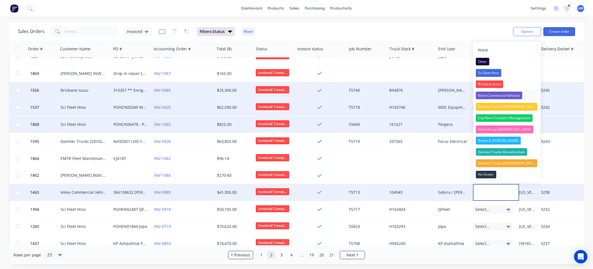
click at [497, 95] on div "Volvo Commercial Vehicles" at bounding box center [499, 96] width 46 height 8
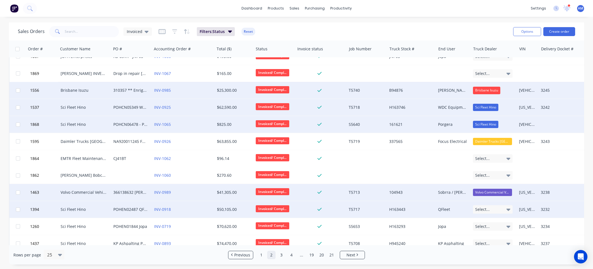
click at [509, 208] on icon at bounding box center [508, 209] width 4 height 6
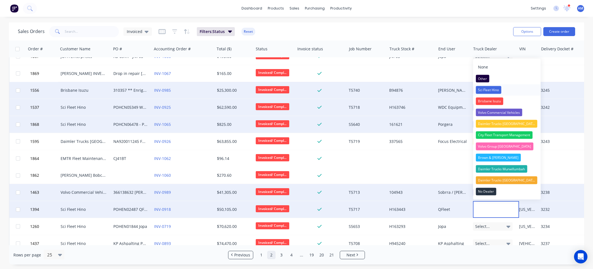
click at [492, 91] on div "Sci Fleet Hino" at bounding box center [488, 90] width 25 height 8
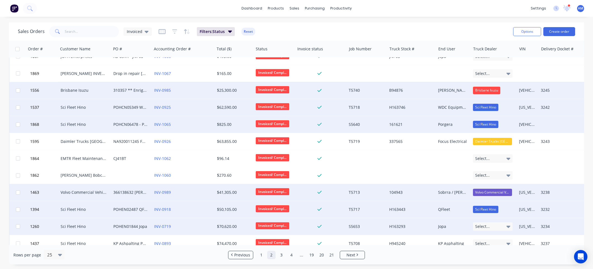
click at [507, 226] on icon at bounding box center [508, 226] width 4 height 6
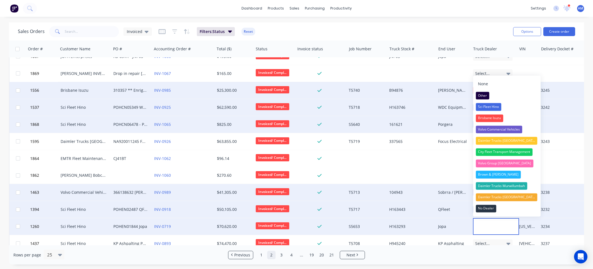
click at [494, 106] on div "Sci Fleet Hino" at bounding box center [488, 107] width 25 height 8
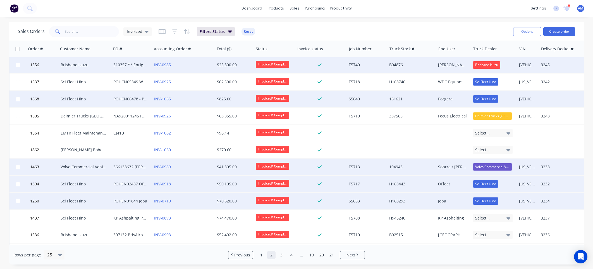
scroll to position [223, 0]
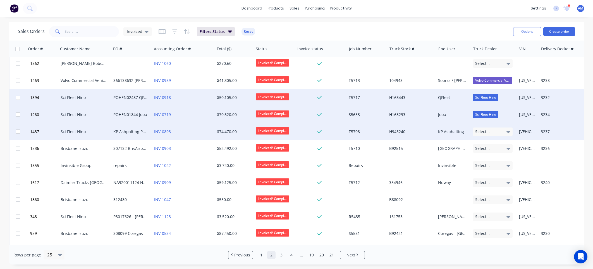
click at [500, 129] on div "Select..." at bounding box center [493, 131] width 40 height 8
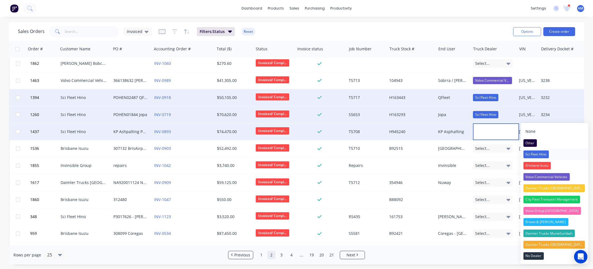
click at [527, 153] on div "Sci Fleet Hino" at bounding box center [535, 154] width 25 height 8
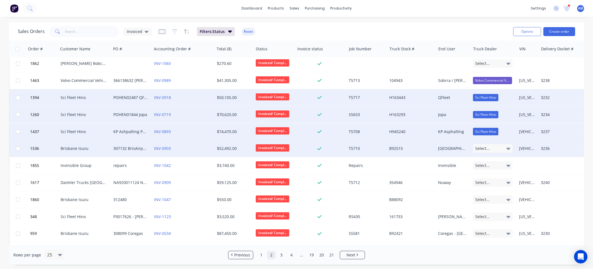
click at [503, 148] on div "Select..." at bounding box center [493, 148] width 40 height 8
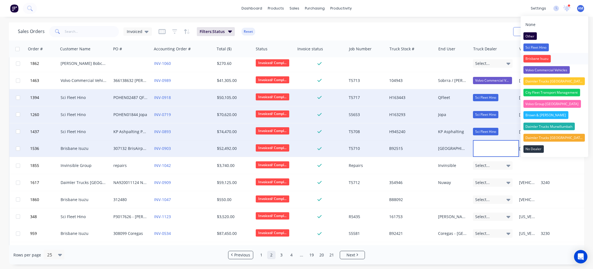
click at [527, 58] on div "Brisbane Isuzu" at bounding box center [536, 59] width 27 height 8
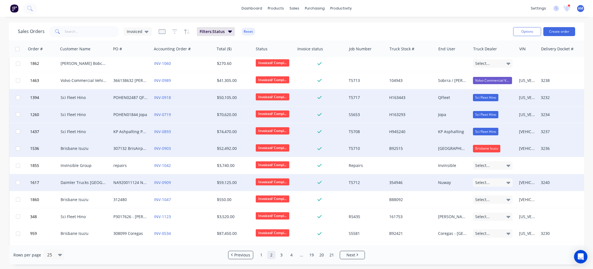
click at [490, 181] on div "Select..." at bounding box center [493, 182] width 40 height 8
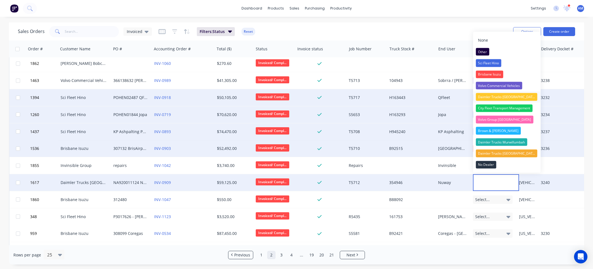
click at [494, 96] on div "Daimler Trucks [GEOGRAPHIC_DATA]" at bounding box center [507, 97] width 62 height 8
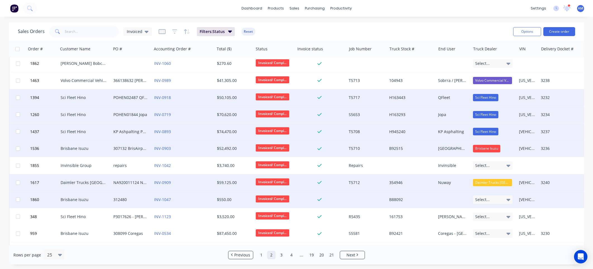
click at [491, 197] on div "Select..." at bounding box center [493, 199] width 40 height 8
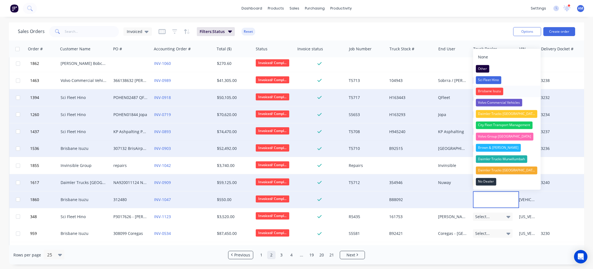
click at [494, 91] on div "Brisbane Isuzu" at bounding box center [489, 91] width 27 height 8
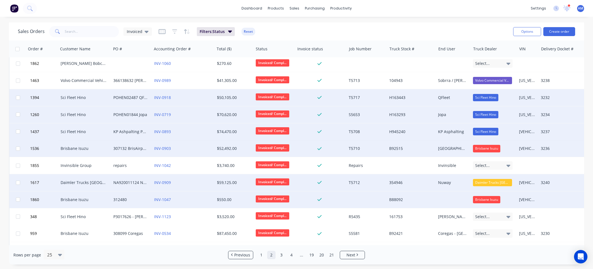
scroll to position [239, 0]
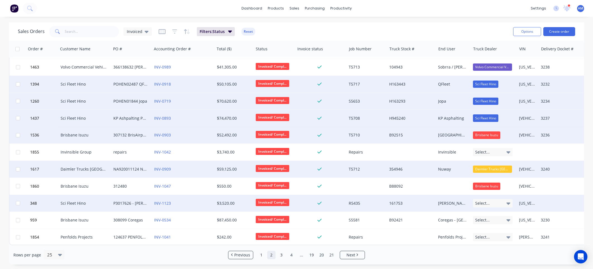
click at [494, 201] on div "Select..." at bounding box center [493, 203] width 40 height 8
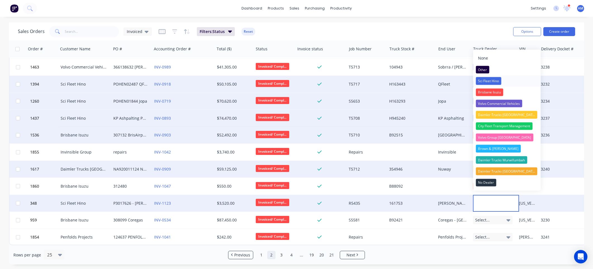
click at [495, 80] on div "Sci Fleet Hino" at bounding box center [488, 81] width 25 height 8
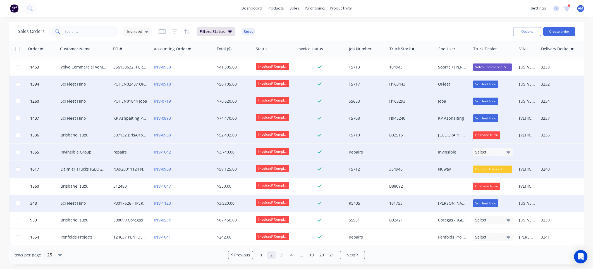
click at [482, 149] on span "Select..." at bounding box center [482, 152] width 15 height 6
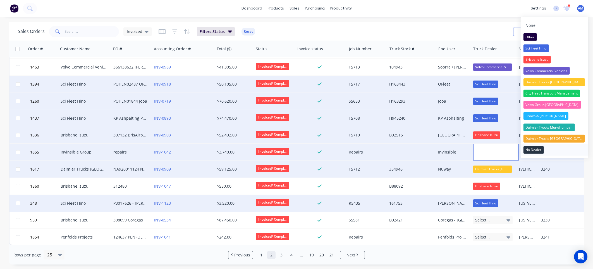
click at [530, 151] on div "No Dealer" at bounding box center [533, 150] width 20 height 8
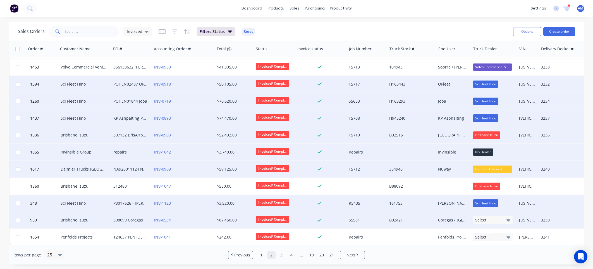
click at [496, 216] on div "Select..." at bounding box center [493, 220] width 40 height 8
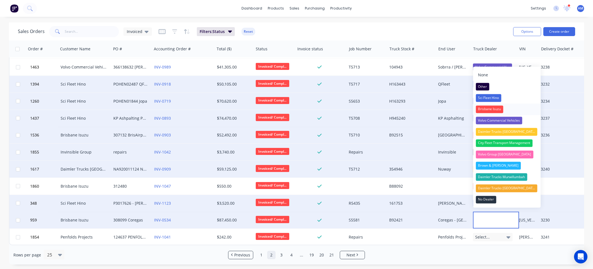
click at [491, 107] on div "Brisbane Isuzu" at bounding box center [489, 109] width 27 height 8
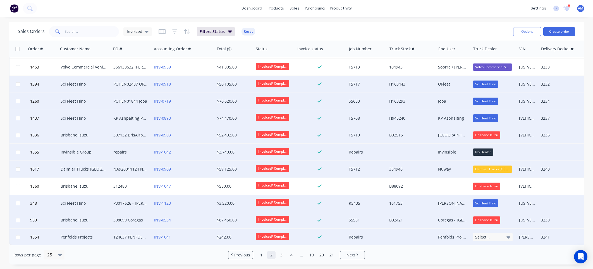
click at [492, 233] on div "Select..." at bounding box center [493, 237] width 40 height 8
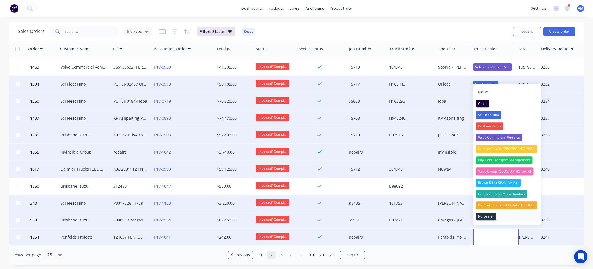
click at [491, 217] on div "No Dealer" at bounding box center [486, 216] width 20 height 8
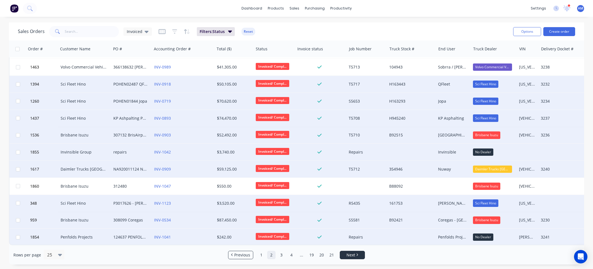
click at [355, 253] on link "Next" at bounding box center [352, 255] width 25 height 6
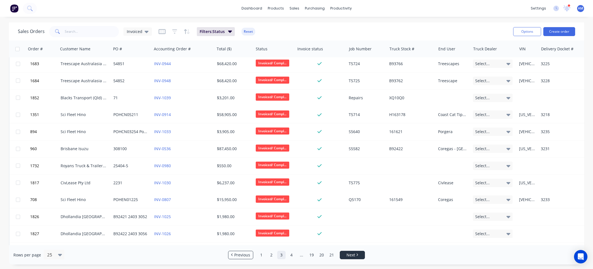
scroll to position [0, 0]
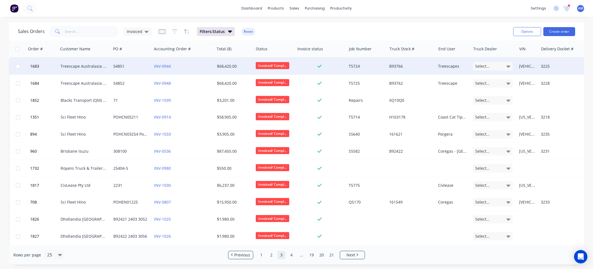
click at [505, 65] on div "Select..." at bounding box center [493, 66] width 40 height 8
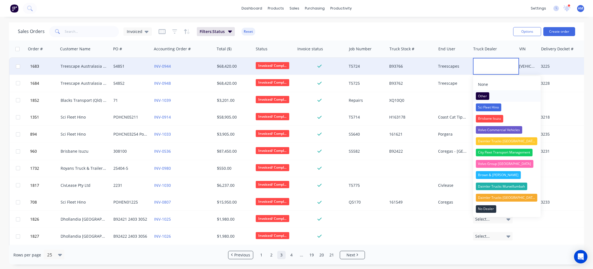
click at [485, 96] on div "Other" at bounding box center [482, 96] width 13 height 8
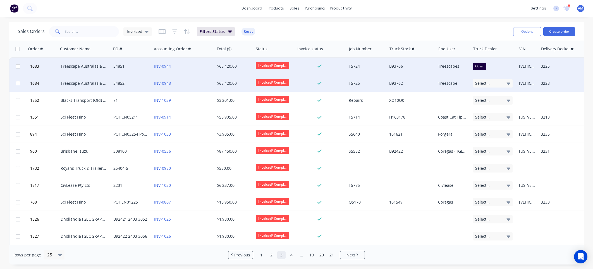
click at [498, 81] on div "Select..." at bounding box center [493, 83] width 40 height 8
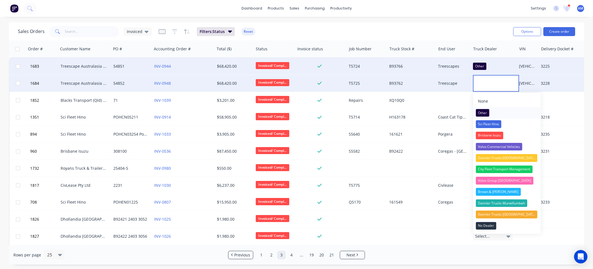
click at [481, 109] on div "Other" at bounding box center [482, 113] width 13 height 8
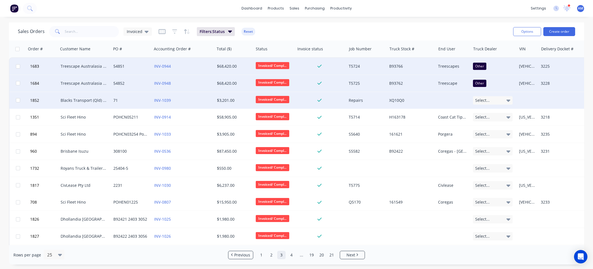
click at [486, 98] on span "Select..." at bounding box center [482, 100] width 15 height 6
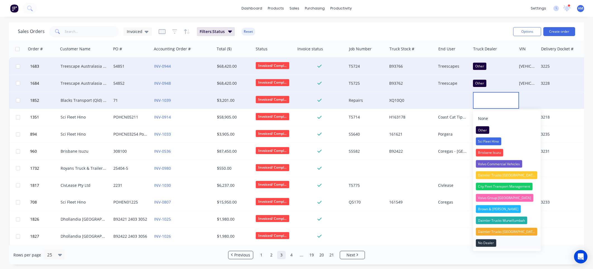
click at [477, 242] on div "No Dealer" at bounding box center [486, 243] width 20 height 8
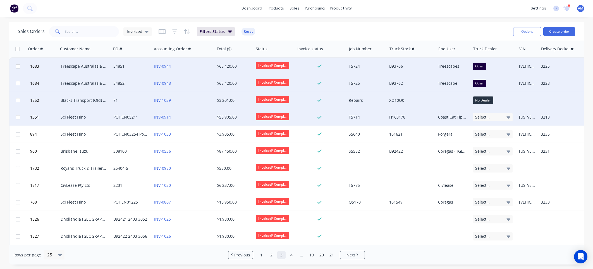
click at [491, 118] on div "Select..." at bounding box center [493, 117] width 40 height 8
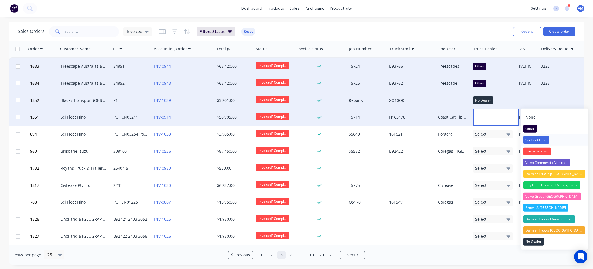
click at [536, 137] on div "Sci Fleet Hino" at bounding box center [535, 140] width 25 height 8
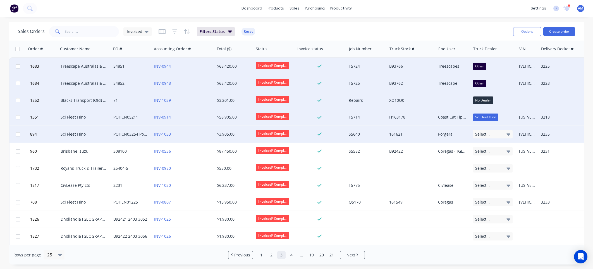
click at [508, 133] on icon at bounding box center [508, 134] width 4 height 6
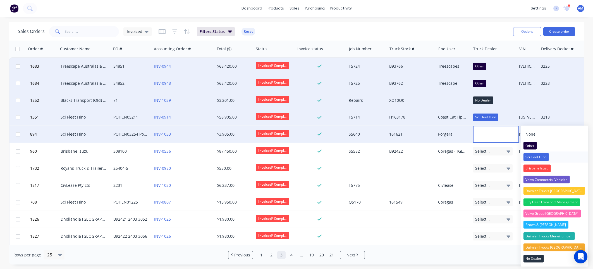
click at [534, 155] on div "Sci Fleet Hino" at bounding box center [535, 157] width 25 height 8
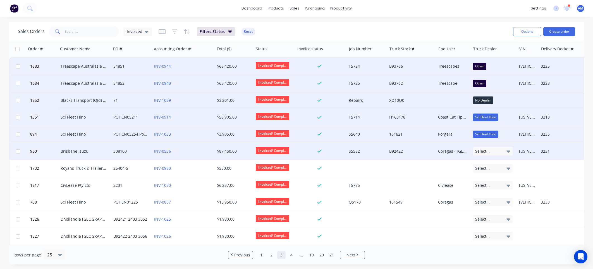
click at [507, 150] on icon at bounding box center [508, 151] width 4 height 6
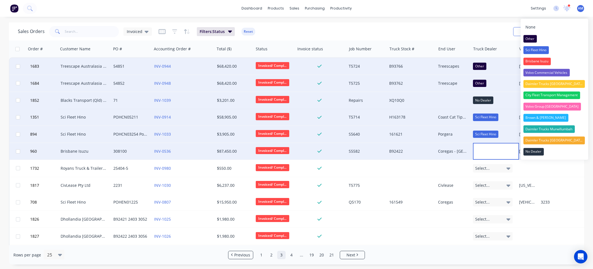
click at [534, 62] on div "Brisbane Isuzu" at bounding box center [536, 62] width 27 height 8
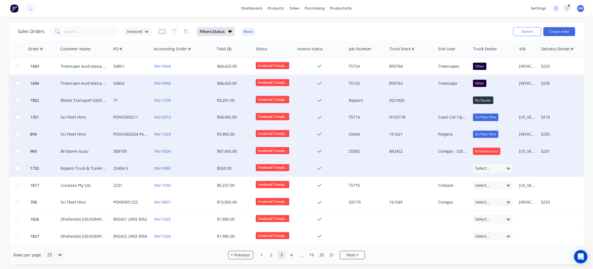
click at [508, 166] on icon at bounding box center [508, 168] width 4 height 6
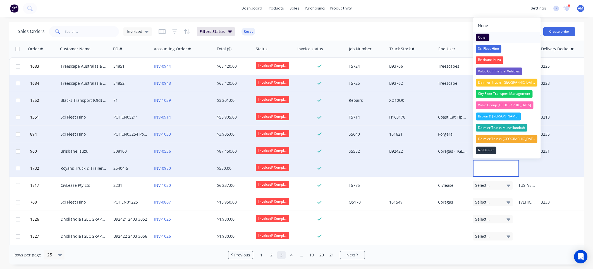
click at [485, 35] on div "Other" at bounding box center [482, 38] width 13 height 8
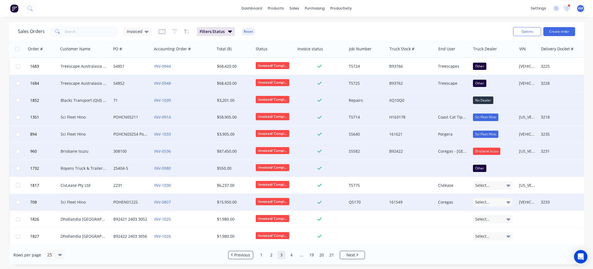
click at [508, 201] on icon at bounding box center [508, 202] width 4 height 6
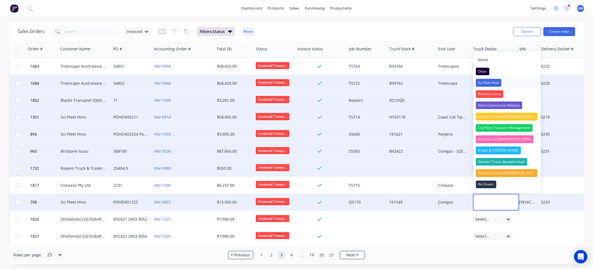
click at [496, 82] on div "Sci Fleet Hino" at bounding box center [488, 83] width 25 height 8
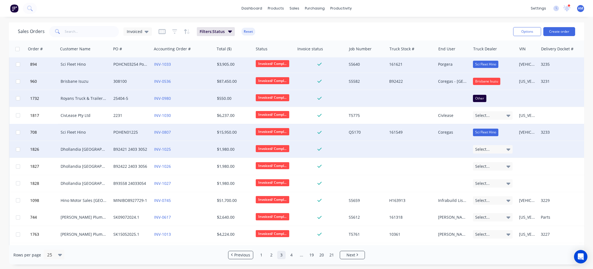
scroll to position [84, 0]
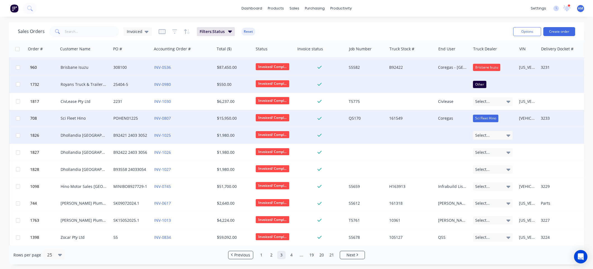
click at [510, 136] on div "Select..." at bounding box center [493, 135] width 40 height 8
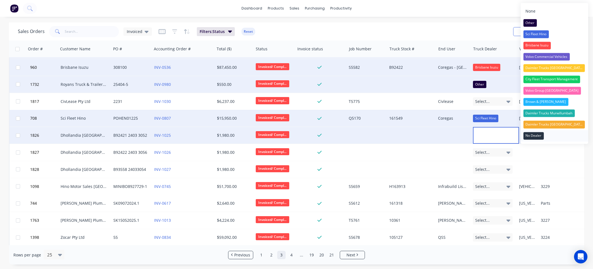
click at [528, 136] on div "No Dealer" at bounding box center [533, 136] width 20 height 8
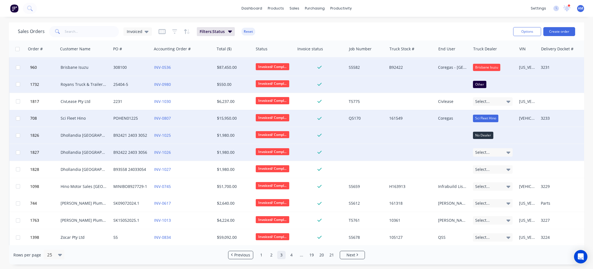
click at [506, 152] on icon at bounding box center [508, 152] width 4 height 2
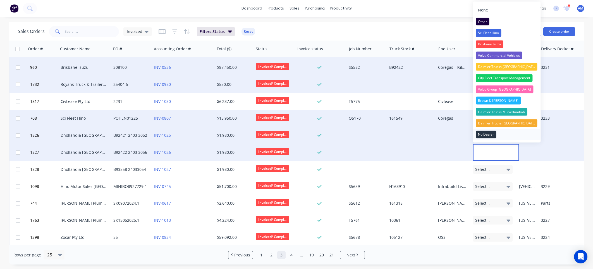
click at [500, 135] on button "No Dealer" at bounding box center [507, 134] width 68 height 11
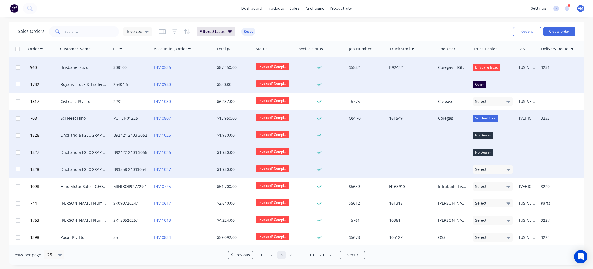
click at [510, 168] on icon at bounding box center [508, 169] width 4 height 2
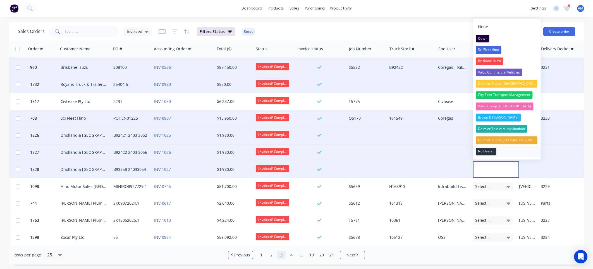
click at [498, 149] on button "No Dealer" at bounding box center [507, 151] width 68 height 11
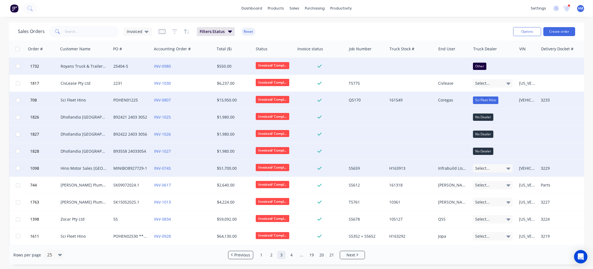
scroll to position [112, 0]
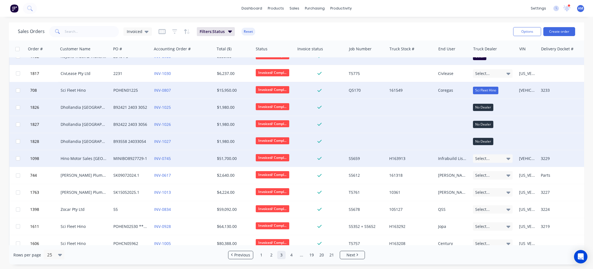
click at [505, 157] on div "Select..." at bounding box center [493, 158] width 40 height 8
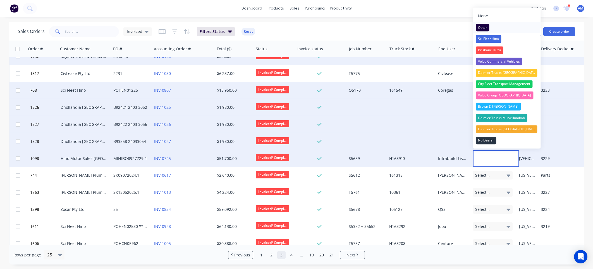
click at [479, 27] on div "Other" at bounding box center [482, 28] width 13 height 8
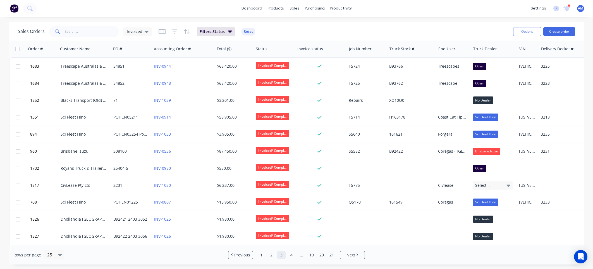
scroll to position [112, 0]
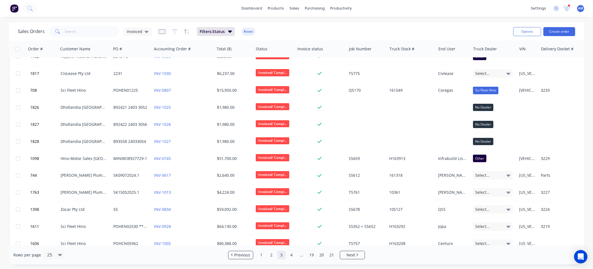
click at [509, 174] on icon at bounding box center [508, 175] width 4 height 6
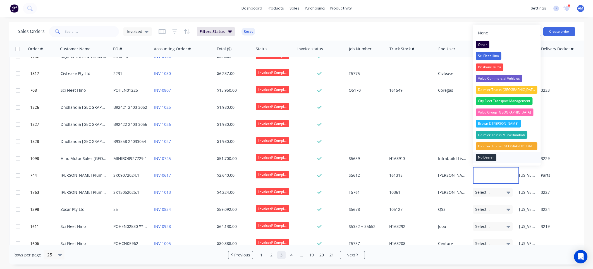
click at [494, 157] on div "No Dealer" at bounding box center [486, 158] width 20 height 8
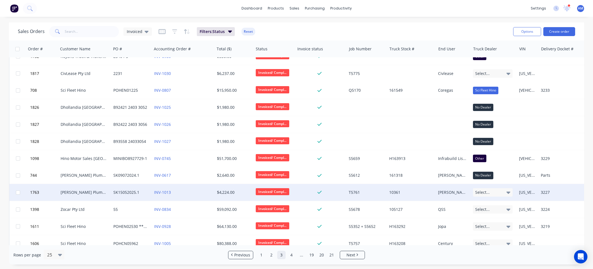
click at [507, 190] on icon at bounding box center [508, 192] width 4 height 6
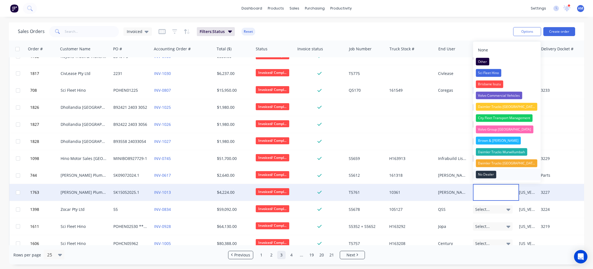
click at [488, 173] on div "No Dealer" at bounding box center [486, 174] width 20 height 8
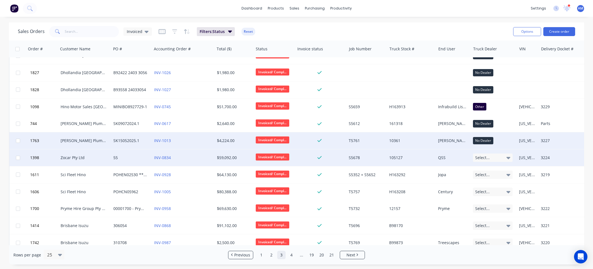
scroll to position [195, 0]
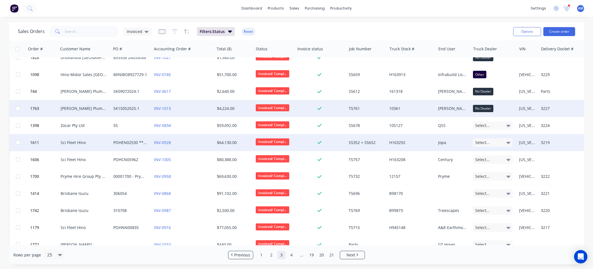
click at [506, 141] on icon at bounding box center [508, 142] width 4 height 6
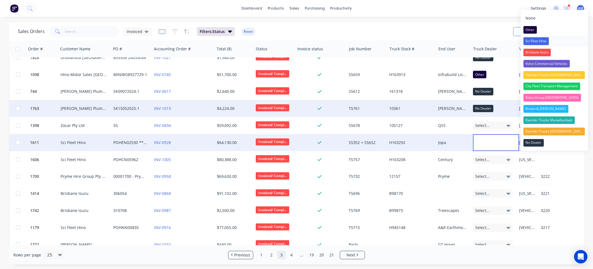
click at [530, 42] on div "Sci Fleet Hino" at bounding box center [535, 41] width 25 height 8
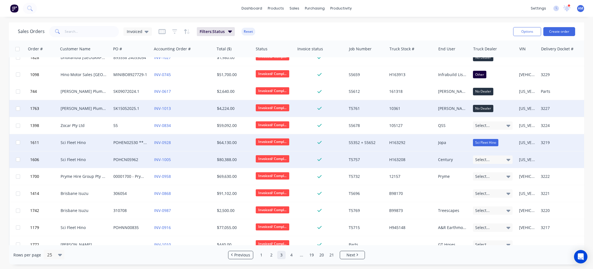
click at [506, 157] on div "Select..." at bounding box center [493, 159] width 40 height 8
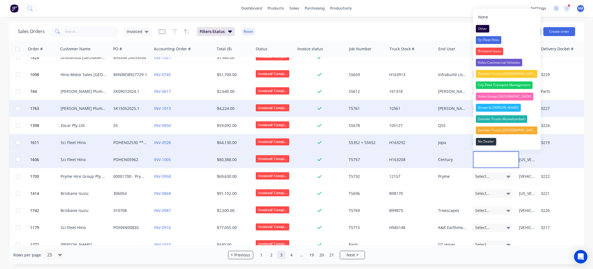
click at [478, 39] on div "Sci Fleet Hino" at bounding box center [488, 40] width 25 height 8
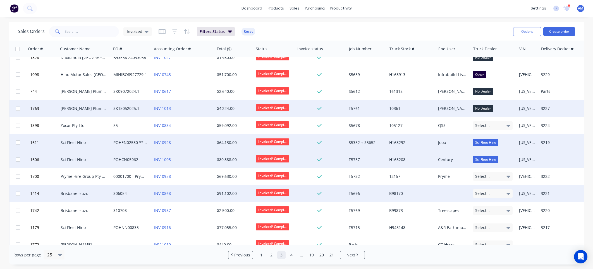
click at [499, 191] on div "Select..." at bounding box center [493, 193] width 40 height 8
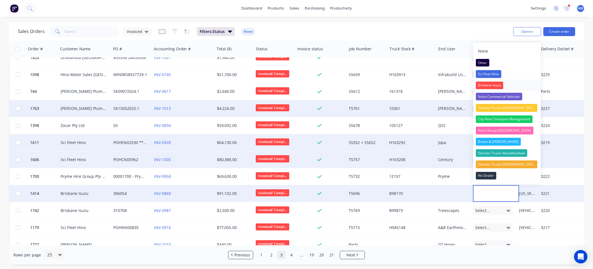
click at [490, 83] on div "Brisbane Isuzu" at bounding box center [489, 85] width 27 height 8
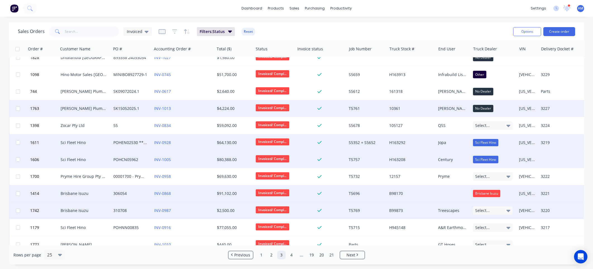
click at [491, 209] on div "Select..." at bounding box center [493, 210] width 40 height 8
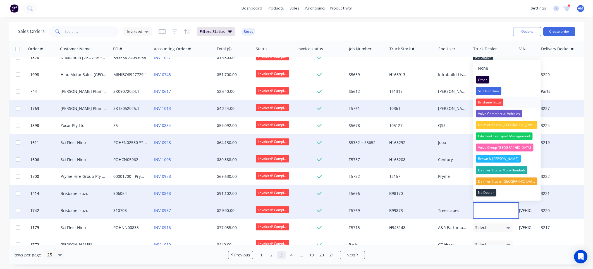
click at [487, 101] on div "Brisbane Isuzu" at bounding box center [489, 102] width 27 height 8
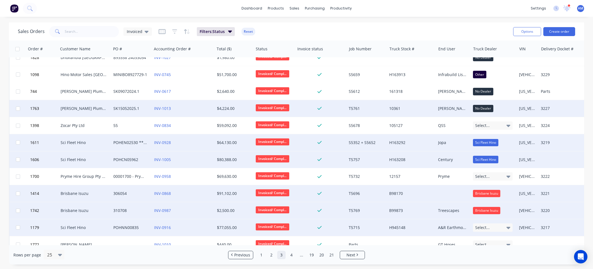
click at [492, 226] on div "Select..." at bounding box center [493, 227] width 40 height 8
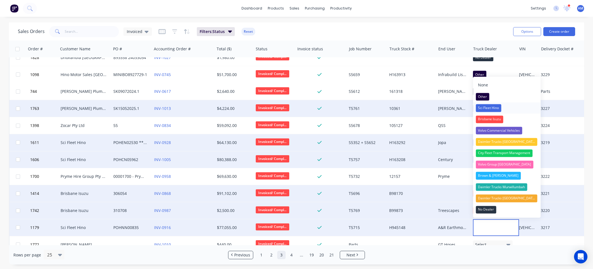
click at [492, 109] on div "Sci Fleet Hino" at bounding box center [488, 108] width 25 height 8
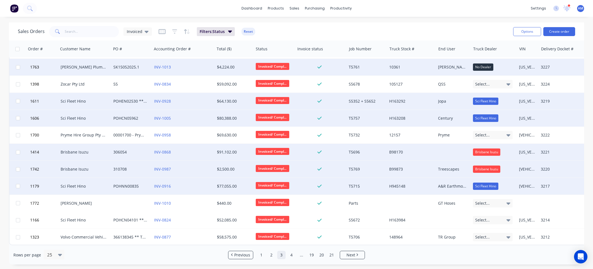
scroll to position [239, 0]
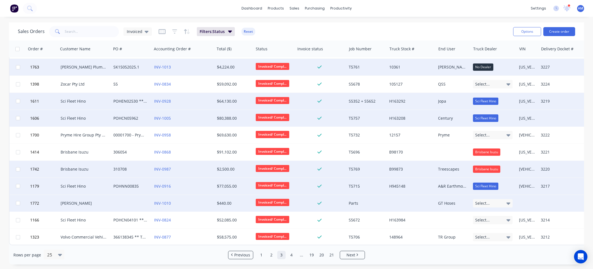
click at [487, 199] on div "Select..." at bounding box center [493, 203] width 40 height 8
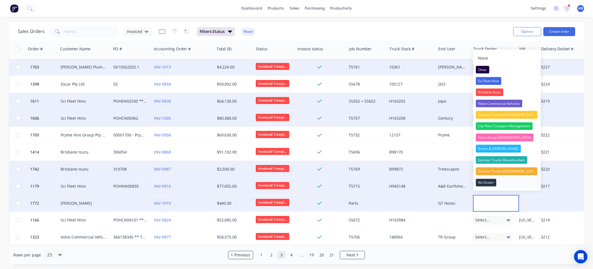
click at [486, 180] on div "No Dealer" at bounding box center [486, 182] width 20 height 8
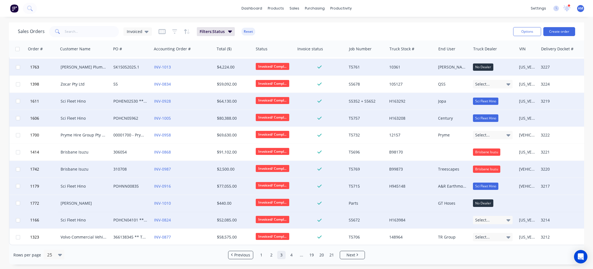
click at [491, 219] on div "Select..." at bounding box center [493, 220] width 40 height 8
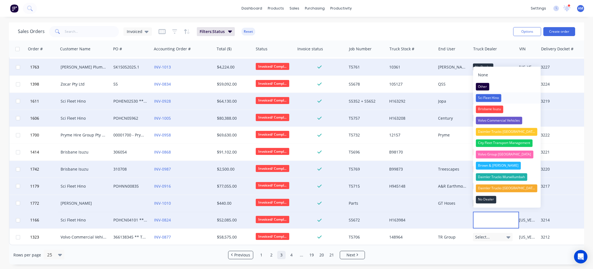
click at [481, 97] on div "Sci Fleet Hino" at bounding box center [488, 98] width 25 height 8
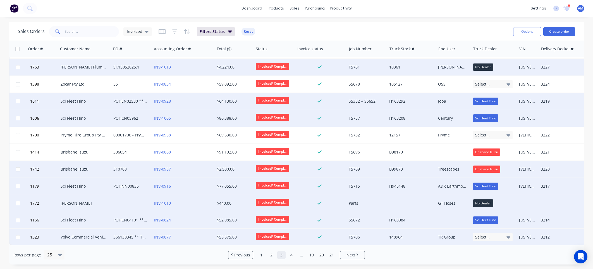
click at [501, 233] on div "Select..." at bounding box center [493, 237] width 40 height 8
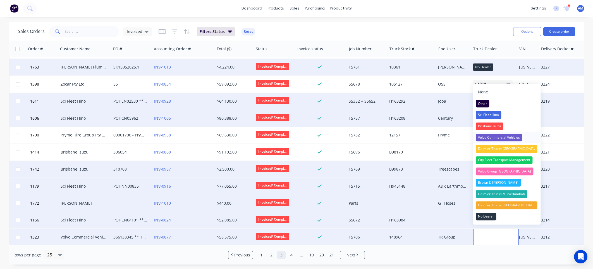
click at [497, 137] on div "Volvo Commercial Vehicles" at bounding box center [499, 137] width 46 height 8
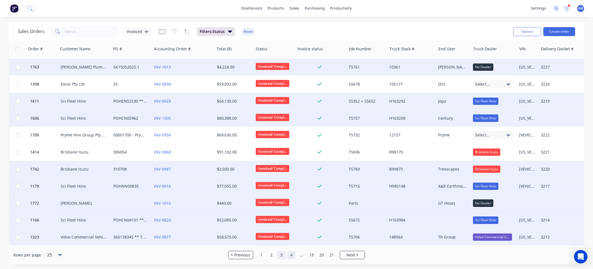
click at [291, 252] on link "4" at bounding box center [291, 254] width 8 height 8
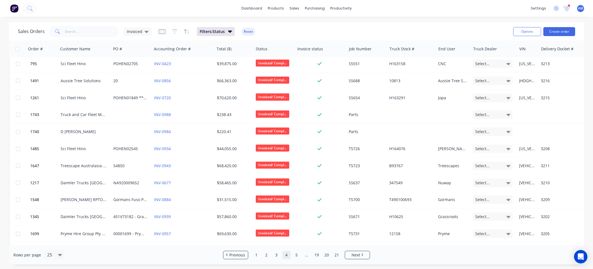
scroll to position [0, 0]
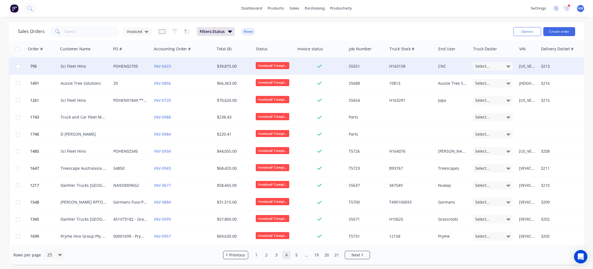
click at [507, 66] on icon at bounding box center [508, 66] width 4 height 2
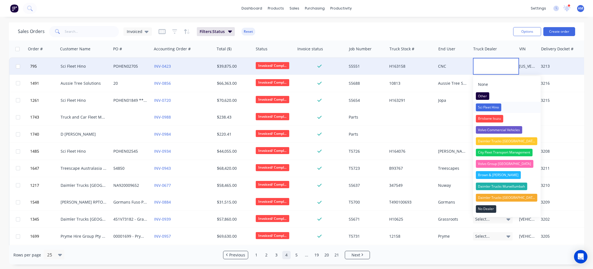
click at [486, 108] on div "Sci Fleet Hino" at bounding box center [488, 107] width 25 height 8
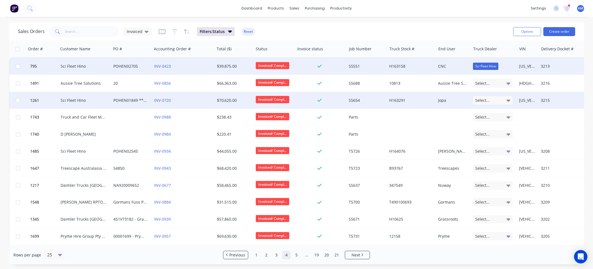
click at [492, 98] on div "Select..." at bounding box center [493, 100] width 40 height 8
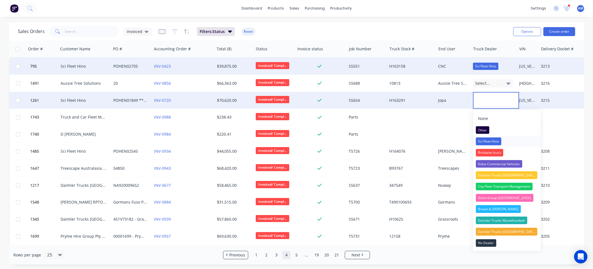
click at [486, 140] on div "Sci Fleet Hino" at bounding box center [488, 141] width 25 height 8
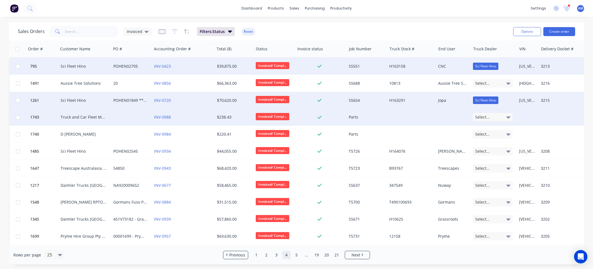
click at [494, 116] on div "Select..." at bounding box center [493, 117] width 40 height 8
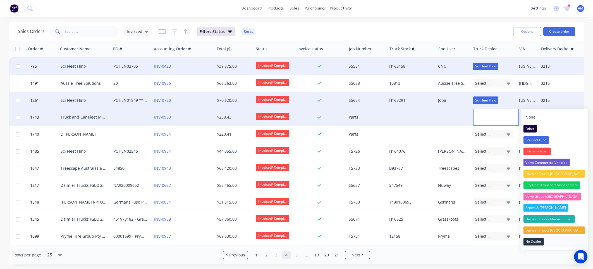
click at [532, 241] on div "No Dealer" at bounding box center [533, 241] width 20 height 8
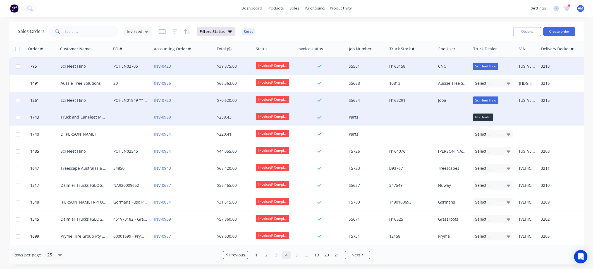
click at [501, 118] on div "No Dealer" at bounding box center [493, 116] width 40 height 7
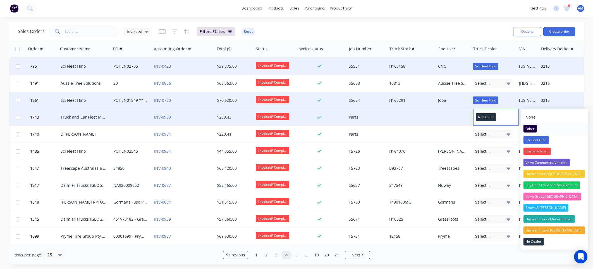
click at [536, 128] on div "Other" at bounding box center [529, 129] width 13 height 8
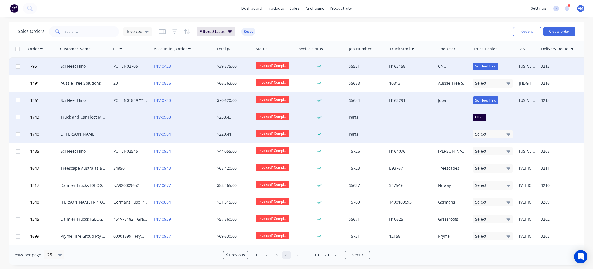
click at [506, 133] on icon at bounding box center [508, 134] width 4 height 6
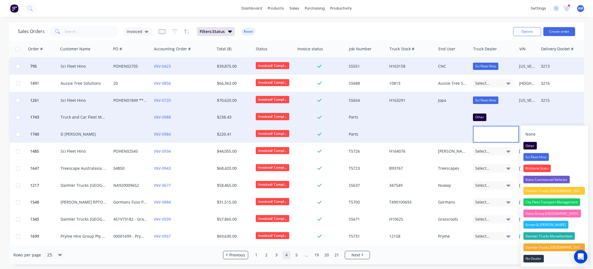
click at [530, 259] on div "No Dealer" at bounding box center [533, 258] width 20 height 8
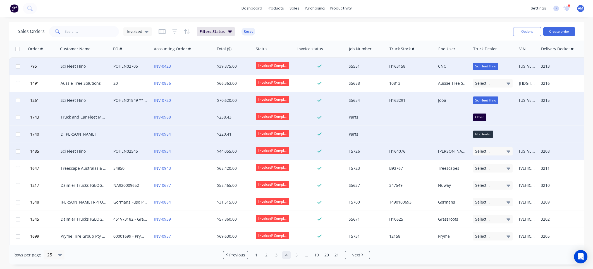
click at [507, 150] on icon at bounding box center [508, 151] width 4 height 2
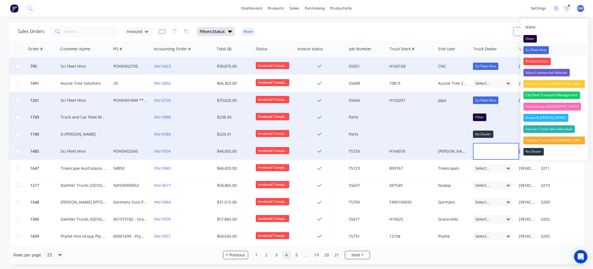
click at [542, 50] on div "Sci Fleet Hino" at bounding box center [535, 50] width 25 height 8
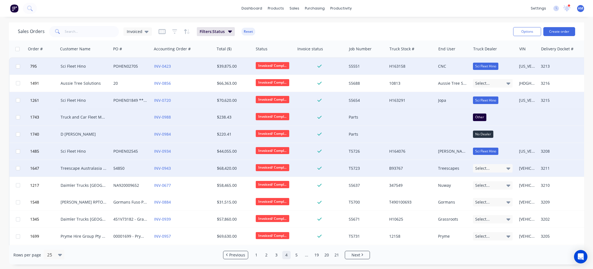
click at [506, 166] on div "Select..." at bounding box center [493, 168] width 40 height 8
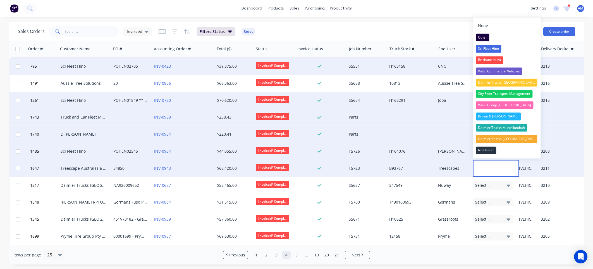
click at [506, 166] on div at bounding box center [496, 168] width 46 height 17
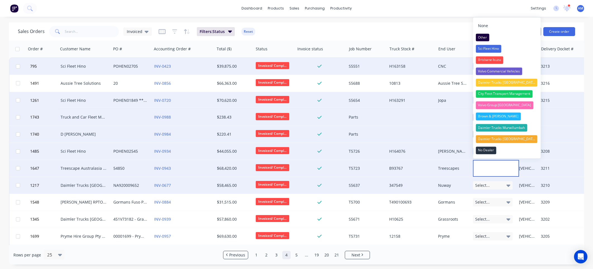
click at [484, 183] on span "Select..." at bounding box center [482, 185] width 15 height 6
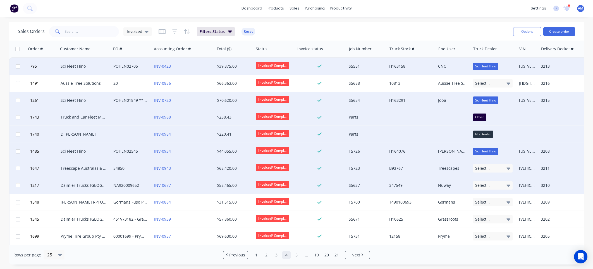
click at [490, 185] on div "Select..." at bounding box center [493, 185] width 40 height 8
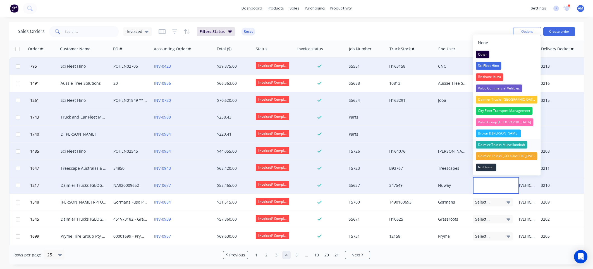
click at [488, 143] on div "Daimler Trucks Murwillumbah" at bounding box center [501, 145] width 51 height 8
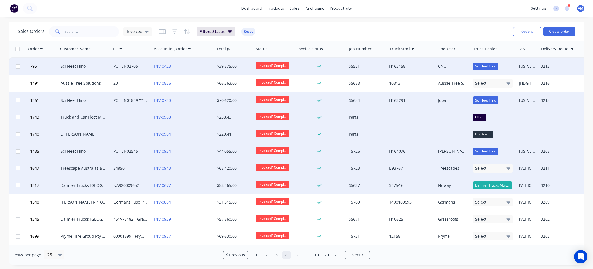
click at [487, 185] on div "Daimler Trucks Murwillumbah" at bounding box center [492, 184] width 39 height 7
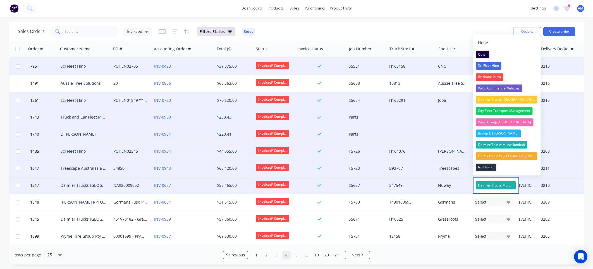
click at [496, 100] on div "Daimler Trucks [GEOGRAPHIC_DATA]" at bounding box center [507, 99] width 62 height 8
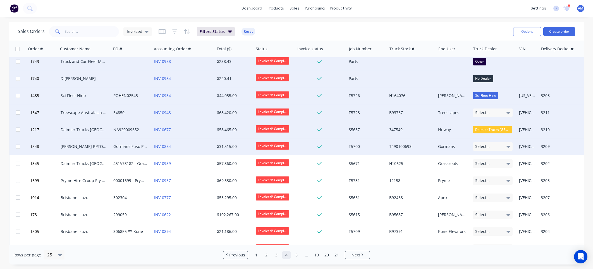
scroll to position [56, 0]
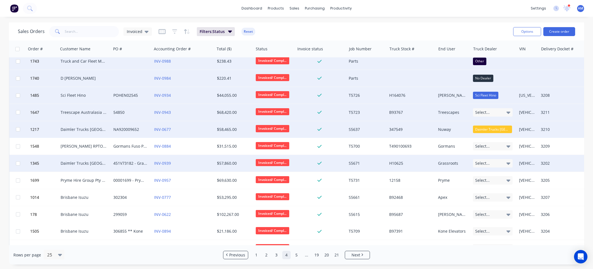
click at [499, 165] on div "Select..." at bounding box center [493, 163] width 40 height 8
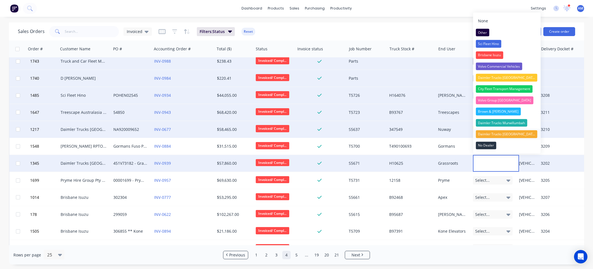
click at [503, 134] on div "Daimler Trucks [GEOGRAPHIC_DATA]" at bounding box center [507, 134] width 62 height 8
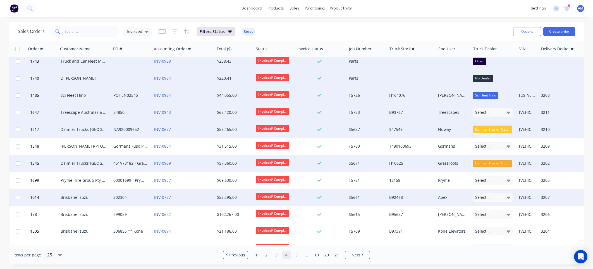
click at [494, 200] on div "Select..." at bounding box center [493, 197] width 40 height 8
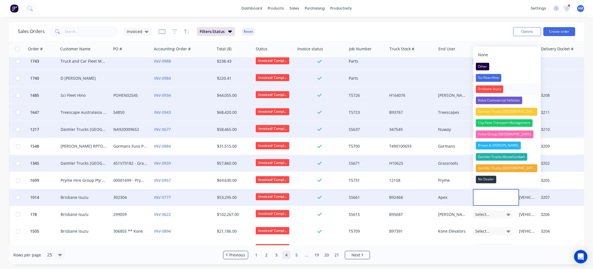
click at [488, 90] on div "Brisbane Isuzu" at bounding box center [489, 89] width 27 height 8
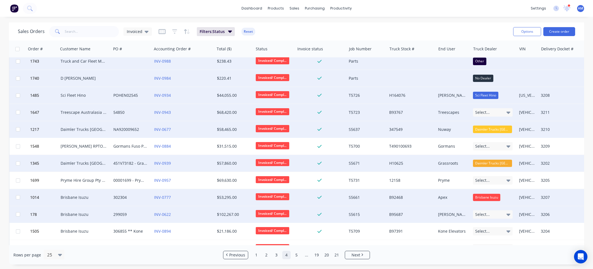
click at [484, 212] on span "Select..." at bounding box center [482, 214] width 15 height 6
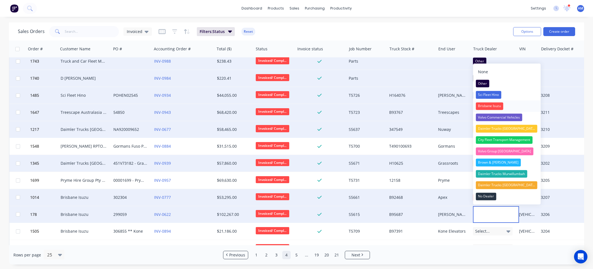
click at [490, 107] on div "Brisbane Isuzu" at bounding box center [489, 106] width 27 height 8
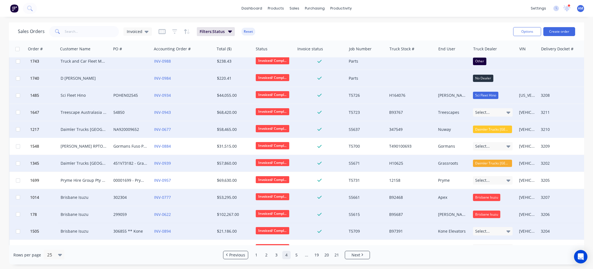
click at [483, 227] on div "Select..." at bounding box center [493, 231] width 40 height 8
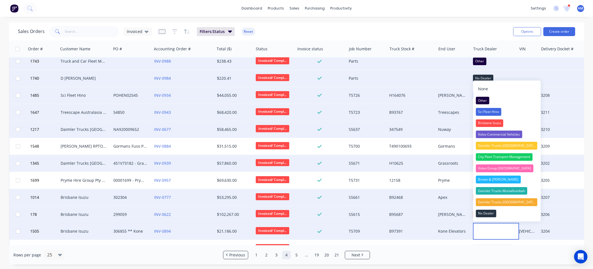
click at [488, 123] on div "Brisbane Isuzu" at bounding box center [489, 123] width 27 height 8
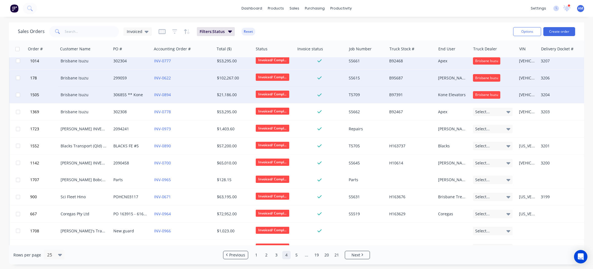
scroll to position [195, 0]
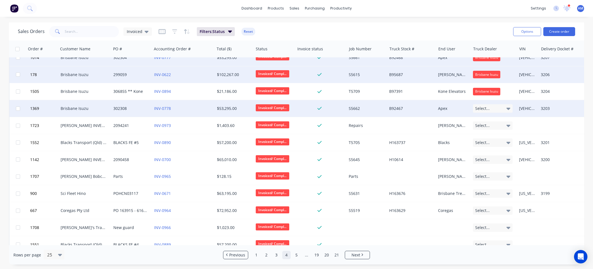
click at [496, 107] on div "Select..." at bounding box center [493, 108] width 40 height 8
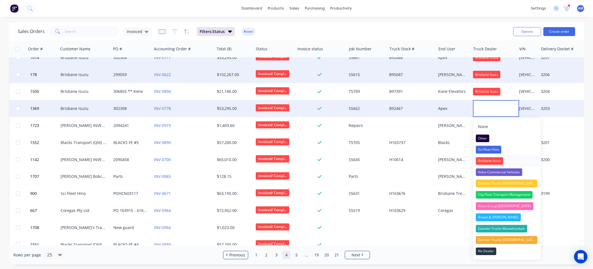
click at [477, 160] on div "Brisbane Isuzu" at bounding box center [489, 161] width 27 height 8
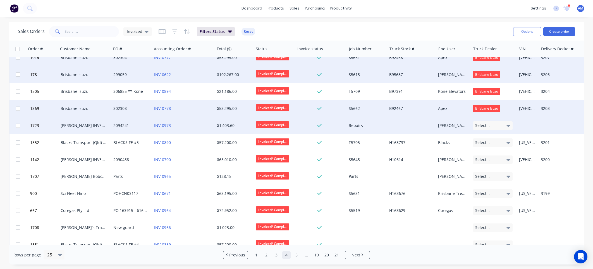
click at [490, 126] on div "Select..." at bounding box center [493, 125] width 40 height 8
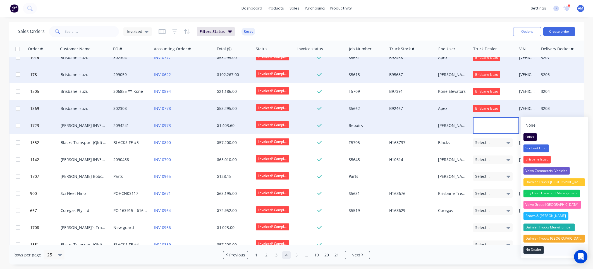
click at [534, 250] on div "No Dealer" at bounding box center [533, 250] width 20 height 8
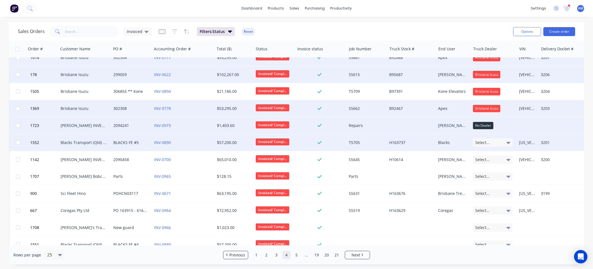
click at [502, 143] on div "Select..." at bounding box center [493, 142] width 40 height 8
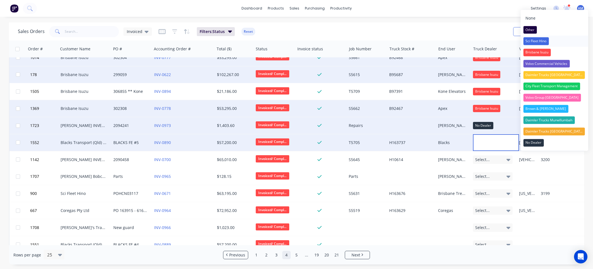
click at [531, 42] on div "Sci Fleet Hino" at bounding box center [535, 41] width 25 height 8
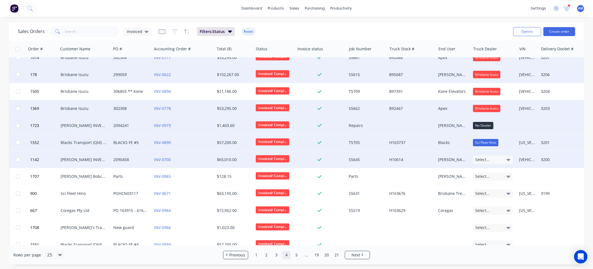
click at [486, 160] on span "Select..." at bounding box center [482, 160] width 15 height 6
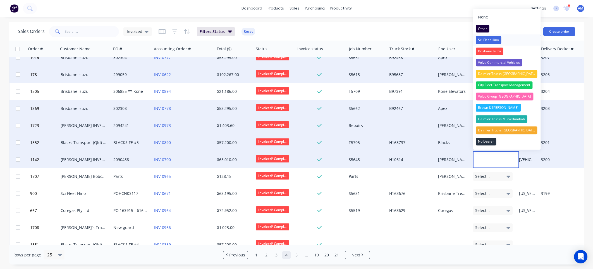
click at [491, 41] on div "Sci Fleet Hino" at bounding box center [488, 40] width 25 height 8
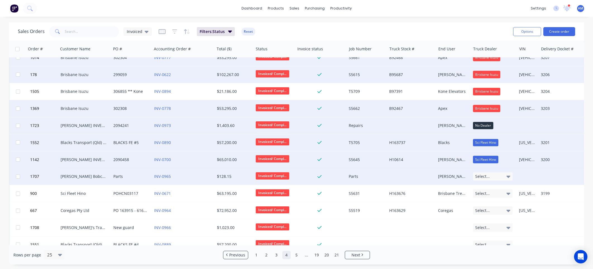
click at [494, 176] on div "Select..." at bounding box center [493, 176] width 40 height 8
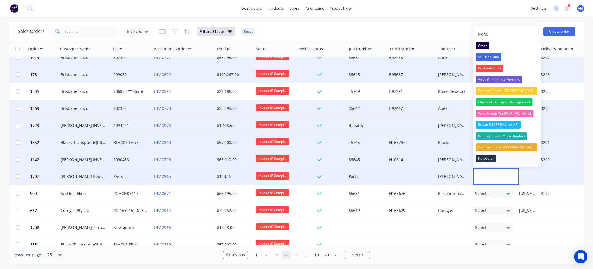
click at [494, 161] on div "No Dealer" at bounding box center [486, 159] width 20 height 8
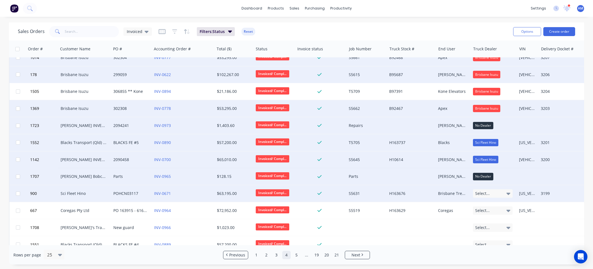
click at [499, 193] on div "Select..." at bounding box center [493, 193] width 40 height 8
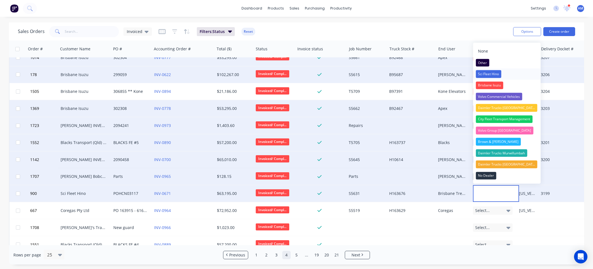
drag, startPoint x: 491, startPoint y: 73, endPoint x: 499, endPoint y: 103, distance: 31.1
click at [491, 73] on div "Sci Fleet Hino" at bounding box center [488, 74] width 25 height 8
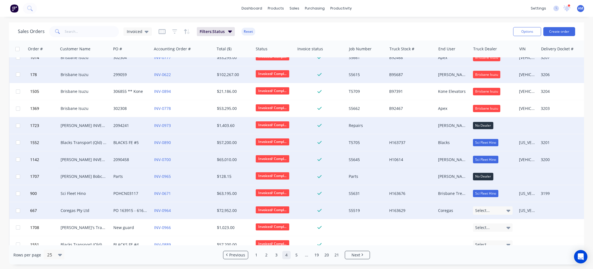
click at [484, 210] on span "Select..." at bounding box center [482, 210] width 15 height 6
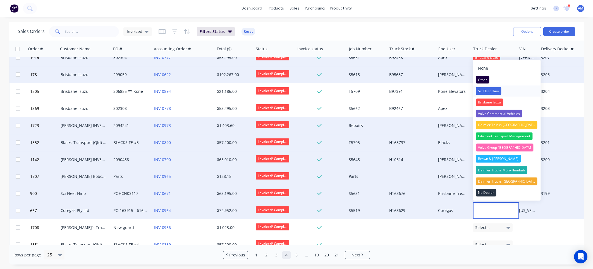
click at [489, 93] on div "Sci Fleet Hino" at bounding box center [488, 91] width 25 height 8
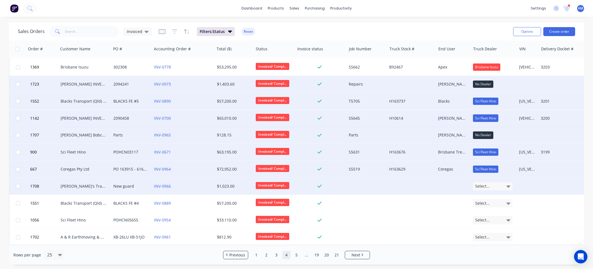
scroll to position [239, 0]
click at [494, 182] on div "Select..." at bounding box center [493, 186] width 40 height 8
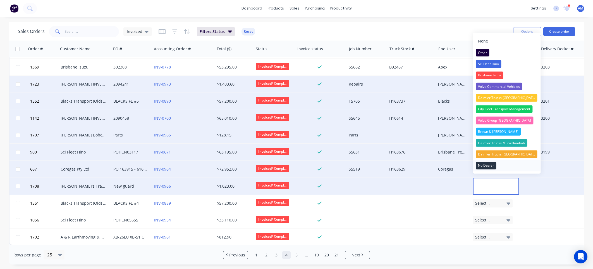
click at [488, 166] on div "No Dealer" at bounding box center [486, 165] width 20 height 8
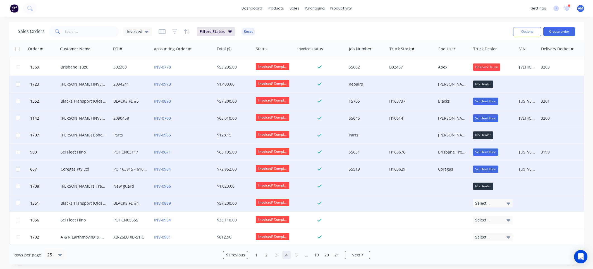
click at [496, 200] on div "Select..." at bounding box center [493, 203] width 40 height 8
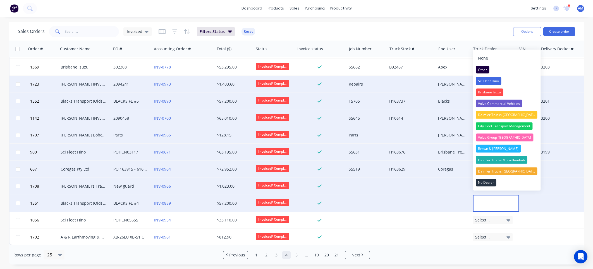
click at [495, 196] on div at bounding box center [496, 203] width 46 height 17
click at [494, 195] on div at bounding box center [496, 203] width 46 height 17
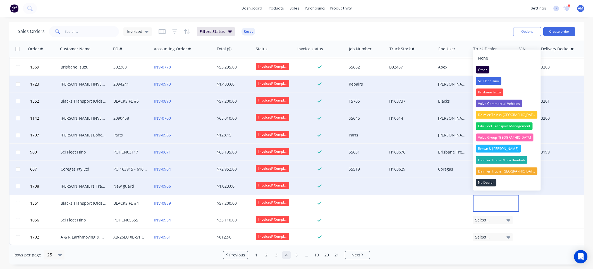
click at [561, 184] on div at bounding box center [571, 186] width 64 height 17
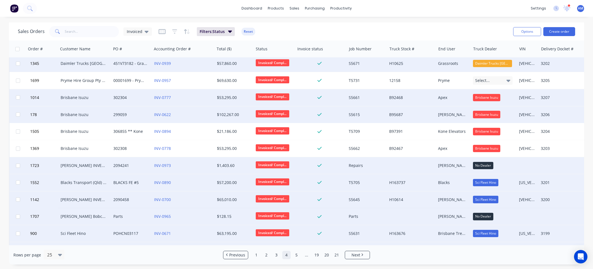
scroll to position [128, 0]
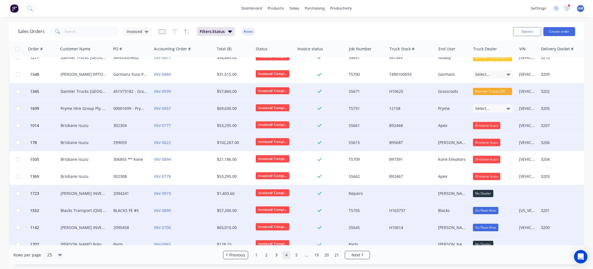
click at [495, 107] on div "Select..." at bounding box center [493, 108] width 40 height 8
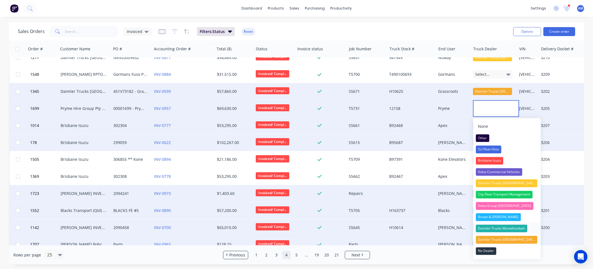
click at [504, 228] on div "Daimler Trucks Murwillumbah" at bounding box center [501, 228] width 51 height 8
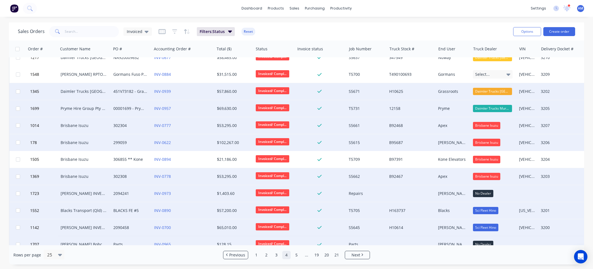
scroll to position [100, 0]
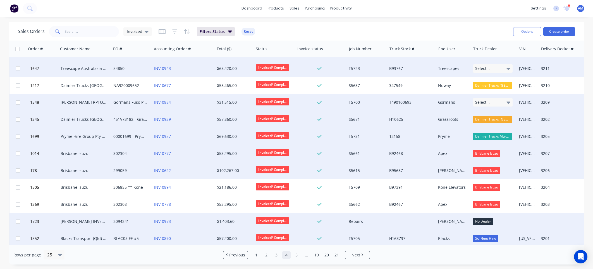
click at [488, 102] on span "Select..." at bounding box center [482, 102] width 15 height 6
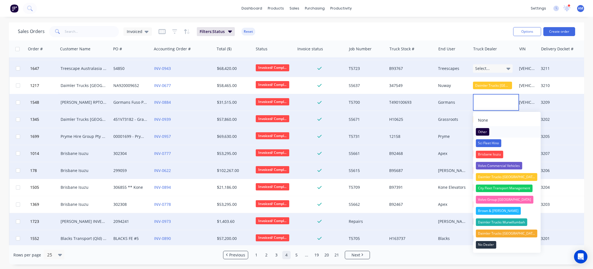
click at [485, 132] on div "Other" at bounding box center [482, 132] width 13 height 8
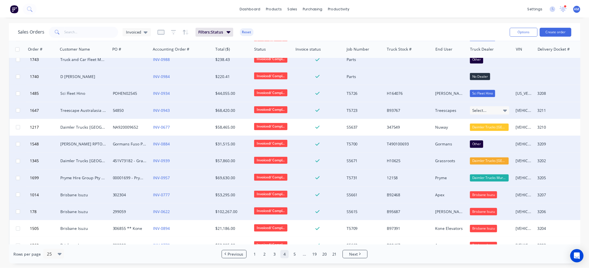
scroll to position [44, 0]
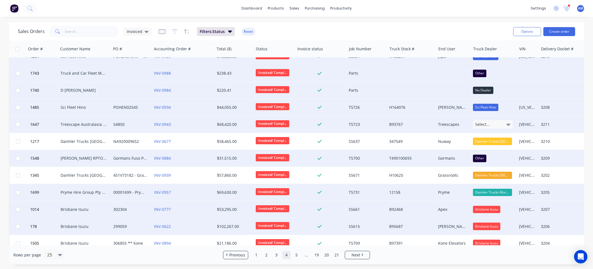
click at [115, 125] on div "54850" at bounding box center [130, 124] width 34 height 6
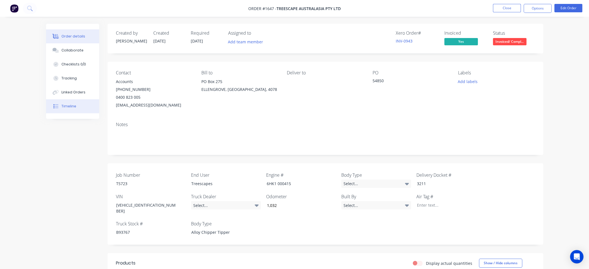
click at [76, 106] on button "Timeline" at bounding box center [72, 106] width 53 height 14
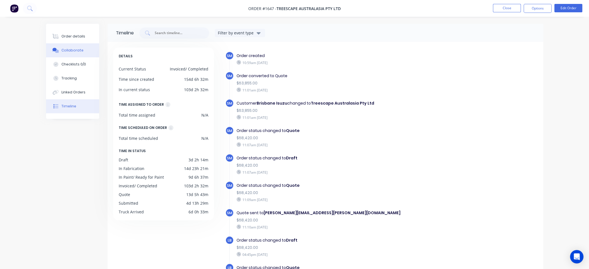
click at [79, 56] on button "Collaborate" at bounding box center [72, 50] width 53 height 14
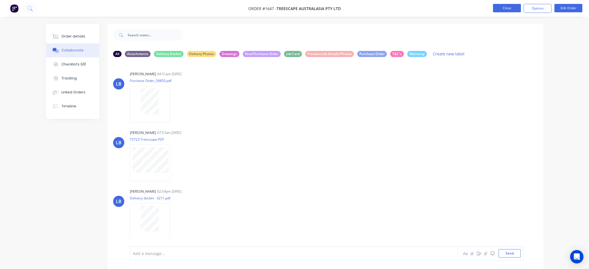
click at [512, 8] on button "Close" at bounding box center [507, 8] width 28 height 8
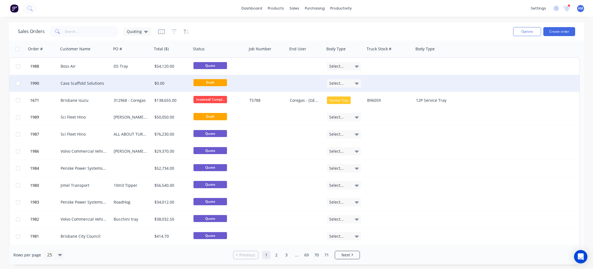
click at [93, 87] on div "Cava Scaffold Solutions" at bounding box center [84, 83] width 53 height 17
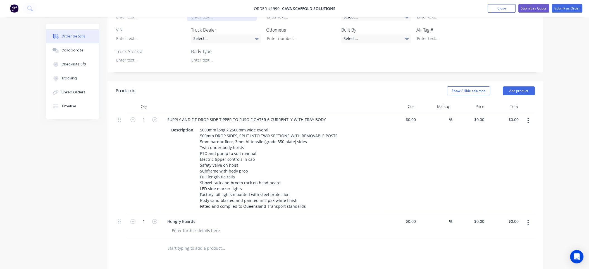
scroll to position [168, 0]
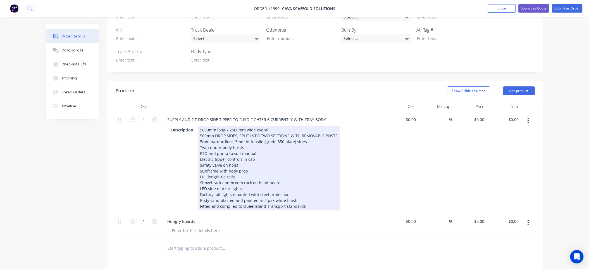
click at [222, 133] on div "5000mm long x 2500mm wide overall 500mm DROP SIDES, SPLIT INTO TWO SECTIONS WIT…" at bounding box center [269, 168] width 142 height 84
click at [263, 134] on div "5000mm long x 2500mm wide overall 500mm DROP SIDES, SPLIT INTO TWO SECTIONS WIT…" at bounding box center [269, 168] width 142 height 84
click at [274, 134] on div "5000mm long x 2500mm wide overall 500mm DROP SIDES, SPLIT INTO TWO SECTIONS WIT…" at bounding box center [269, 168] width 142 height 84
drag, startPoint x: 222, startPoint y: 134, endPoint x: 210, endPoint y: 135, distance: 11.5
click at [210, 135] on div "5000mm long x 2500mm wide overall 500mm DROP SIDES, SPLIT INTO TWO SECTIONS WIT…" at bounding box center [269, 168] width 142 height 84
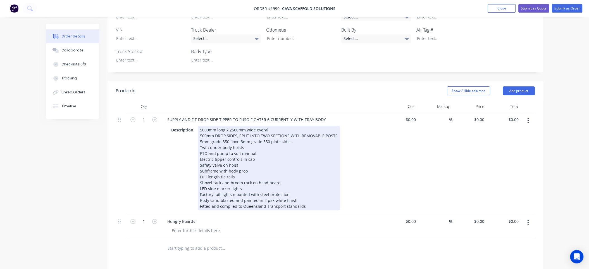
click at [240, 131] on div "5000mm long x 2500mm wide overall 500mm DROP SIDES, SPLIT INTO TWO SECTIONS WIT…" at bounding box center [269, 168] width 142 height 84
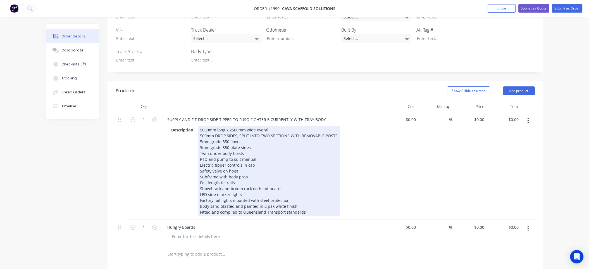
click at [240, 132] on div "5000mm long x 2500mm wide overall 500mm DROP SIDES, SPLIT INTO TWO SECTIONS WIT…" at bounding box center [269, 171] width 142 height 90
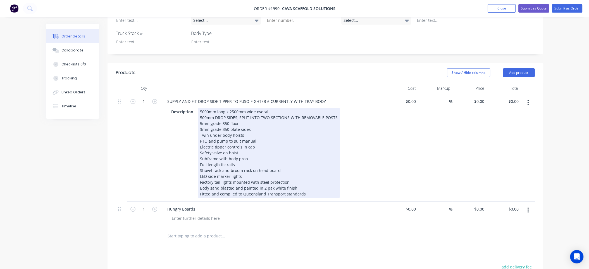
scroll to position [195, 0]
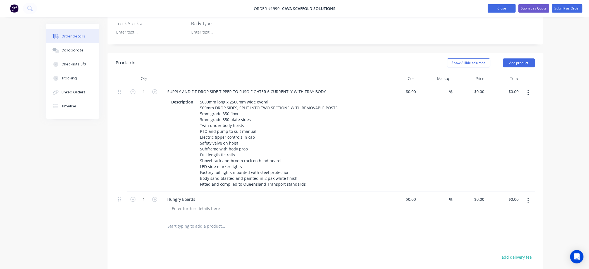
click at [502, 10] on button "Close" at bounding box center [501, 8] width 28 height 8
